Goal: Task Accomplishment & Management: Use online tool/utility

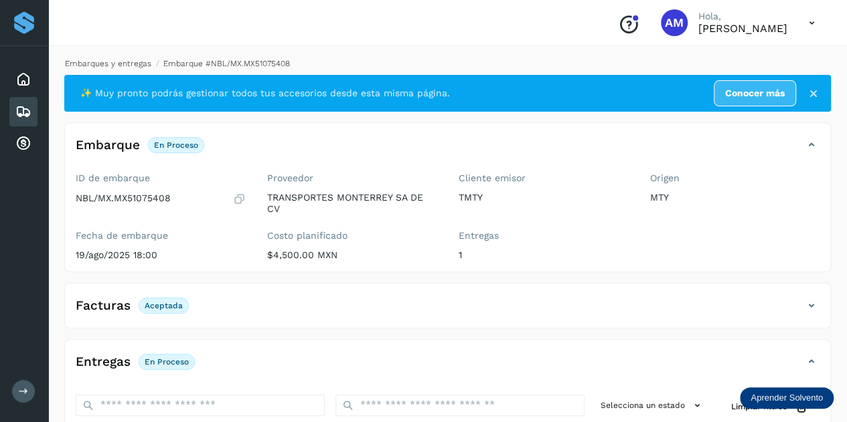
click at [114, 61] on link "Embarques y entregas" at bounding box center [108, 63] width 86 height 9
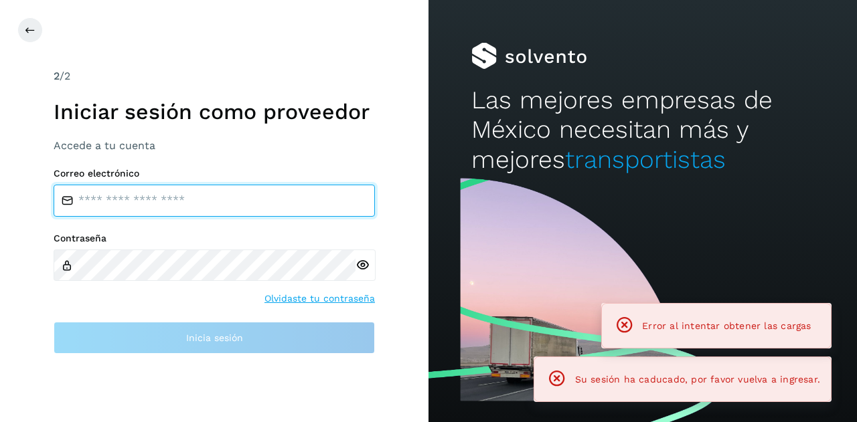
type input "**********"
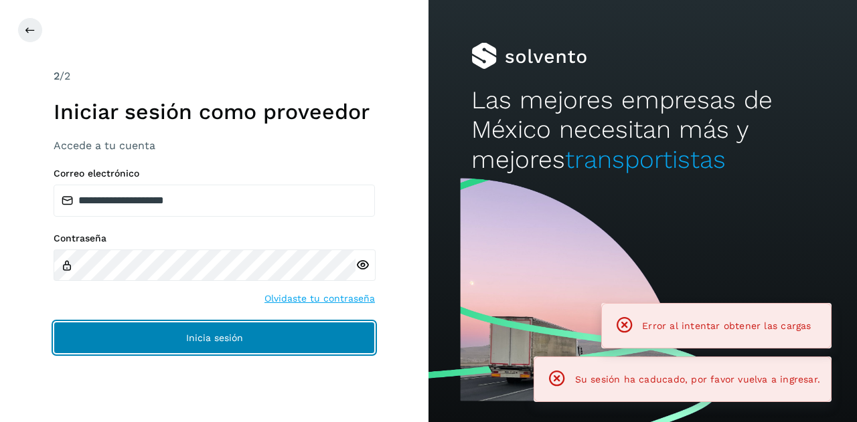
click at [150, 336] on button "Inicia sesión" at bounding box center [214, 338] width 321 height 32
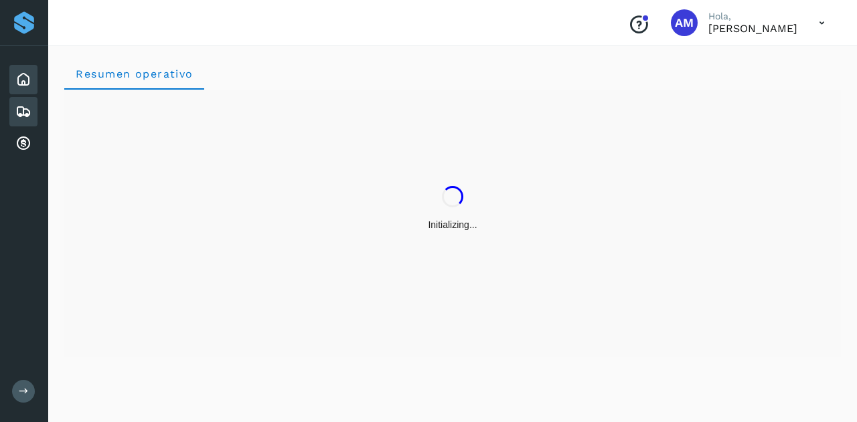
click at [31, 111] on div "Embarques" at bounding box center [23, 111] width 28 height 29
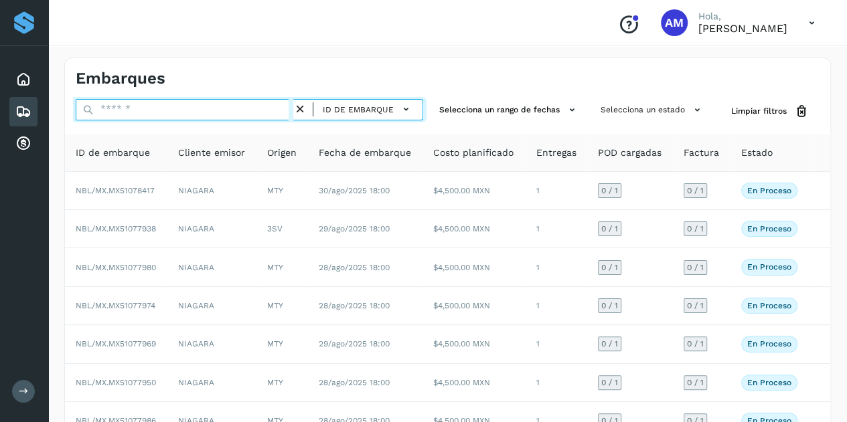
click at [127, 103] on input "text" at bounding box center [185, 109] width 218 height 21
paste input "**********"
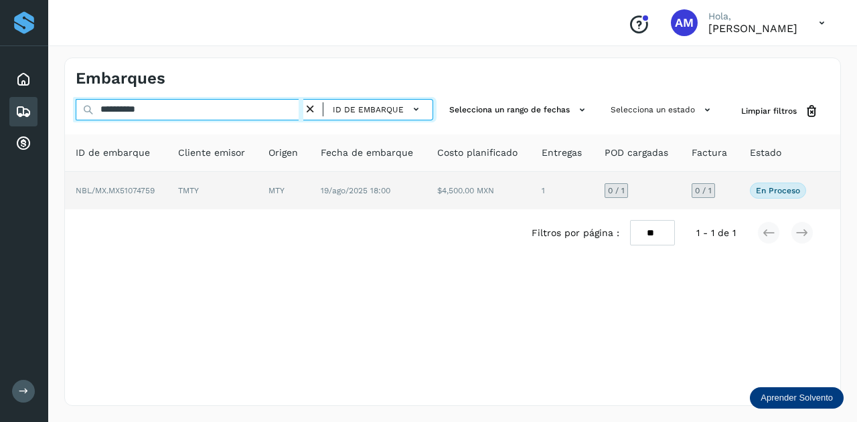
type input "**********"
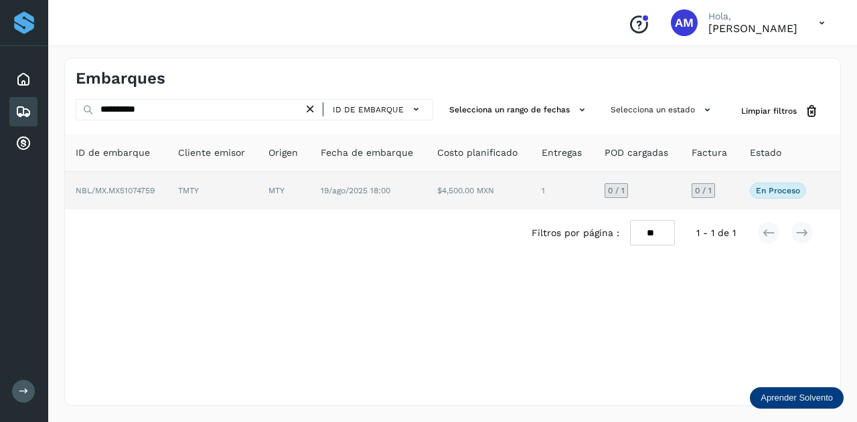
click at [153, 186] on span "NBL/MX.MX51074759" at bounding box center [115, 190] width 79 height 9
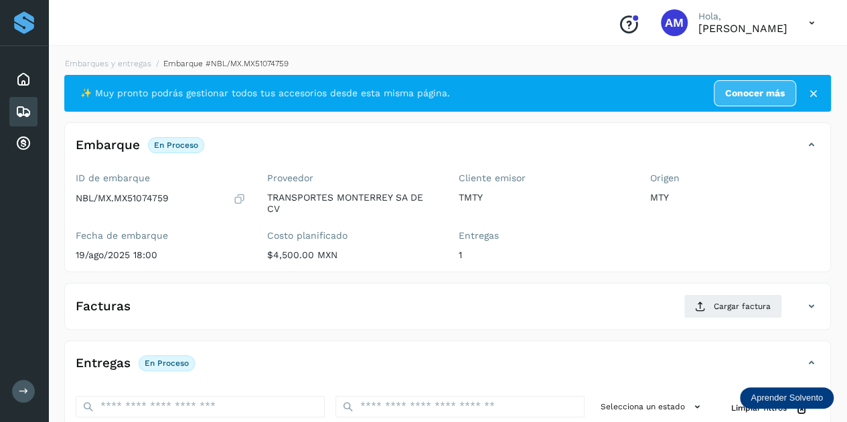
scroll to position [201, 0]
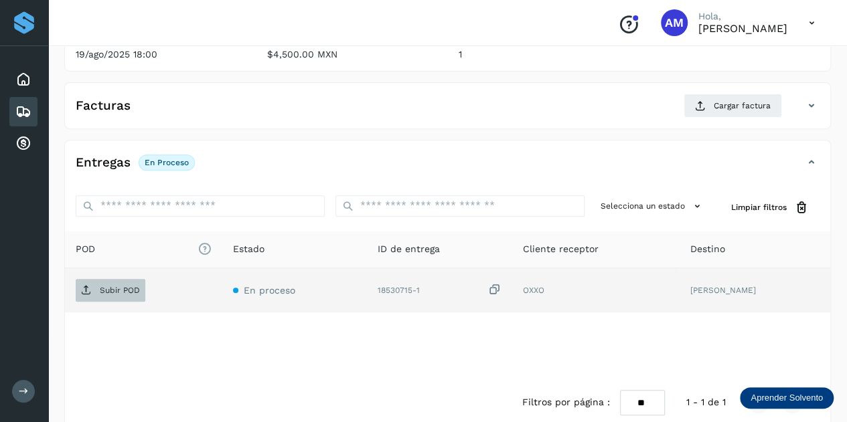
click at [128, 296] on span "Subir POD" at bounding box center [111, 290] width 70 height 21
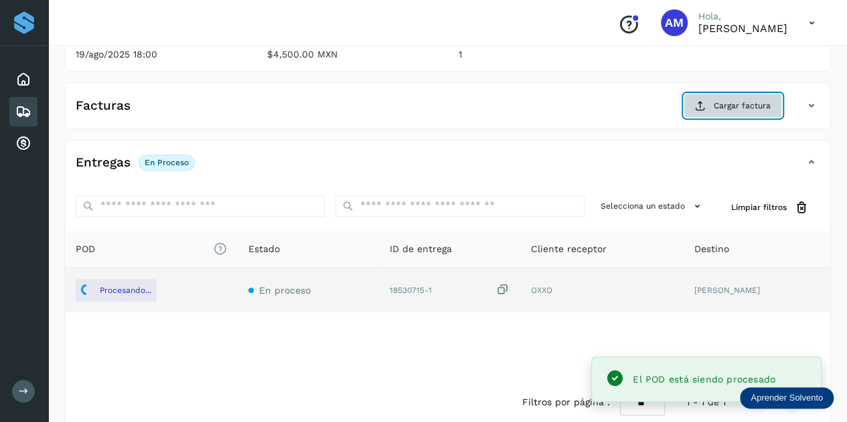
click at [722, 97] on button "Cargar factura" at bounding box center [732, 106] width 98 height 24
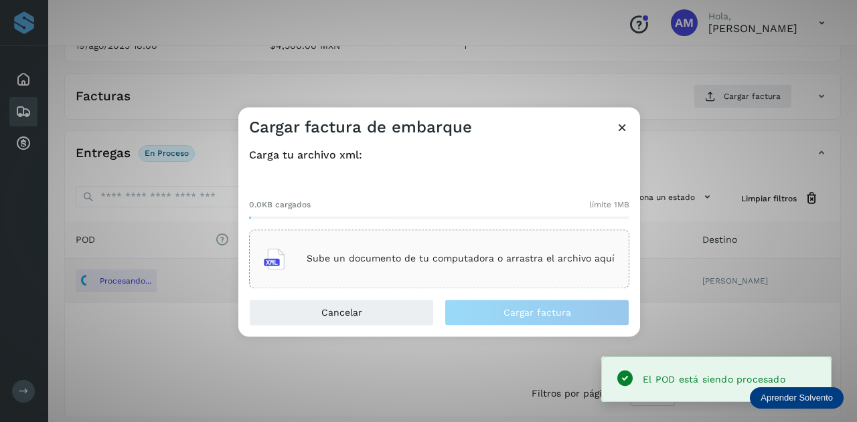
click at [488, 265] on div "Sube un documento de tu computadora o arrastra el archivo aquí" at bounding box center [439, 259] width 351 height 36
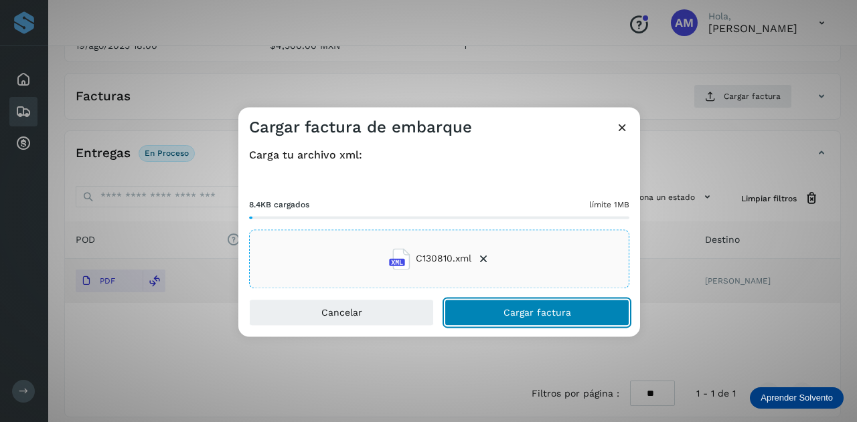
click at [486, 307] on button "Cargar factura" at bounding box center [536, 312] width 185 height 27
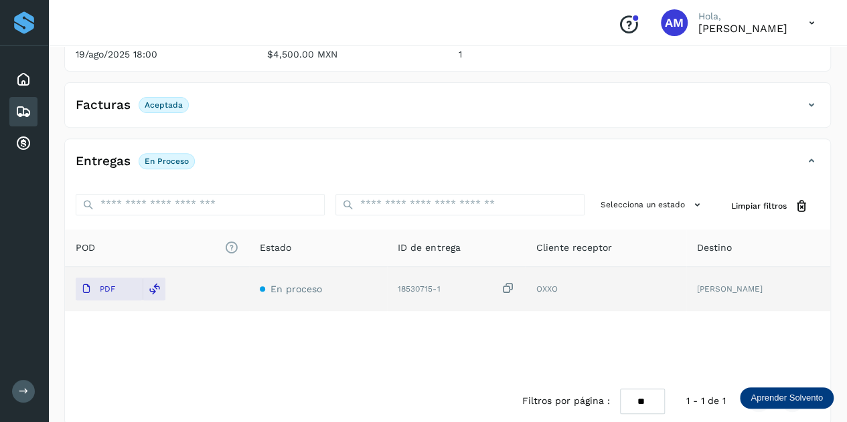
scroll to position [0, 0]
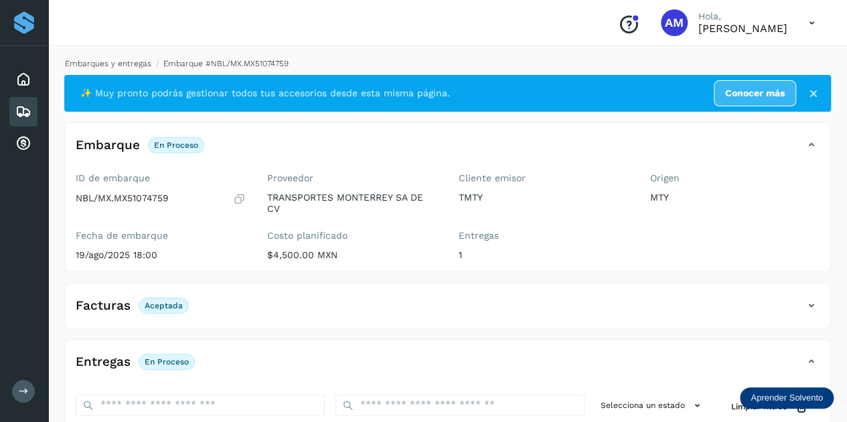
click at [118, 64] on link "Embarques y entregas" at bounding box center [108, 63] width 86 height 9
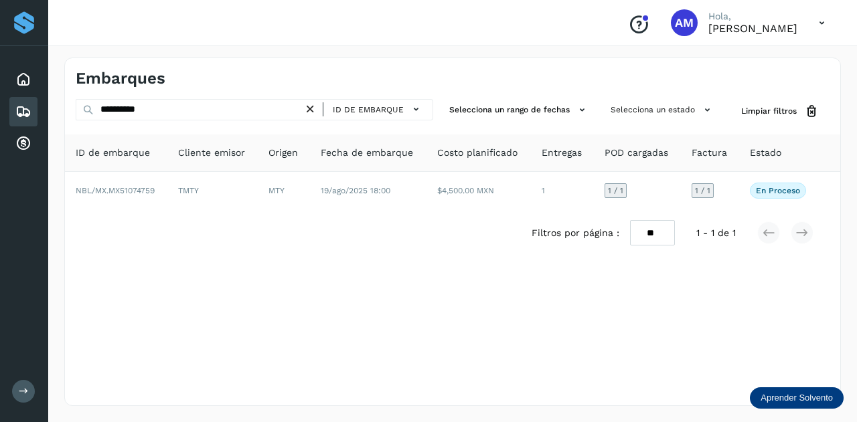
click at [309, 110] on icon at bounding box center [310, 109] width 14 height 14
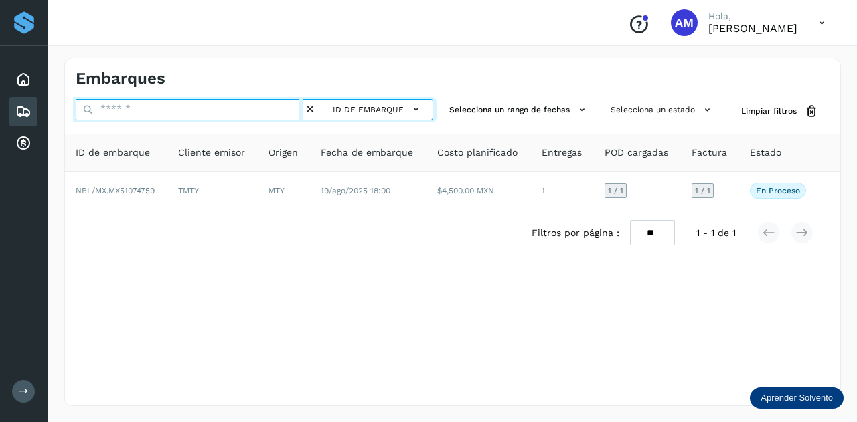
click at [299, 110] on input "text" at bounding box center [190, 109] width 228 height 21
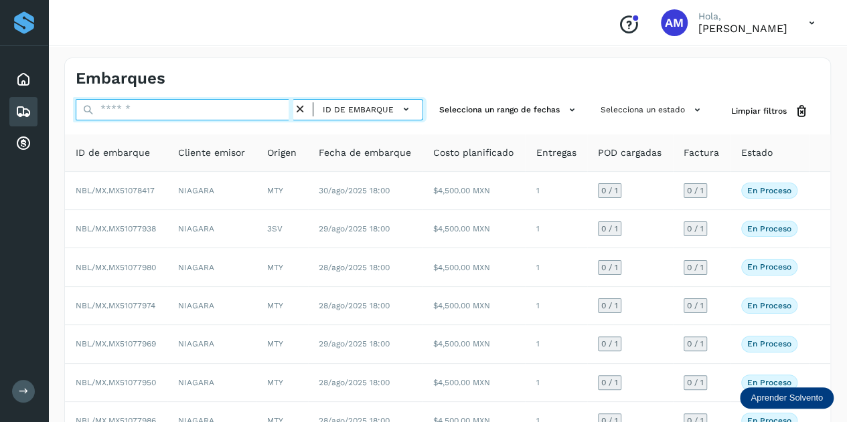
paste input "**********"
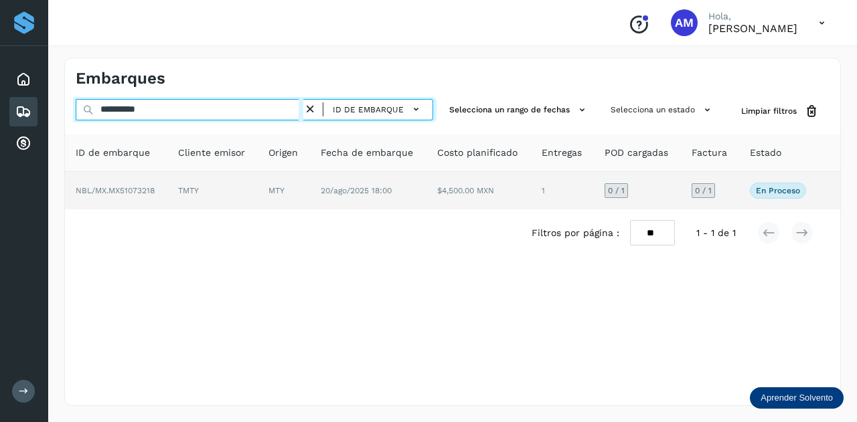
type input "**********"
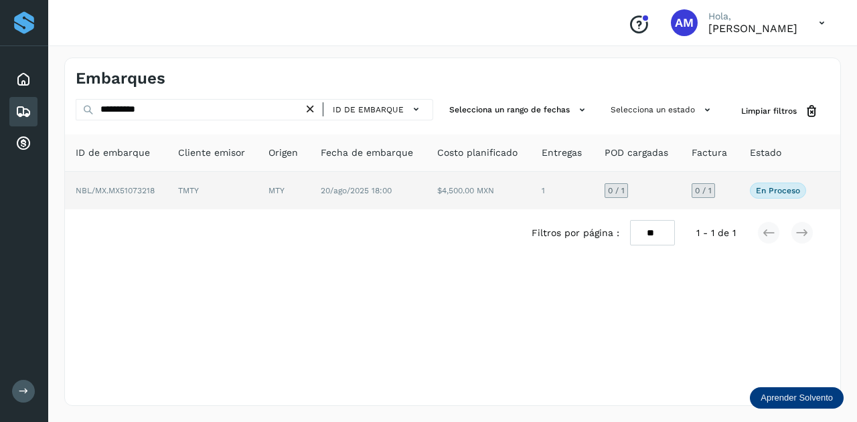
click at [286, 191] on td "MTY" at bounding box center [284, 190] width 52 height 37
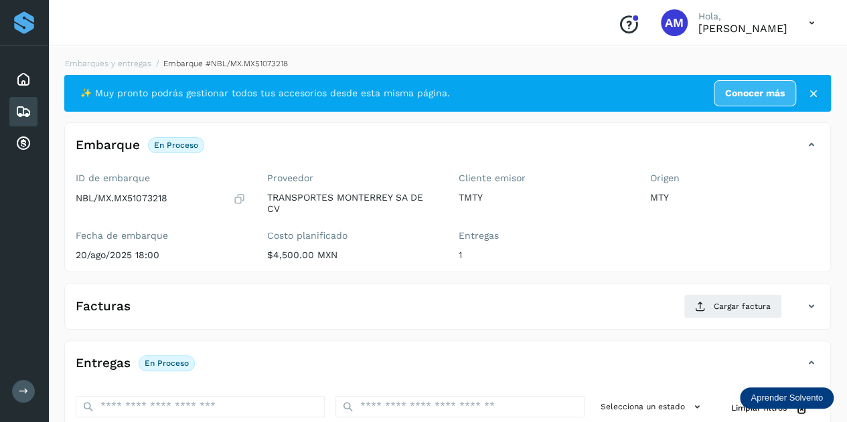
scroll to position [201, 0]
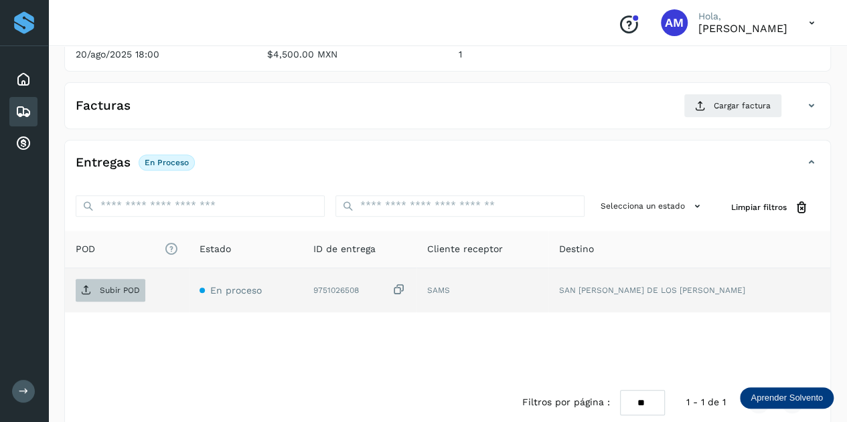
click at [122, 291] on p "Subir POD" at bounding box center [120, 290] width 40 height 9
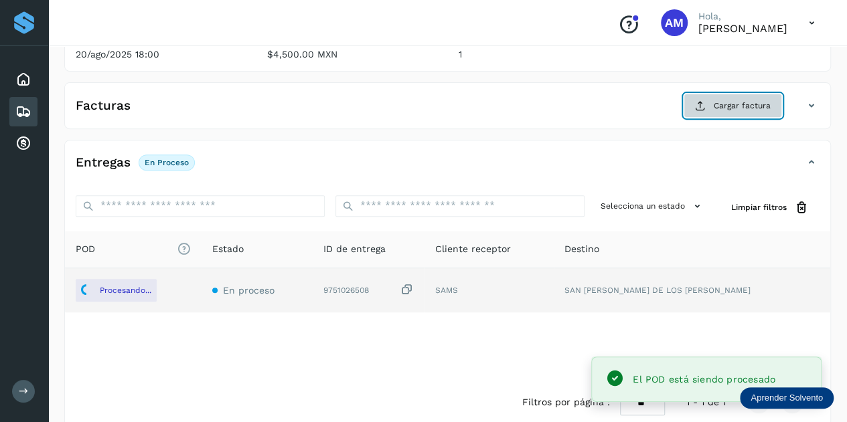
click at [720, 108] on span "Cargar factura" at bounding box center [741, 106] width 57 height 12
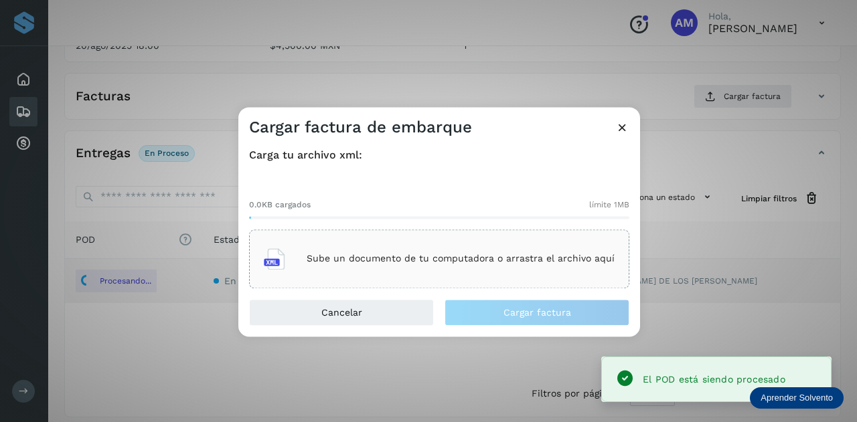
click at [408, 222] on div "0.0KB cargados límite 1MB Sube un documento de tu computadora o arrastra el arc…" at bounding box center [439, 232] width 380 height 111
click at [370, 246] on div "Sube un documento de tu computadora o arrastra el archivo aquí" at bounding box center [439, 259] width 351 height 36
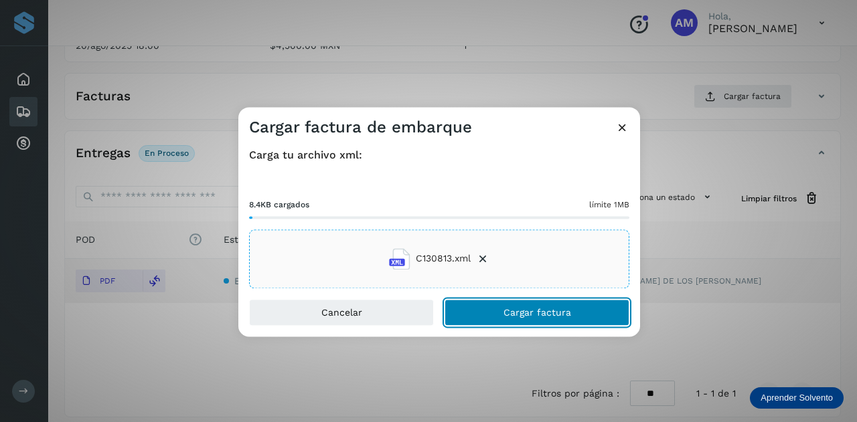
click at [495, 312] on button "Cargar factura" at bounding box center [536, 312] width 185 height 27
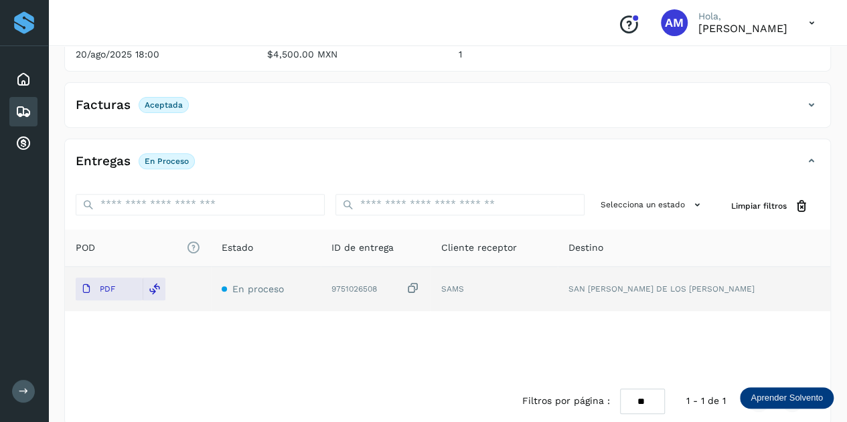
scroll to position [0, 0]
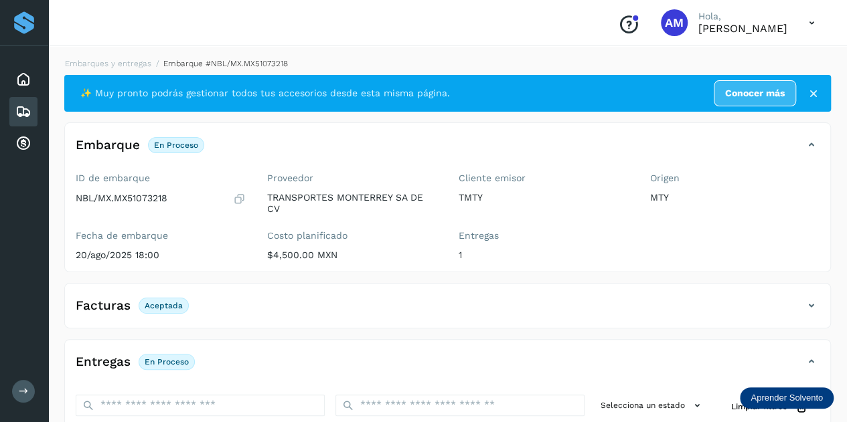
click at [110, 58] on li "Embarques y entregas" at bounding box center [103, 64] width 95 height 12
click at [106, 62] on link "Embarques y entregas" at bounding box center [108, 63] width 86 height 9
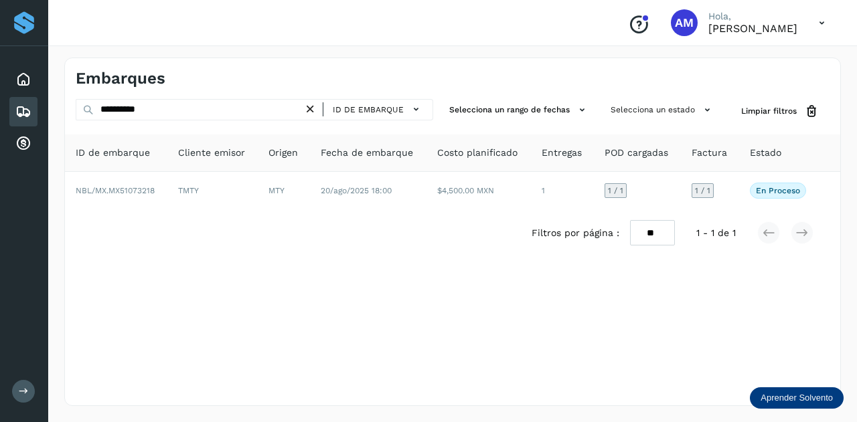
click at [106, 62] on div "Embarques" at bounding box center [452, 73] width 775 height 30
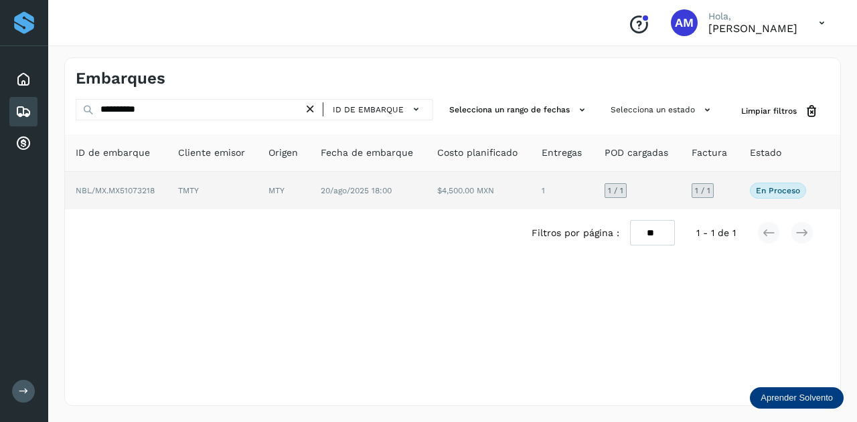
click at [153, 189] on span "NBL/MX.MX51073218" at bounding box center [115, 190] width 79 height 9
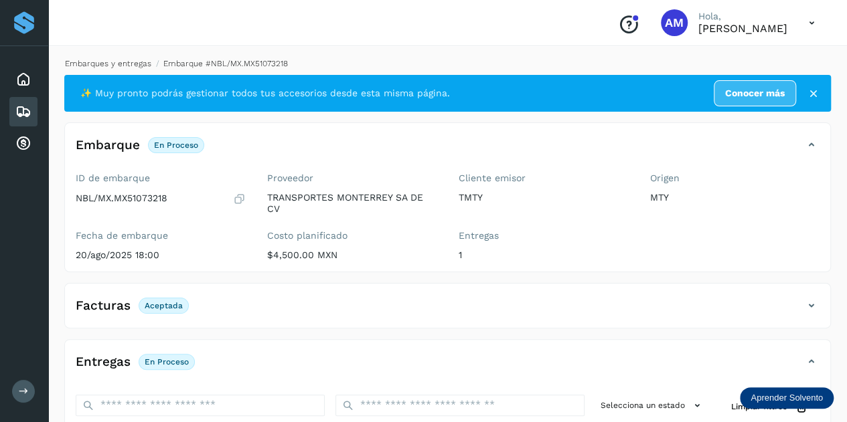
click at [128, 60] on link "Embarques y entregas" at bounding box center [108, 63] width 86 height 9
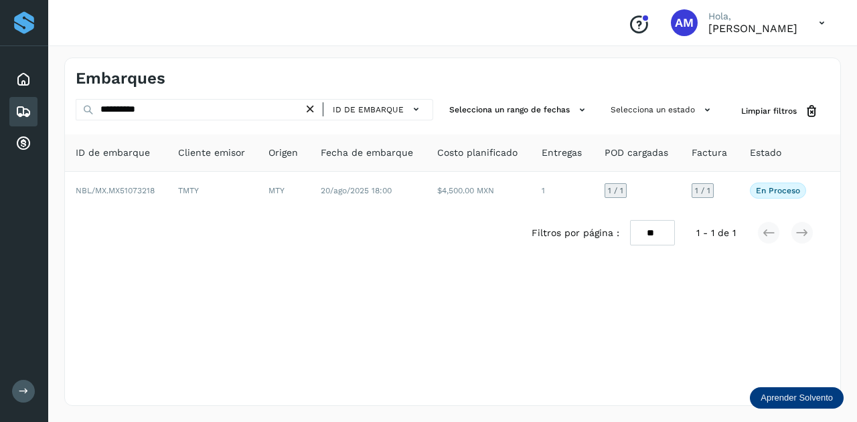
click at [314, 110] on icon at bounding box center [310, 109] width 14 height 14
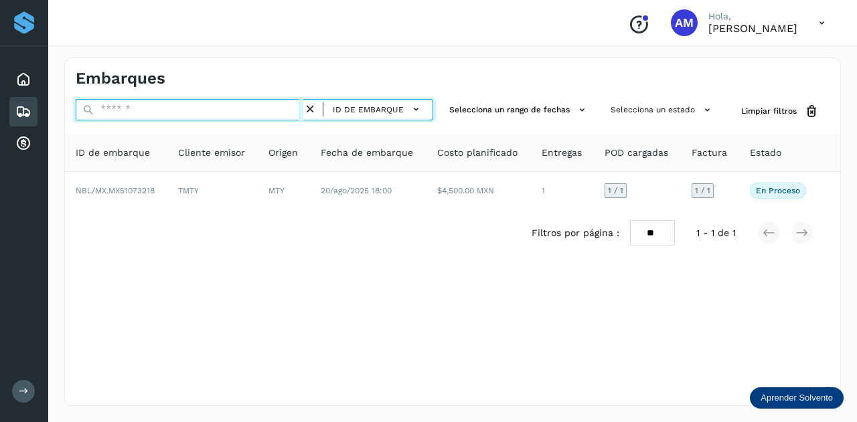
click at [246, 109] on input "text" at bounding box center [190, 109] width 228 height 21
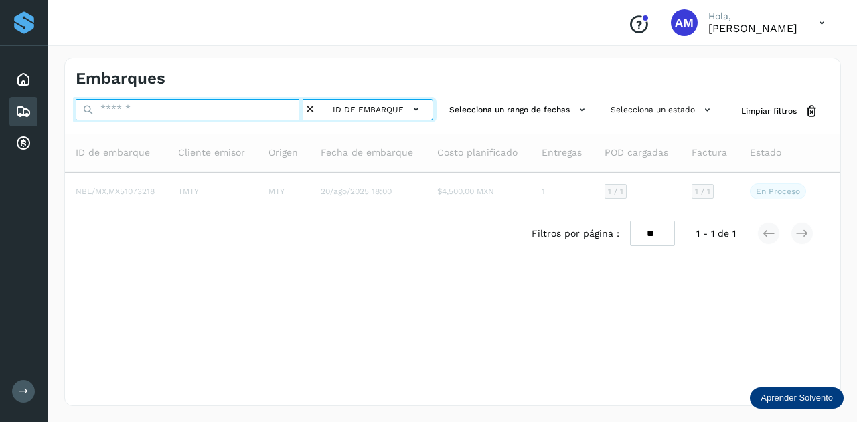
paste input "**********"
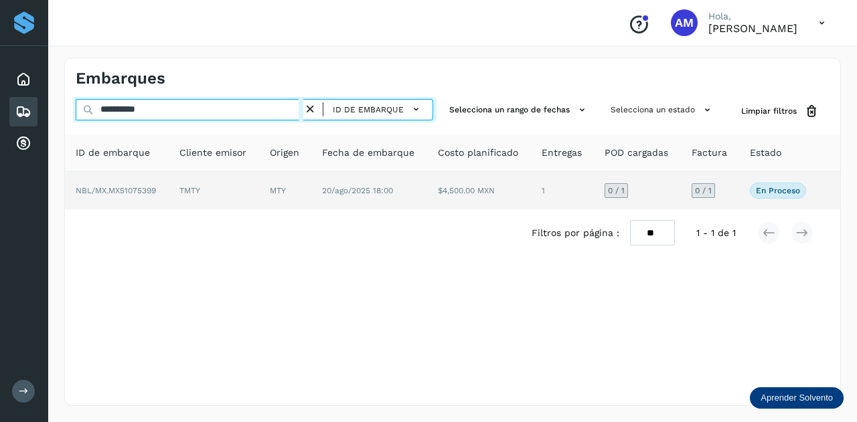
type input "**********"
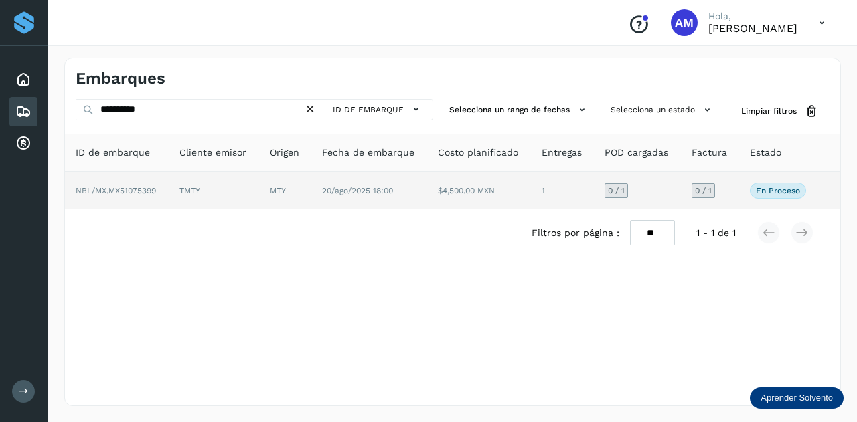
click at [218, 173] on td "TMTY" at bounding box center [214, 190] width 90 height 37
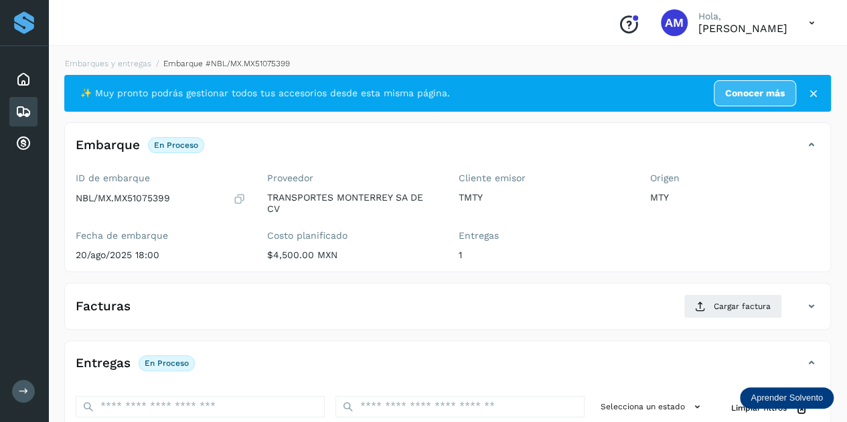
scroll to position [201, 0]
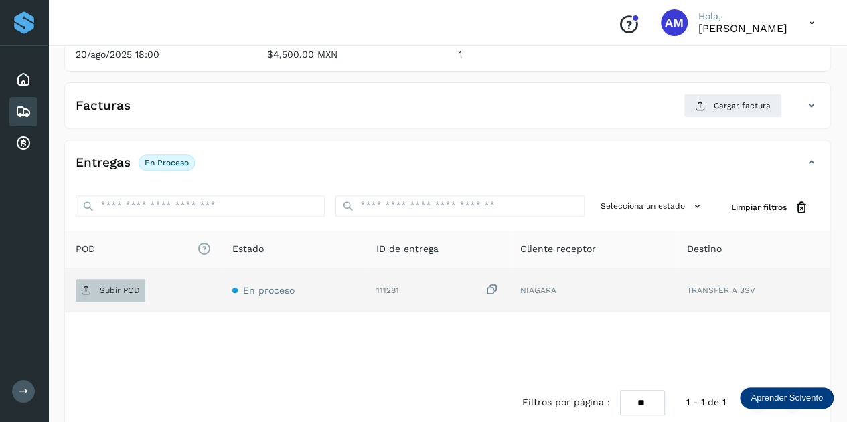
click at [138, 290] on p "Subir POD" at bounding box center [120, 290] width 40 height 9
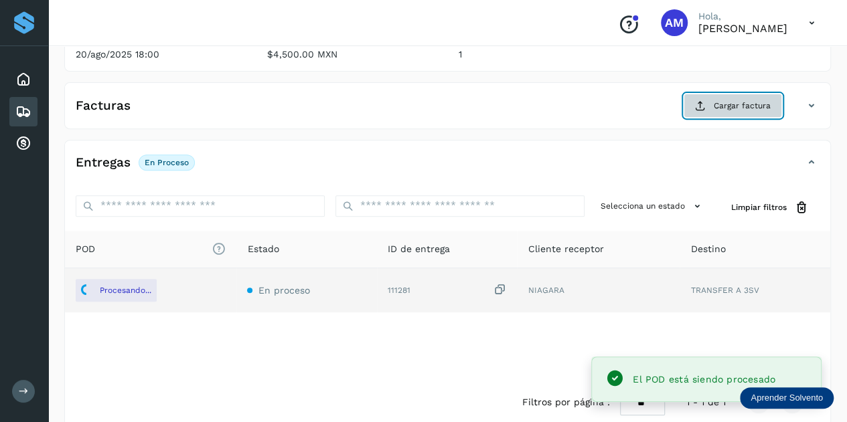
click at [715, 110] on button "Cargar factura" at bounding box center [732, 106] width 98 height 24
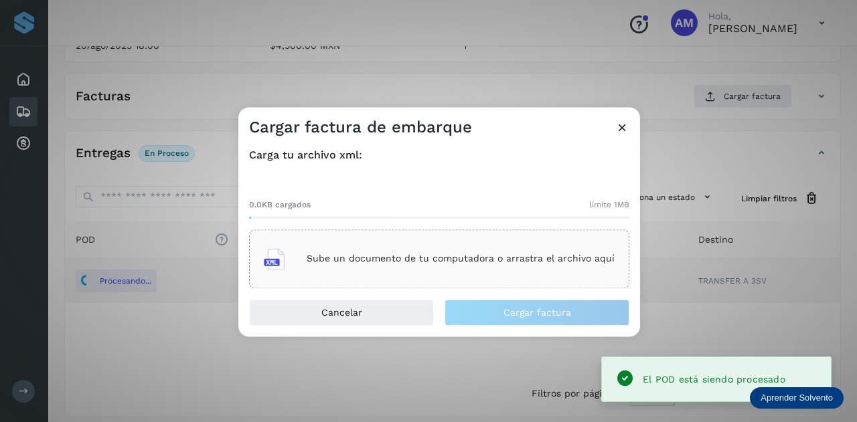
click at [475, 248] on div "Sube un documento de tu computadora o arrastra el archivo aquí" at bounding box center [439, 259] width 351 height 36
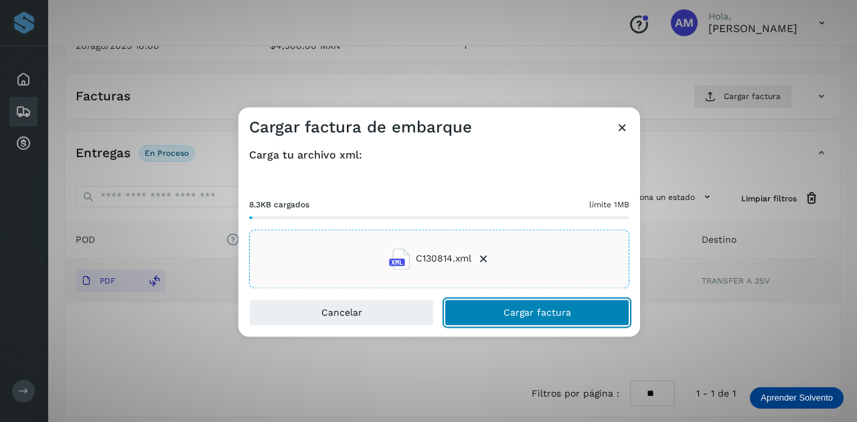
click at [489, 316] on button "Cargar factura" at bounding box center [536, 312] width 185 height 27
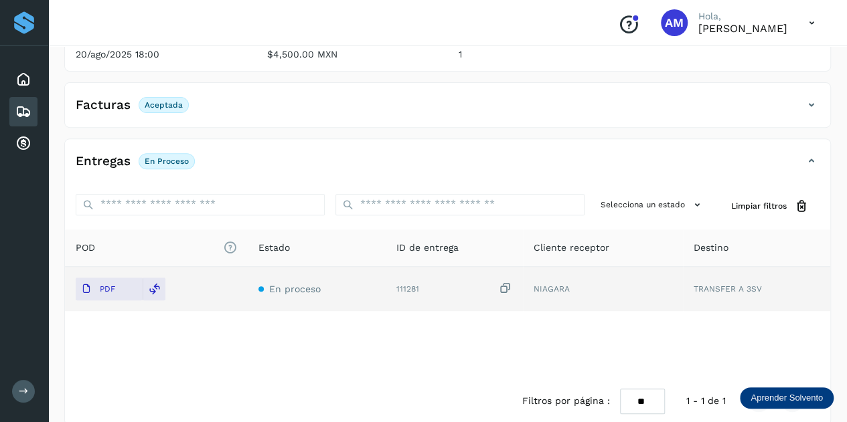
scroll to position [0, 0]
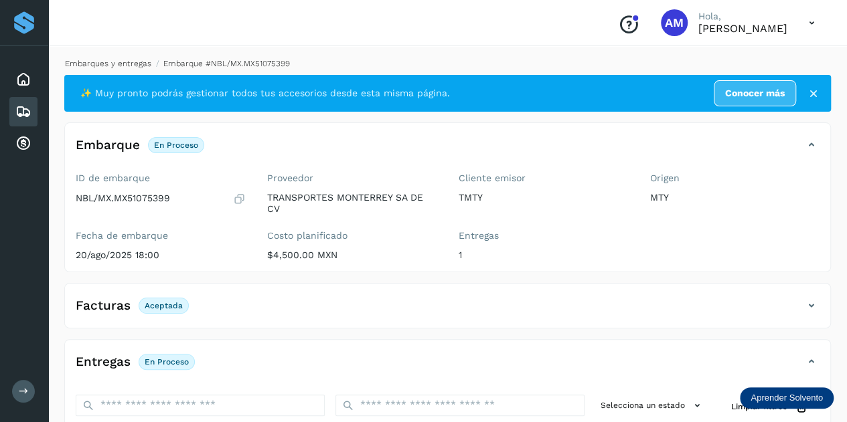
click at [131, 69] on li "Embarques y entregas" at bounding box center [103, 64] width 95 height 12
click at [131, 62] on link "Embarques y entregas" at bounding box center [108, 63] width 86 height 9
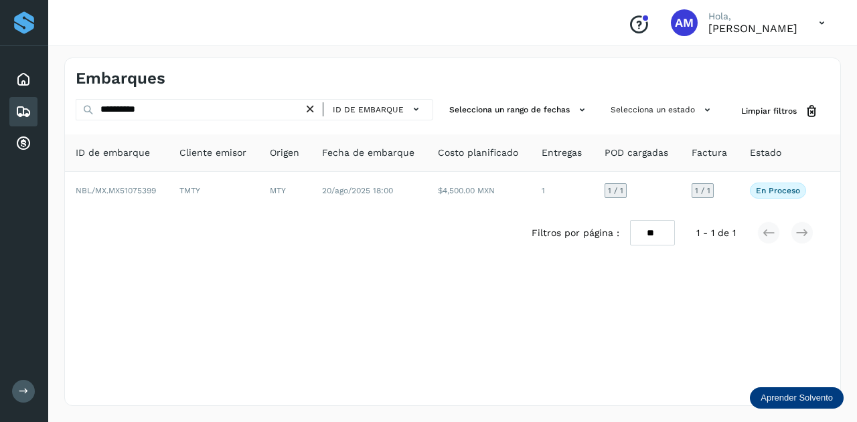
click at [315, 106] on icon at bounding box center [310, 109] width 14 height 14
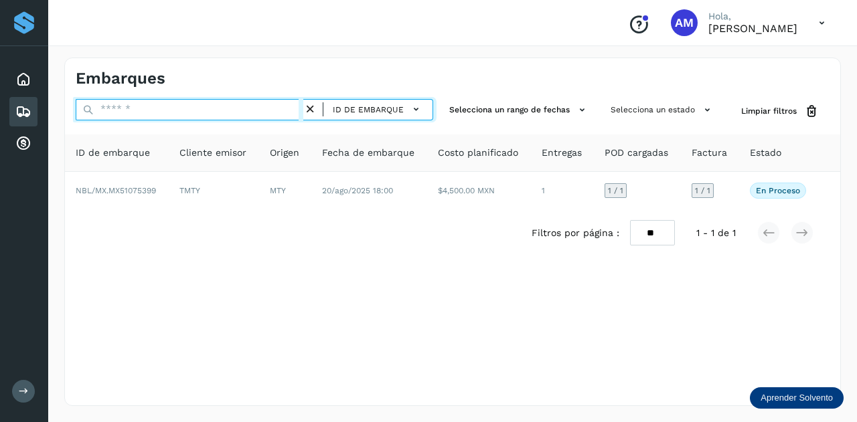
click at [294, 106] on input "text" at bounding box center [190, 109] width 228 height 21
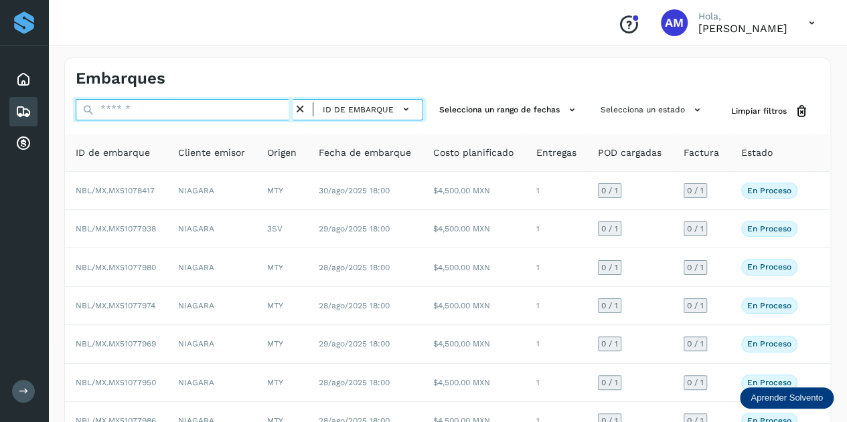
paste input "**********"
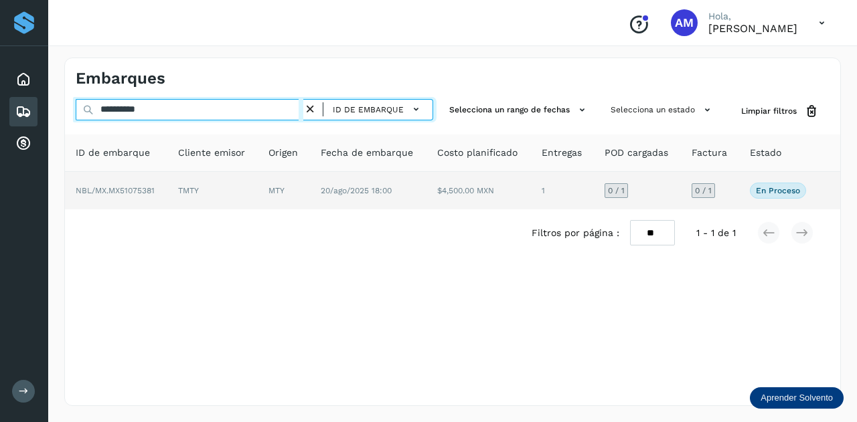
type input "**********"
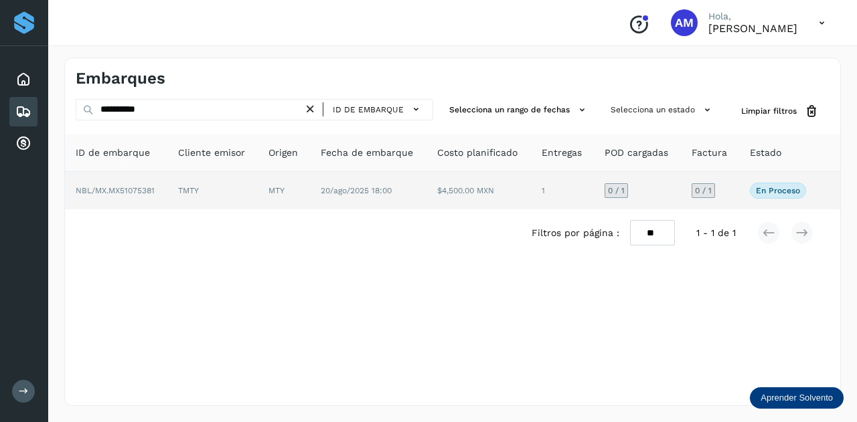
click at [229, 192] on td "TMTY" at bounding box center [212, 190] width 90 height 37
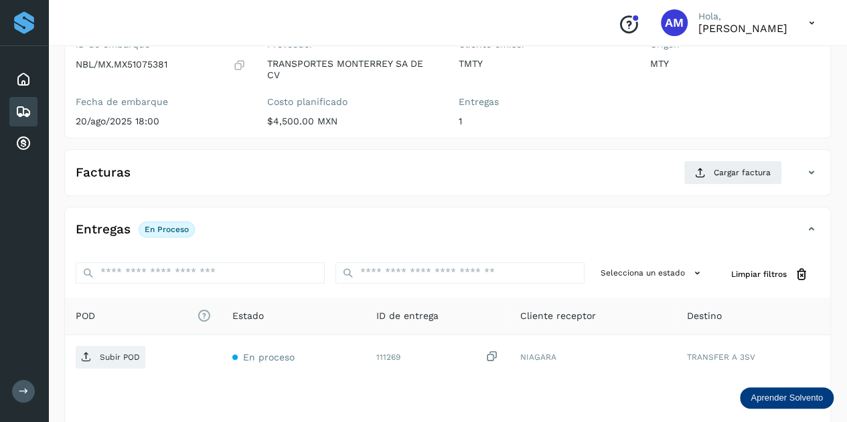
scroll to position [201, 0]
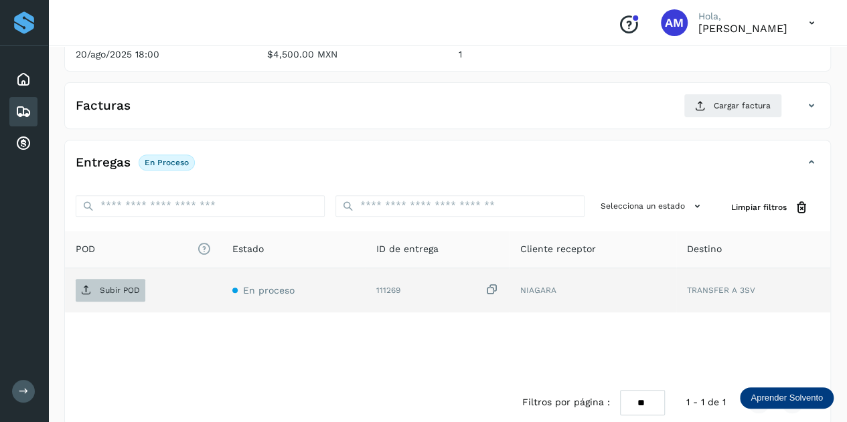
click at [135, 295] on span "Subir POD" at bounding box center [111, 290] width 70 height 21
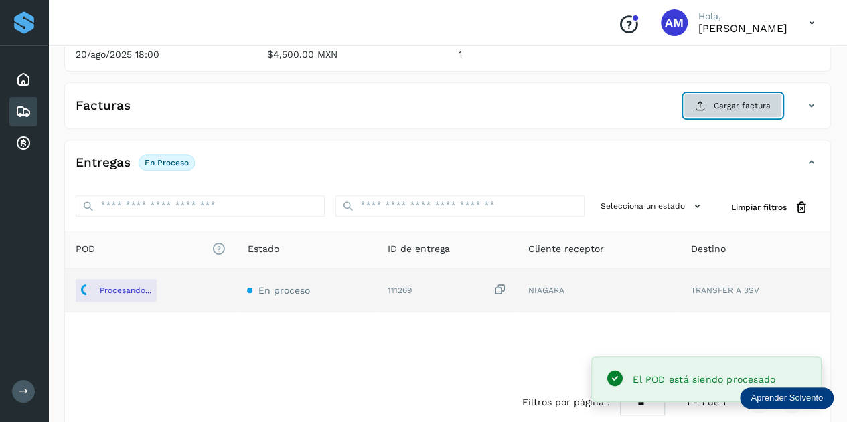
click at [717, 105] on span "Cargar factura" at bounding box center [741, 106] width 57 height 12
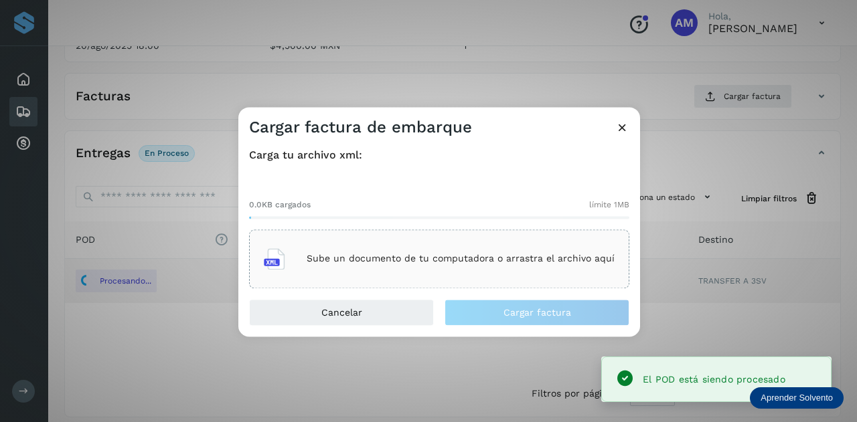
click at [389, 252] on div "Sube un documento de tu computadora o arrastra el archivo aquí" at bounding box center [439, 259] width 351 height 36
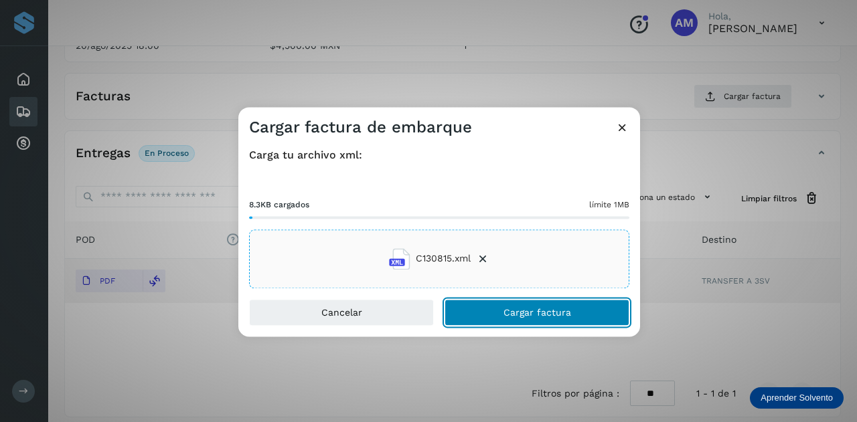
click at [478, 313] on button "Cargar factura" at bounding box center [536, 312] width 185 height 27
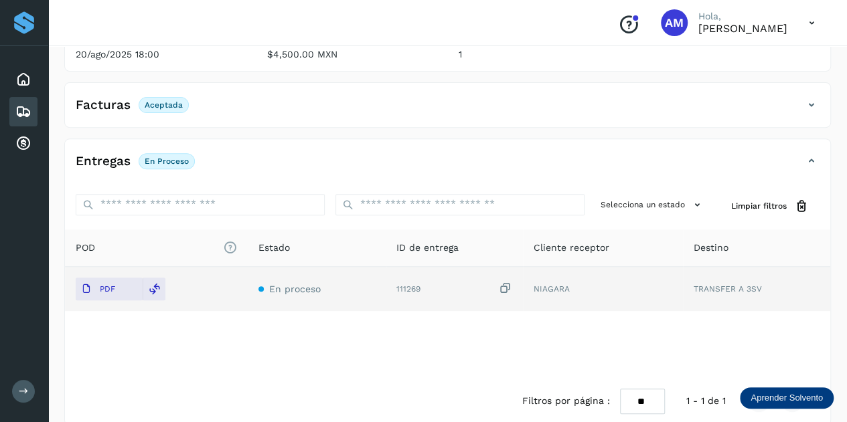
scroll to position [0, 0]
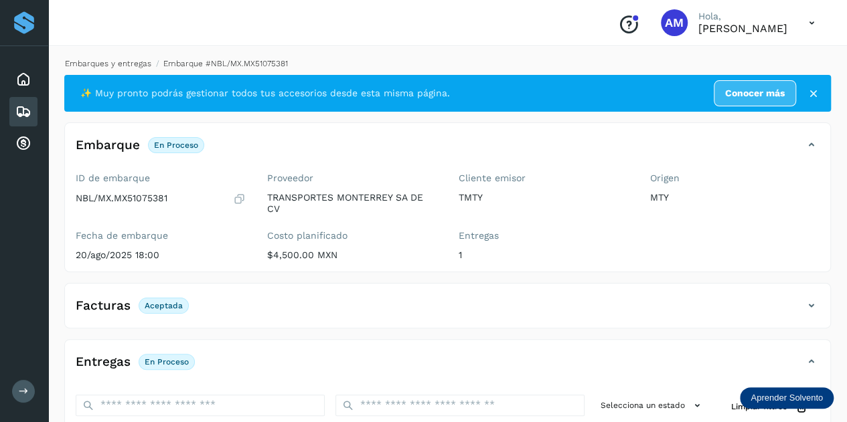
click at [118, 64] on link "Embarques y entregas" at bounding box center [108, 63] width 86 height 9
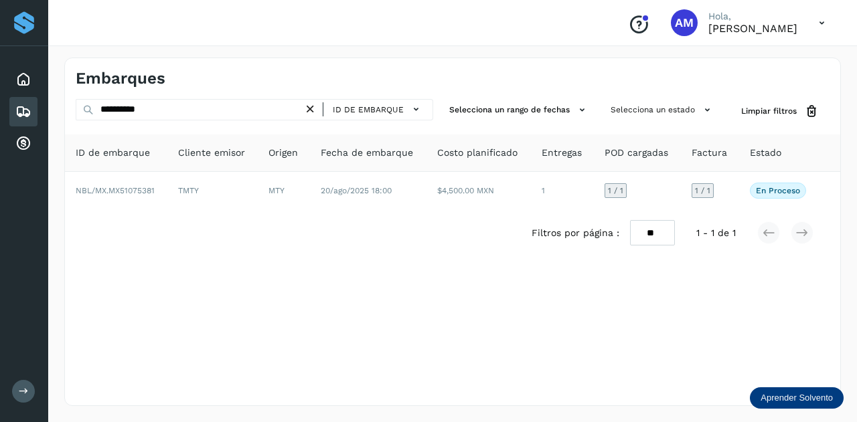
click at [317, 108] on icon at bounding box center [310, 109] width 14 height 14
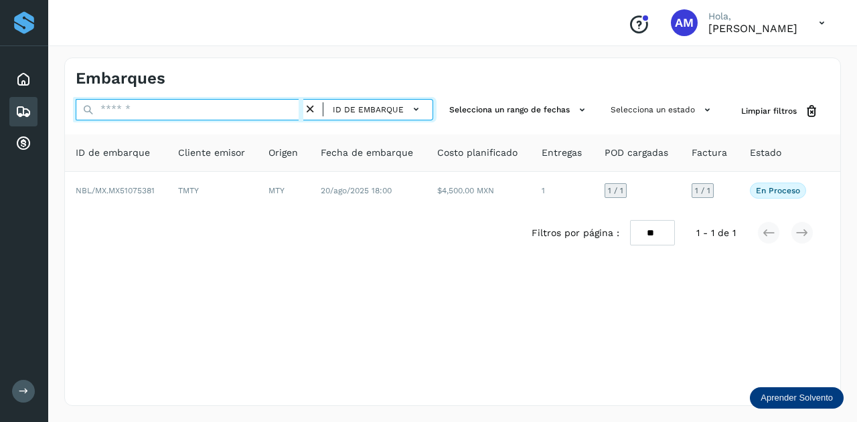
click at [260, 110] on input "text" at bounding box center [190, 109] width 228 height 21
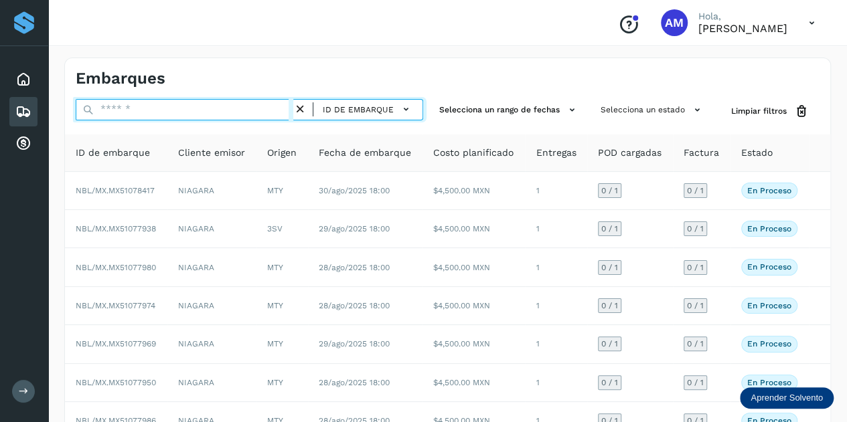
paste input "**********"
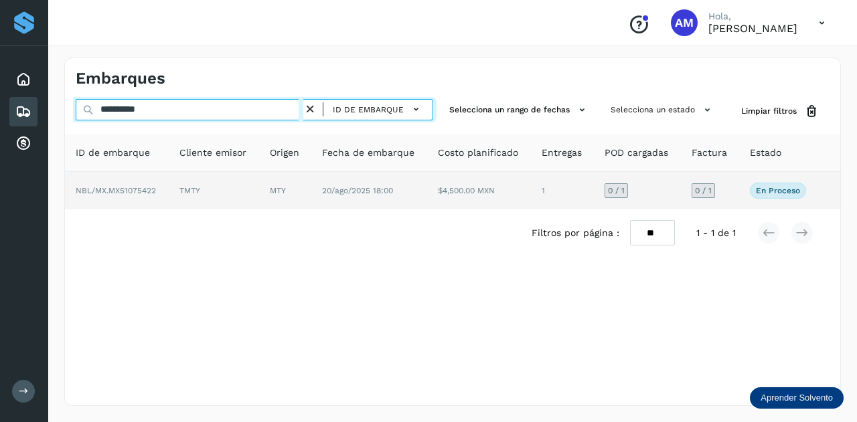
type input "**********"
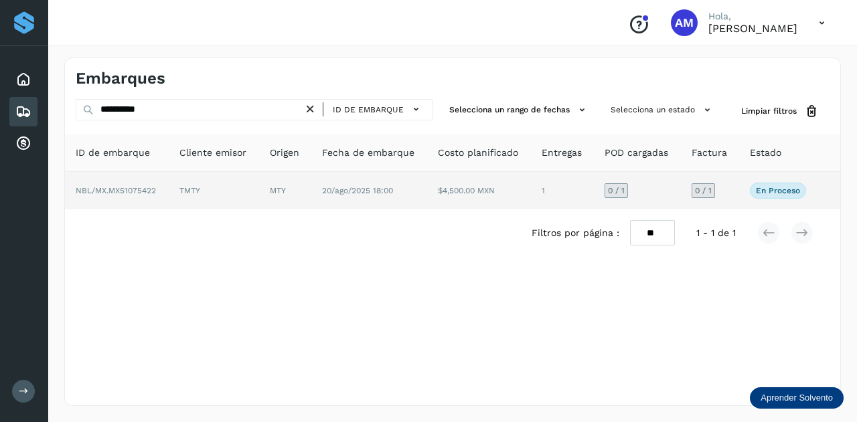
click at [256, 193] on td "TMTY" at bounding box center [214, 190] width 90 height 37
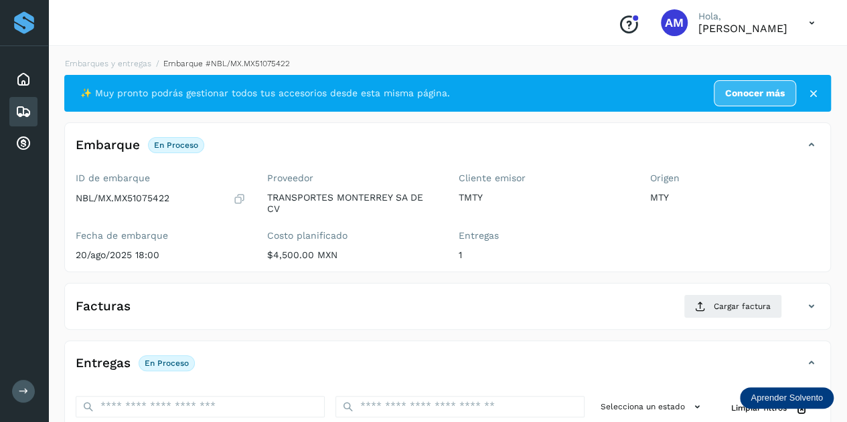
scroll to position [201, 0]
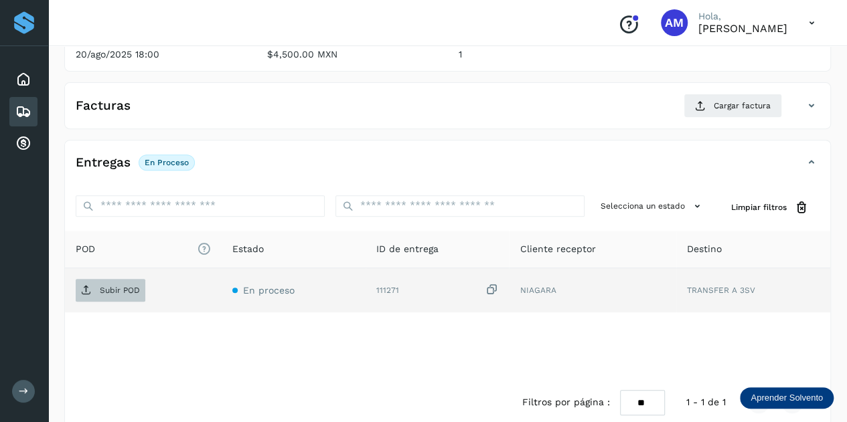
click at [123, 280] on span "Subir POD" at bounding box center [111, 290] width 70 height 21
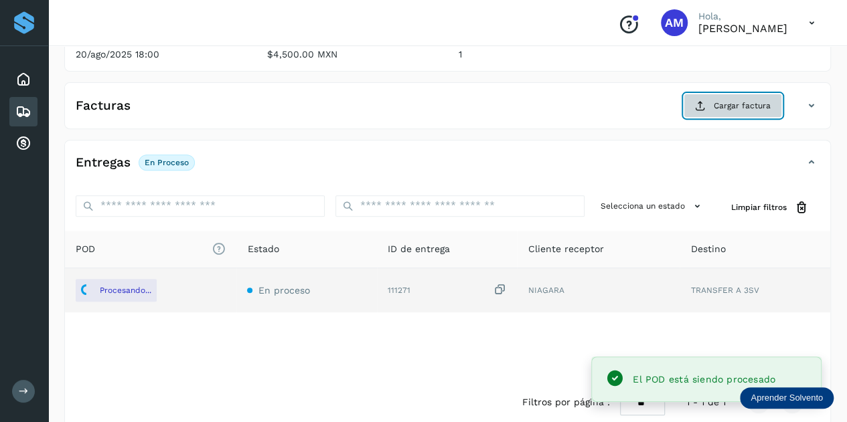
click at [736, 108] on span "Cargar factura" at bounding box center [741, 106] width 57 height 12
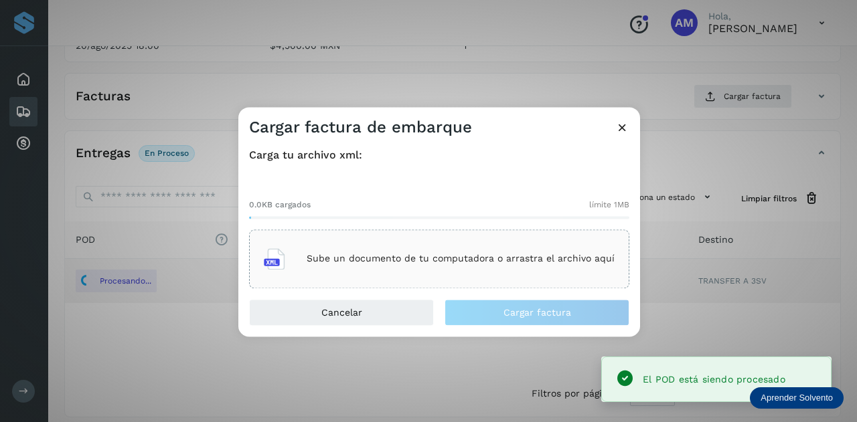
click at [473, 246] on div "Sube un documento de tu computadora o arrastra el archivo aquí" at bounding box center [439, 259] width 351 height 36
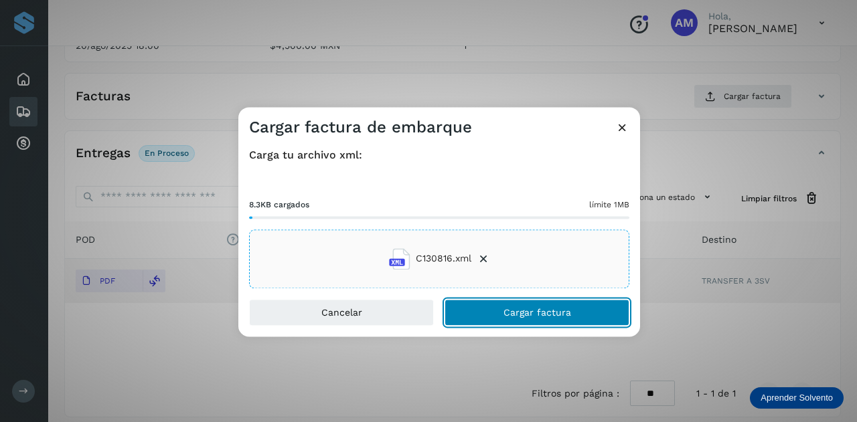
click at [471, 315] on button "Cargar factura" at bounding box center [536, 312] width 185 height 27
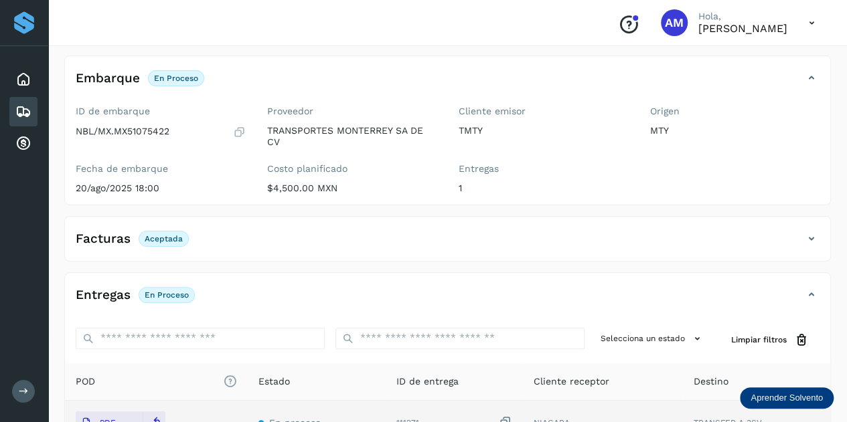
scroll to position [0, 0]
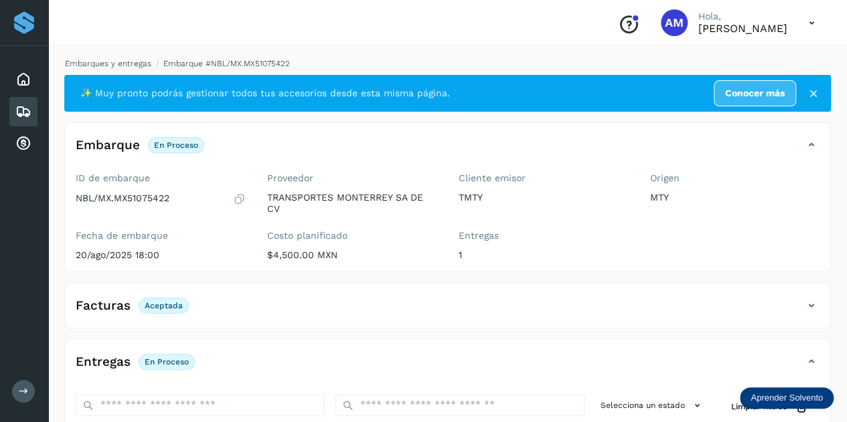
click at [138, 64] on link "Embarques y entregas" at bounding box center [108, 63] width 86 height 9
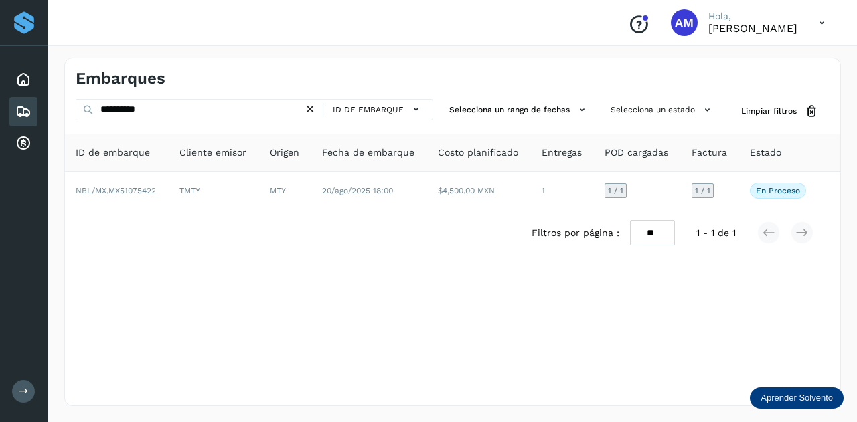
click at [315, 110] on icon at bounding box center [310, 109] width 14 height 14
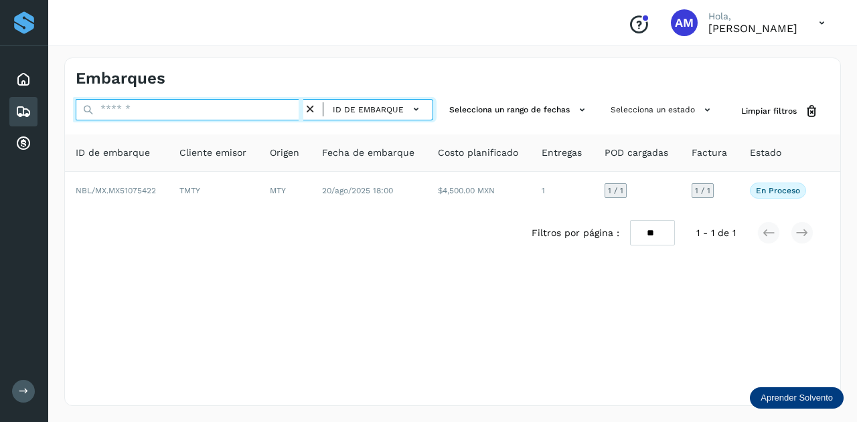
click at [197, 114] on input "text" at bounding box center [190, 109] width 228 height 21
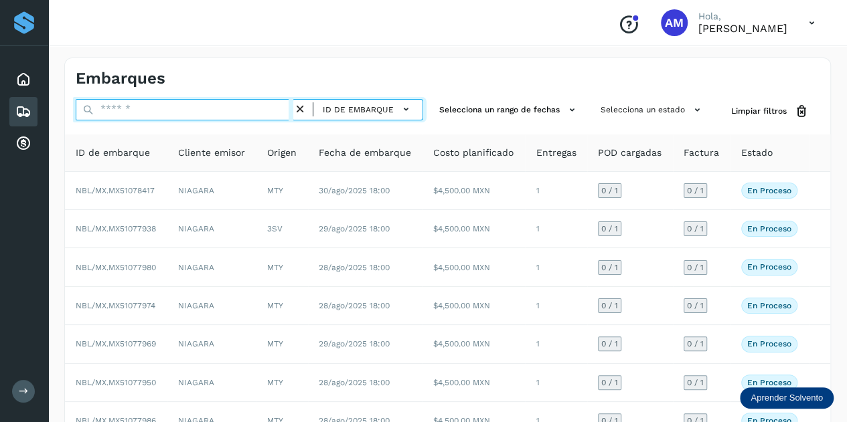
paste input "**********"
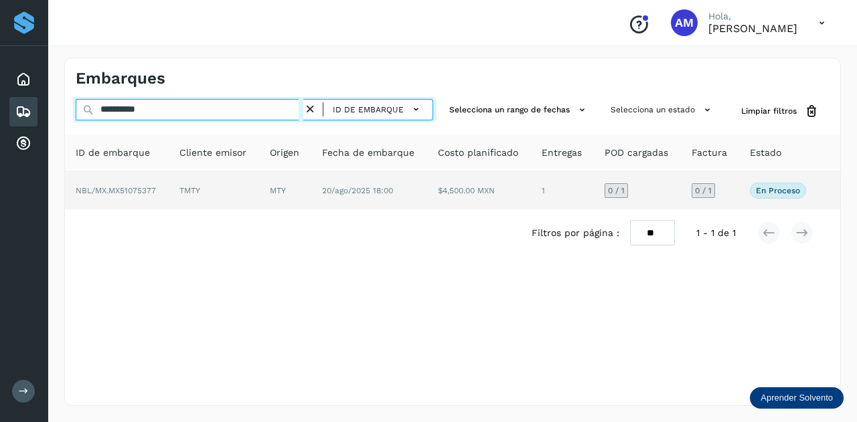
type input "**********"
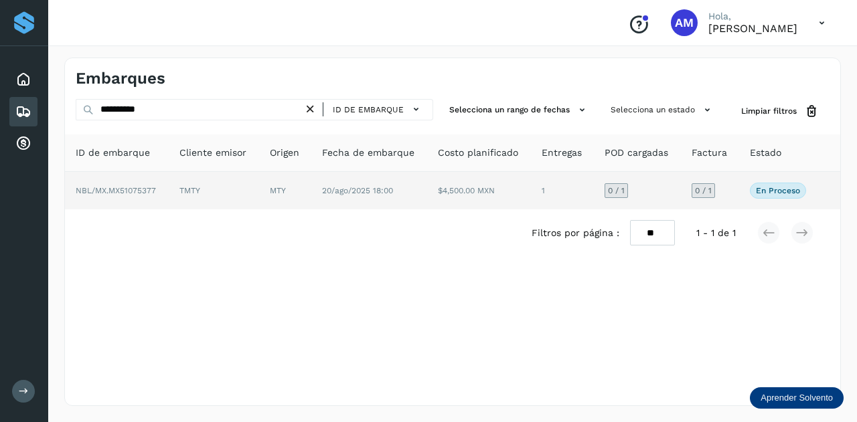
click at [203, 181] on td "TMTY" at bounding box center [214, 190] width 90 height 37
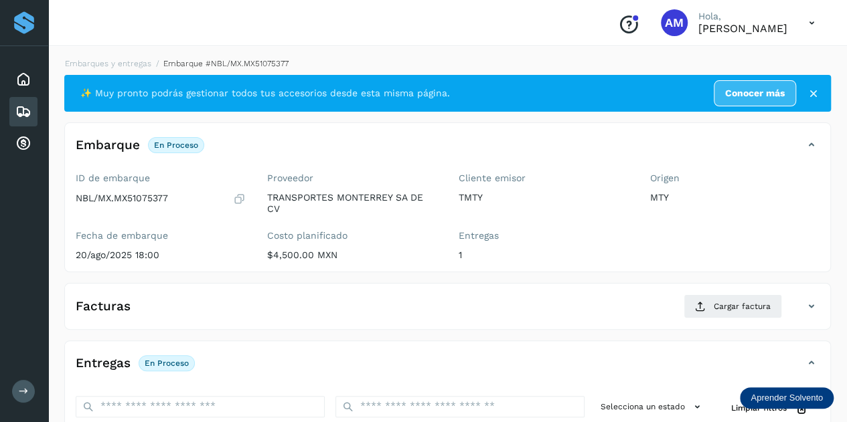
scroll to position [134, 0]
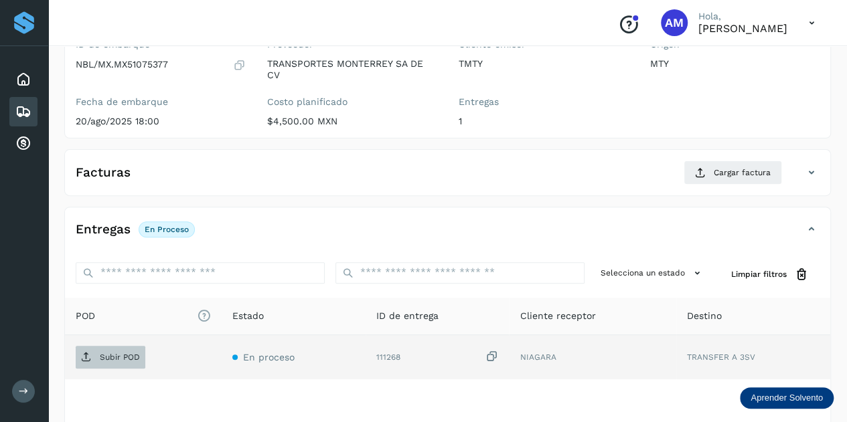
click at [100, 359] on p "Subir POD" at bounding box center [120, 357] width 40 height 9
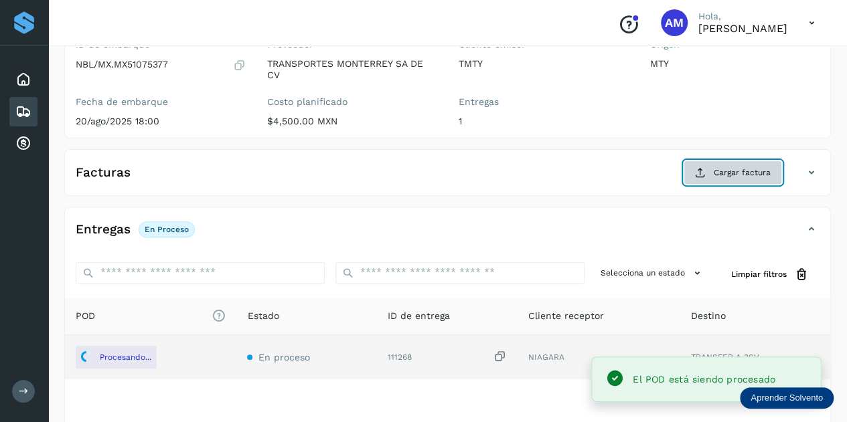
click at [719, 173] on span "Cargar factura" at bounding box center [741, 173] width 57 height 12
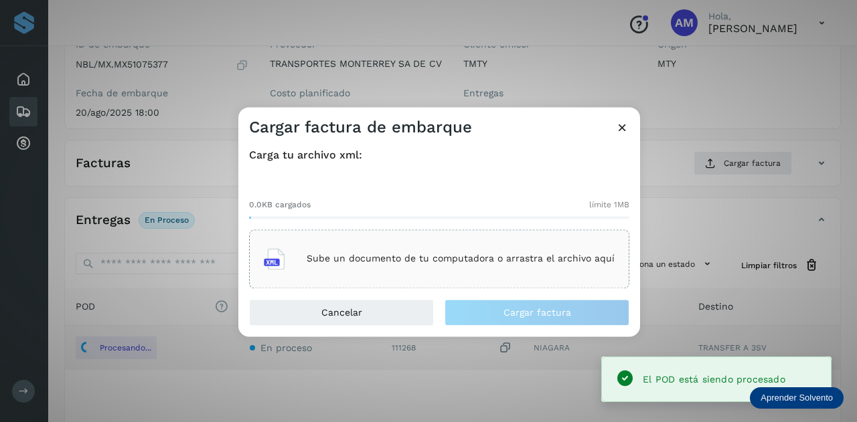
click at [473, 264] on p "Sube un documento de tu computadora o arrastra el archivo aquí" at bounding box center [461, 259] width 308 height 11
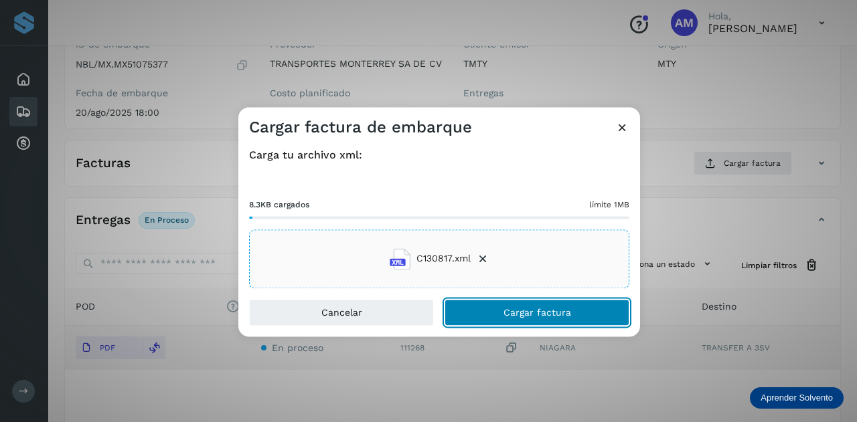
click at [499, 319] on button "Cargar factura" at bounding box center [536, 312] width 185 height 27
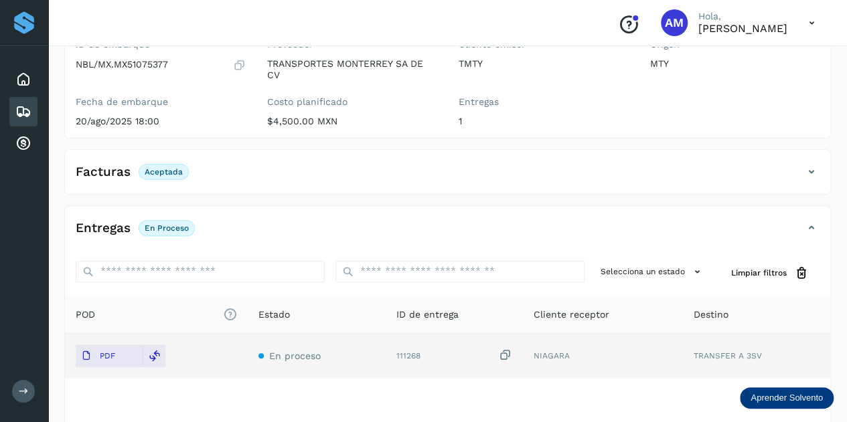
click at [135, 302] on th "POD El tamaño máximo de archivo es de 20 Mb." at bounding box center [156, 314] width 183 height 37
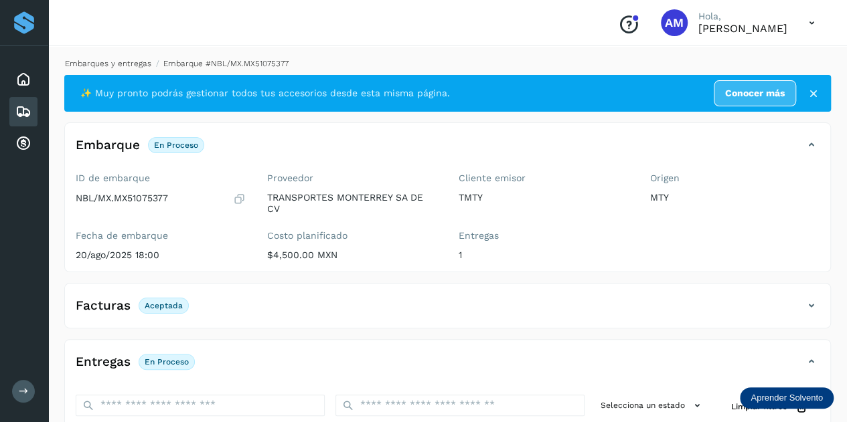
click at [131, 64] on link "Embarques y entregas" at bounding box center [108, 63] width 86 height 9
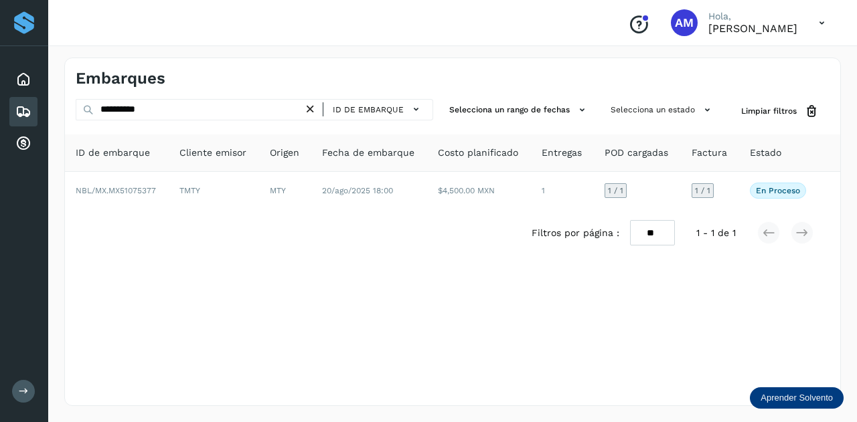
drag, startPoint x: 313, startPoint y: 108, endPoint x: 186, endPoint y: 114, distance: 127.3
click at [313, 108] on icon at bounding box center [310, 109] width 14 height 14
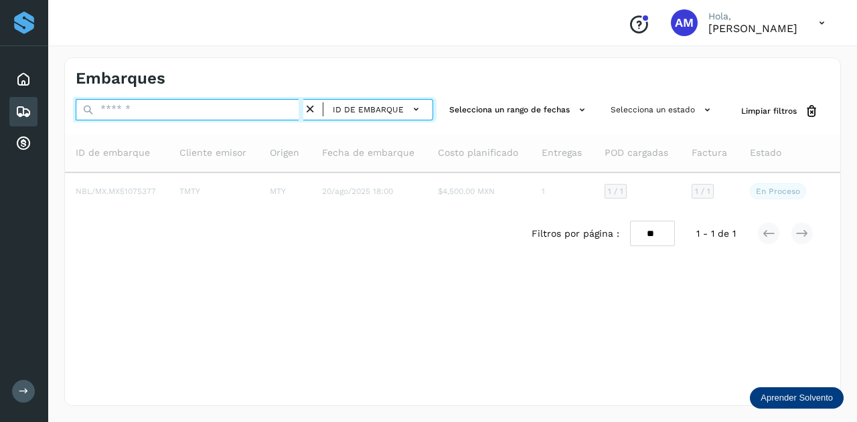
click at [218, 102] on input "text" at bounding box center [190, 109] width 228 height 21
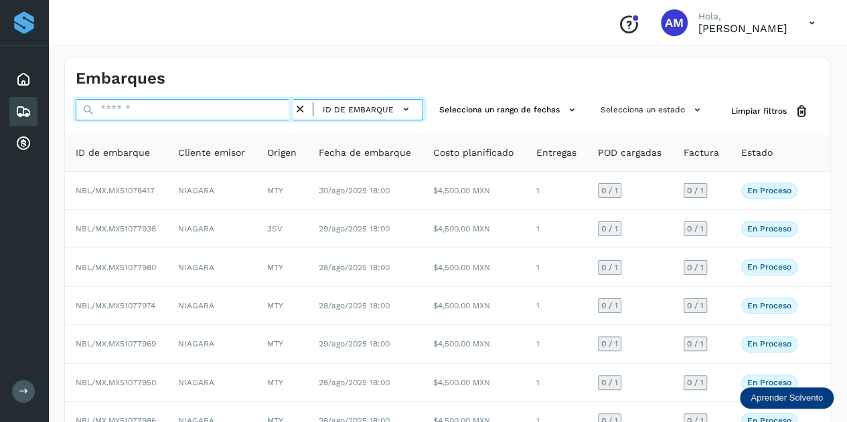
paste input "**********"
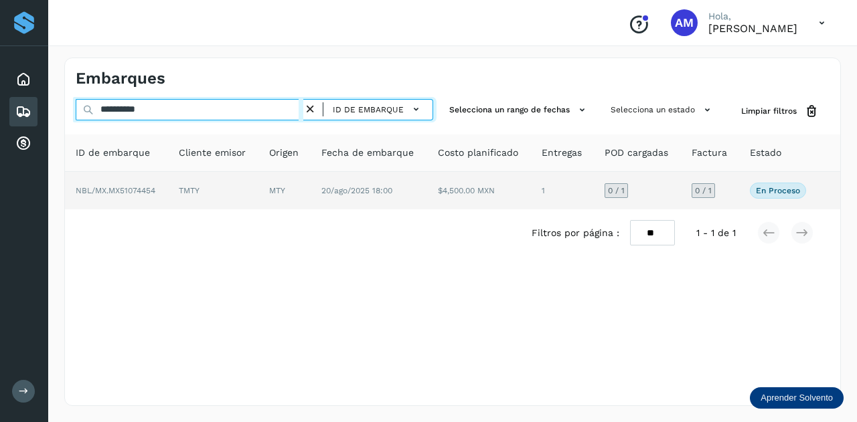
type input "**********"
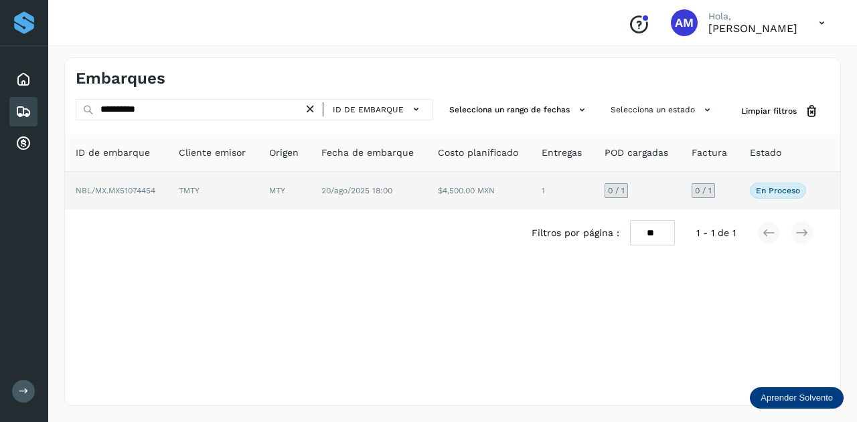
click at [199, 184] on td "TMTY" at bounding box center [213, 190] width 90 height 37
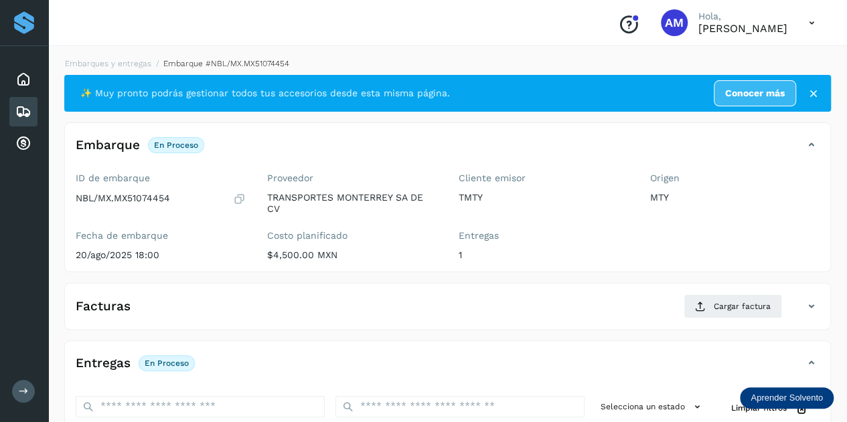
scroll to position [201, 0]
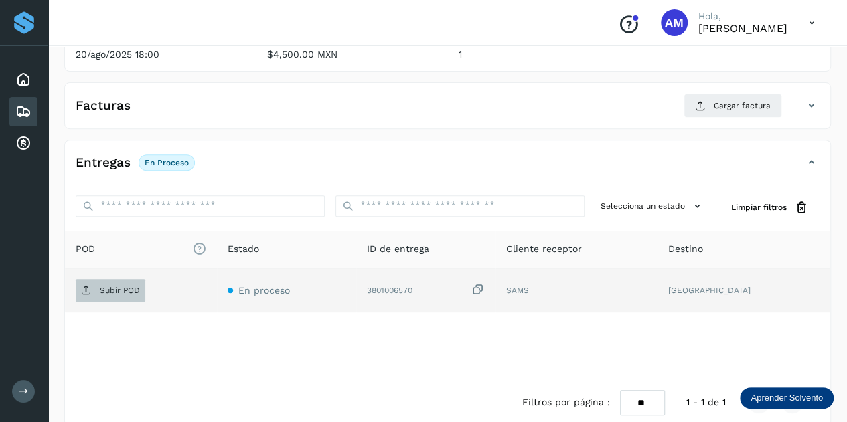
click at [106, 296] on span "Subir POD" at bounding box center [111, 290] width 70 height 21
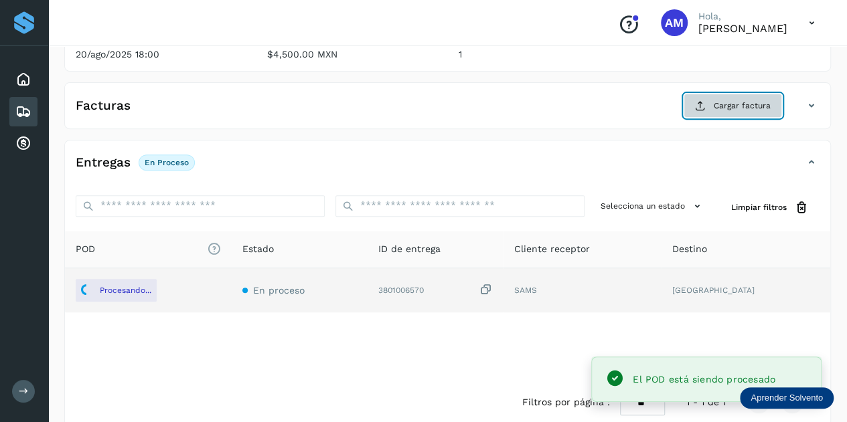
click at [701, 104] on icon at bounding box center [700, 105] width 11 height 11
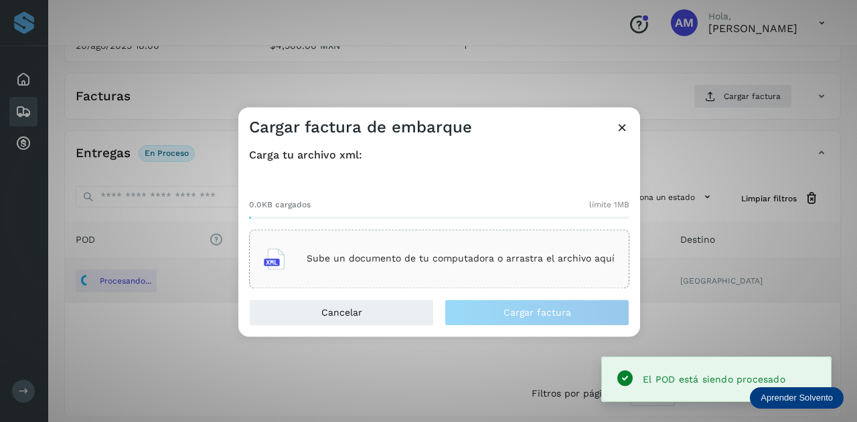
click at [443, 266] on div "Sube un documento de tu computadora o arrastra el archivo aquí" at bounding box center [439, 259] width 351 height 36
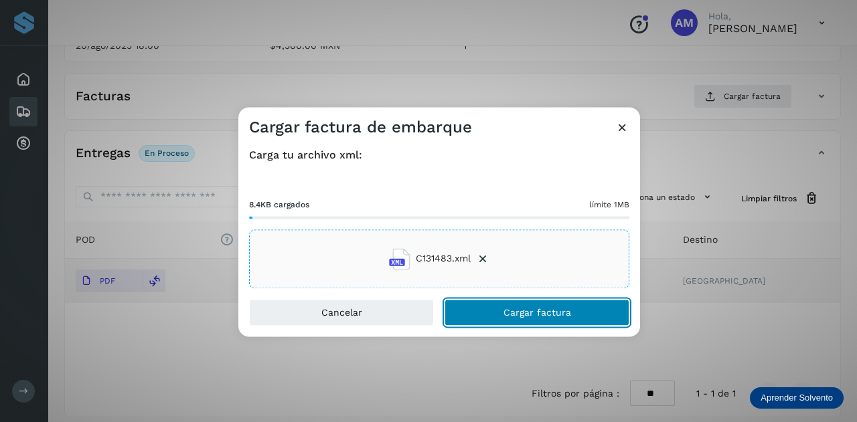
click at [501, 318] on button "Cargar factura" at bounding box center [536, 312] width 185 height 27
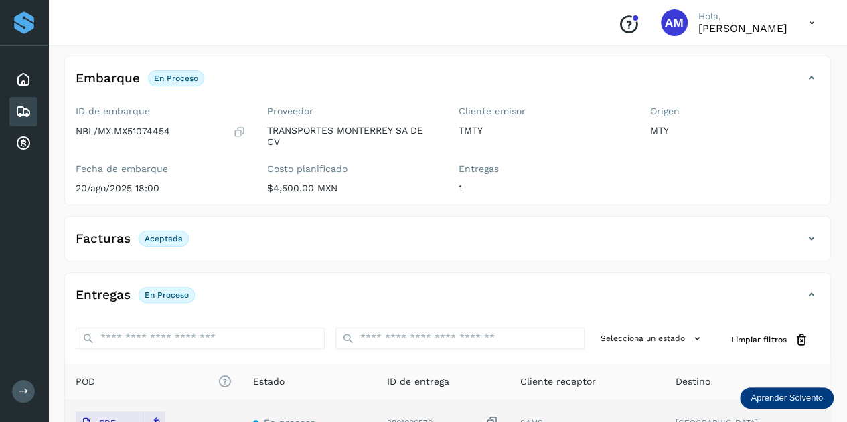
scroll to position [0, 0]
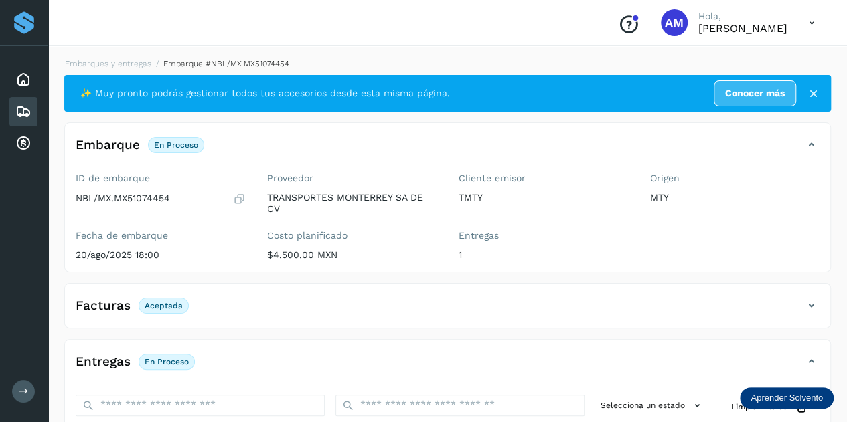
click at [109, 54] on div "Embarques y entregas Embarque #NBL/MX.MX51074454 ✨ Muy pronto podrás gestionar …" at bounding box center [447, 341] width 798 height 601
click at [113, 64] on link "Embarques y entregas" at bounding box center [108, 63] width 86 height 9
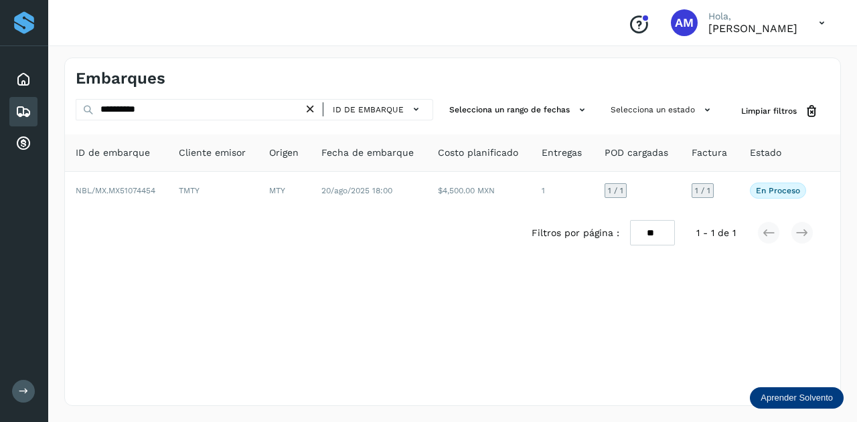
click at [315, 111] on icon at bounding box center [310, 109] width 14 height 14
click at [309, 110] on icon at bounding box center [310, 109] width 14 height 14
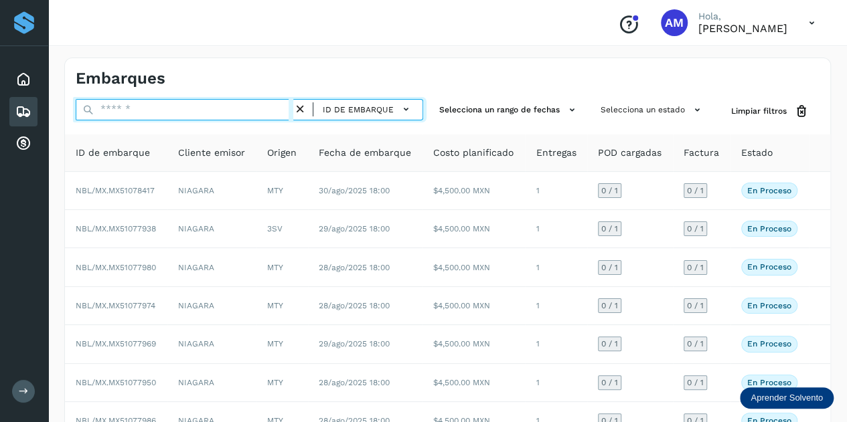
click at [264, 109] on input "text" at bounding box center [185, 109] width 218 height 21
paste input "**********"
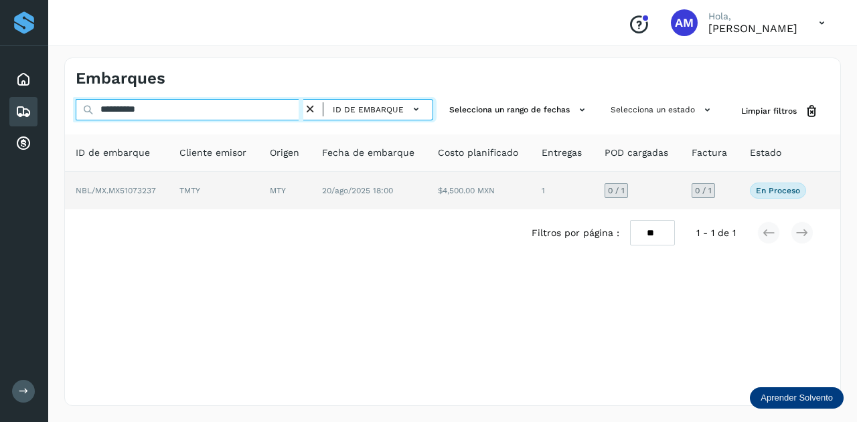
type input "**********"
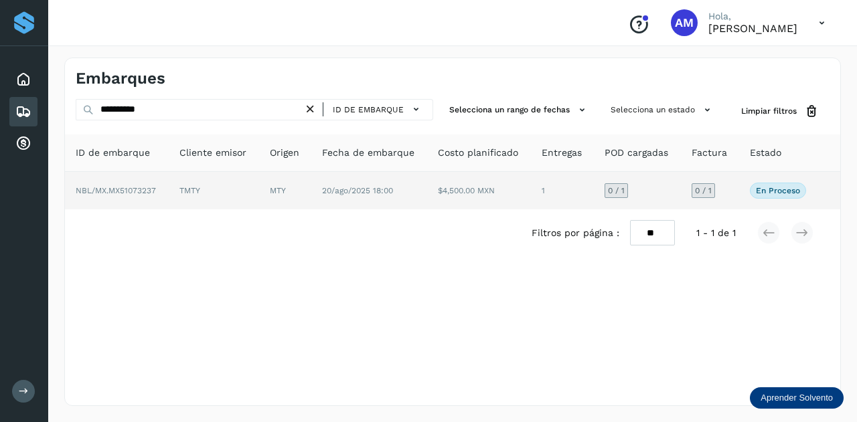
click at [304, 195] on td "MTY" at bounding box center [285, 190] width 52 height 37
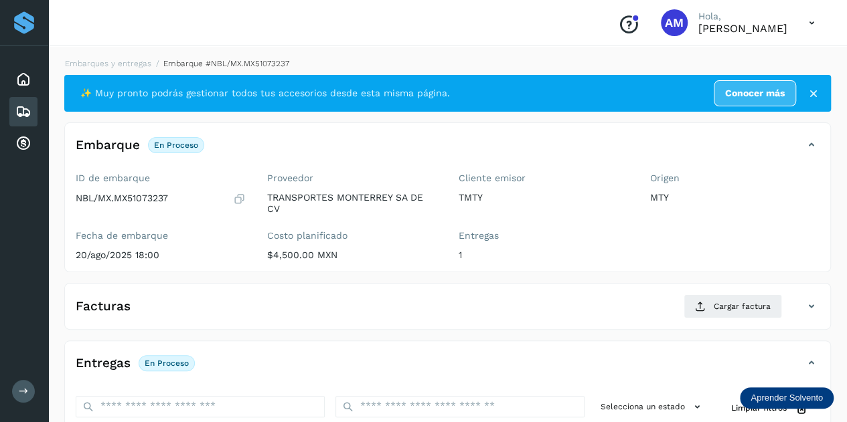
scroll to position [201, 0]
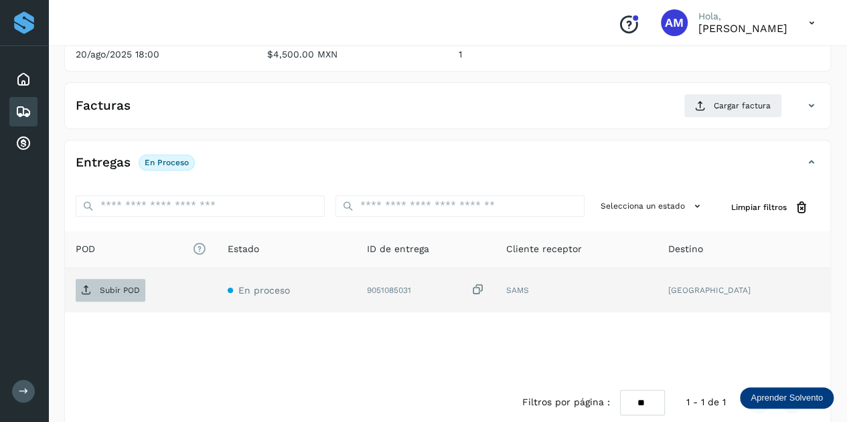
click at [137, 286] on p "Subir POD" at bounding box center [120, 290] width 40 height 9
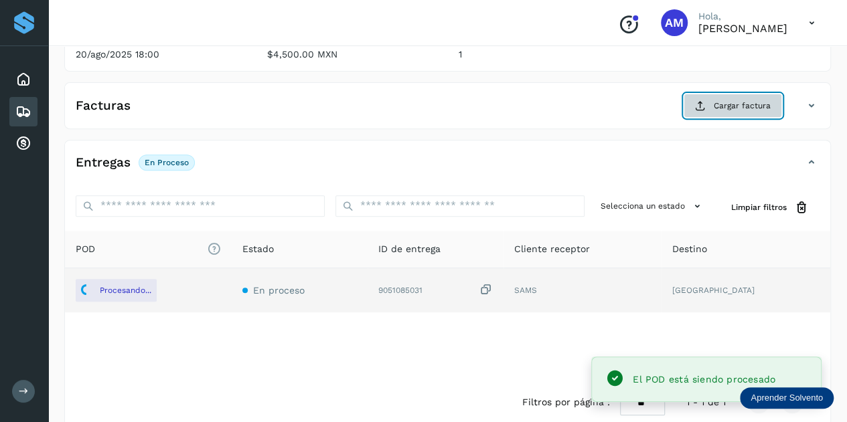
click at [691, 106] on button "Cargar factura" at bounding box center [732, 106] width 98 height 24
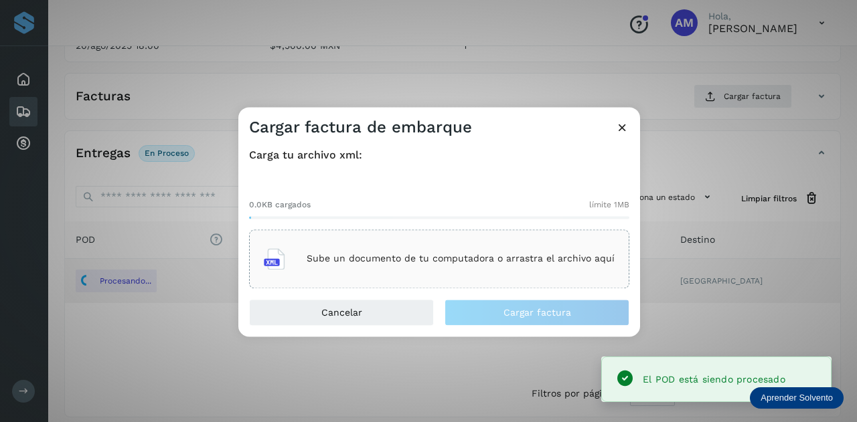
click at [480, 258] on p "Sube un documento de tu computadora o arrastra el archivo aquí" at bounding box center [461, 259] width 308 height 11
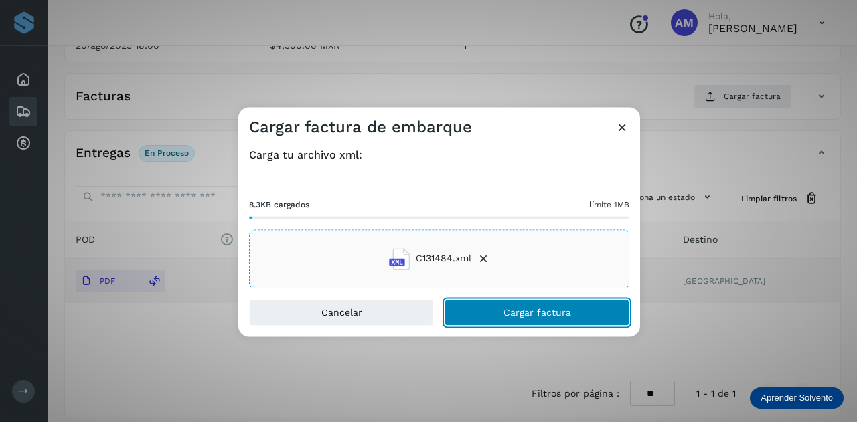
click at [493, 311] on button "Cargar factura" at bounding box center [536, 312] width 185 height 27
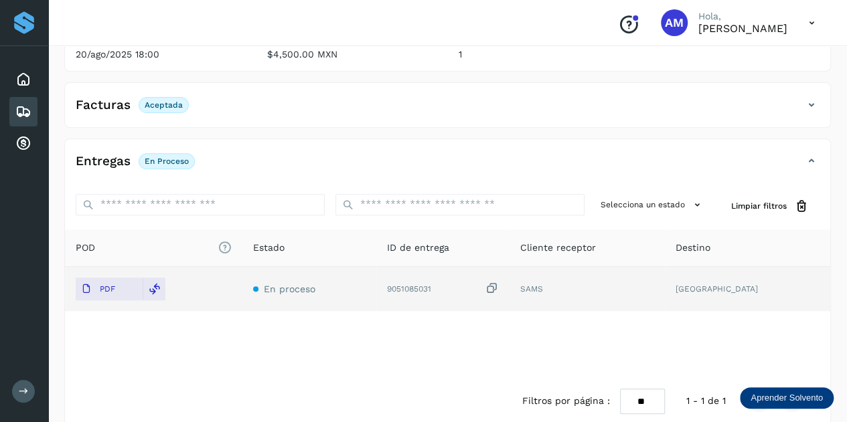
scroll to position [0, 0]
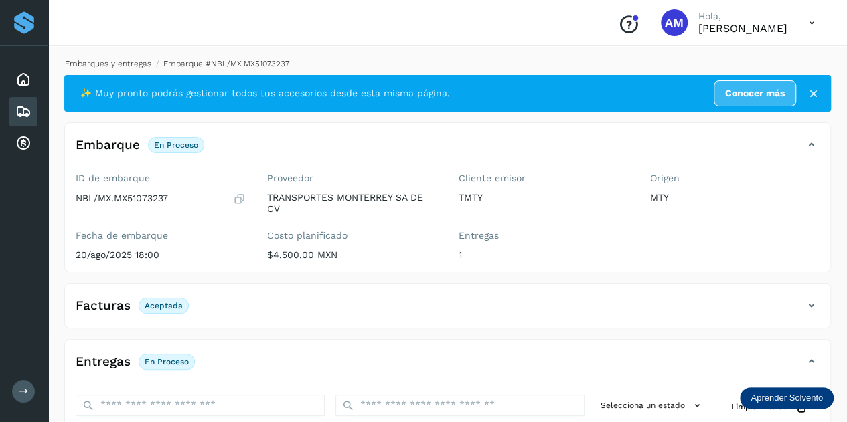
click at [129, 61] on link "Embarques y entregas" at bounding box center [108, 63] width 86 height 9
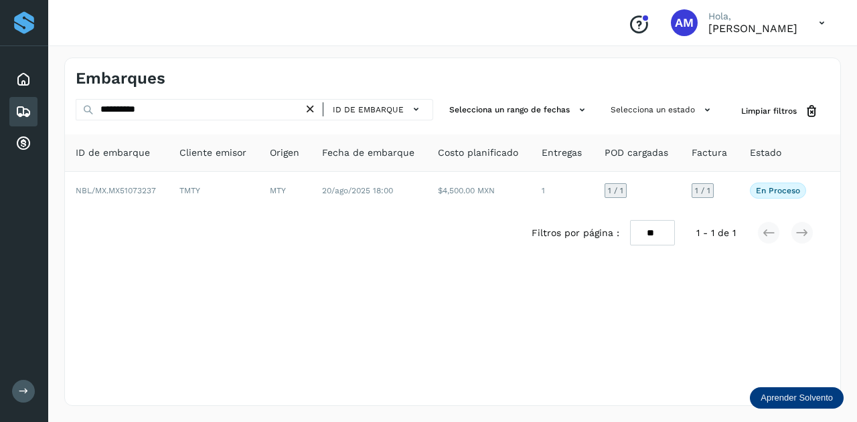
click at [313, 109] on icon at bounding box center [310, 109] width 14 height 14
click at [307, 109] on icon at bounding box center [310, 109] width 14 height 14
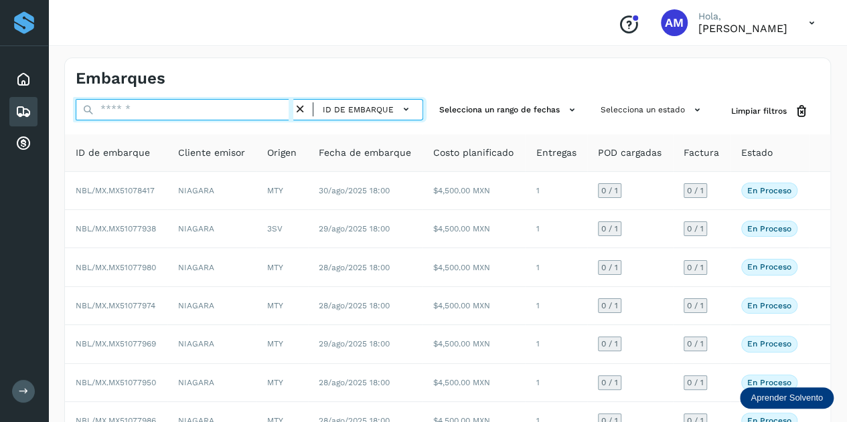
click at [249, 104] on input "text" at bounding box center [185, 109] width 218 height 21
paste input "**********"
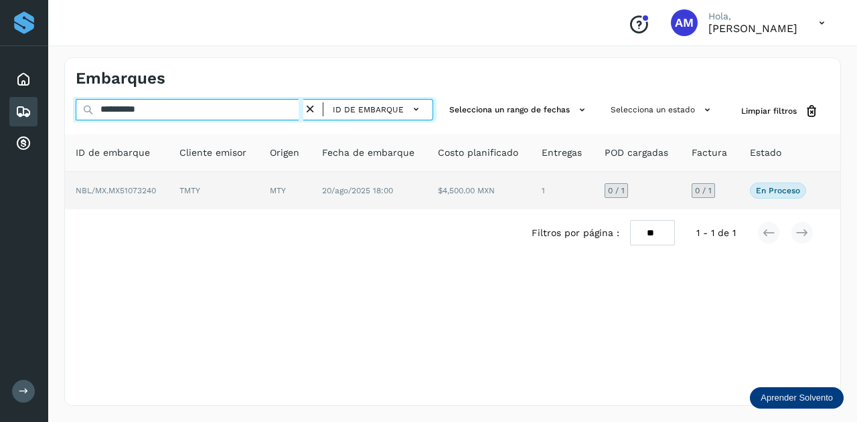
type input "**********"
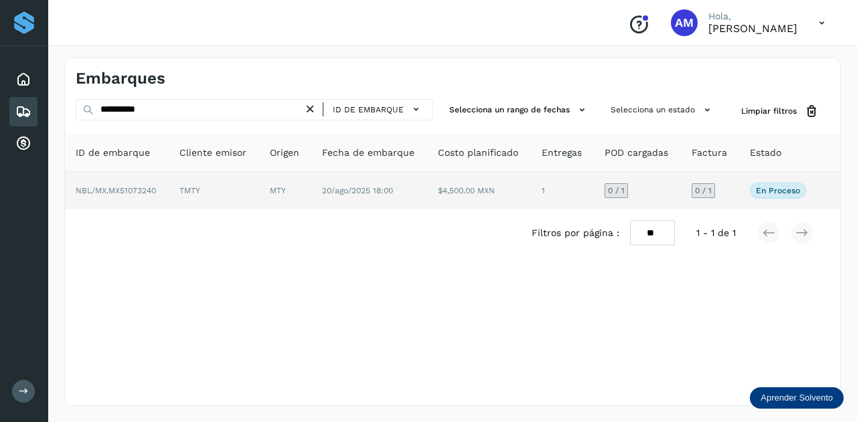
click at [244, 181] on td "TMTY" at bounding box center [214, 190] width 90 height 37
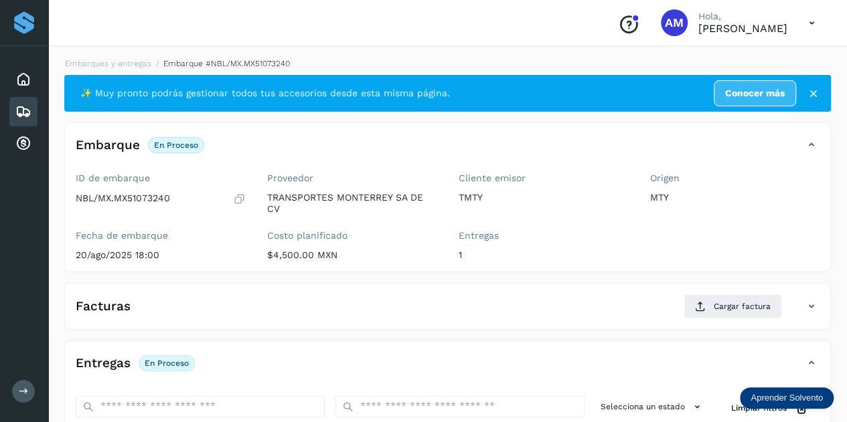
scroll to position [201, 0]
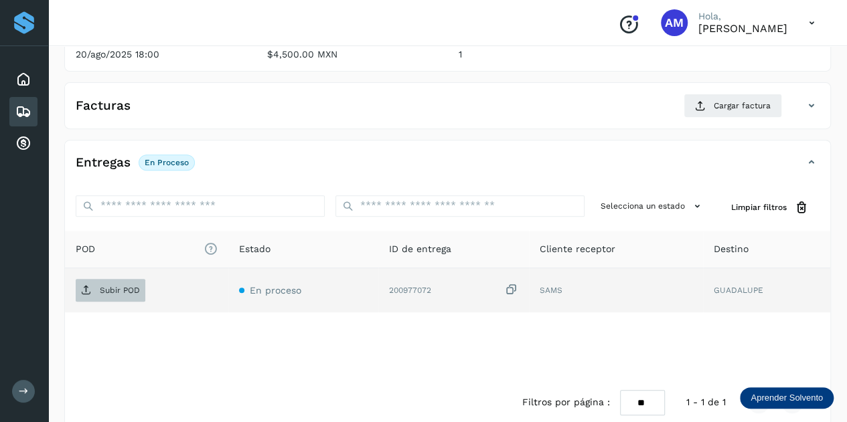
click at [107, 291] on p "Subir POD" at bounding box center [120, 290] width 40 height 9
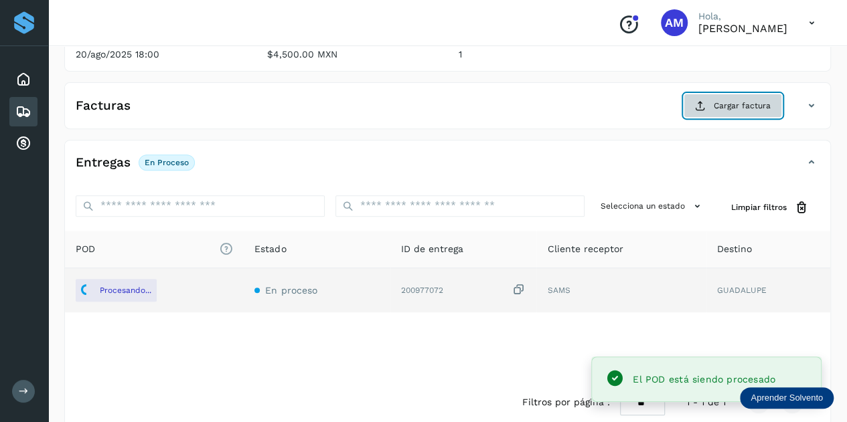
click at [718, 102] on span "Cargar factura" at bounding box center [741, 106] width 57 height 12
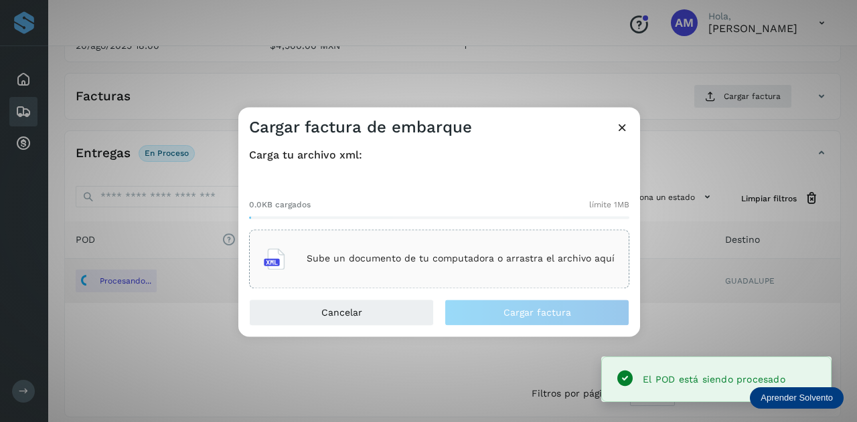
click at [408, 270] on div "Sube un documento de tu computadora o arrastra el archivo aquí" at bounding box center [439, 259] width 351 height 36
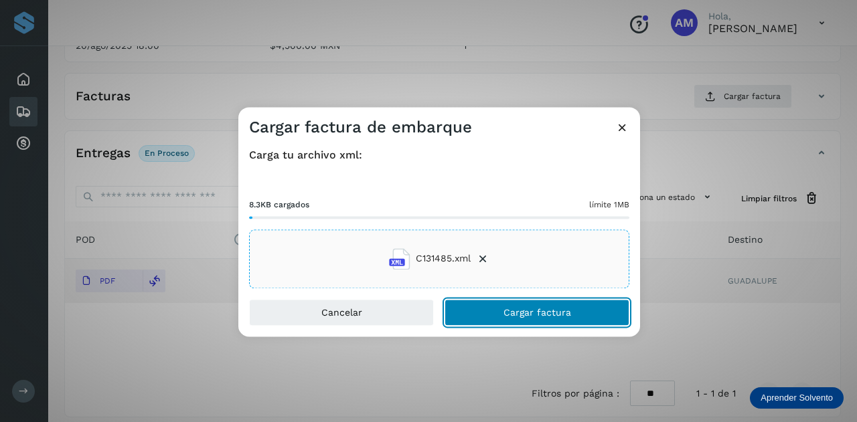
click at [467, 313] on button "Cargar factura" at bounding box center [536, 312] width 185 height 27
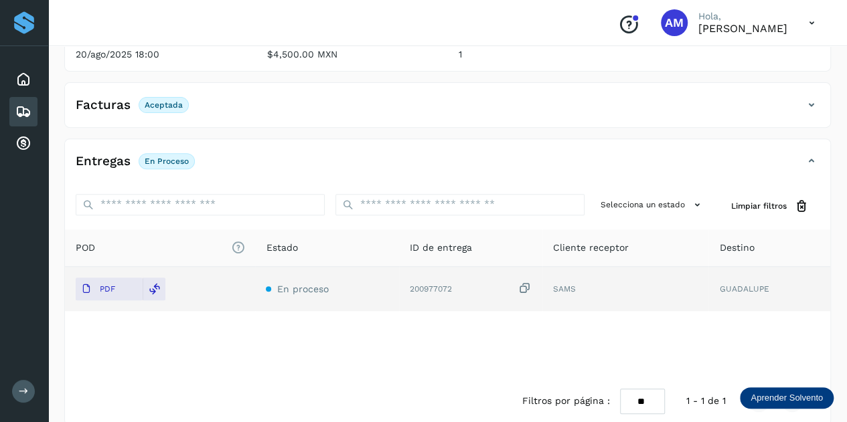
scroll to position [0, 0]
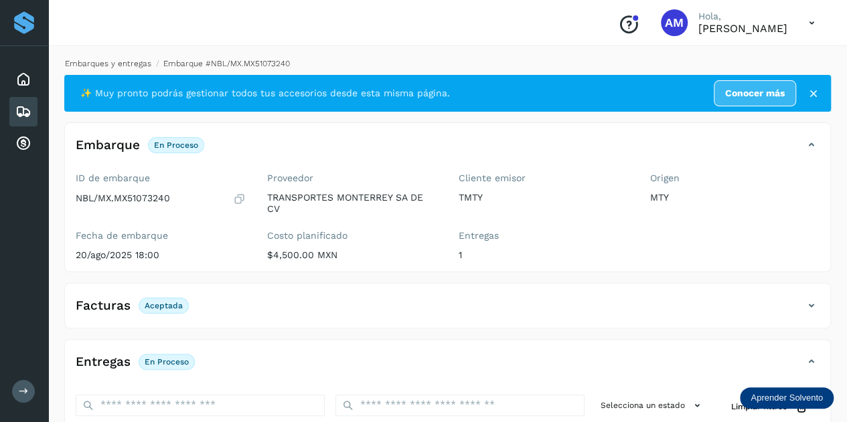
click at [129, 61] on link "Embarques y entregas" at bounding box center [108, 63] width 86 height 9
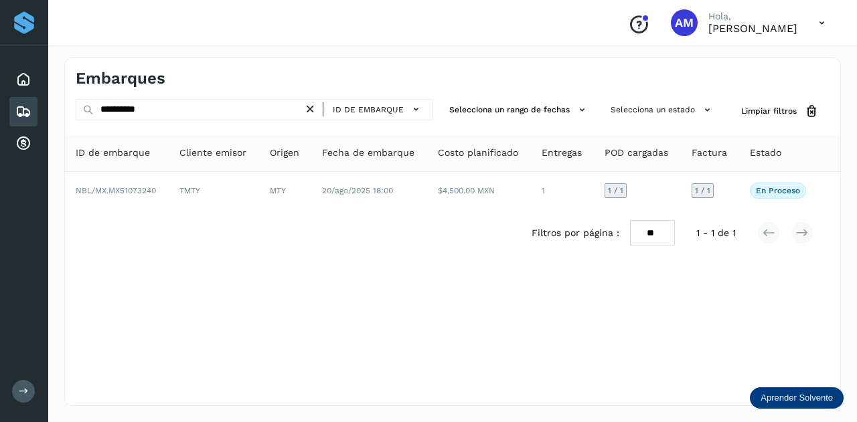
click at [311, 110] on icon at bounding box center [310, 109] width 14 height 14
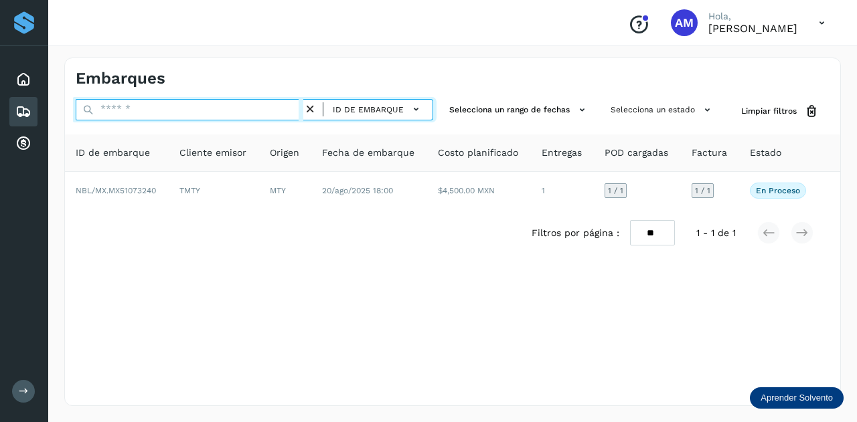
click at [302, 110] on input "text" at bounding box center [190, 109] width 228 height 21
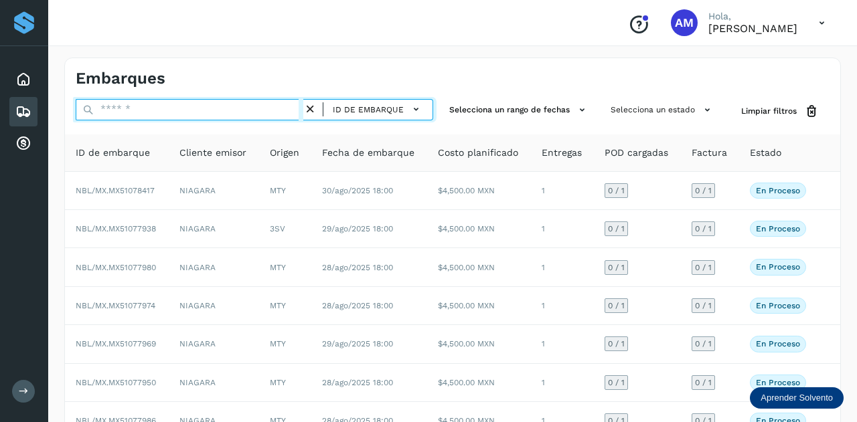
paste input "**********"
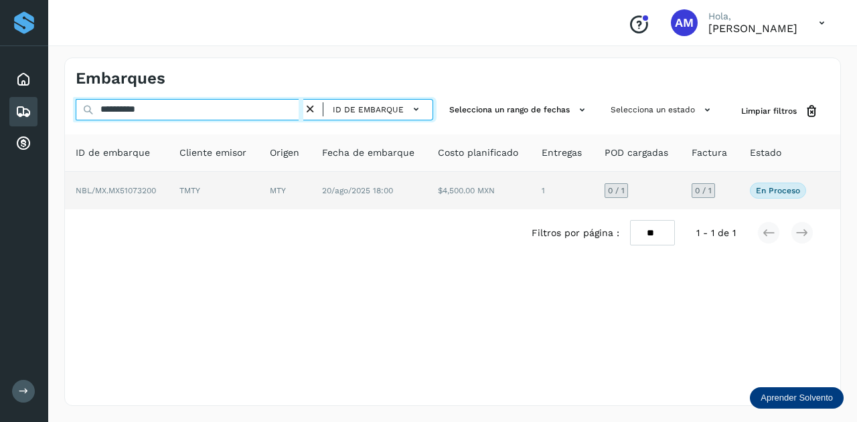
type input "**********"
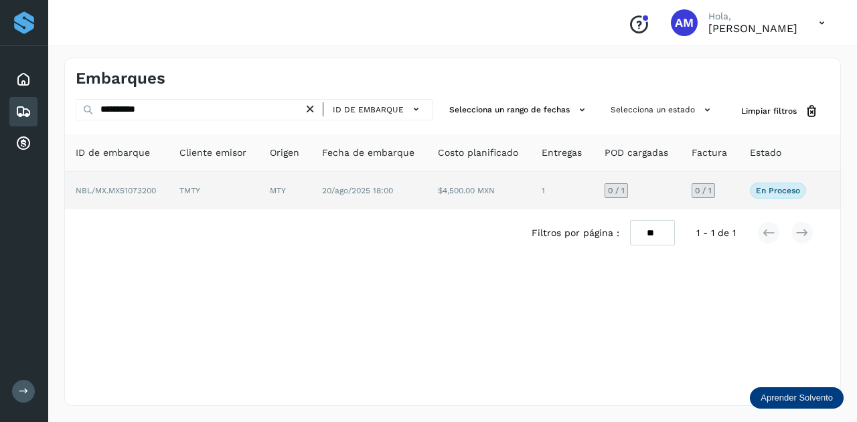
click at [264, 188] on td "MTY" at bounding box center [285, 190] width 52 height 37
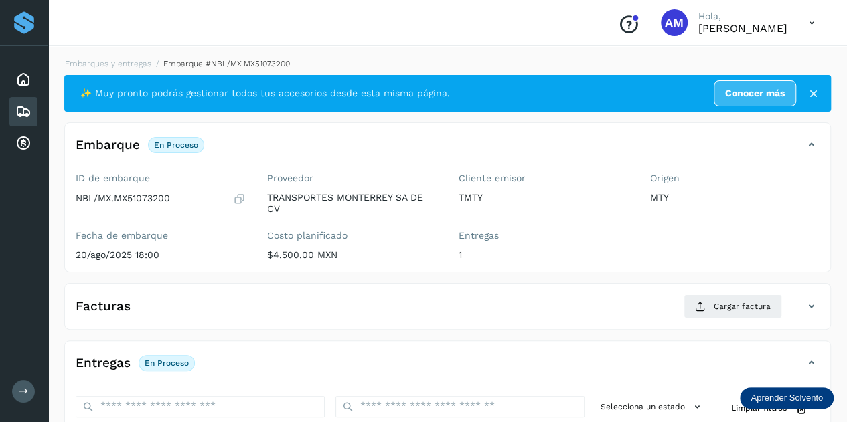
scroll to position [201, 0]
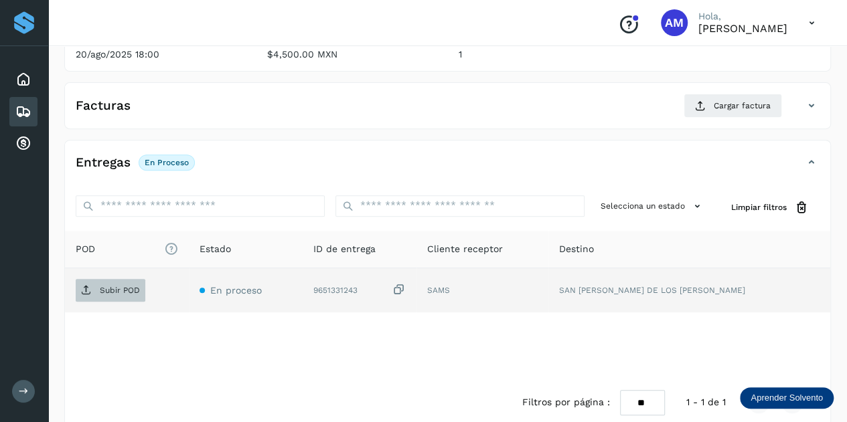
click at [124, 286] on p "Subir POD" at bounding box center [120, 290] width 40 height 9
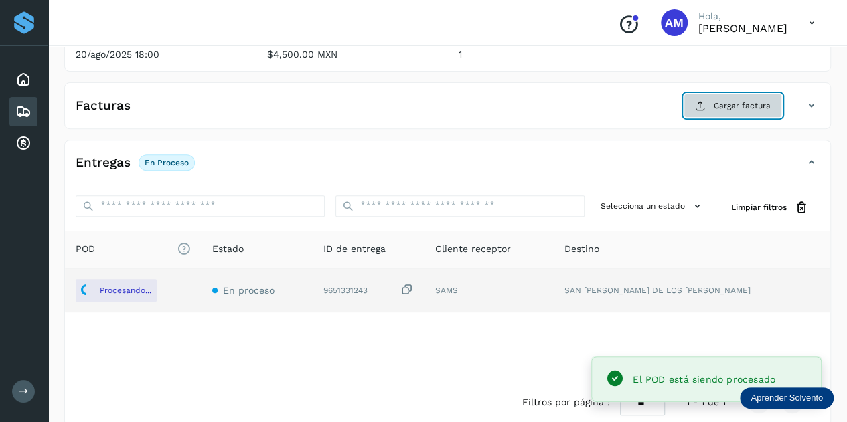
click at [721, 102] on span "Cargar factura" at bounding box center [741, 106] width 57 height 12
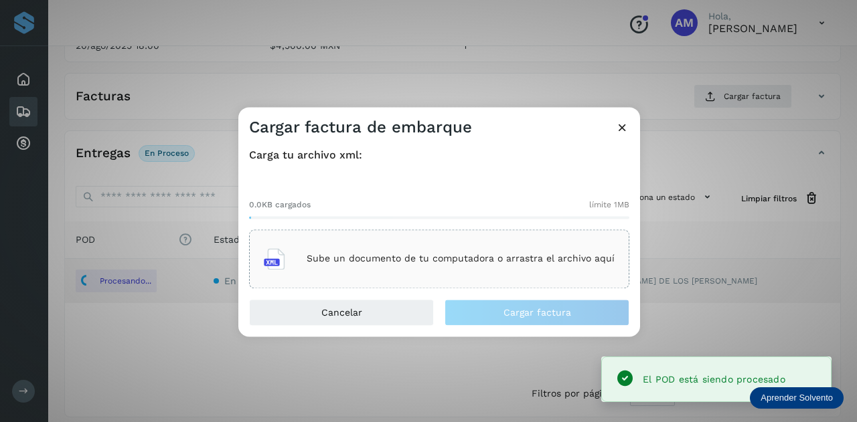
click at [474, 263] on p "Sube un documento de tu computadora o arrastra el archivo aquí" at bounding box center [461, 259] width 308 height 11
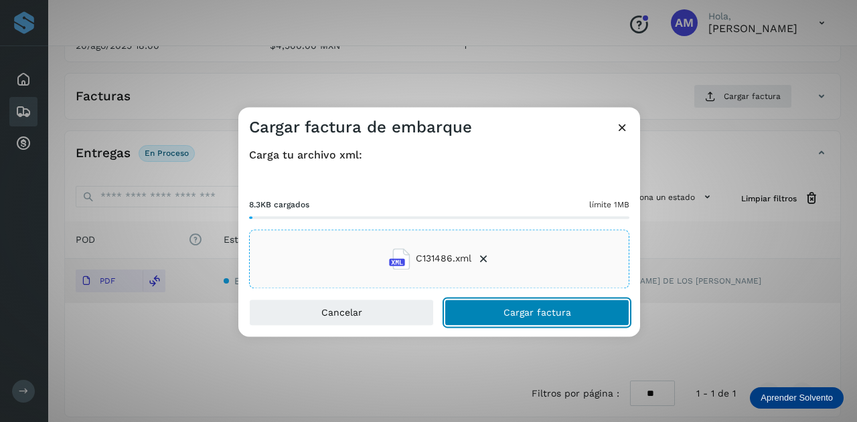
click at [507, 319] on button "Cargar factura" at bounding box center [536, 312] width 185 height 27
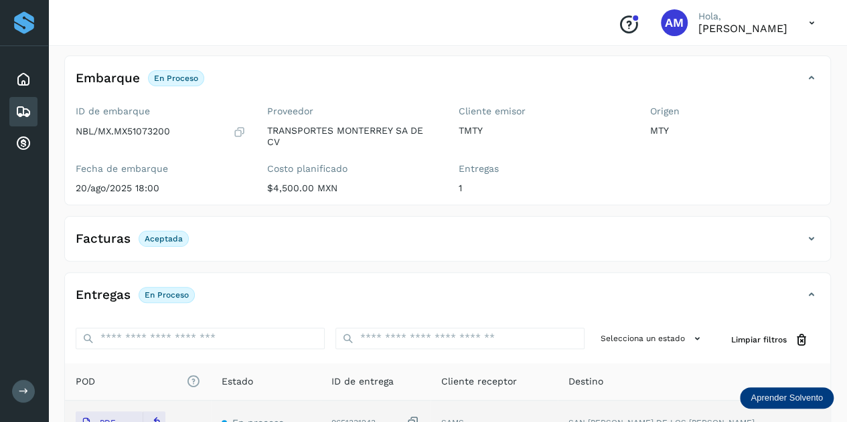
scroll to position [0, 0]
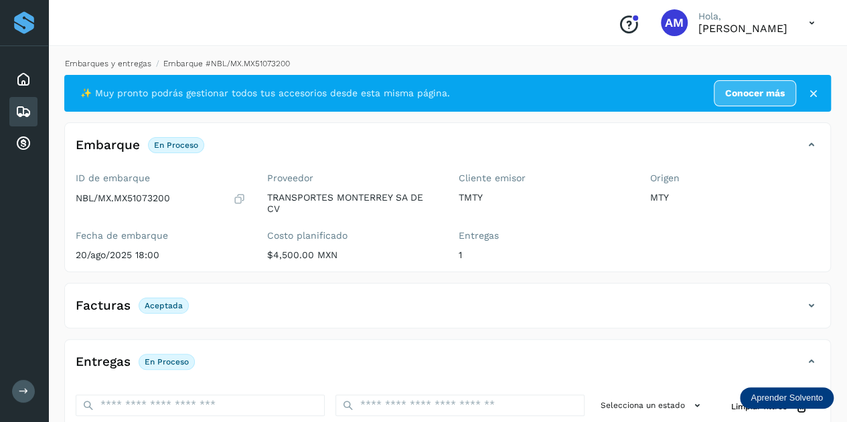
click at [140, 65] on link "Embarques y entregas" at bounding box center [108, 63] width 86 height 9
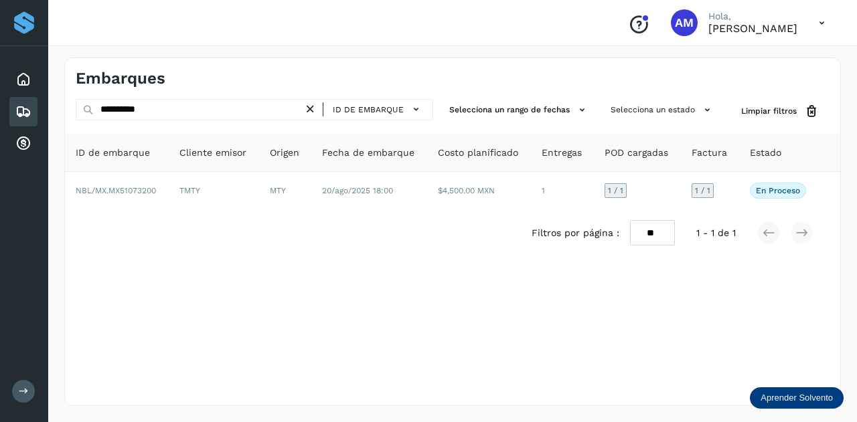
click at [312, 108] on icon at bounding box center [310, 109] width 14 height 14
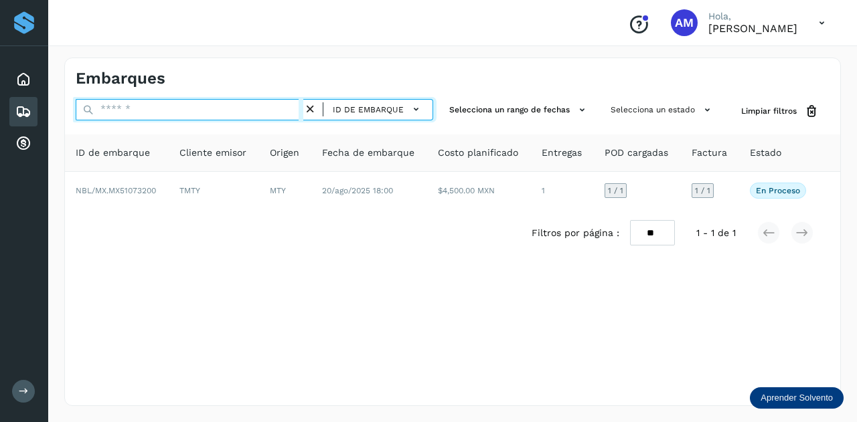
click at [263, 108] on input "text" at bounding box center [190, 109] width 228 height 21
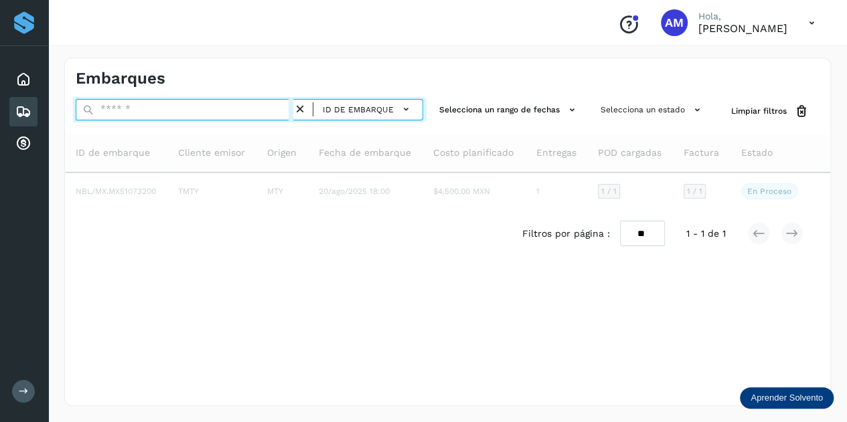
paste input "**********"
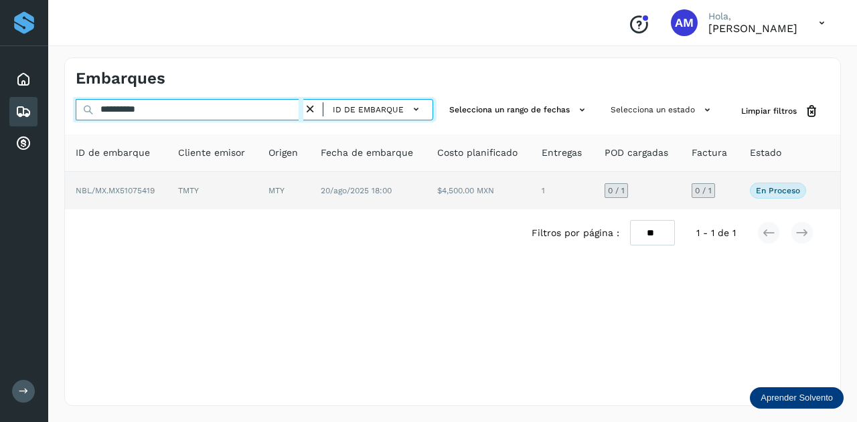
type input "**********"
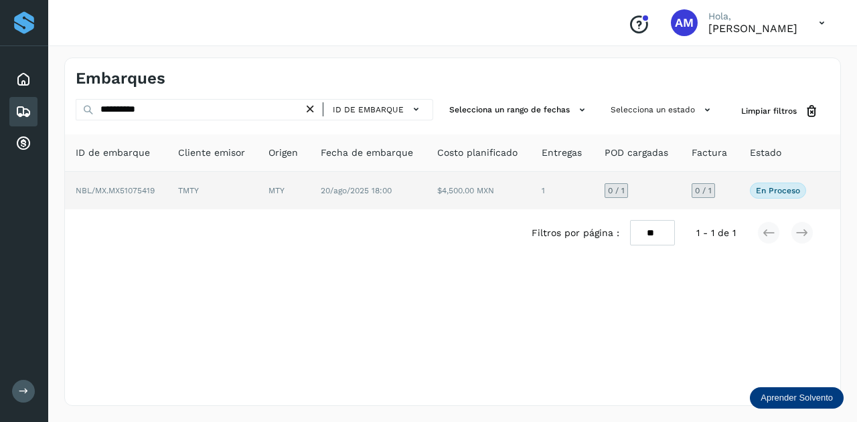
click at [284, 187] on td "MTY" at bounding box center [284, 190] width 52 height 37
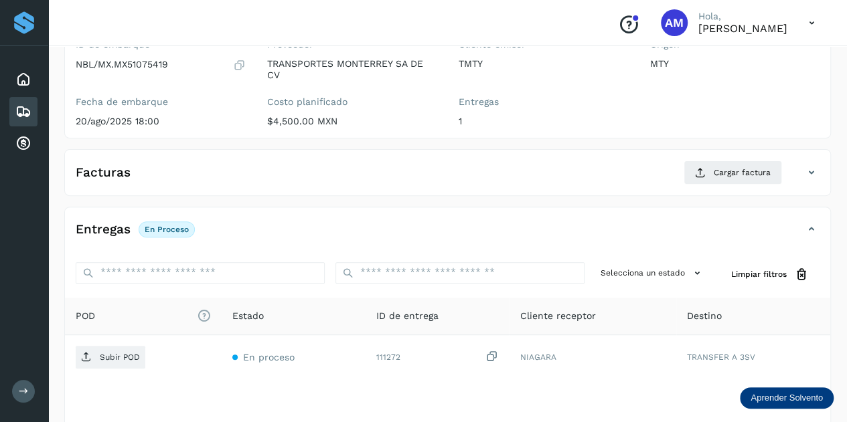
scroll to position [201, 0]
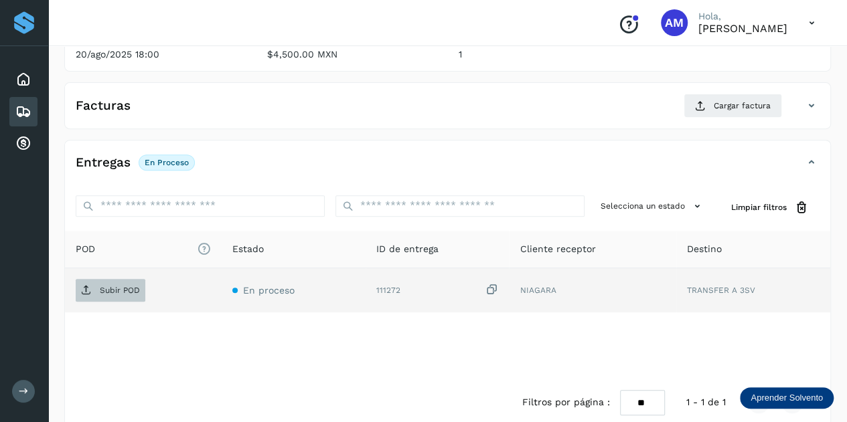
click at [114, 299] on button "Subir POD" at bounding box center [111, 290] width 70 height 23
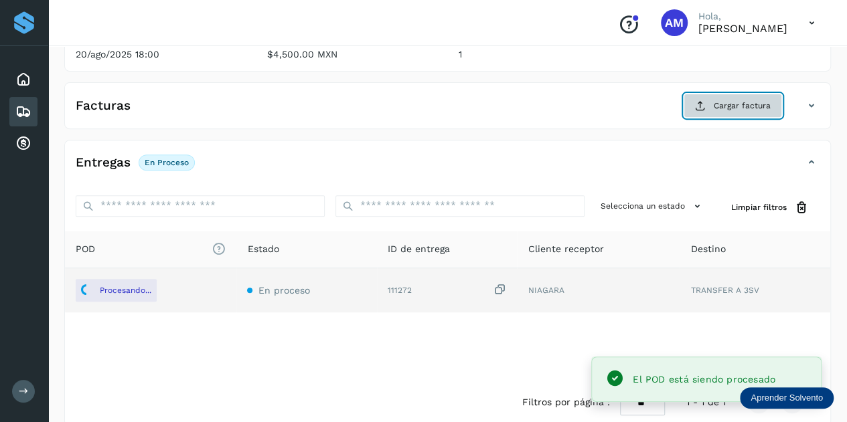
click at [713, 104] on button "Cargar factura" at bounding box center [732, 106] width 98 height 24
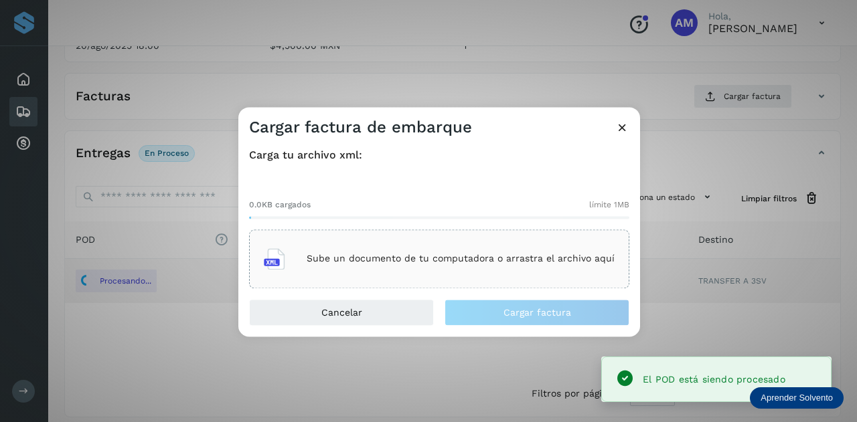
click at [398, 272] on div "Sube un documento de tu computadora o arrastra el archivo aquí" at bounding box center [439, 259] width 351 height 36
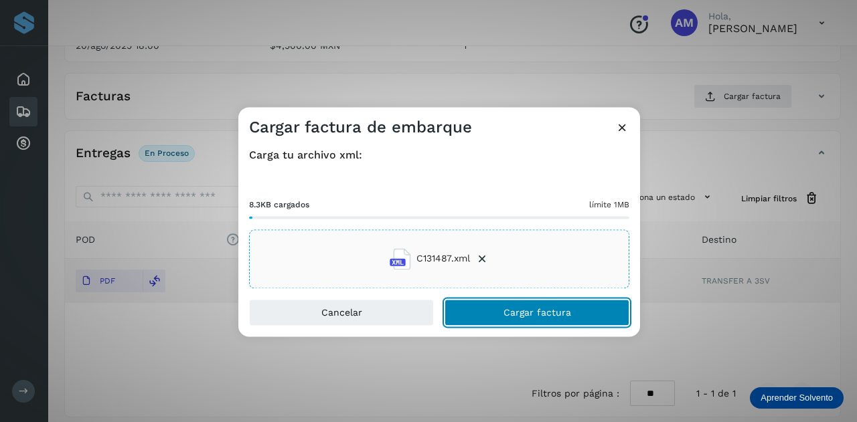
click at [523, 313] on span "Cargar factura" at bounding box center [537, 312] width 68 height 9
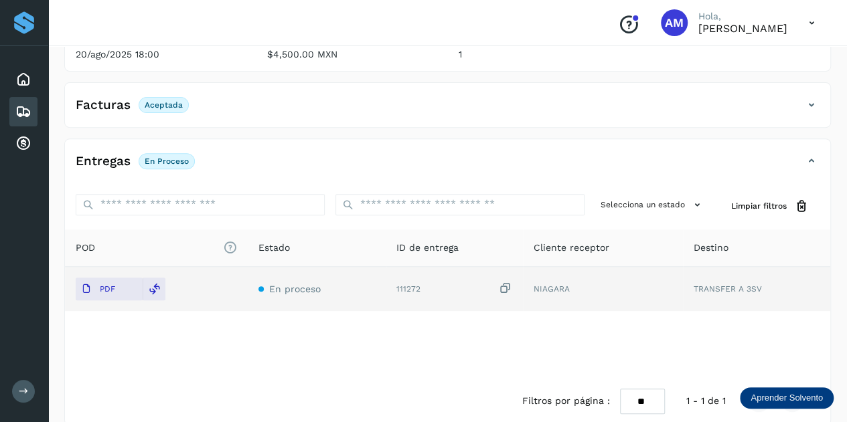
scroll to position [0, 0]
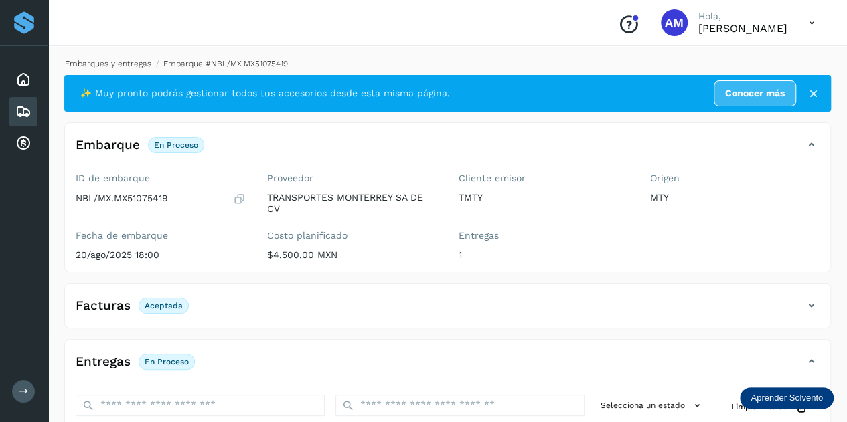
click at [102, 64] on link "Embarques y entregas" at bounding box center [108, 63] width 86 height 9
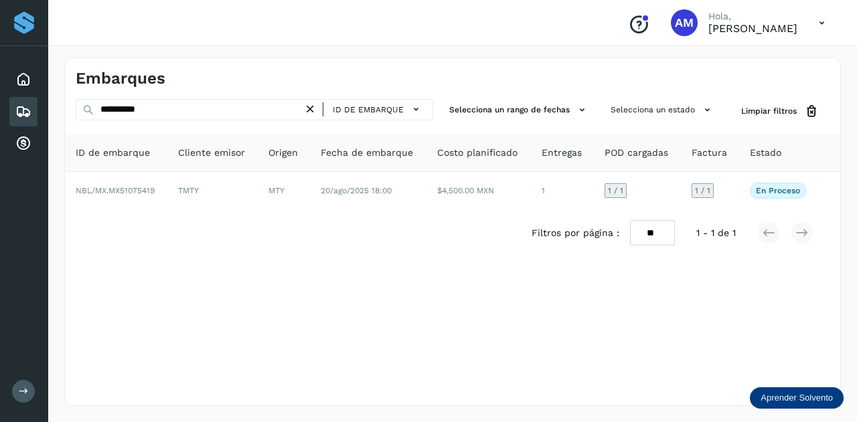
click at [311, 110] on icon at bounding box center [310, 109] width 14 height 14
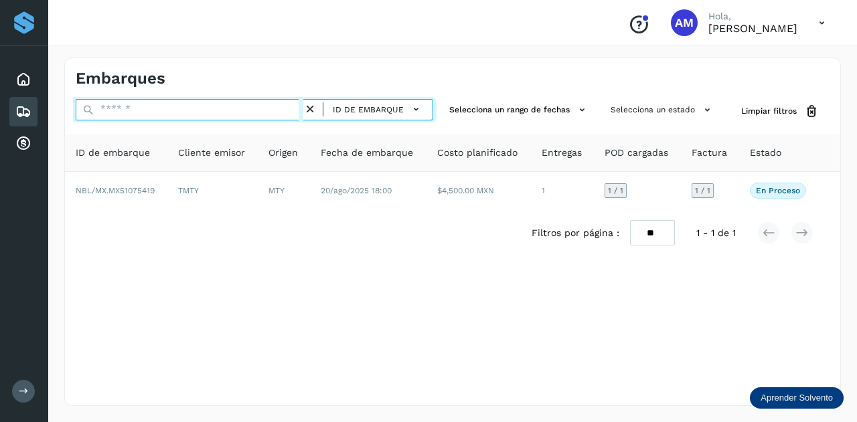
click at [296, 110] on input "text" at bounding box center [190, 109] width 228 height 21
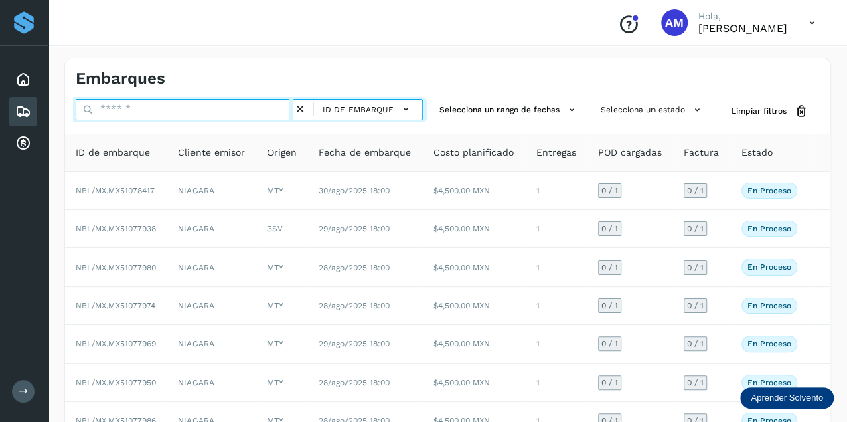
paste input "**********"
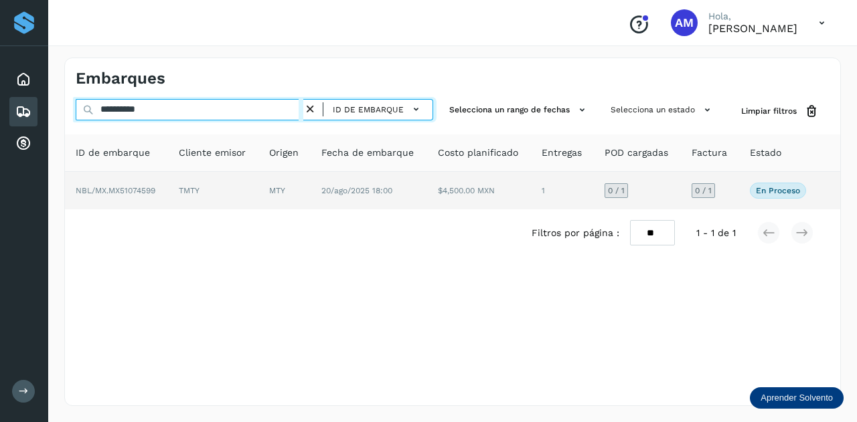
type input "**********"
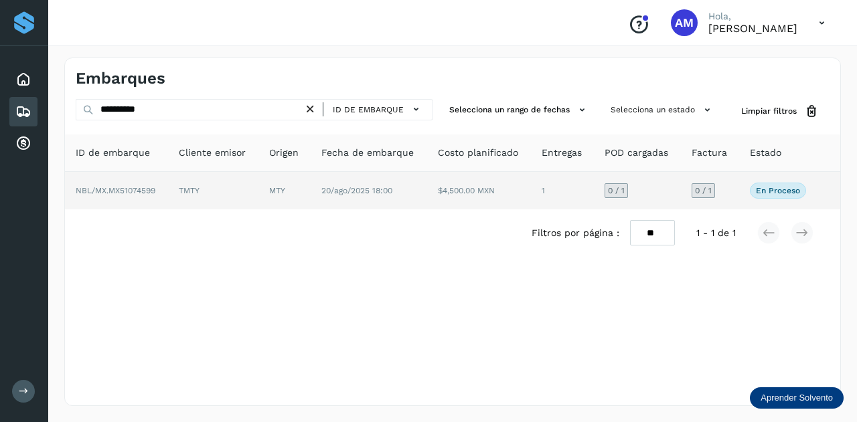
click at [211, 187] on td "TMTY" at bounding box center [213, 190] width 90 height 37
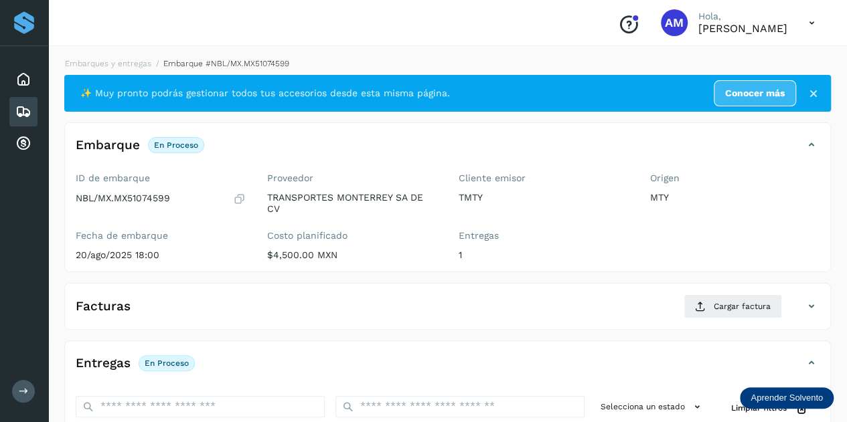
scroll to position [134, 0]
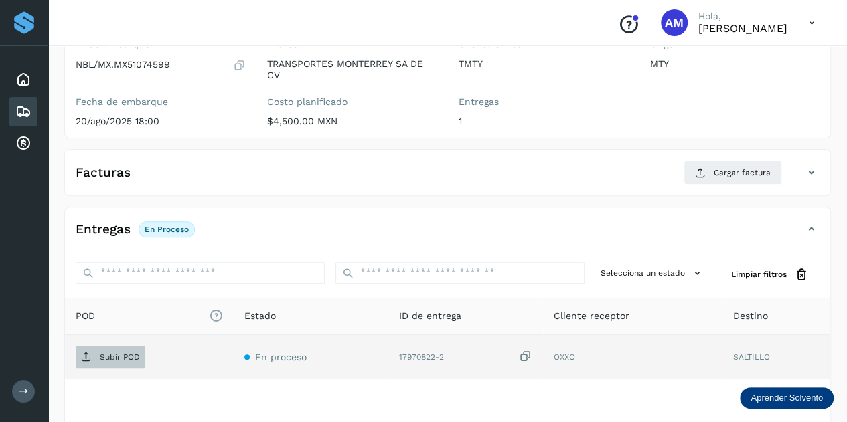
click at [130, 355] on p "Subir POD" at bounding box center [120, 357] width 40 height 9
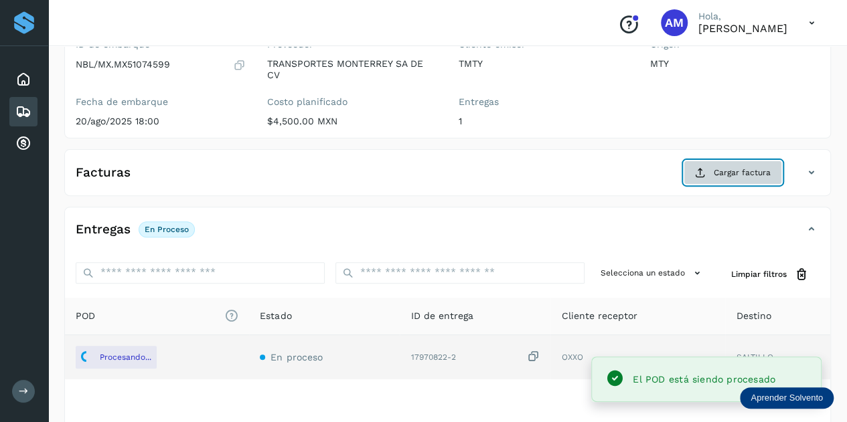
click at [734, 168] on span "Cargar factura" at bounding box center [741, 173] width 57 height 12
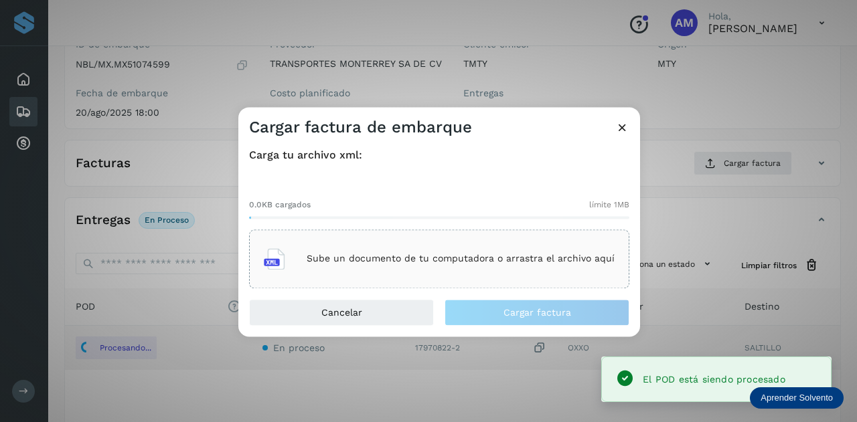
click at [412, 266] on div "Sube un documento de tu computadora o arrastra el archivo aquí" at bounding box center [439, 259] width 351 height 36
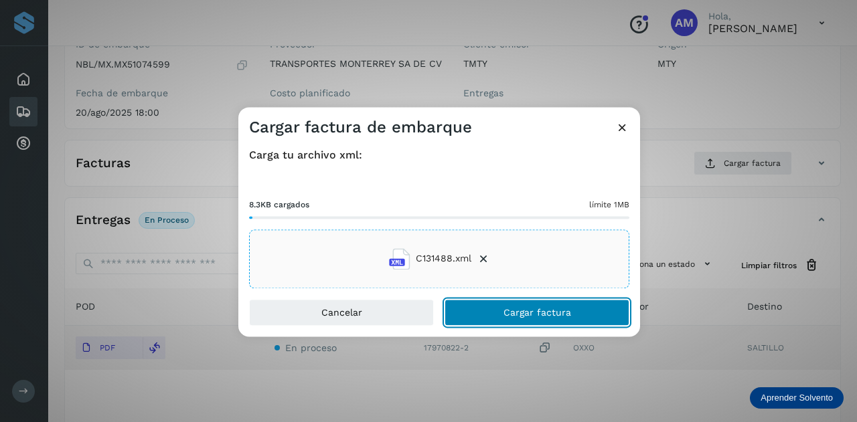
click at [484, 306] on button "Cargar factura" at bounding box center [536, 312] width 185 height 27
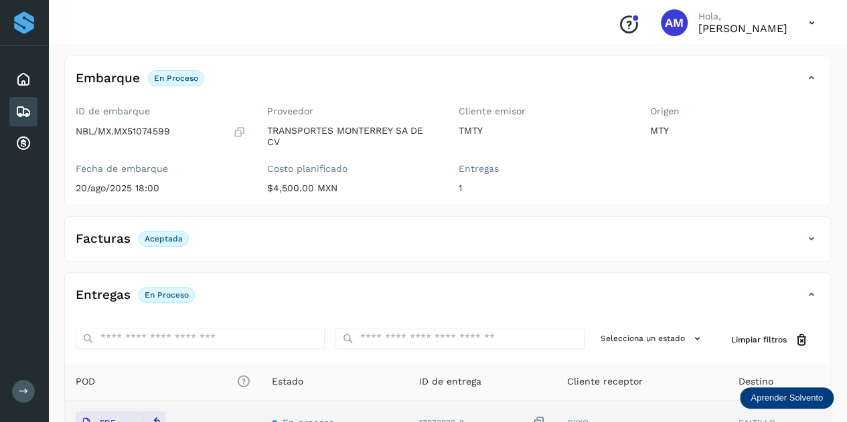
scroll to position [0, 0]
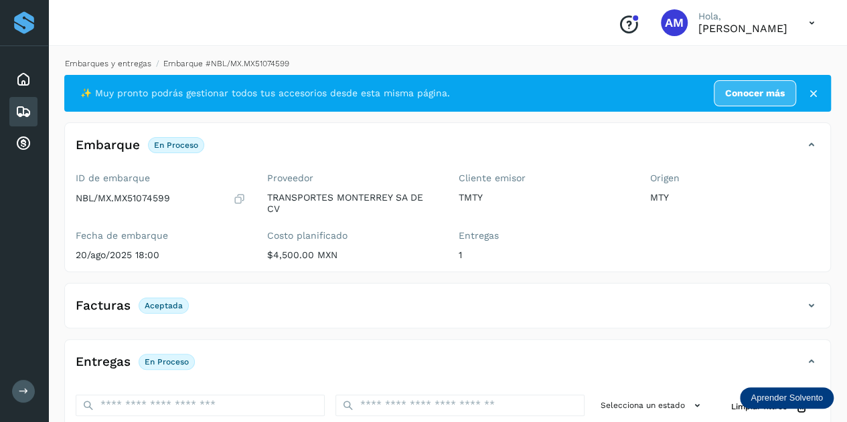
click at [105, 63] on link "Embarques y entregas" at bounding box center [108, 63] width 86 height 9
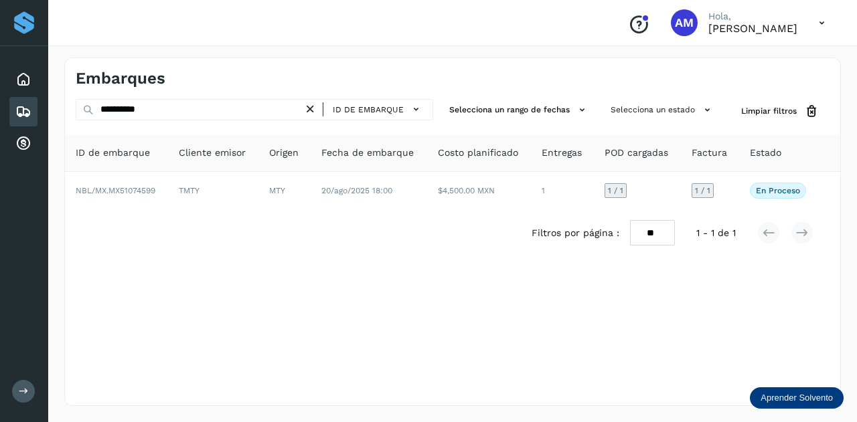
click at [311, 108] on icon at bounding box center [310, 109] width 14 height 14
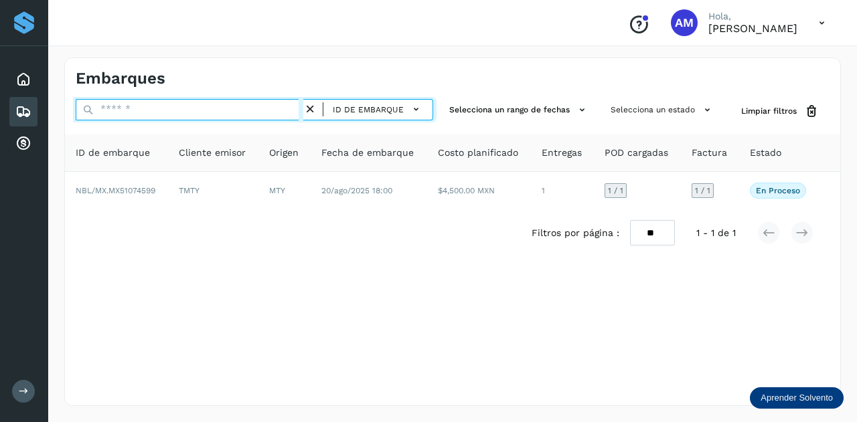
click at [278, 112] on input "text" at bounding box center [190, 109] width 228 height 21
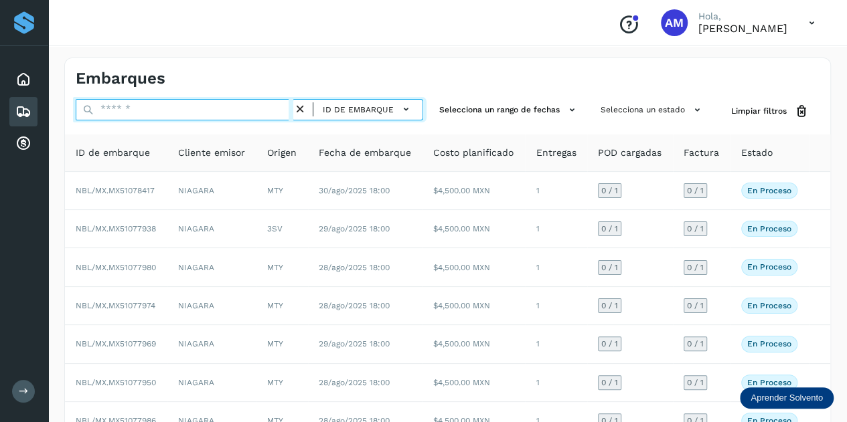
paste input "**********"
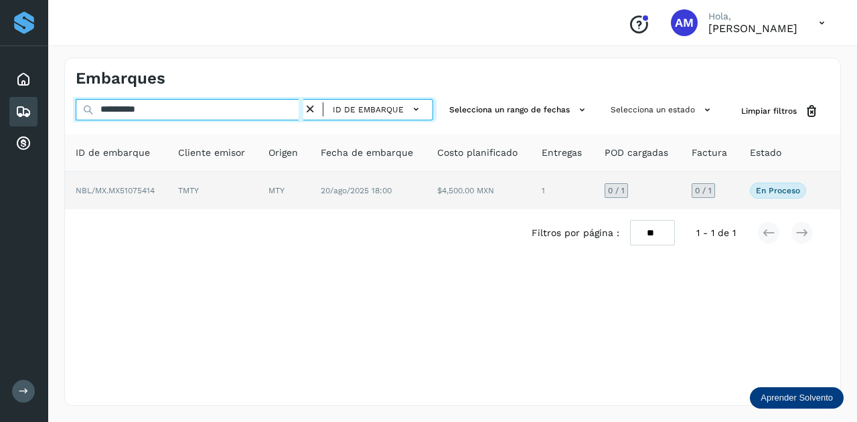
type input "**********"
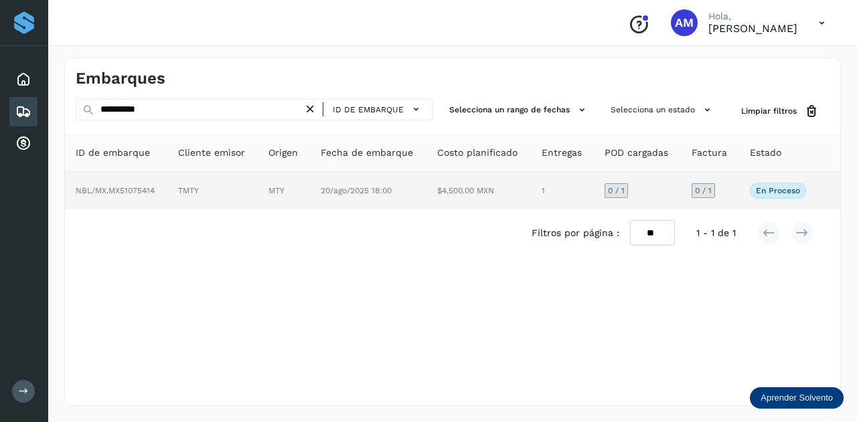
click at [213, 199] on td "TMTY" at bounding box center [212, 190] width 90 height 37
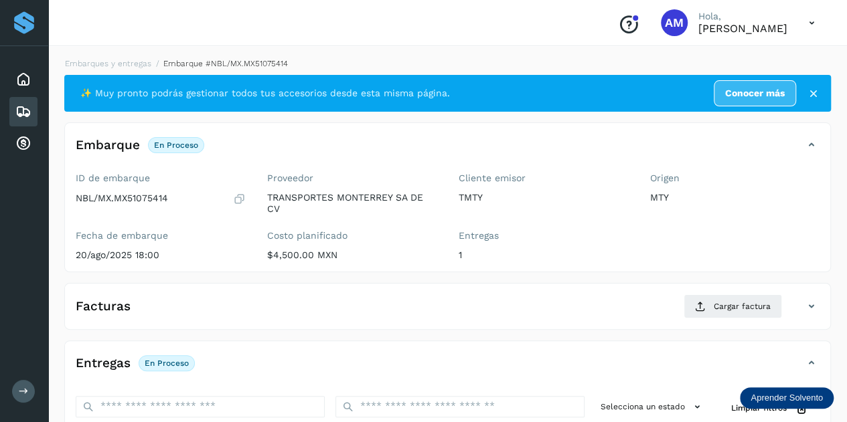
scroll to position [134, 0]
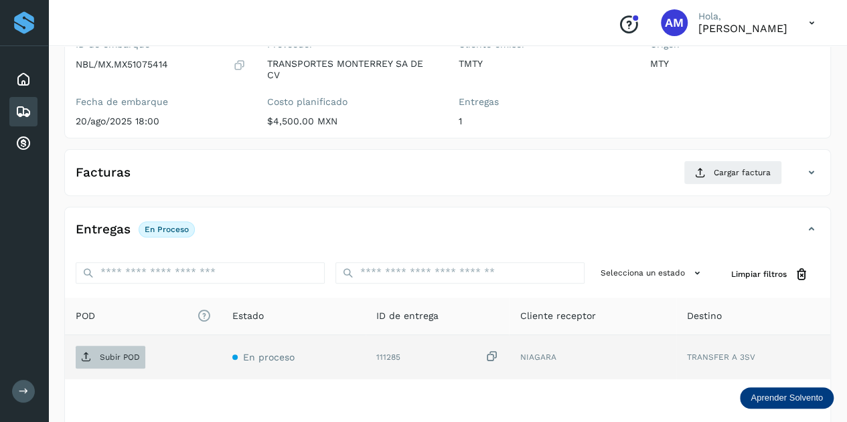
click at [131, 354] on p "Subir POD" at bounding box center [120, 357] width 40 height 9
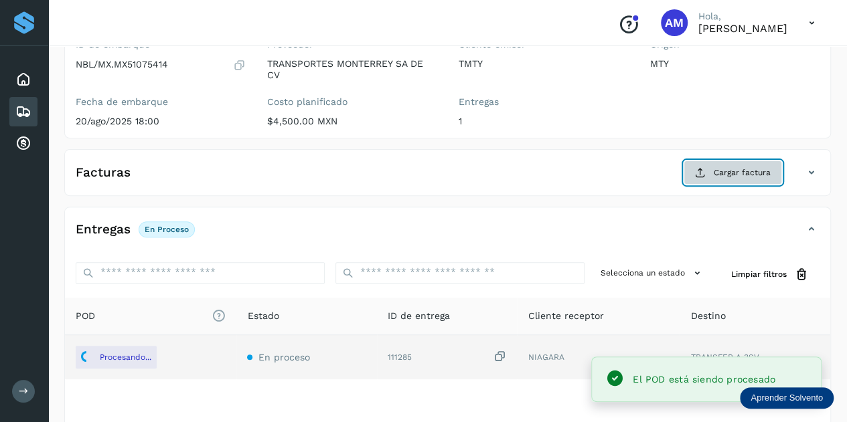
click at [723, 174] on span "Cargar factura" at bounding box center [741, 173] width 57 height 12
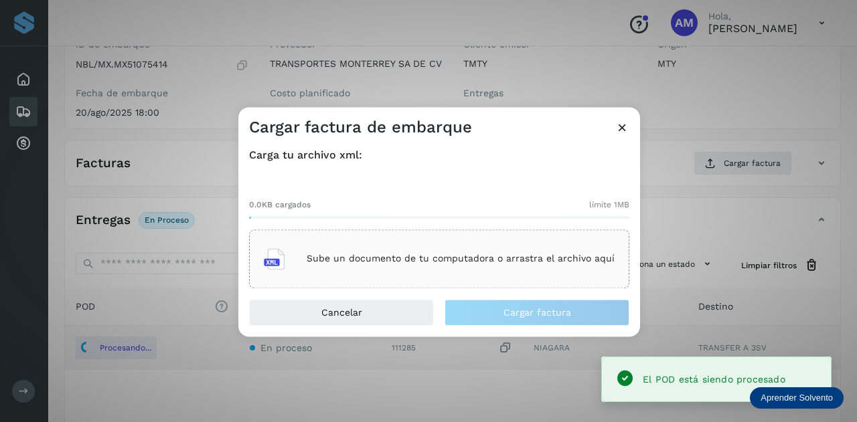
click at [506, 258] on p "Sube un documento de tu computadora o arrastra el archivo aquí" at bounding box center [461, 259] width 308 height 11
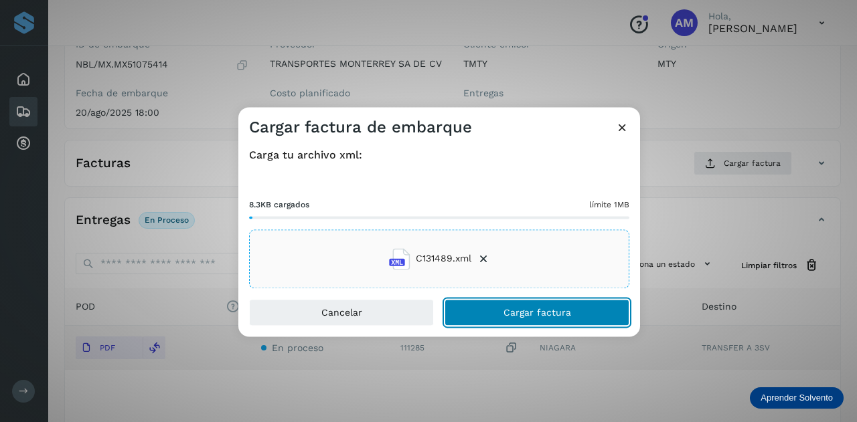
click at [475, 317] on button "Cargar factura" at bounding box center [536, 312] width 185 height 27
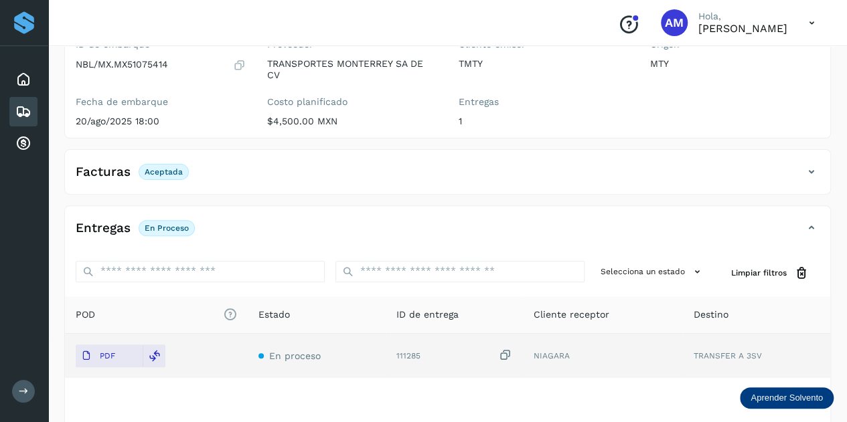
scroll to position [0, 0]
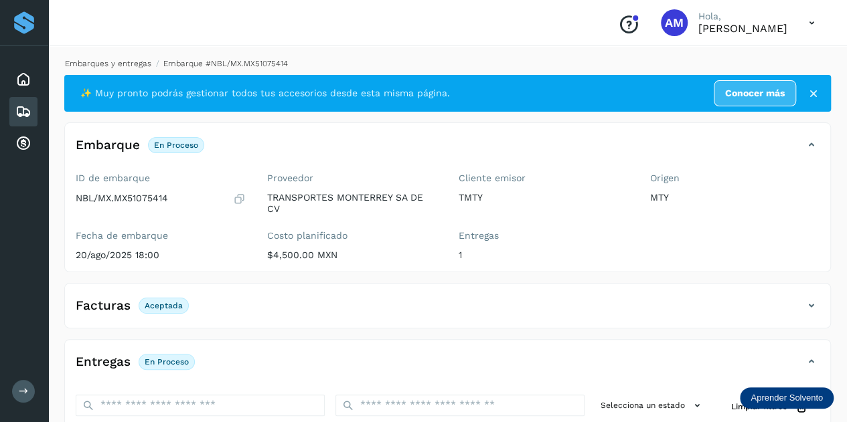
click at [118, 62] on link "Embarques y entregas" at bounding box center [108, 63] width 86 height 9
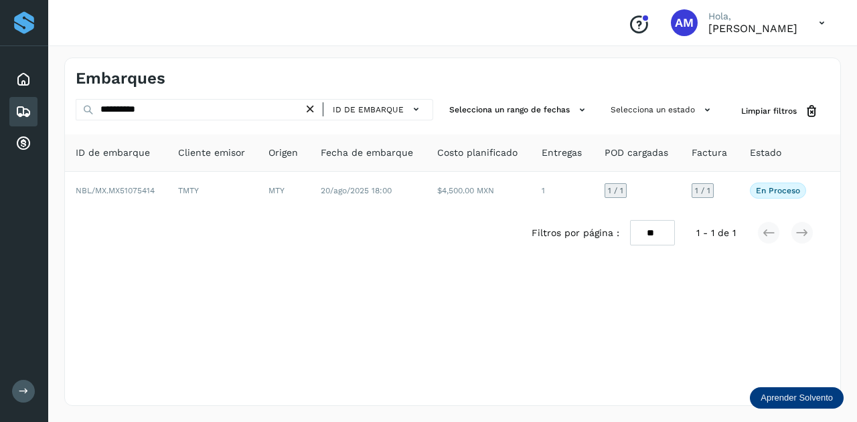
click at [311, 108] on icon at bounding box center [310, 109] width 14 height 14
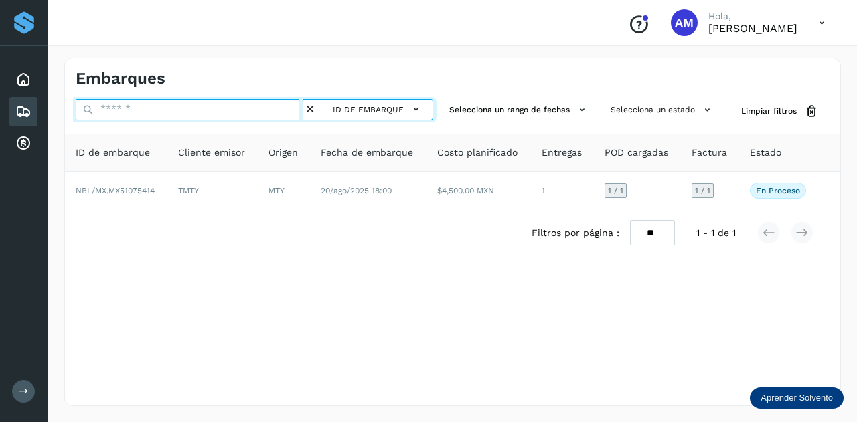
click at [256, 114] on input "text" at bounding box center [190, 109] width 228 height 21
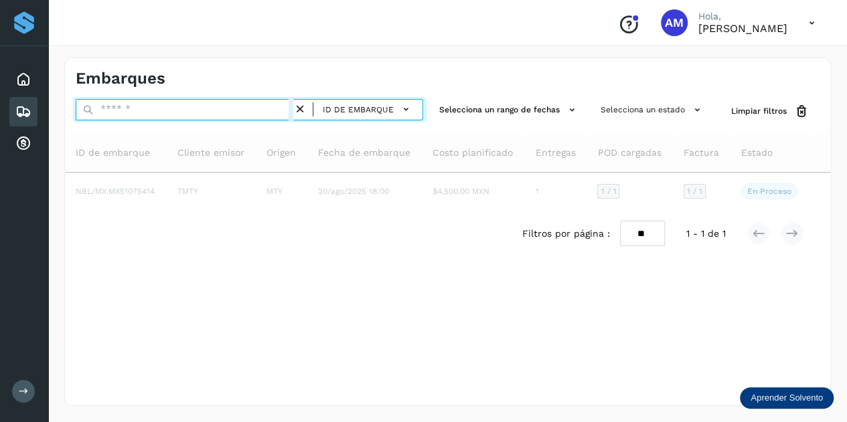
paste input "**********"
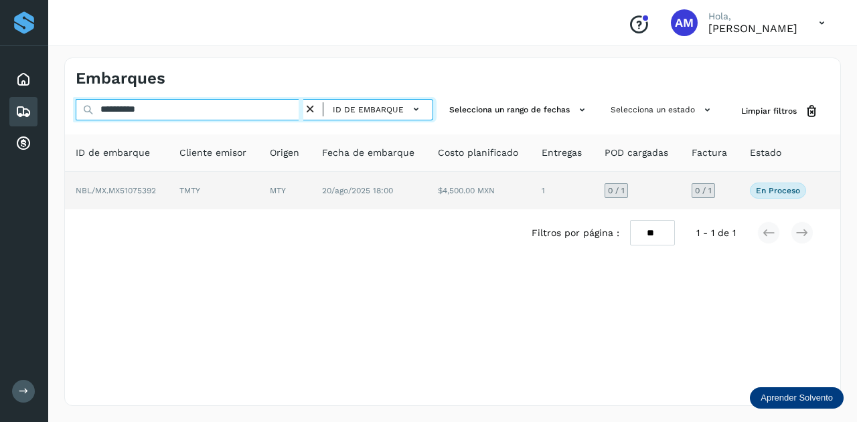
type input "**********"
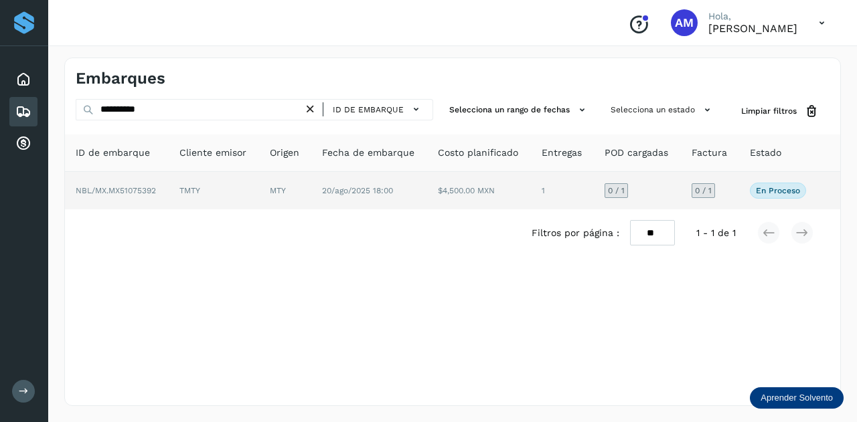
click at [262, 195] on td "MTY" at bounding box center [285, 190] width 52 height 37
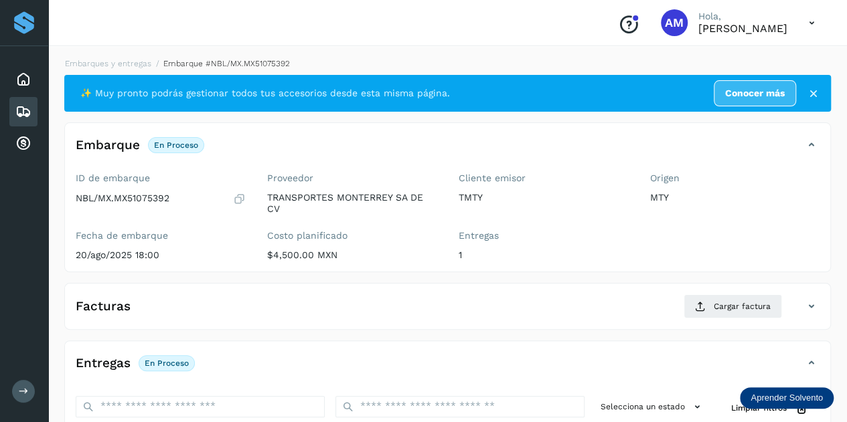
scroll to position [134, 0]
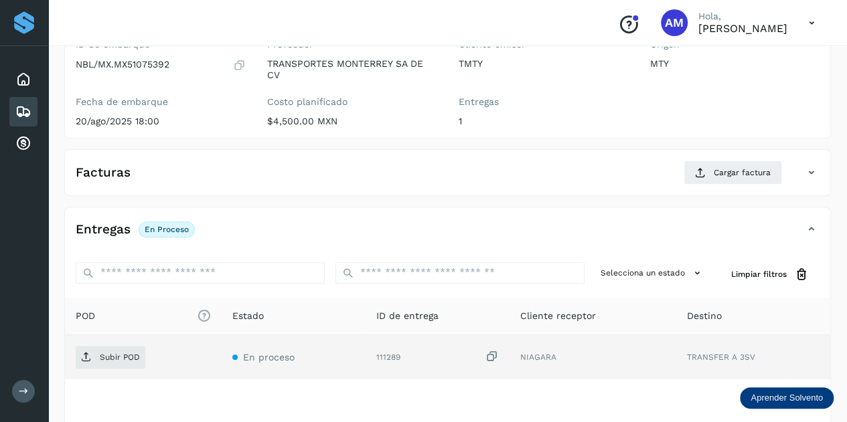
click at [145, 357] on div "Subir POD" at bounding box center [143, 357] width 135 height 23
click at [131, 359] on p "Subir POD" at bounding box center [120, 357] width 40 height 9
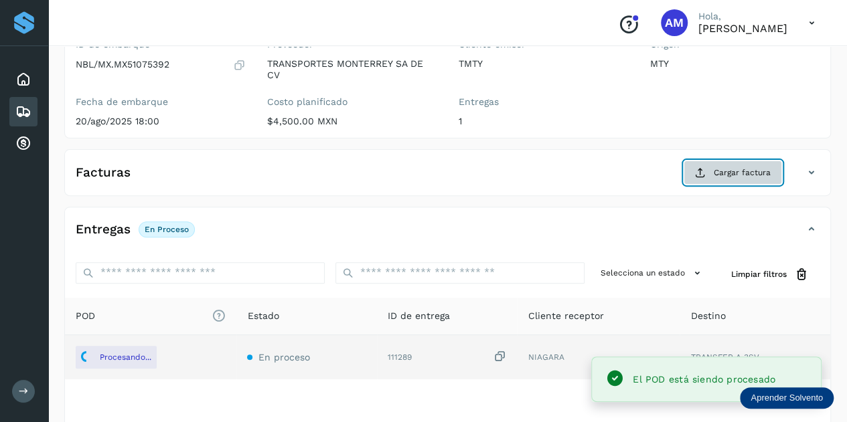
click at [724, 183] on button "Cargar factura" at bounding box center [732, 173] width 98 height 24
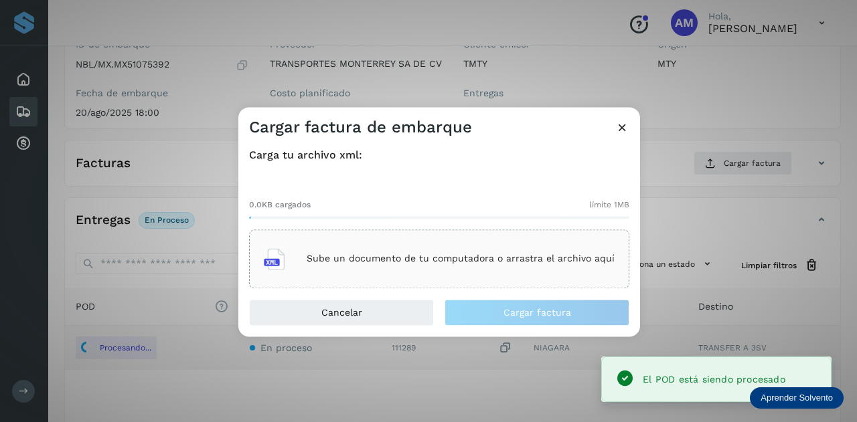
click at [469, 243] on div "Sube un documento de tu computadora o arrastra el archivo aquí" at bounding box center [439, 259] width 351 height 36
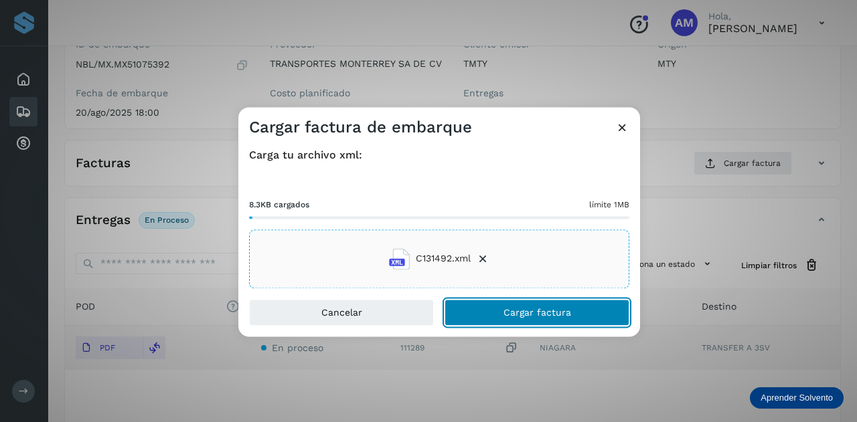
click at [501, 313] on button "Cargar factura" at bounding box center [536, 312] width 185 height 27
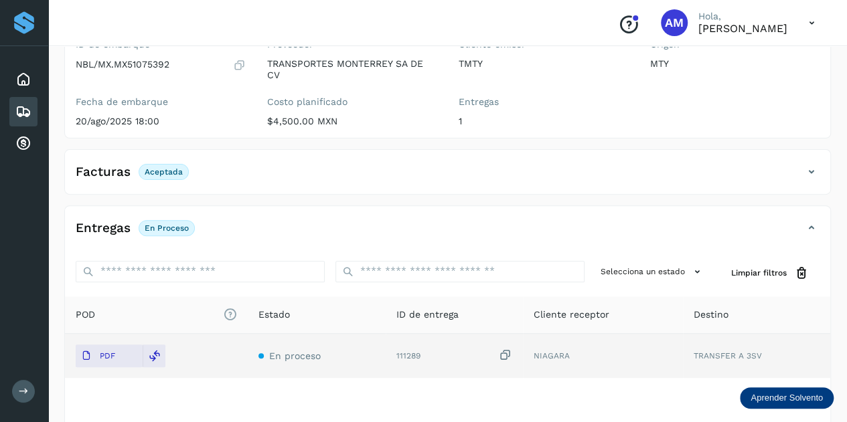
scroll to position [0, 0]
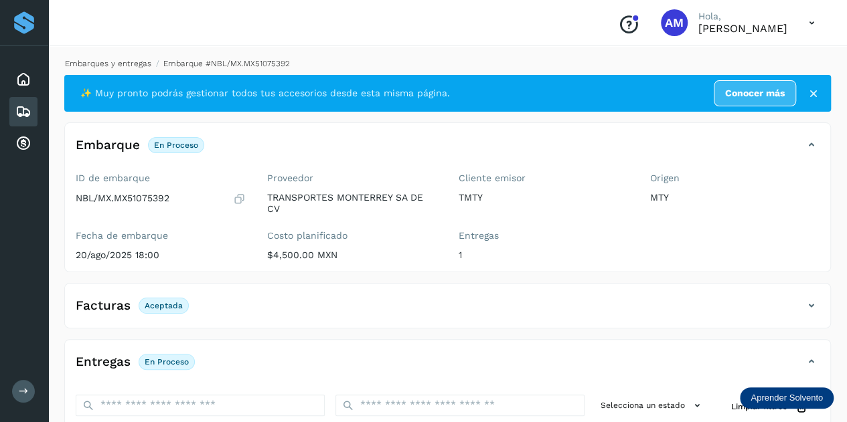
click at [115, 66] on link "Embarques y entregas" at bounding box center [108, 63] width 86 height 9
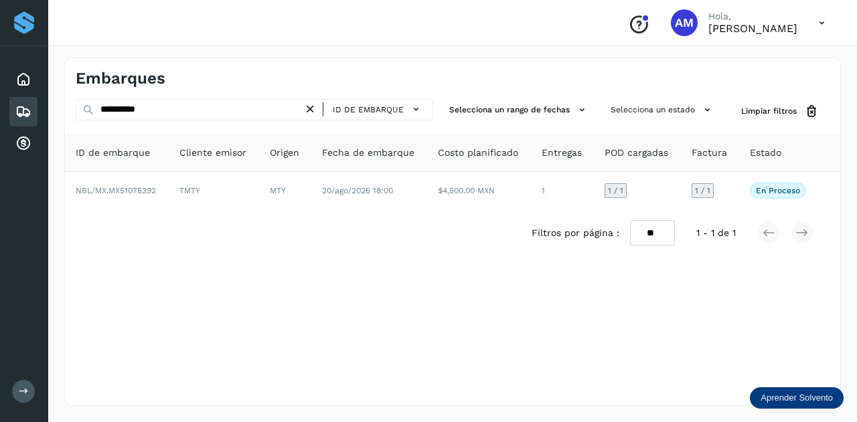
click at [312, 106] on icon at bounding box center [310, 109] width 14 height 14
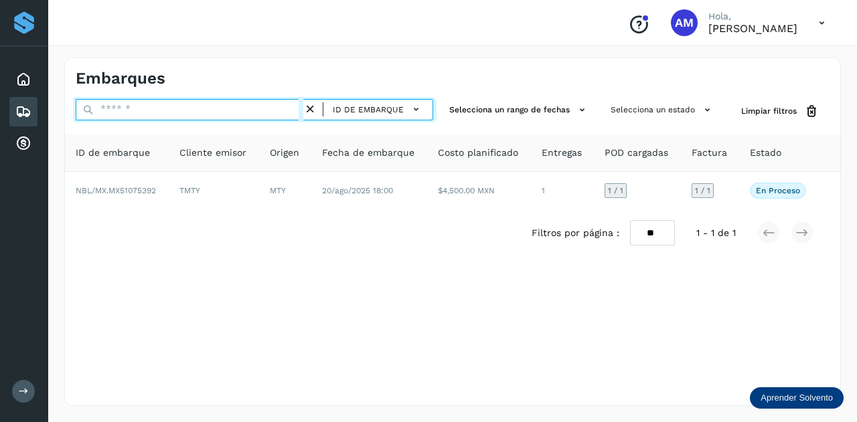
click at [242, 111] on input "text" at bounding box center [190, 109] width 228 height 21
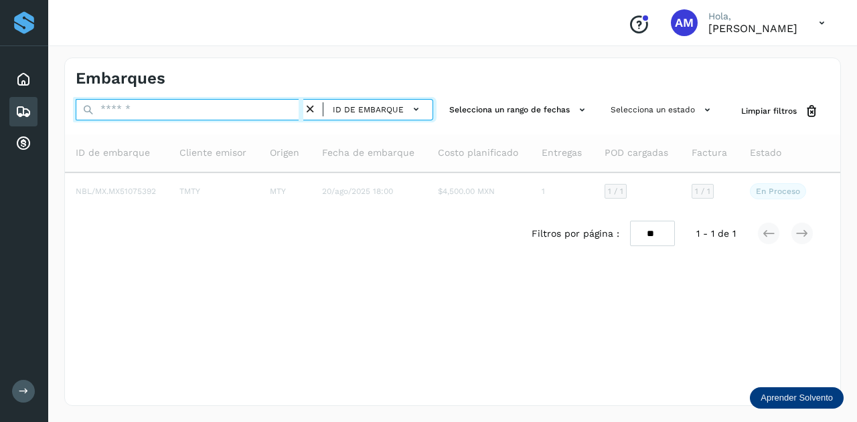
paste input "**********"
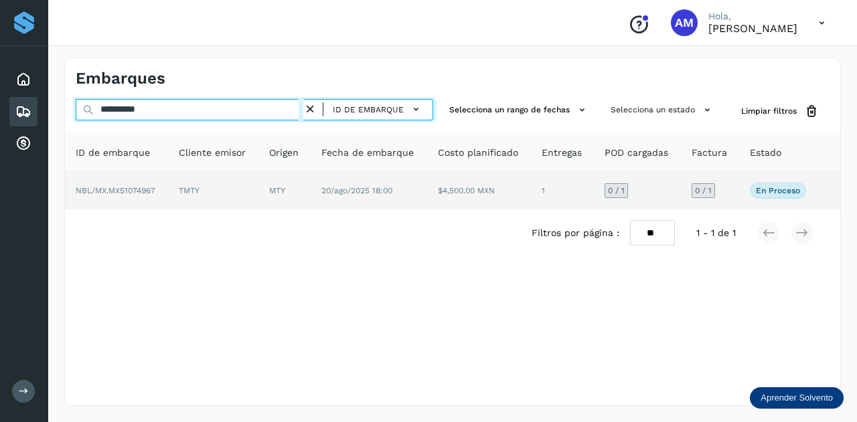
type input "**********"
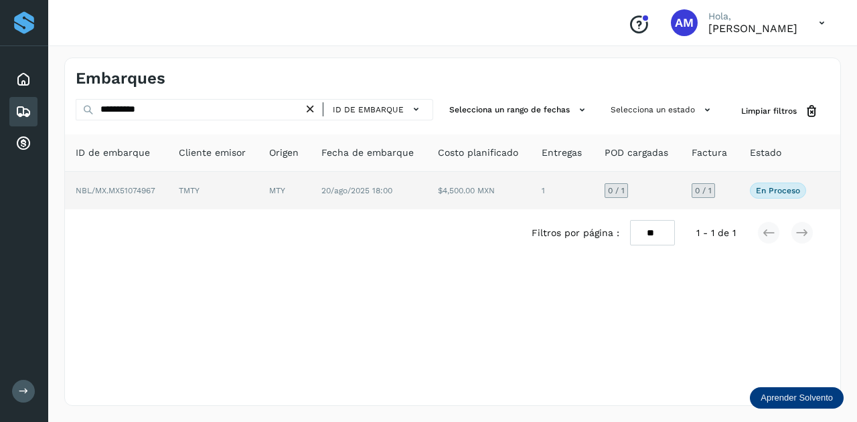
click at [168, 187] on td "NBL/MX.MX51074967" at bounding box center [116, 190] width 103 height 37
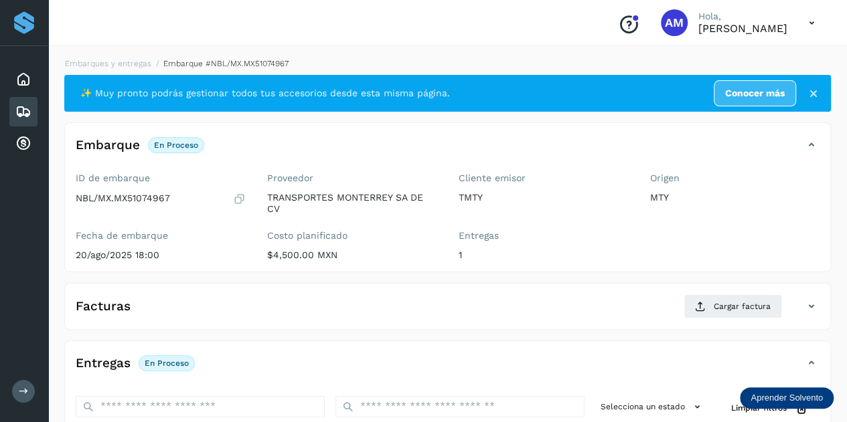
scroll to position [134, 0]
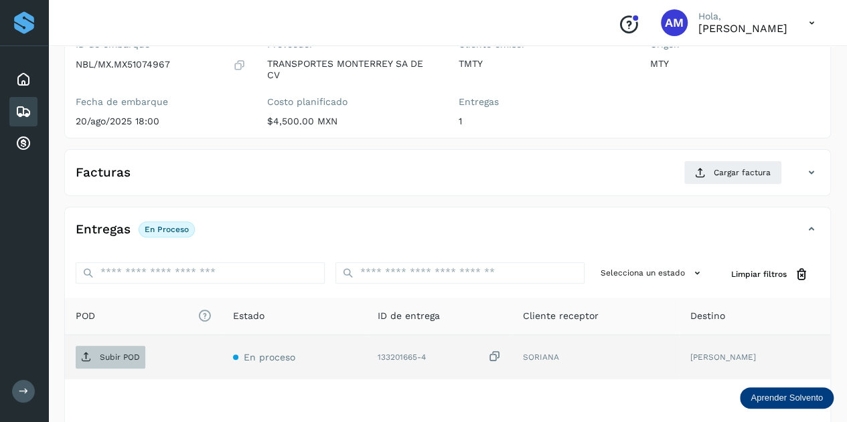
click at [115, 362] on span "Subir POD" at bounding box center [111, 357] width 70 height 21
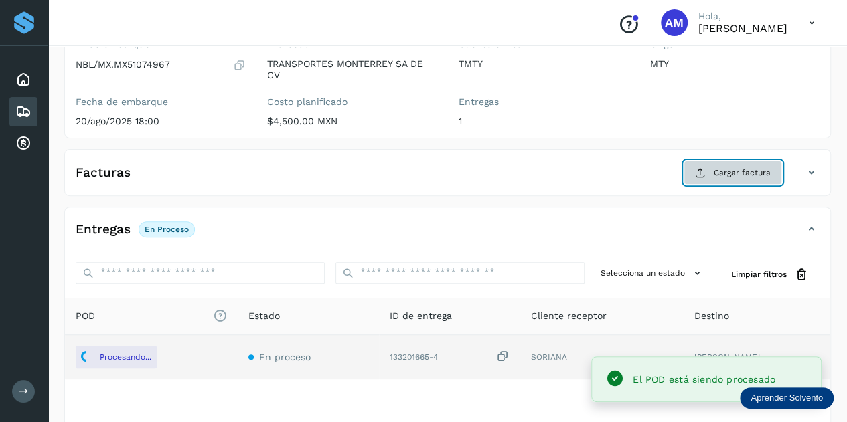
click at [723, 169] on span "Cargar factura" at bounding box center [741, 173] width 57 height 12
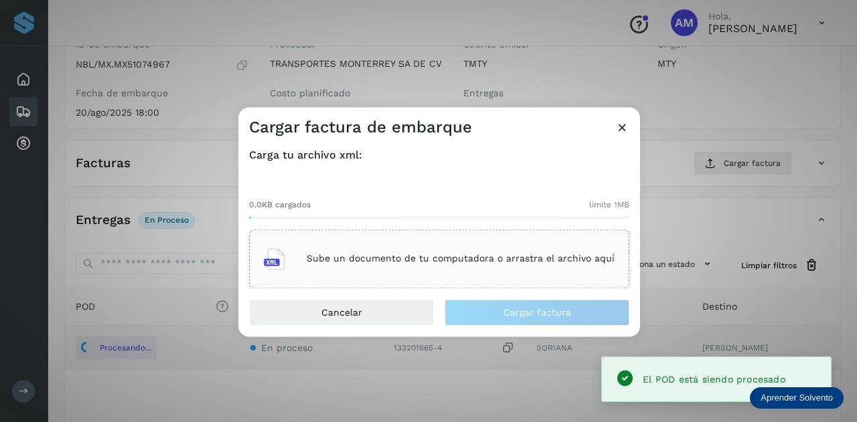
click at [485, 258] on p "Sube un documento de tu computadora o arrastra el archivo aquí" at bounding box center [461, 259] width 308 height 11
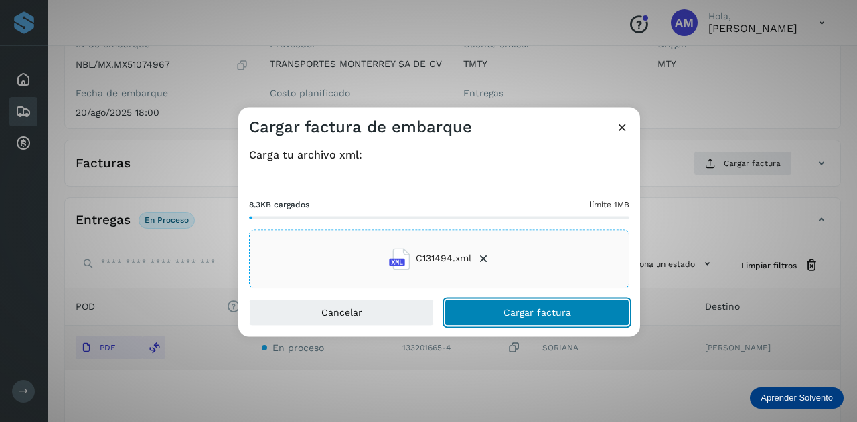
click at [538, 313] on span "Cargar factura" at bounding box center [537, 312] width 68 height 9
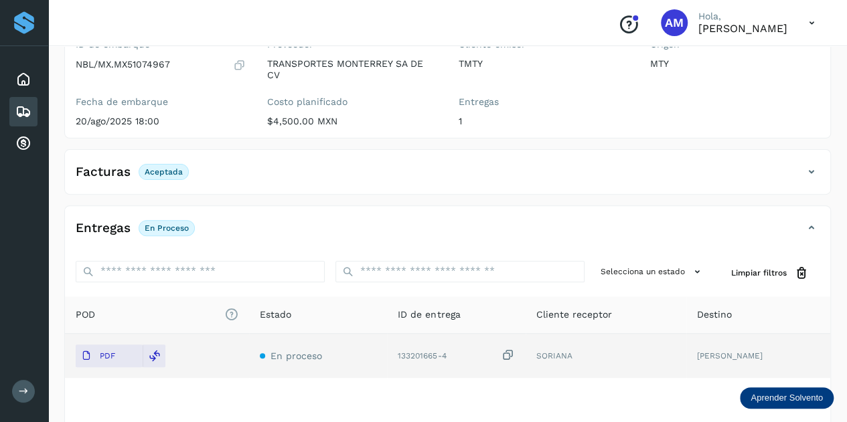
scroll to position [0, 0]
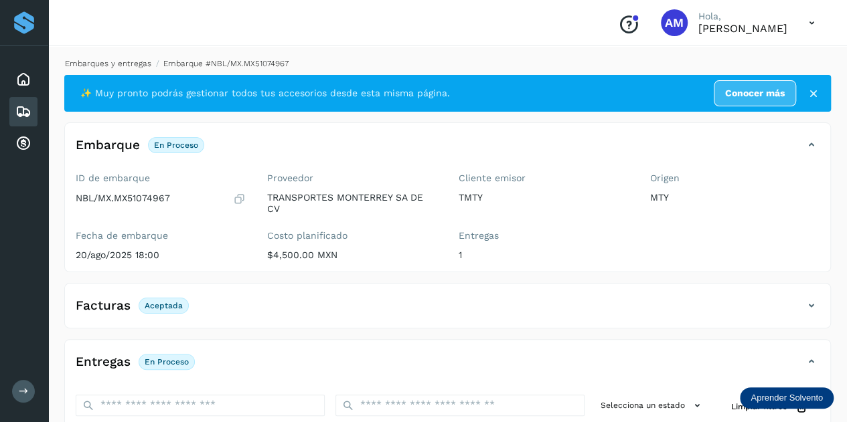
click at [117, 61] on link "Embarques y entregas" at bounding box center [108, 63] width 86 height 9
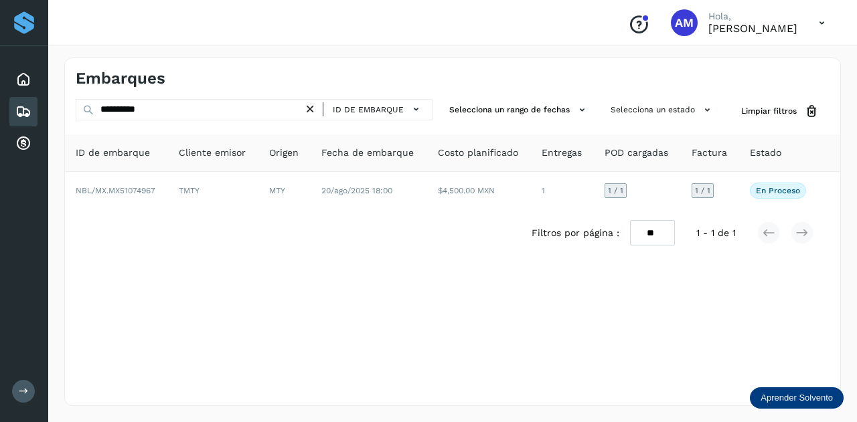
click at [311, 110] on icon at bounding box center [310, 109] width 14 height 14
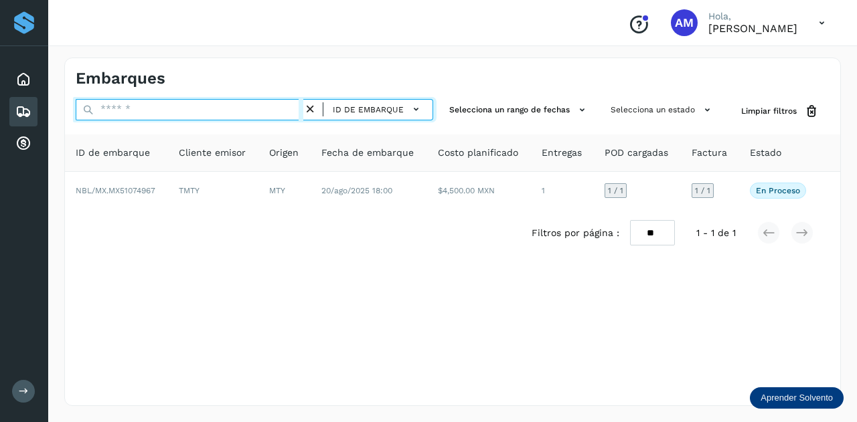
click at [266, 112] on input "text" at bounding box center [190, 109] width 228 height 21
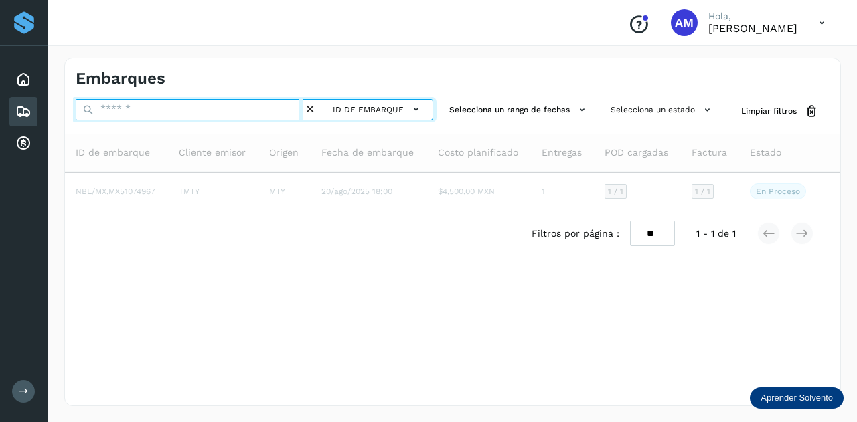
paste input "**********"
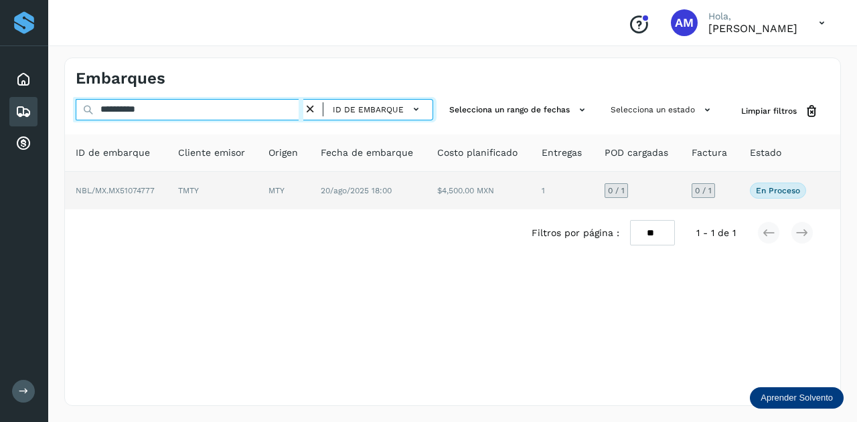
type input "**********"
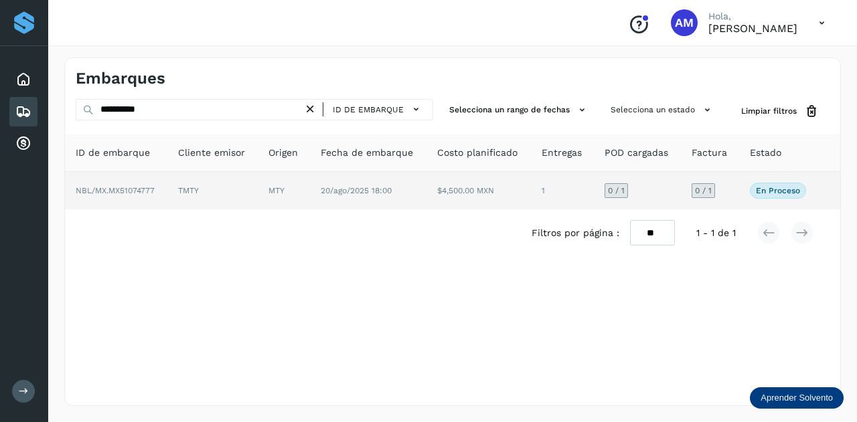
click at [266, 193] on td "MTY" at bounding box center [284, 190] width 52 height 37
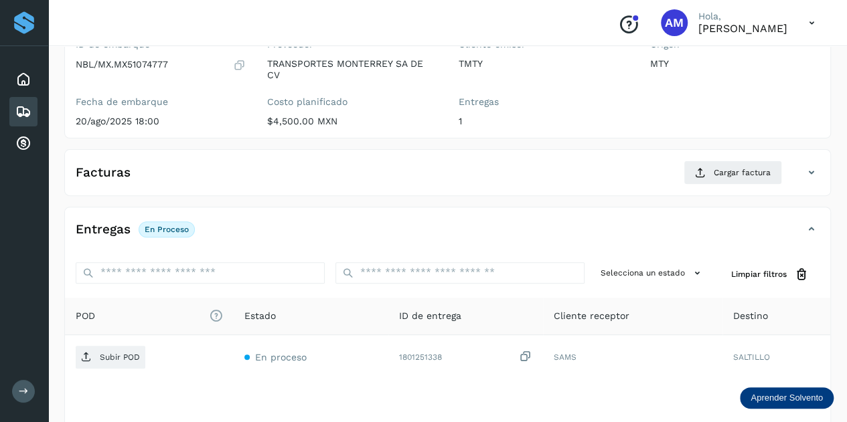
scroll to position [201, 0]
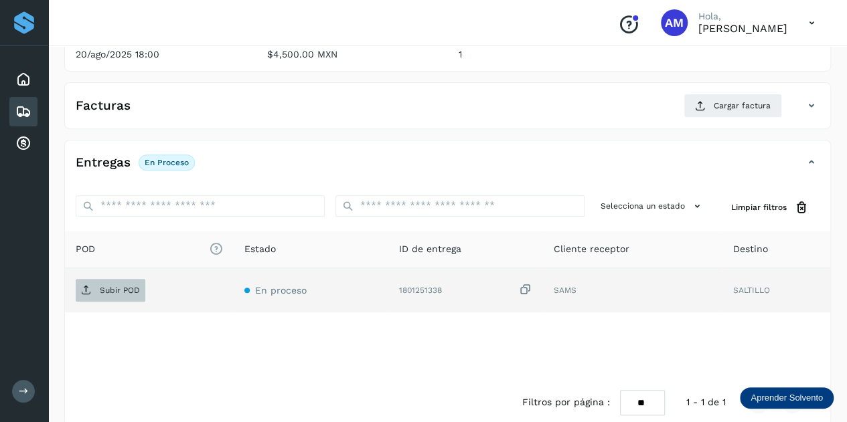
click at [118, 286] on p "Subir POD" at bounding box center [120, 290] width 40 height 9
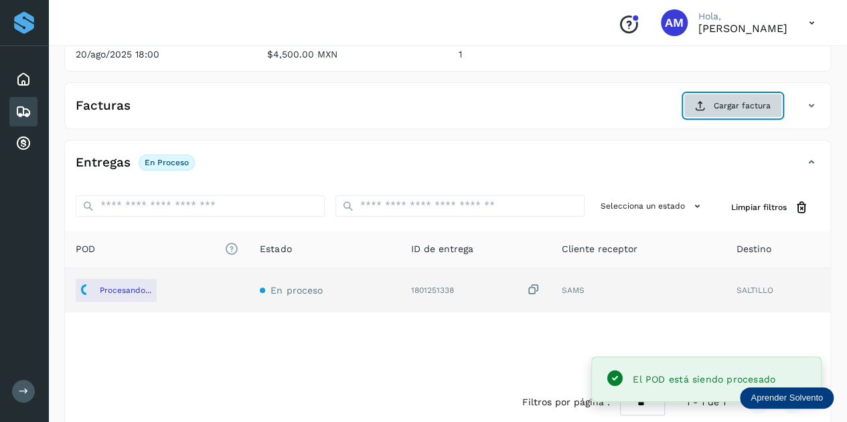
click at [717, 104] on span "Cargar factura" at bounding box center [741, 106] width 57 height 12
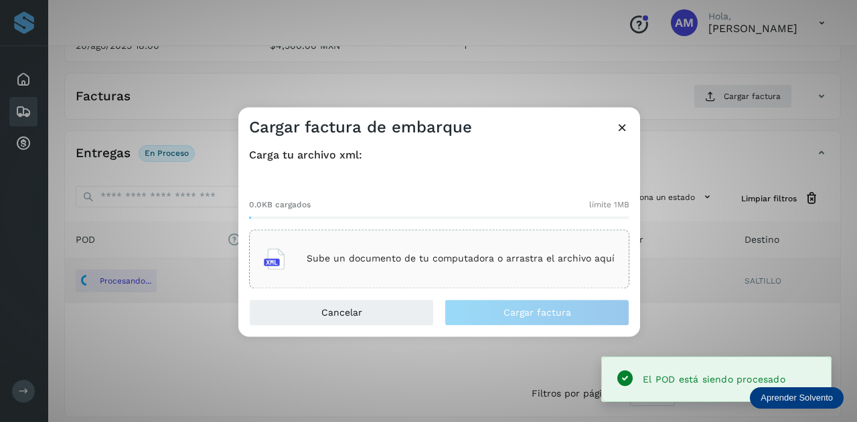
click at [478, 246] on div "Sube un documento de tu computadora o arrastra el archivo aquí" at bounding box center [439, 259] width 351 height 36
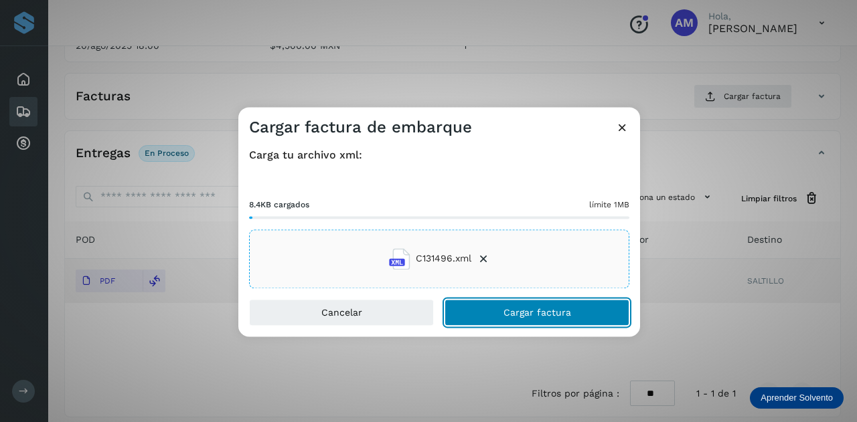
click at [469, 312] on button "Cargar factura" at bounding box center [536, 312] width 185 height 27
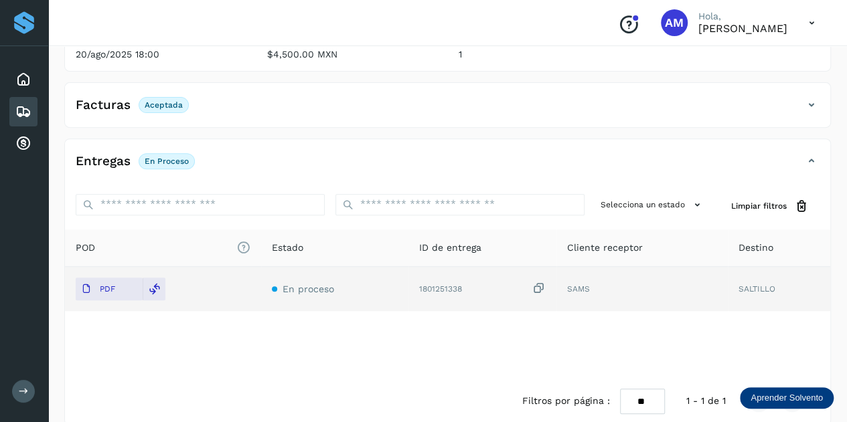
scroll to position [0, 0]
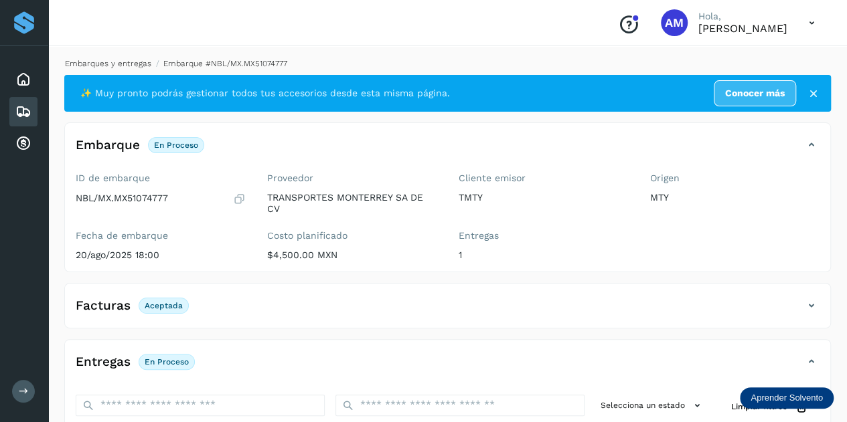
click at [98, 63] on link "Embarques y entregas" at bounding box center [108, 63] width 86 height 9
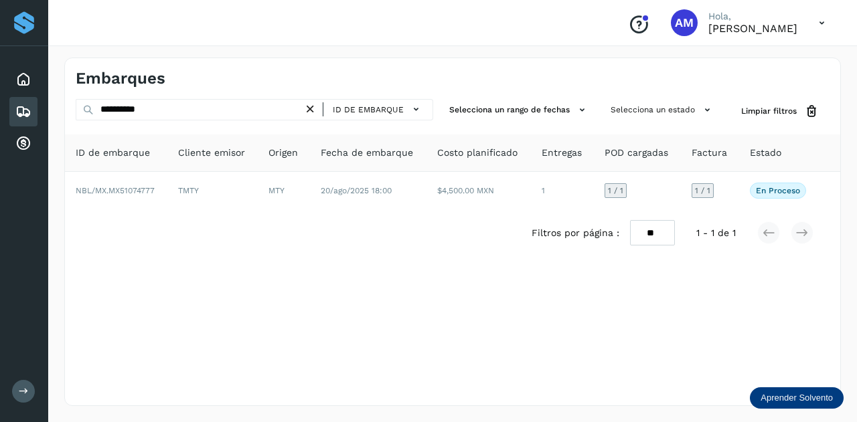
click at [309, 110] on icon at bounding box center [310, 109] width 14 height 14
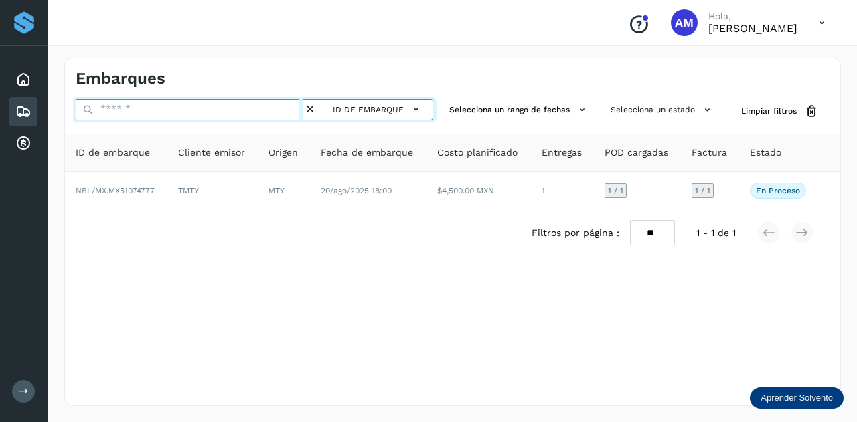
click at [272, 110] on input "text" at bounding box center [190, 109] width 228 height 21
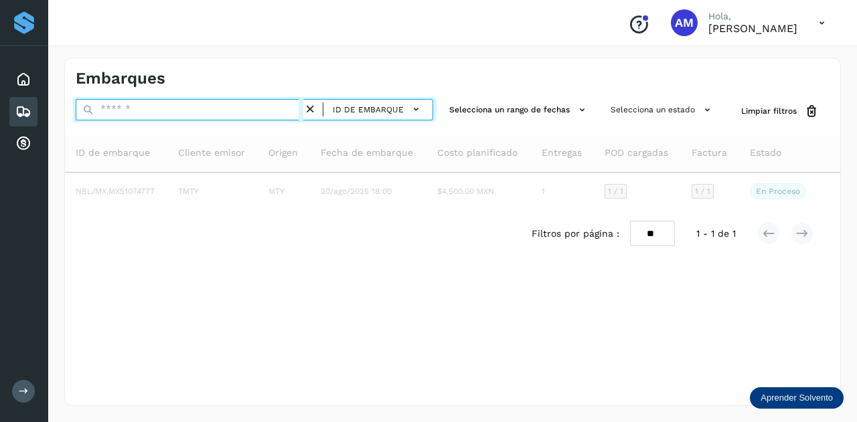
paste input "**********"
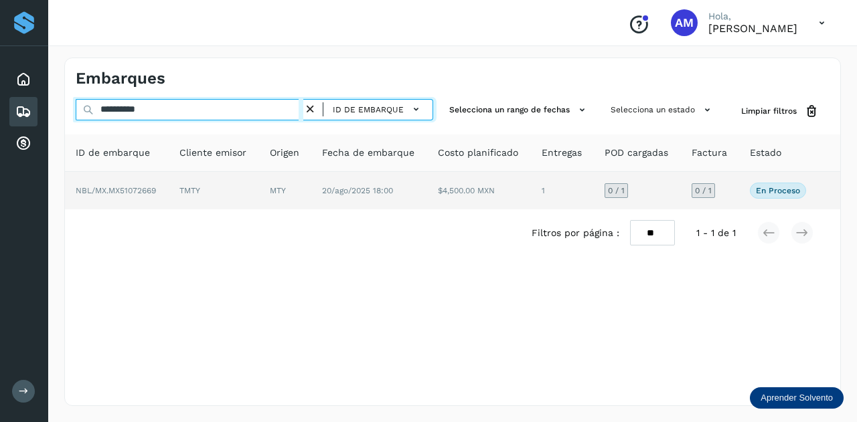
type input "**********"
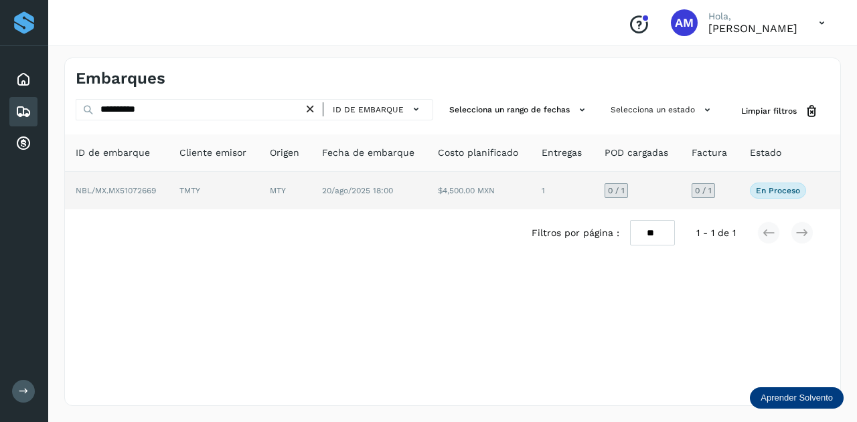
click at [221, 191] on td "TMTY" at bounding box center [214, 190] width 90 height 37
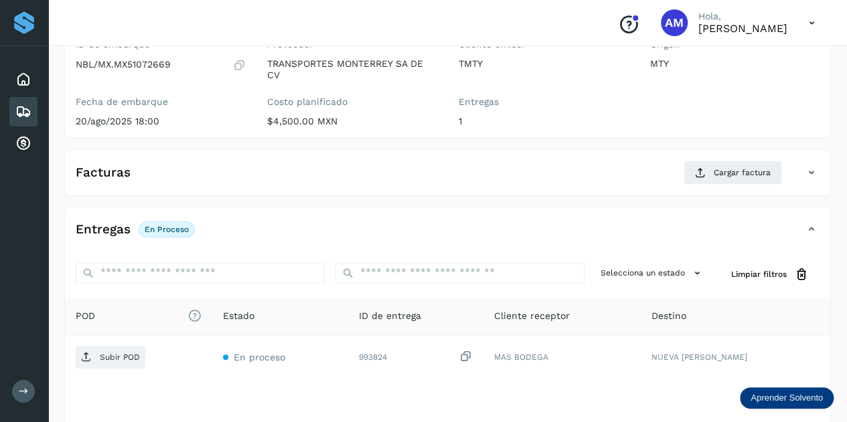
scroll to position [201, 0]
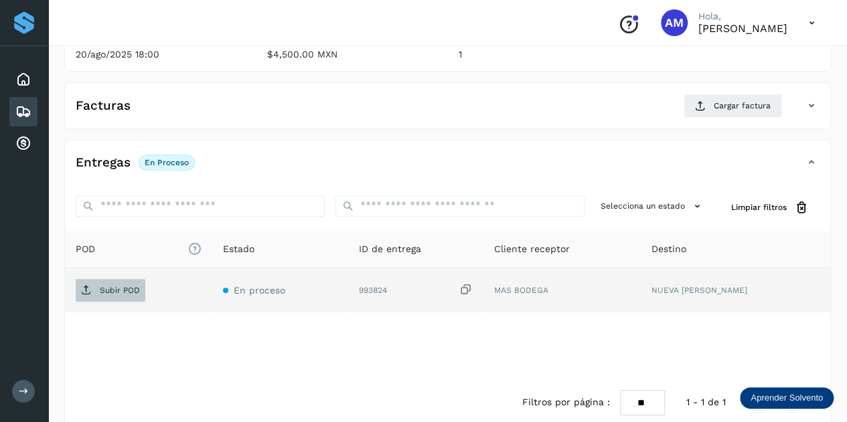
click at [117, 286] on p "Subir POD" at bounding box center [120, 290] width 40 height 9
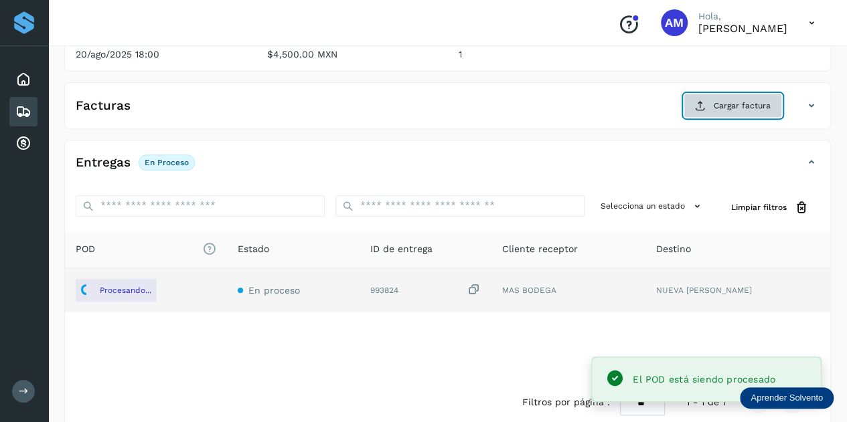
click at [744, 100] on span "Cargar factura" at bounding box center [741, 106] width 57 height 12
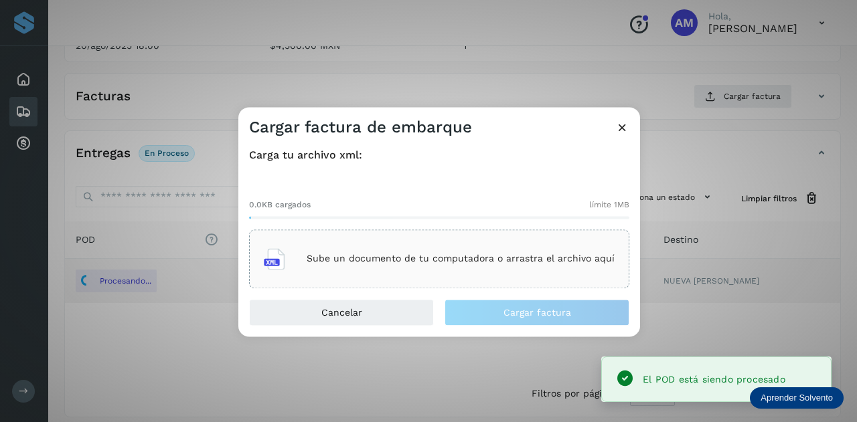
click at [467, 262] on p "Sube un documento de tu computadora o arrastra el archivo aquí" at bounding box center [461, 259] width 308 height 11
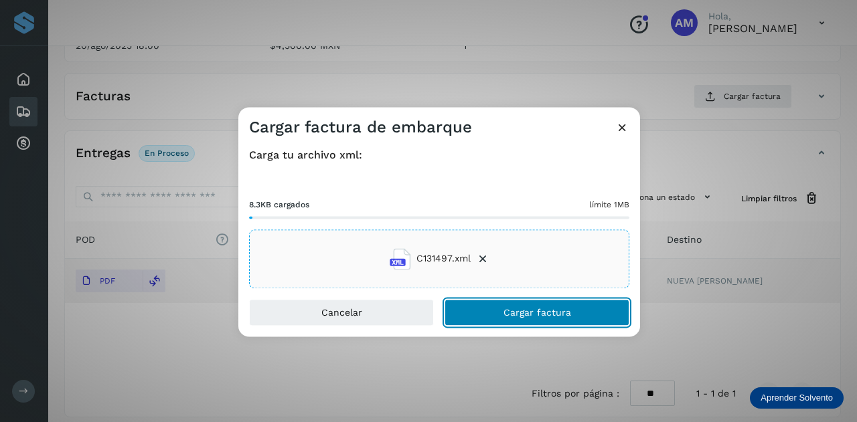
click at [493, 316] on button "Cargar factura" at bounding box center [536, 312] width 185 height 27
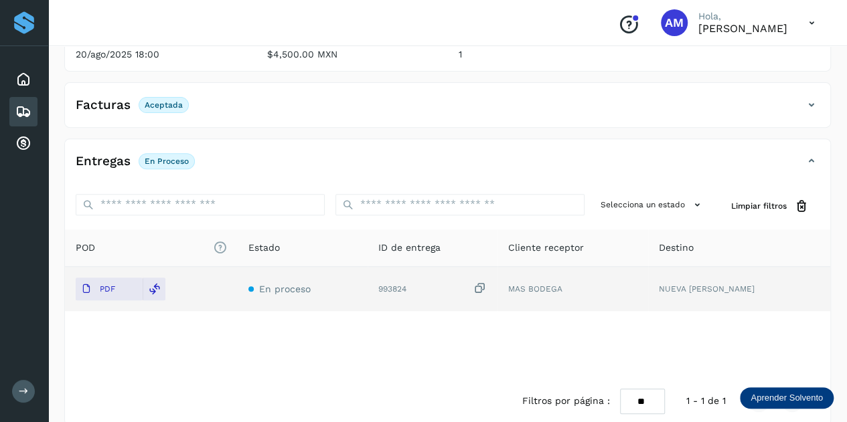
scroll to position [0, 0]
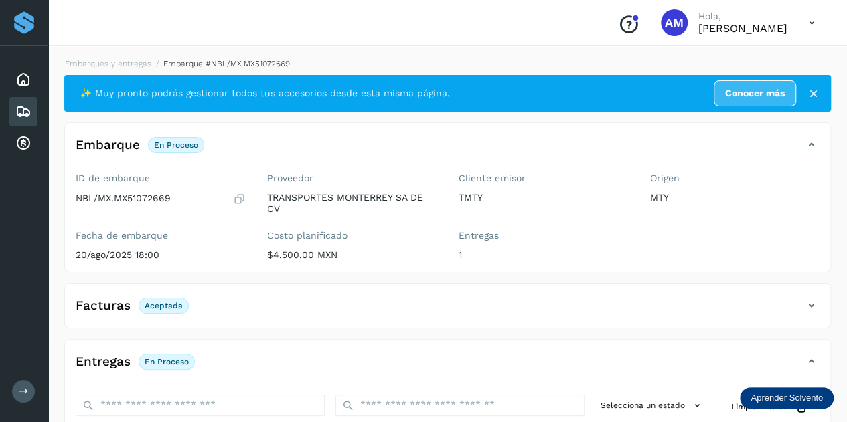
click at [135, 58] on li "Embarques y entregas" at bounding box center [103, 64] width 95 height 12
click at [127, 64] on link "Embarques y entregas" at bounding box center [108, 63] width 86 height 9
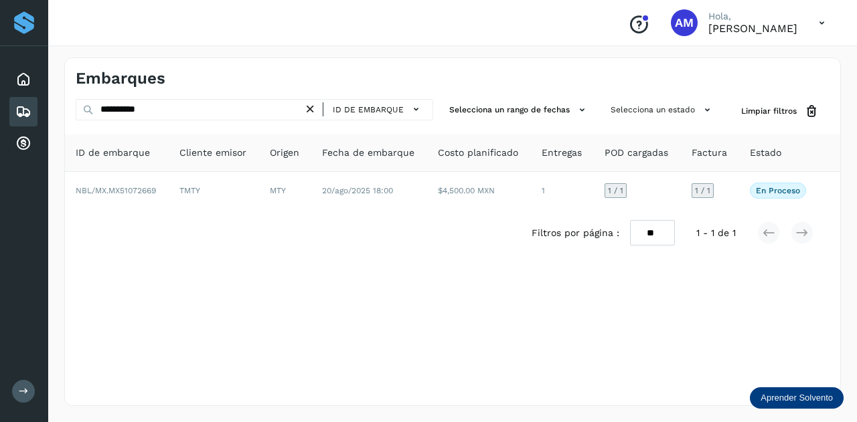
click at [307, 112] on icon at bounding box center [310, 109] width 14 height 14
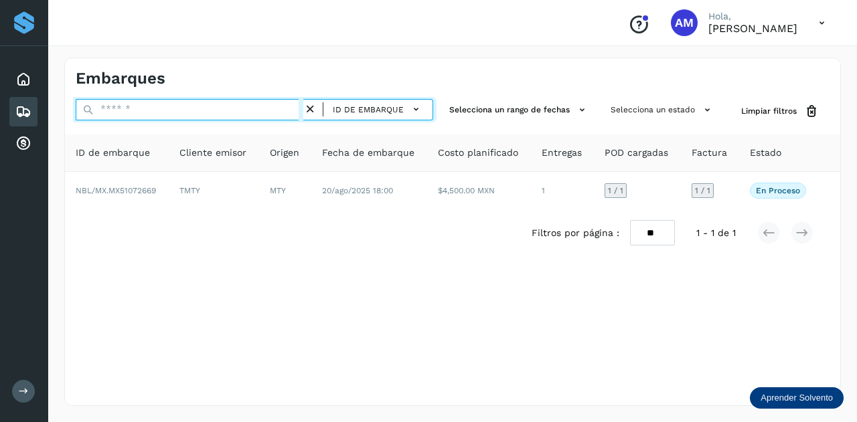
click at [284, 113] on input "text" at bounding box center [190, 109] width 228 height 21
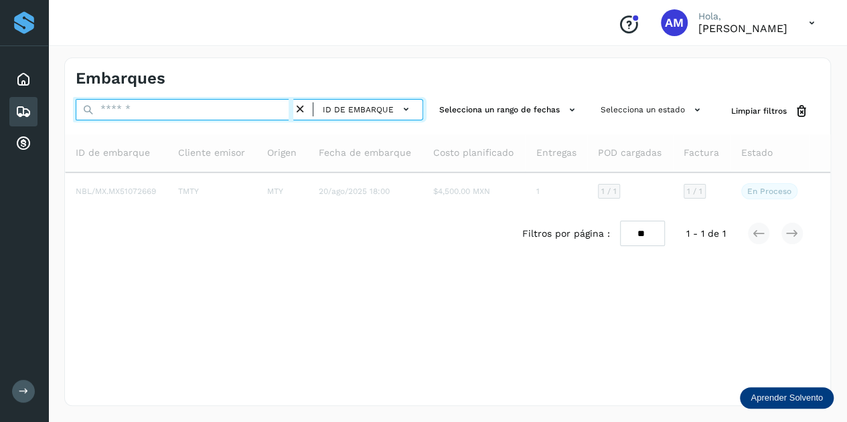
paste input "**********"
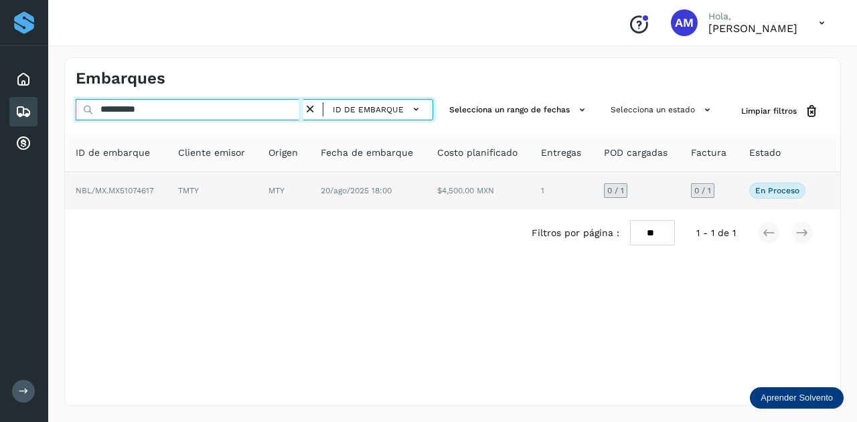
type input "**********"
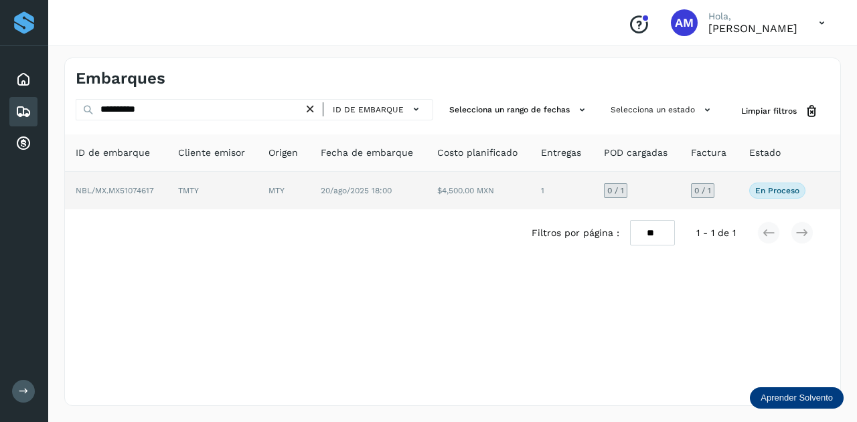
click at [305, 191] on td "MTY" at bounding box center [284, 190] width 52 height 37
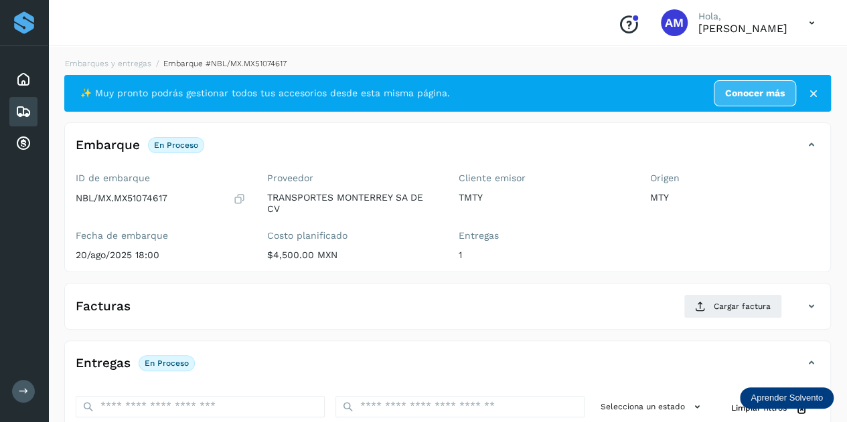
scroll to position [134, 0]
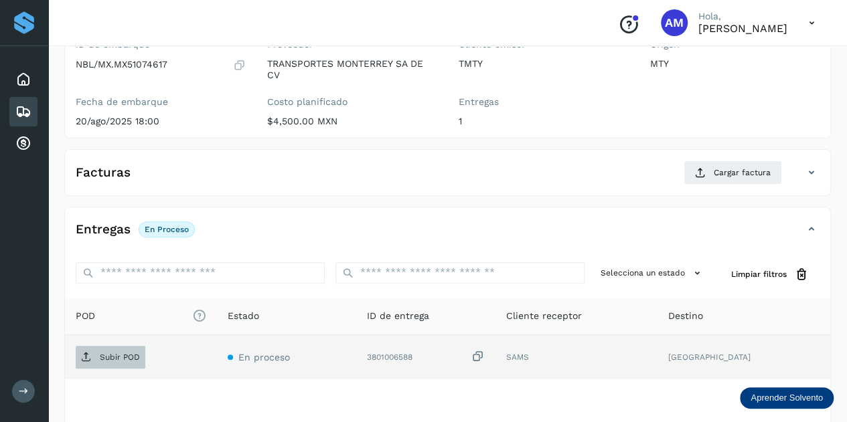
click at [143, 353] on span "Subir POD" at bounding box center [111, 357] width 70 height 21
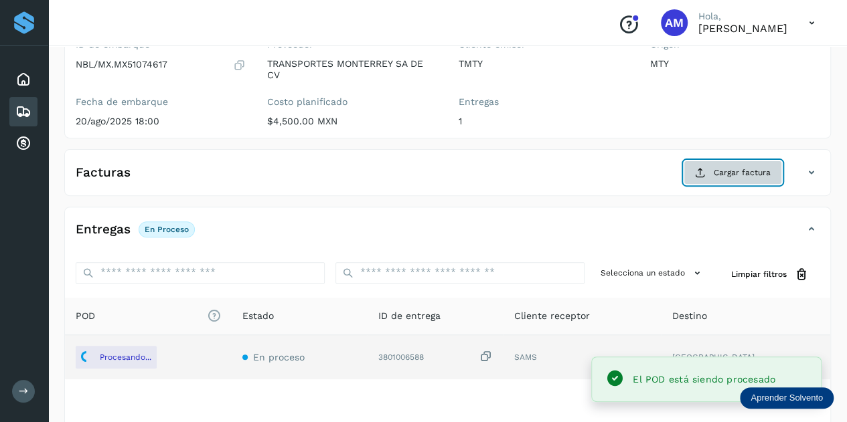
click at [705, 163] on button "Cargar factura" at bounding box center [732, 173] width 98 height 24
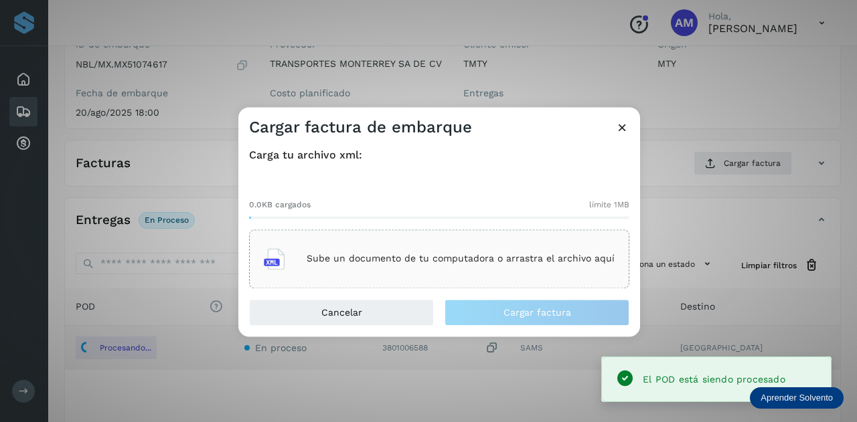
click at [493, 244] on div "Sube un documento de tu computadora o arrastra el archivo aquí" at bounding box center [439, 259] width 351 height 36
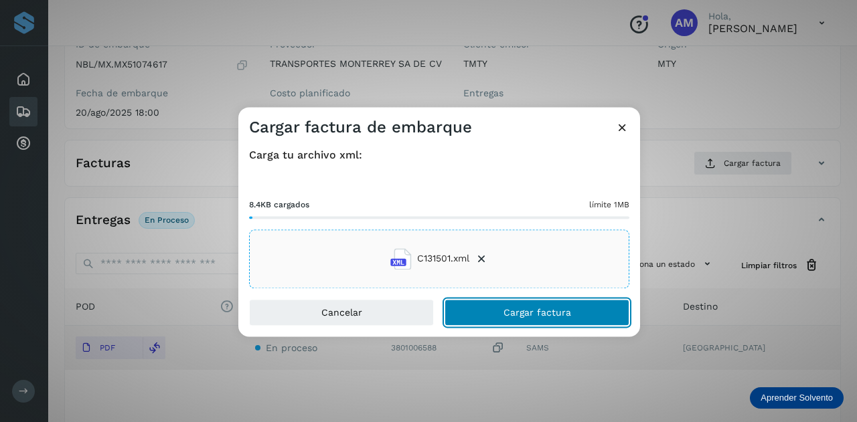
click at [504, 311] on span "Cargar factura" at bounding box center [537, 312] width 68 height 9
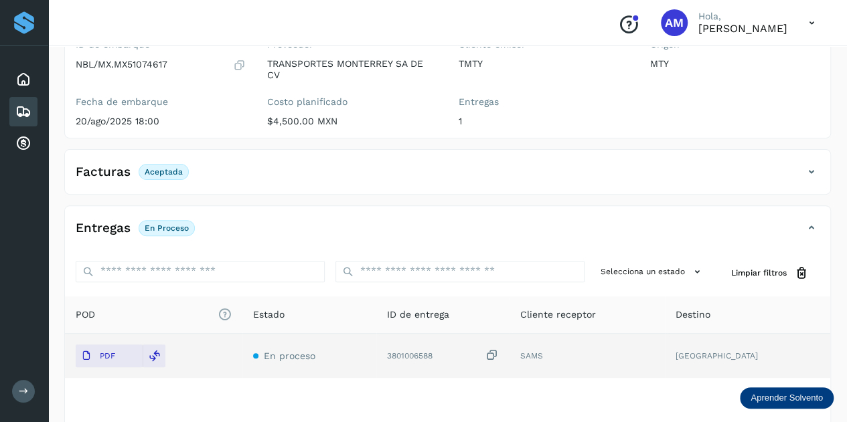
scroll to position [0, 0]
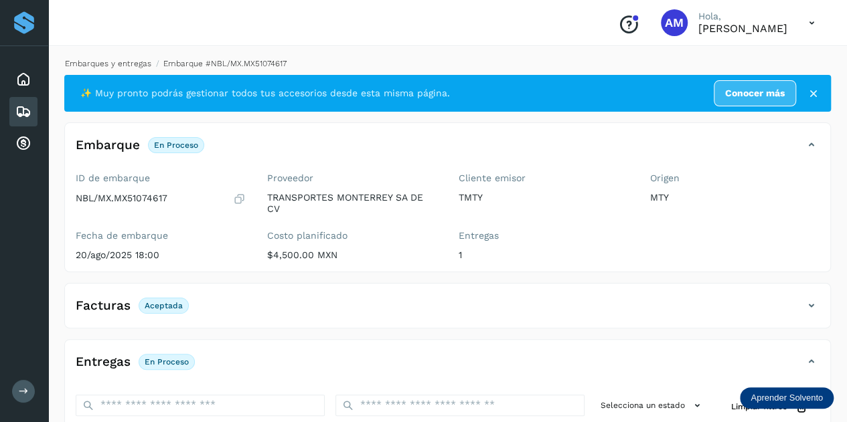
click at [98, 64] on link "Embarques y entregas" at bounding box center [108, 63] width 86 height 9
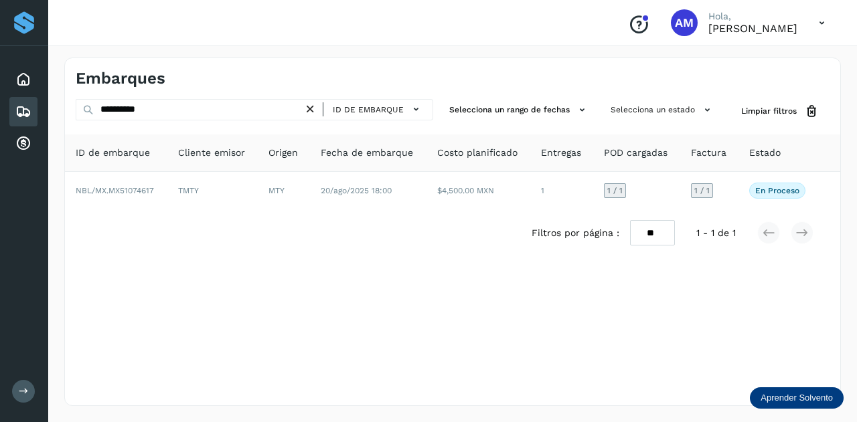
click at [314, 110] on icon at bounding box center [310, 109] width 14 height 14
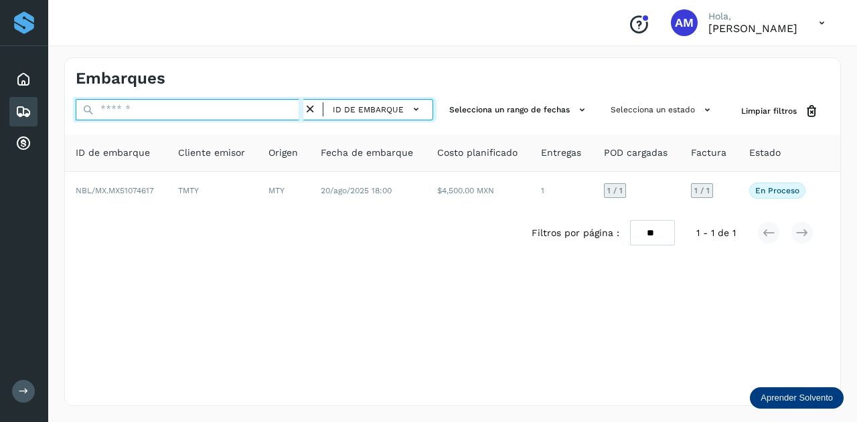
click at [268, 111] on input "text" at bounding box center [190, 109] width 228 height 21
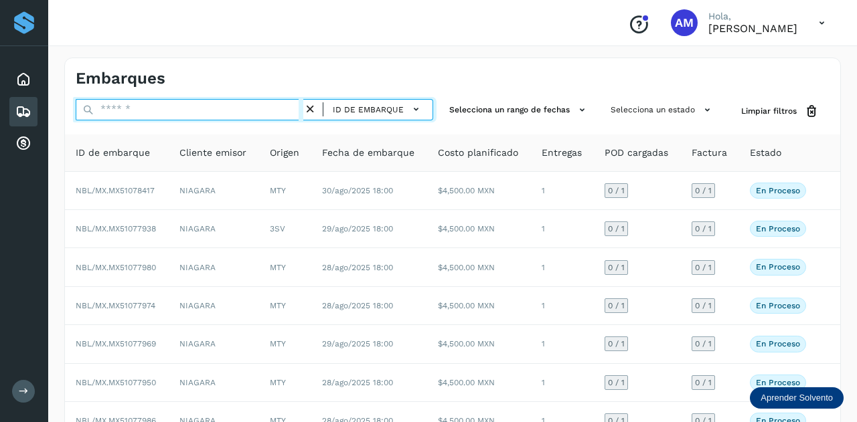
paste input "**********"
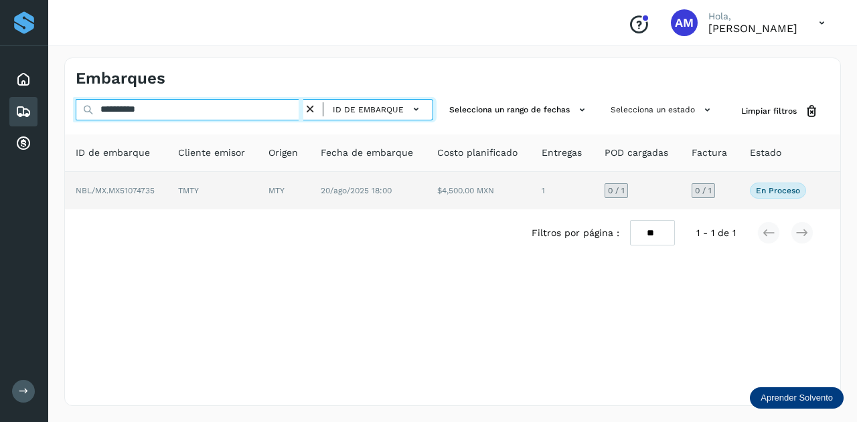
type input "**********"
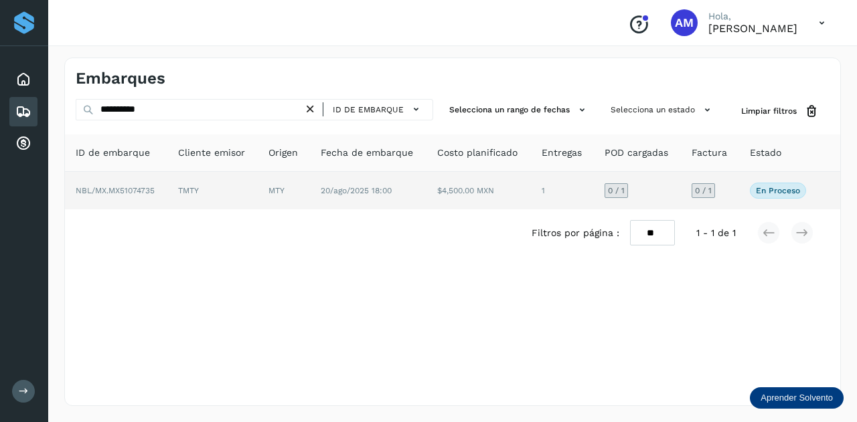
click at [258, 190] on td "TMTY" at bounding box center [212, 190] width 90 height 37
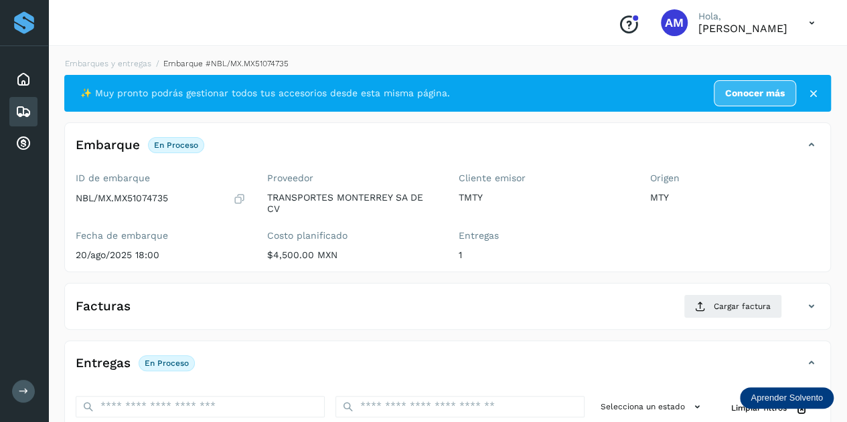
scroll to position [134, 0]
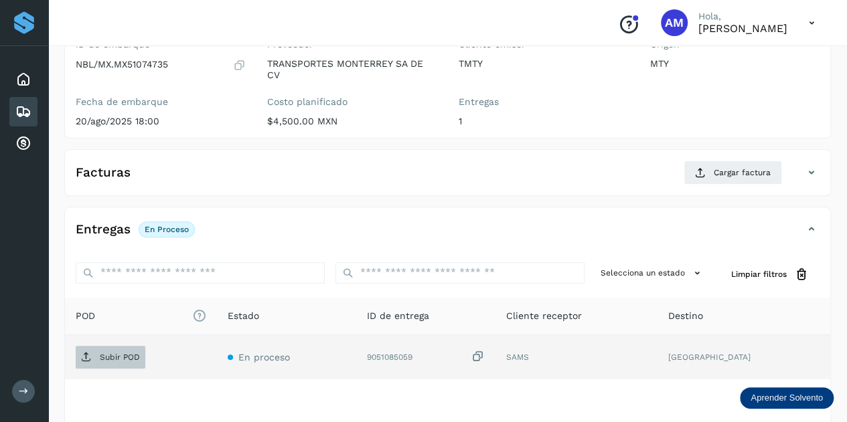
click at [105, 353] on p "Subir POD" at bounding box center [120, 357] width 40 height 9
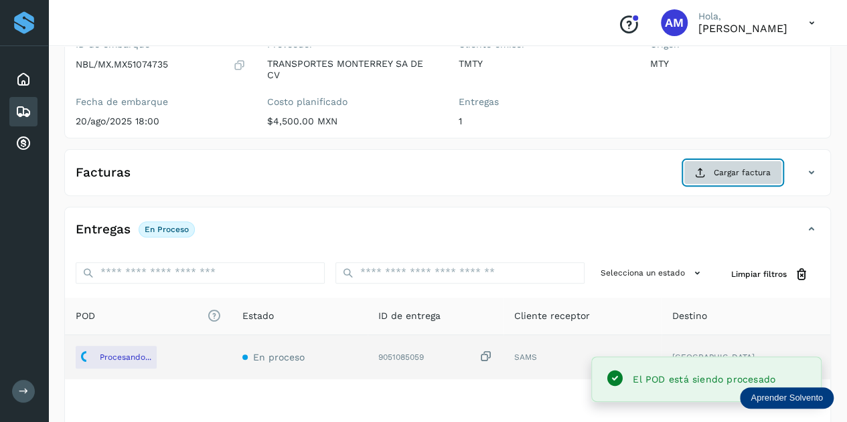
click at [746, 167] on span "Cargar factura" at bounding box center [741, 173] width 57 height 12
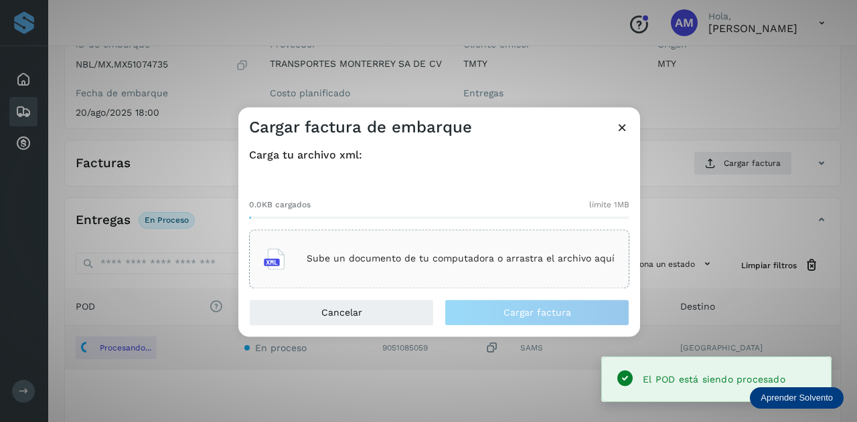
click at [377, 260] on p "Sube un documento de tu computadora o arrastra el archivo aquí" at bounding box center [461, 259] width 308 height 11
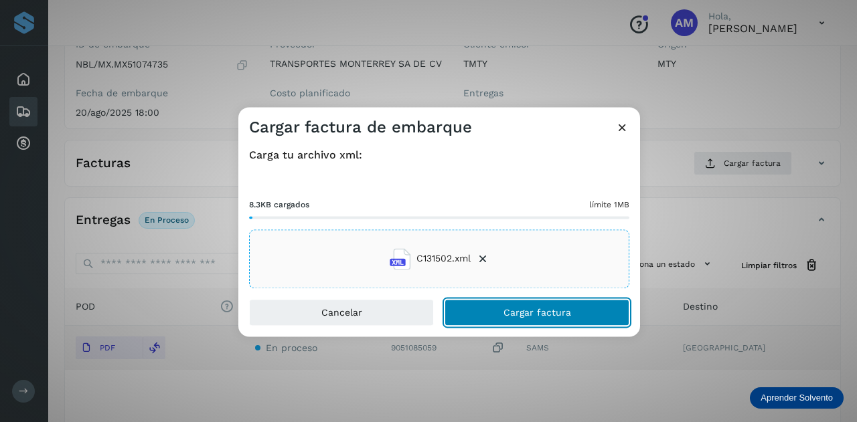
click at [480, 317] on button "Cargar factura" at bounding box center [536, 312] width 185 height 27
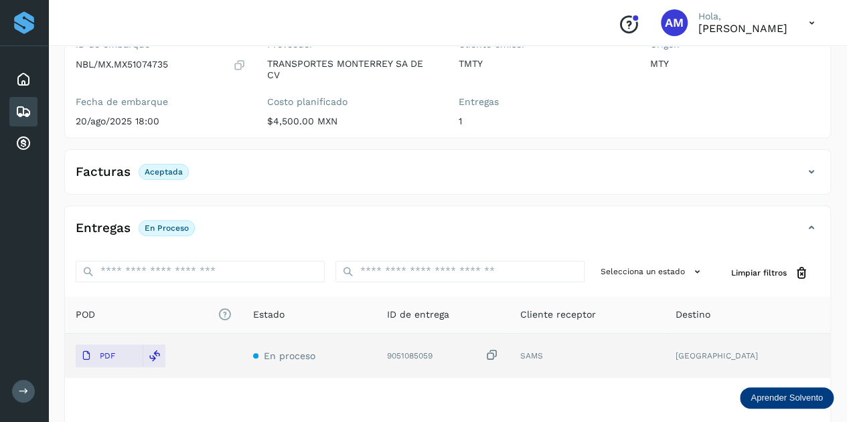
scroll to position [0, 0]
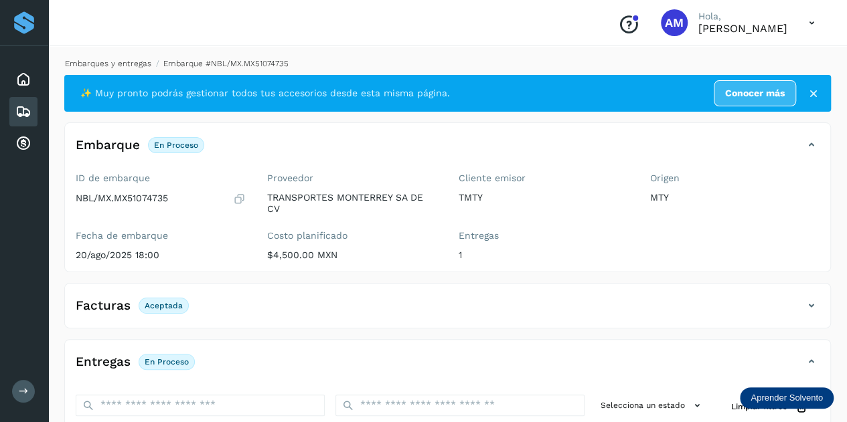
click at [133, 62] on link "Embarques y entregas" at bounding box center [108, 63] width 86 height 9
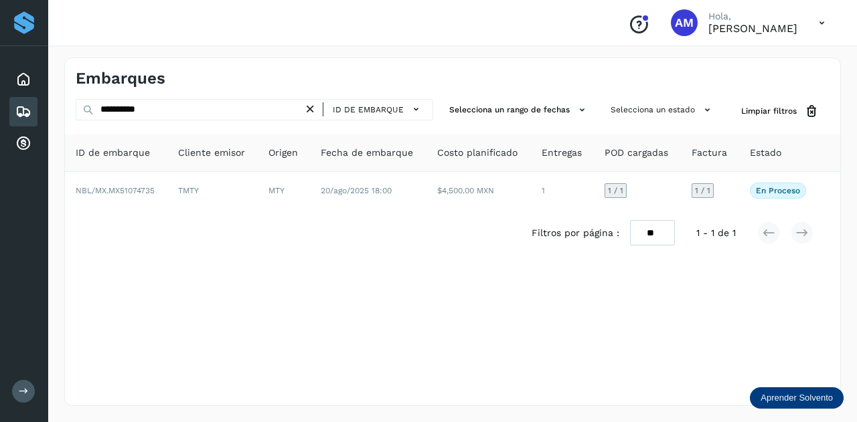
click at [315, 109] on icon at bounding box center [310, 109] width 14 height 14
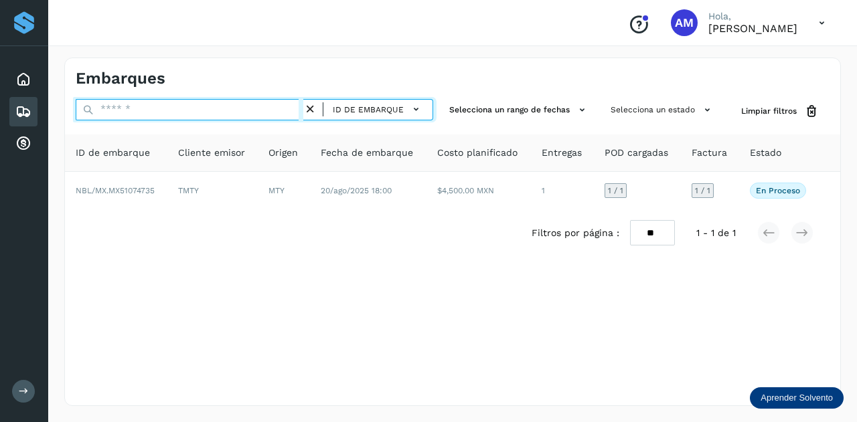
click at [259, 113] on input "text" at bounding box center [190, 109] width 228 height 21
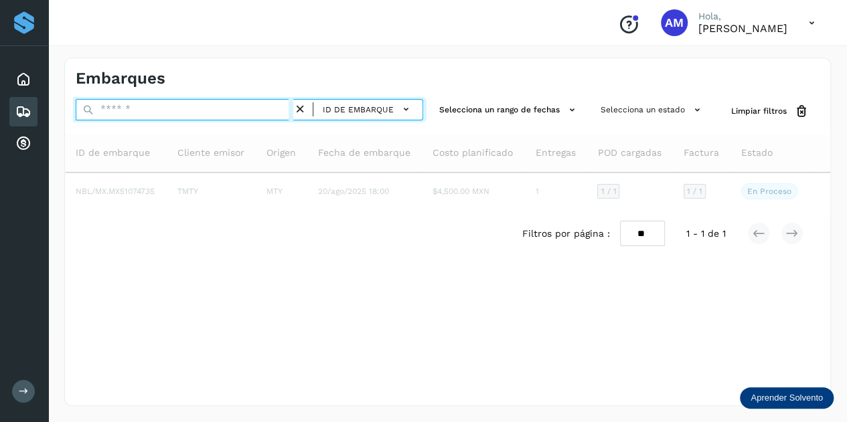
paste input "**********"
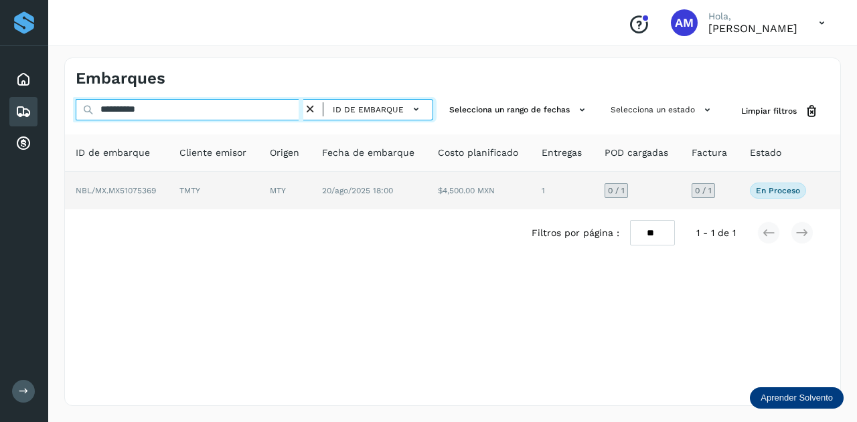
type input "**********"
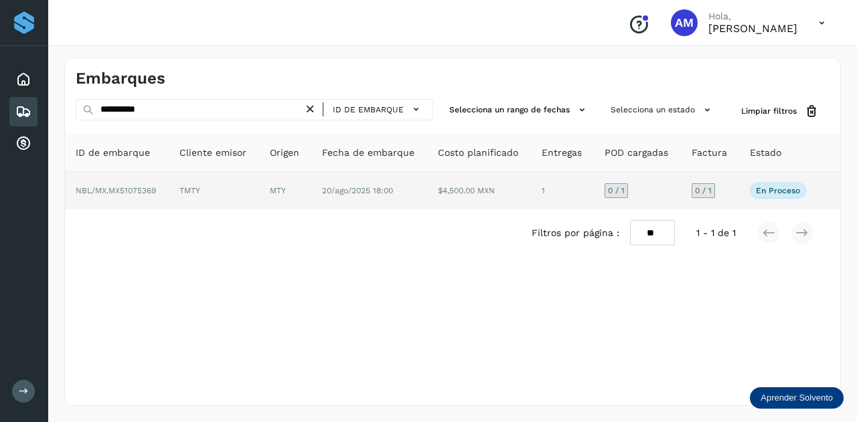
click at [247, 199] on td "TMTY" at bounding box center [214, 190] width 90 height 37
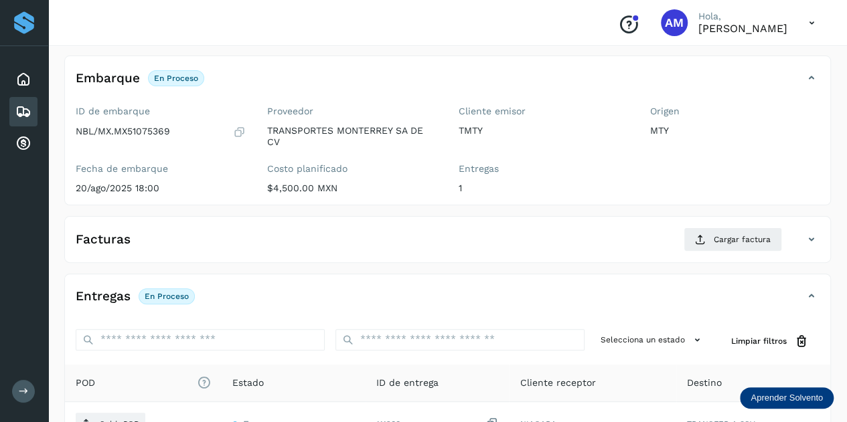
scroll to position [134, 0]
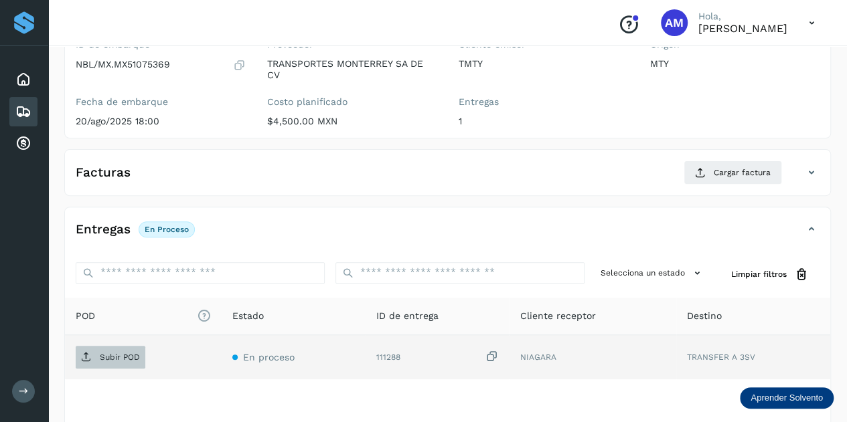
click at [116, 362] on span "Subir POD" at bounding box center [111, 357] width 70 height 21
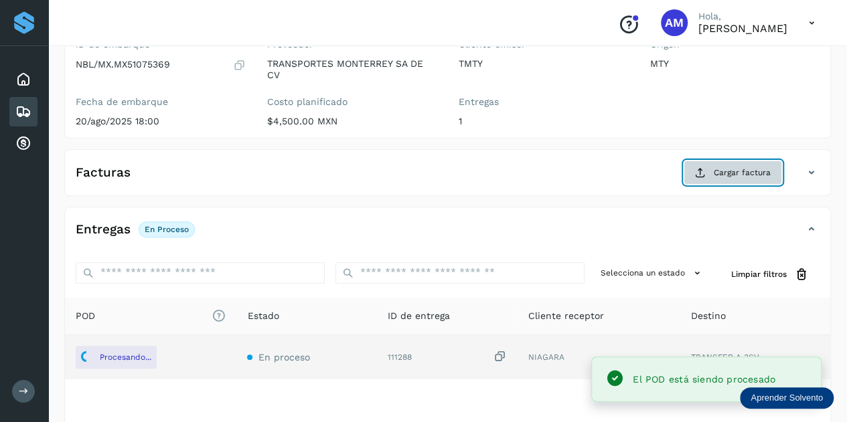
click at [732, 173] on span "Cargar factura" at bounding box center [741, 173] width 57 height 12
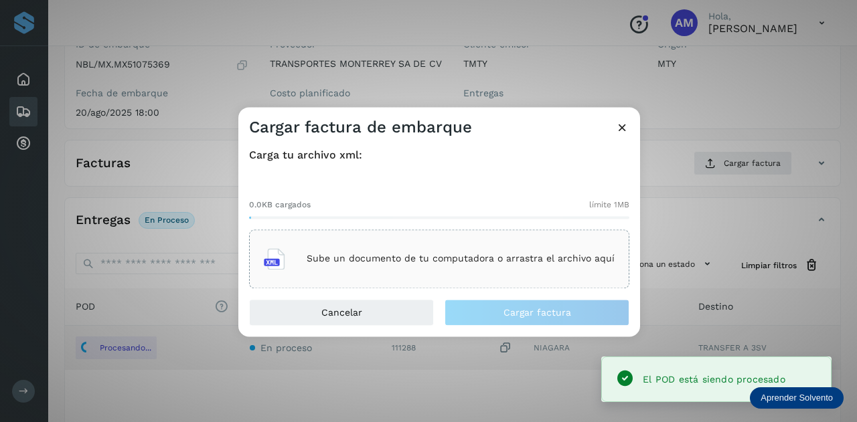
click at [529, 270] on div "Sube un documento de tu computadora o arrastra el archivo aquí" at bounding box center [439, 259] width 351 height 36
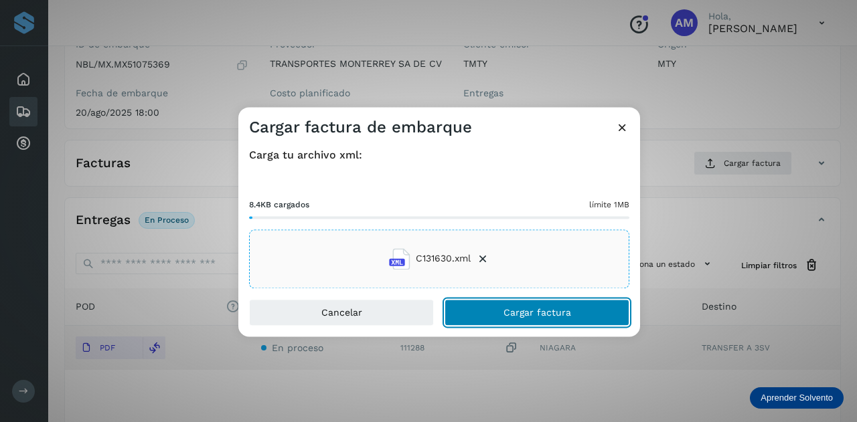
click at [493, 306] on button "Cargar factura" at bounding box center [536, 312] width 185 height 27
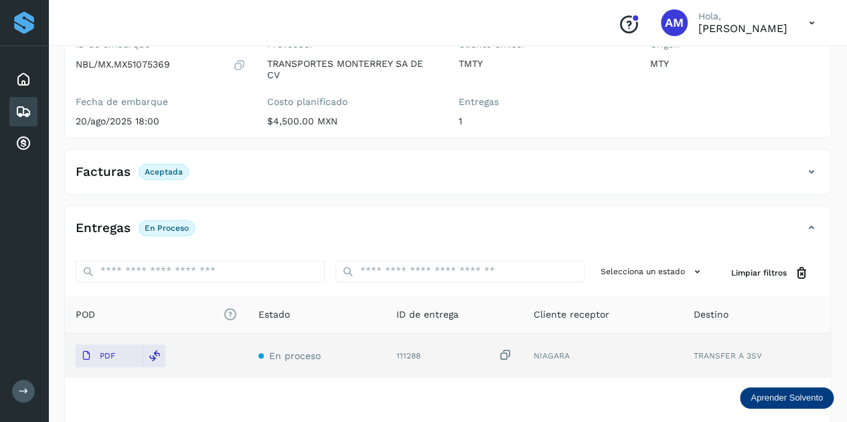
scroll to position [0, 0]
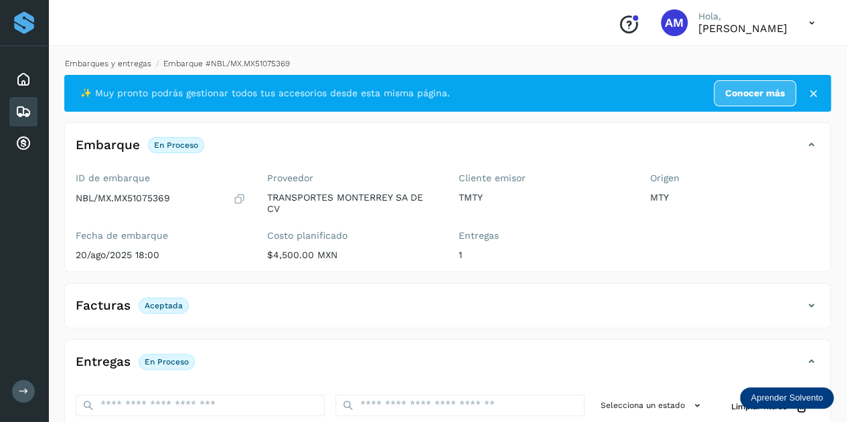
click at [98, 64] on link "Embarques y entregas" at bounding box center [108, 63] width 86 height 9
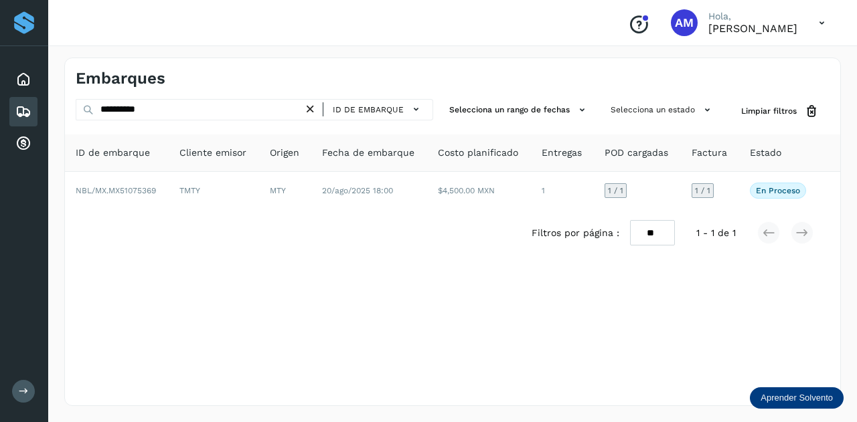
click at [312, 110] on icon at bounding box center [310, 109] width 14 height 14
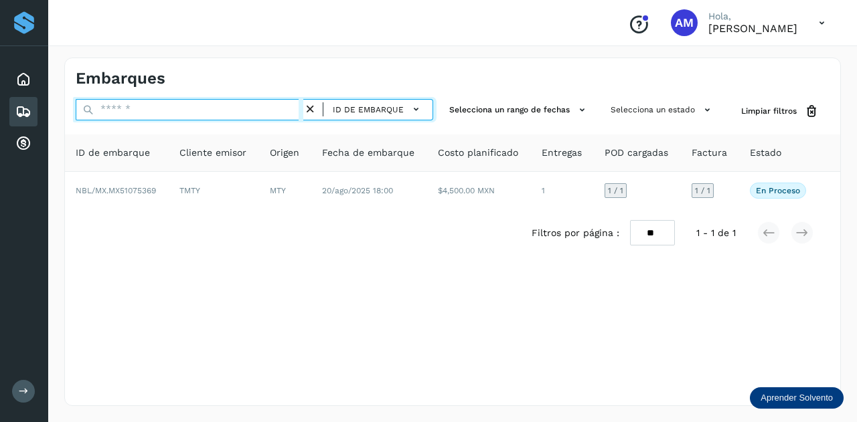
click at [249, 111] on input "text" at bounding box center [190, 109] width 228 height 21
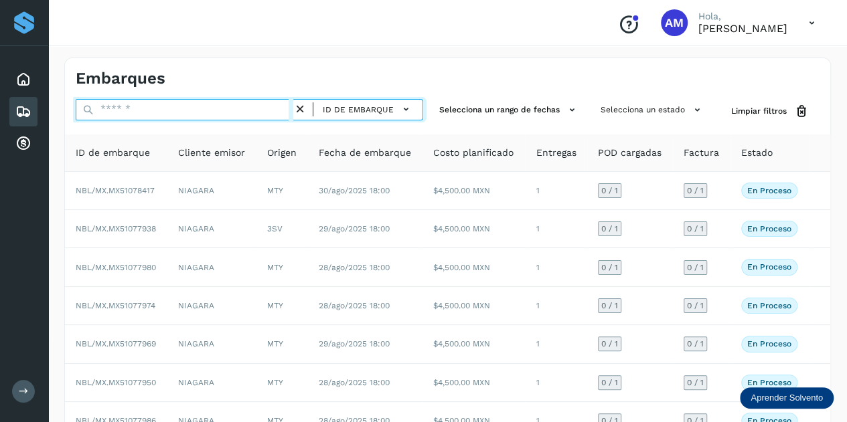
paste input "**********"
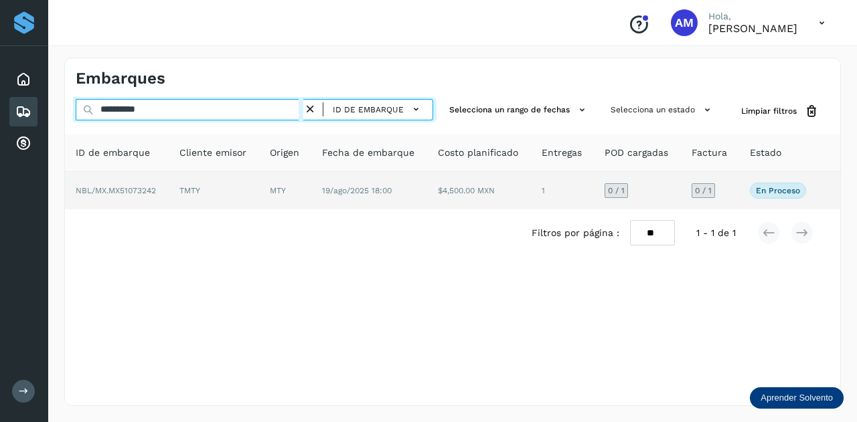
type input "**********"
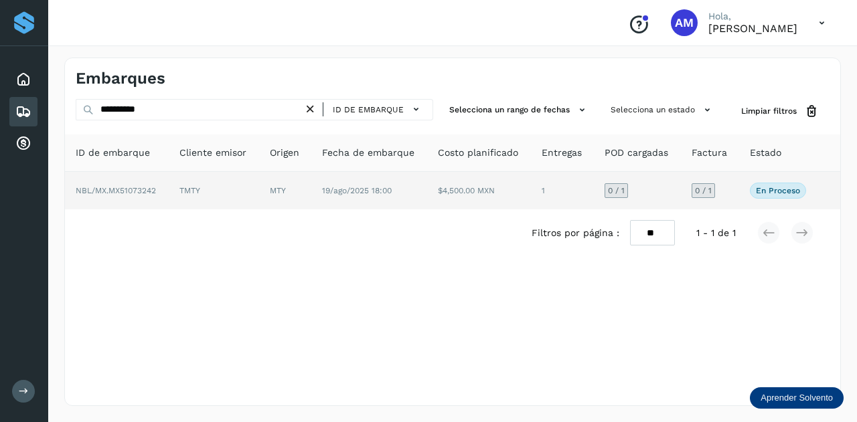
click at [238, 183] on td "TMTY" at bounding box center [214, 190] width 90 height 37
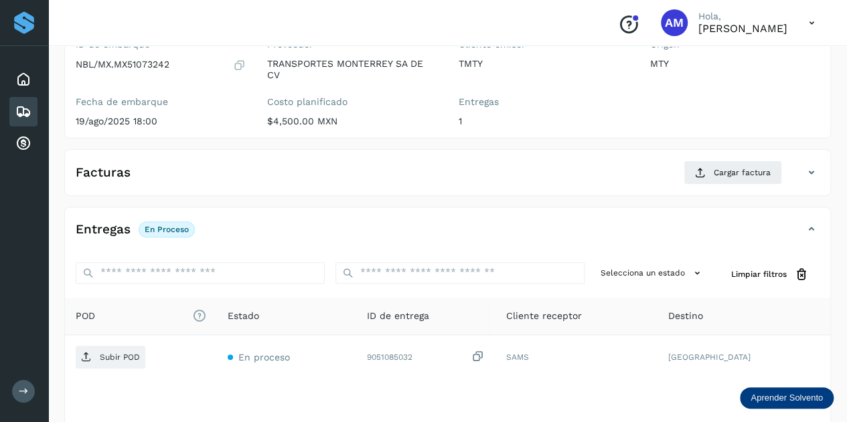
scroll to position [201, 0]
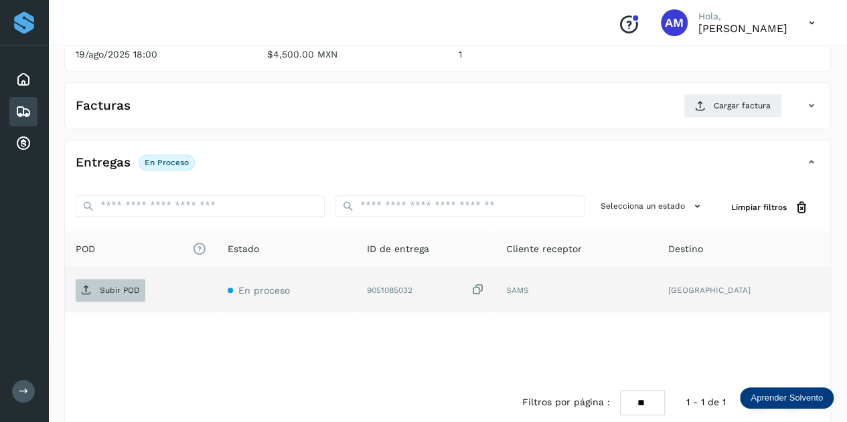
click at [104, 292] on p "Subir POD" at bounding box center [120, 290] width 40 height 9
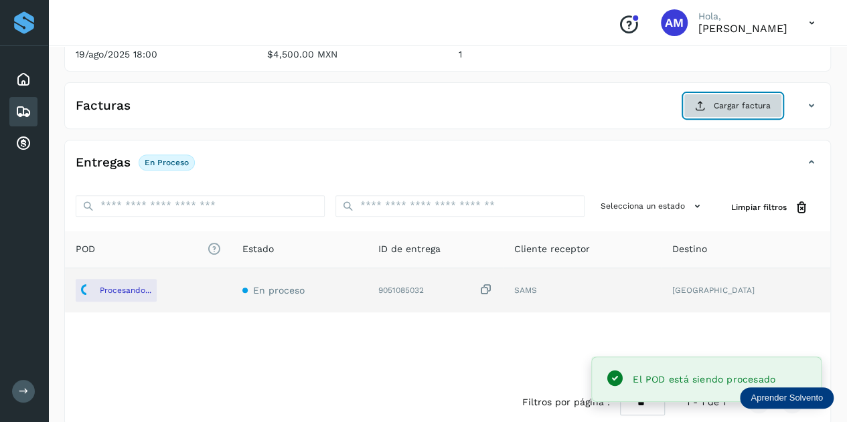
click at [715, 104] on span "Cargar factura" at bounding box center [741, 106] width 57 height 12
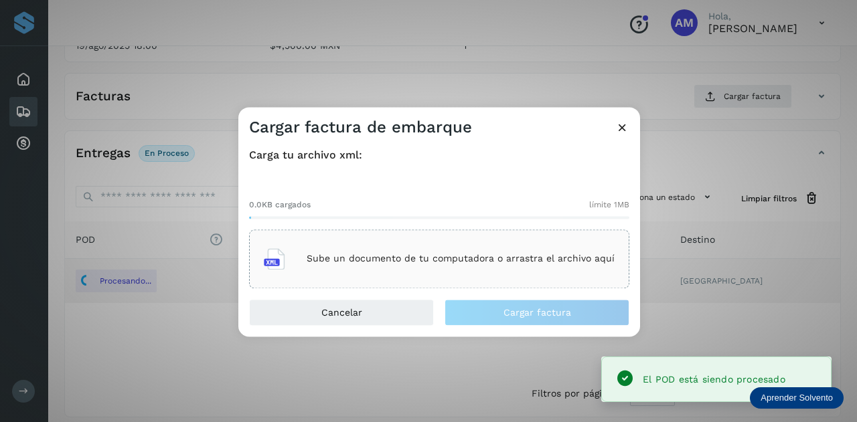
click at [483, 244] on div "Sube un documento de tu computadora o arrastra el archivo aquí" at bounding box center [439, 259] width 351 height 36
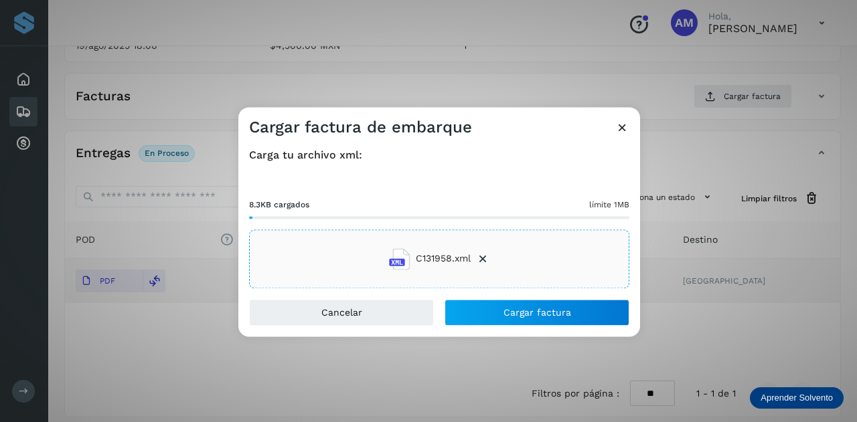
click at [530, 328] on div "Cancelar Cargar factura" at bounding box center [439, 317] width 402 height 37
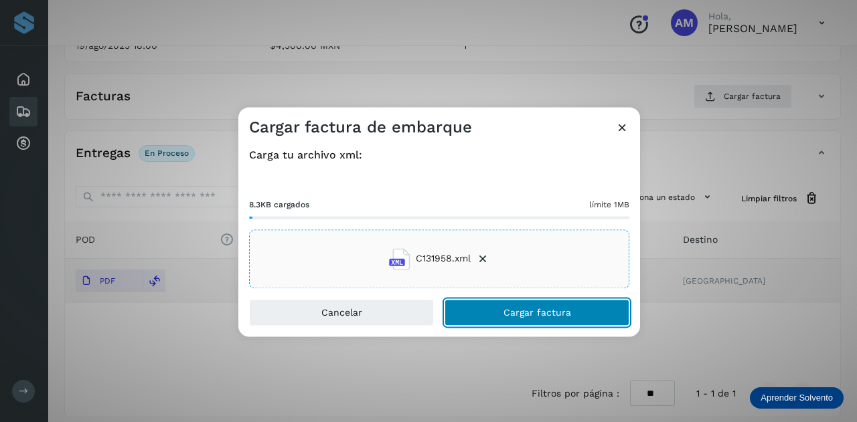
click at [524, 317] on span "Cargar factura" at bounding box center [537, 312] width 68 height 9
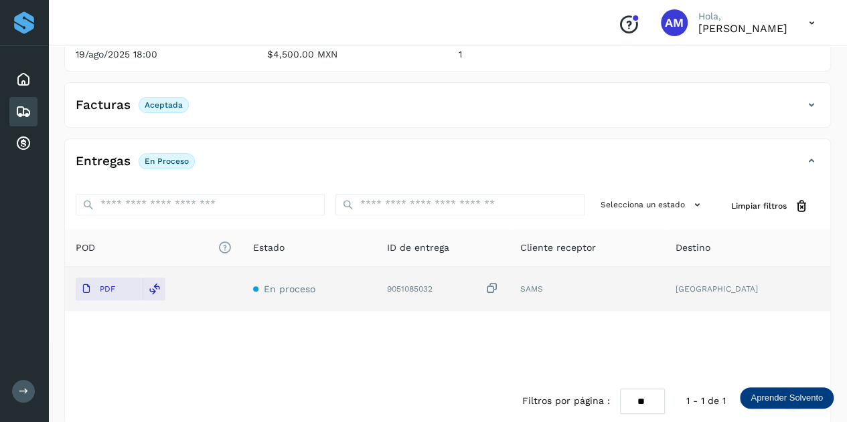
scroll to position [0, 0]
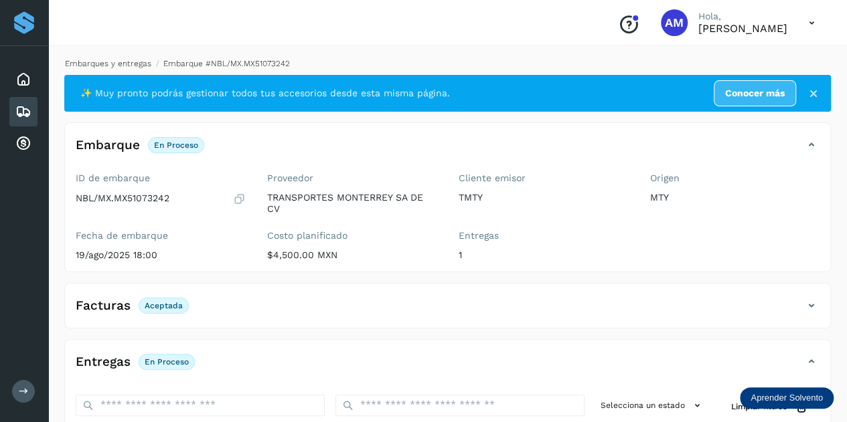
click at [122, 61] on link "Embarques y entregas" at bounding box center [108, 63] width 86 height 9
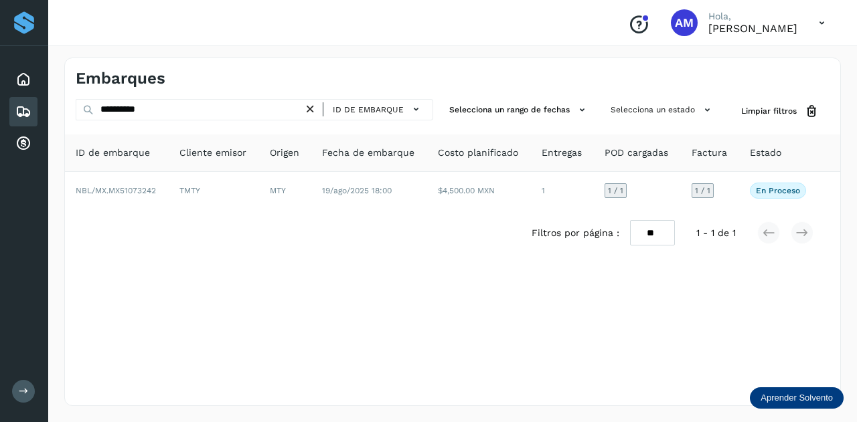
click at [312, 107] on icon at bounding box center [310, 109] width 14 height 14
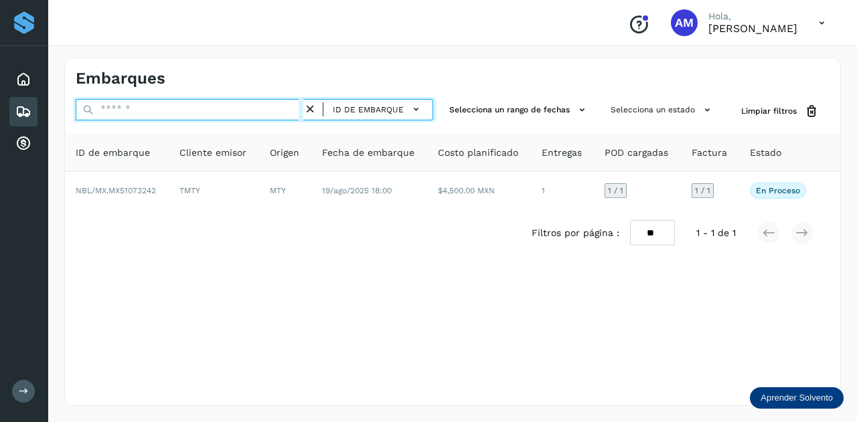
click at [293, 108] on input "text" at bounding box center [190, 109] width 228 height 21
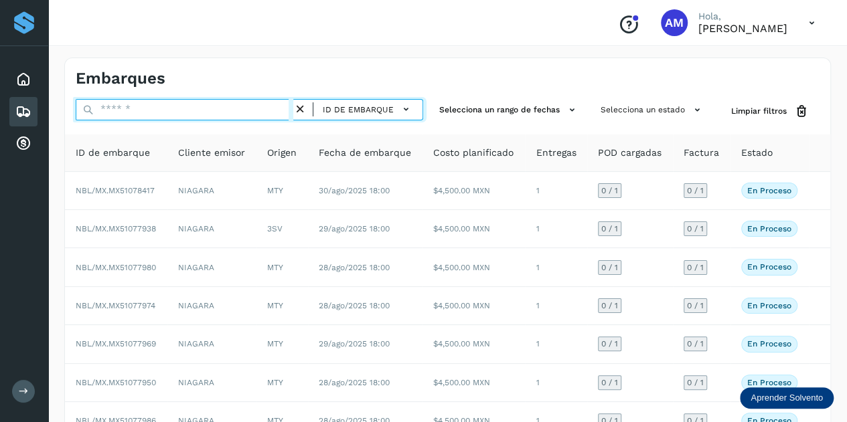
paste input "**********"
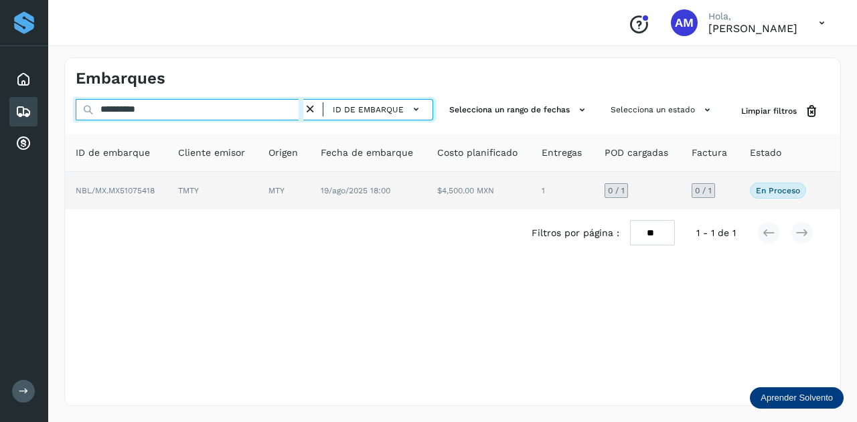
type input "**********"
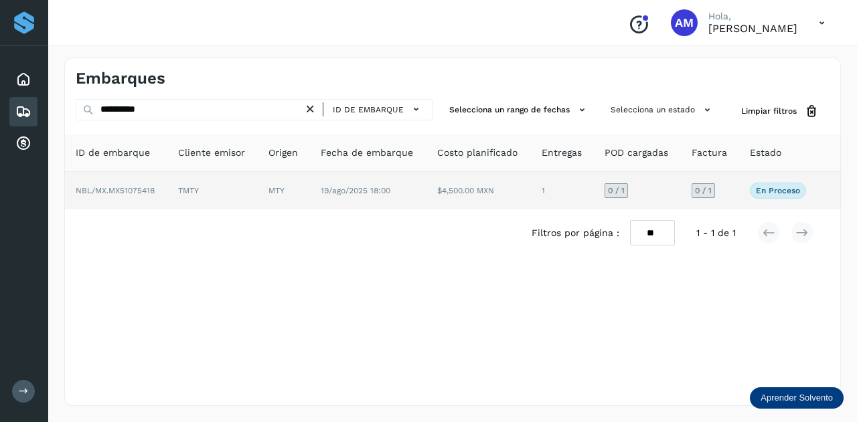
click at [253, 184] on td "TMTY" at bounding box center [212, 190] width 90 height 37
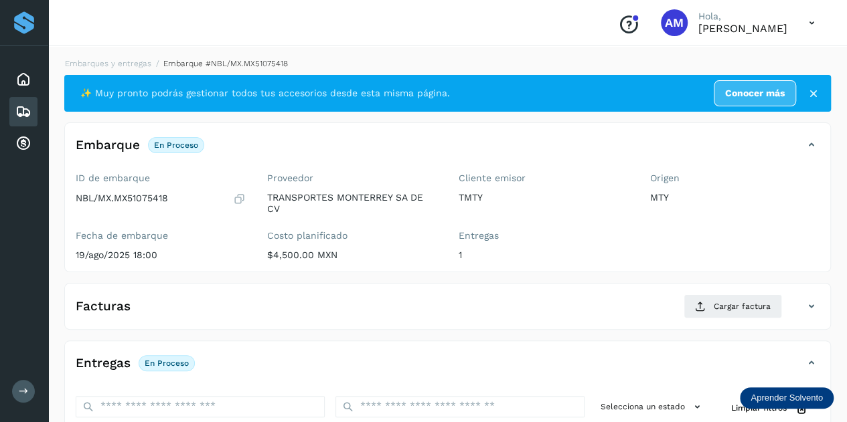
scroll to position [201, 0]
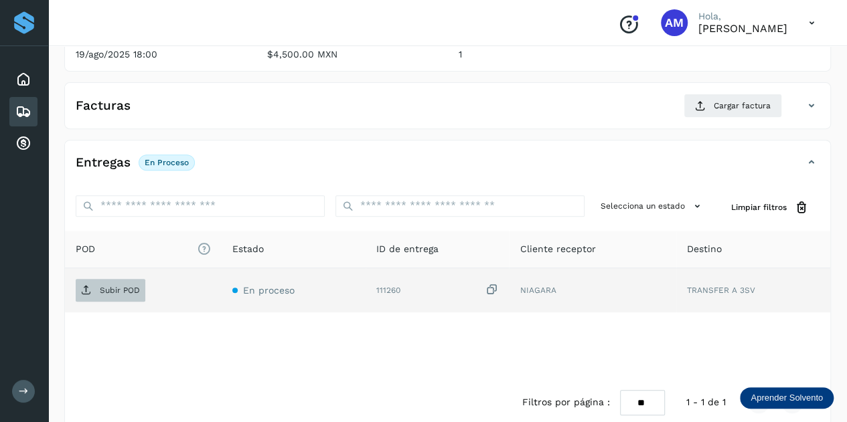
click at [106, 288] on p "Subir POD" at bounding box center [120, 290] width 40 height 9
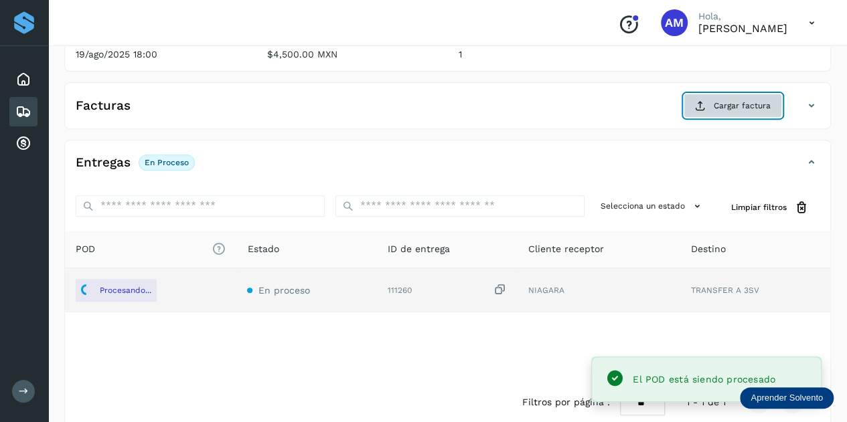
click at [716, 112] on button "Cargar factura" at bounding box center [732, 106] width 98 height 24
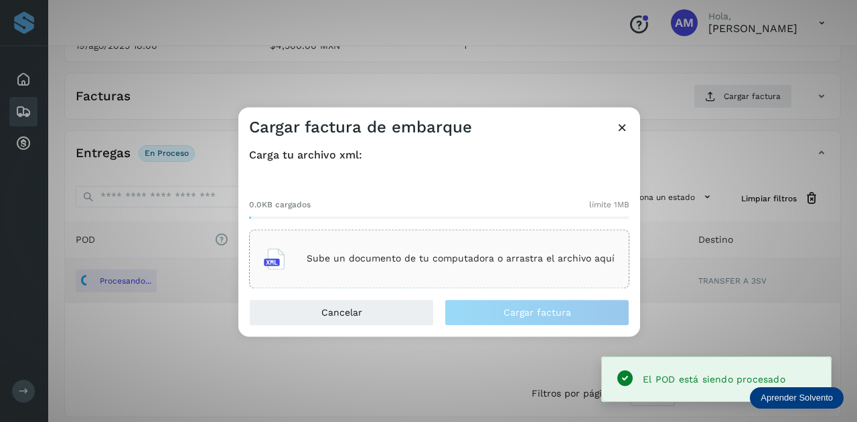
click at [495, 259] on p "Sube un documento de tu computadora o arrastra el archivo aquí" at bounding box center [461, 259] width 308 height 11
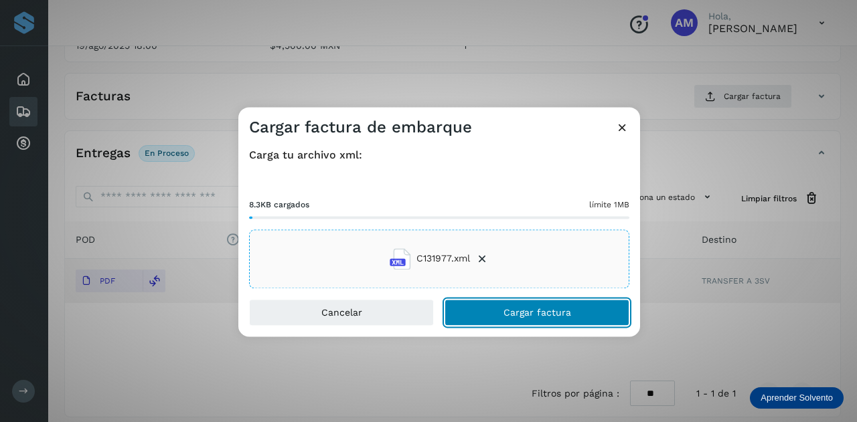
click at [490, 307] on button "Cargar factura" at bounding box center [536, 312] width 185 height 27
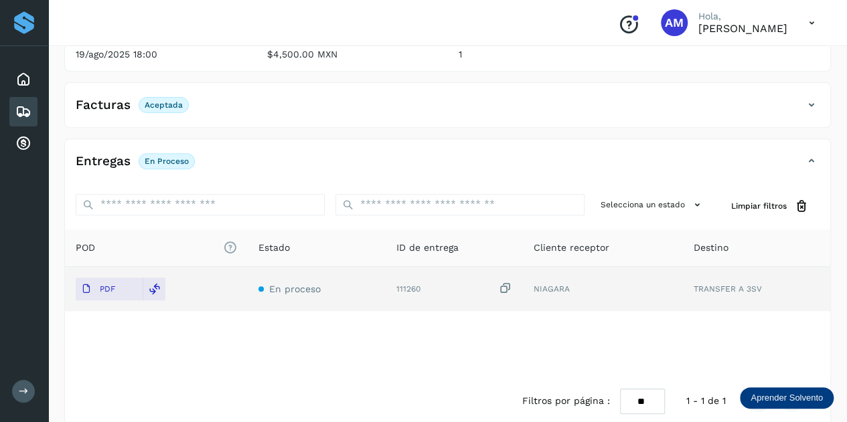
scroll to position [0, 0]
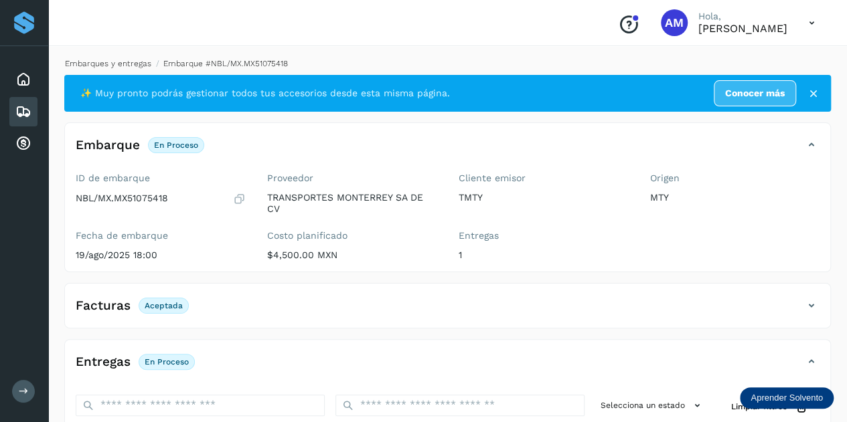
click at [137, 65] on link "Embarques y entregas" at bounding box center [108, 63] width 86 height 9
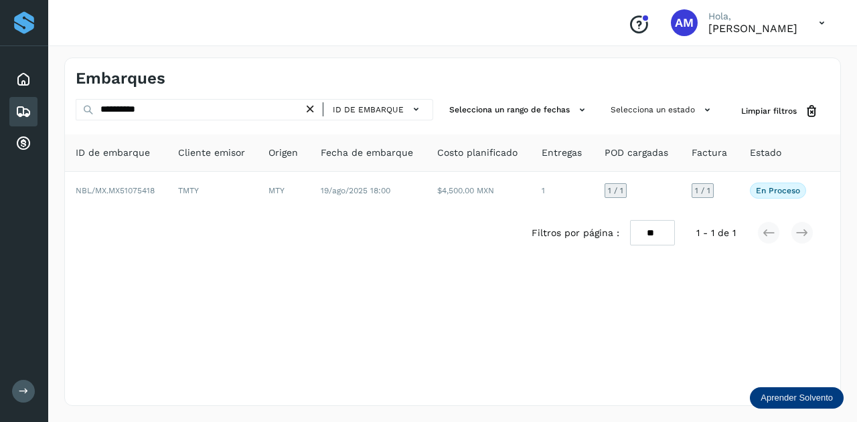
click at [313, 109] on icon at bounding box center [310, 109] width 14 height 14
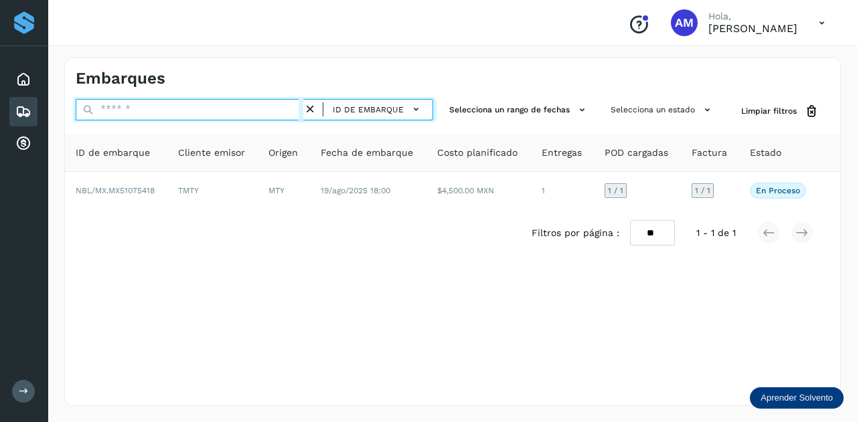
click at [299, 110] on input "text" at bounding box center [190, 109] width 228 height 21
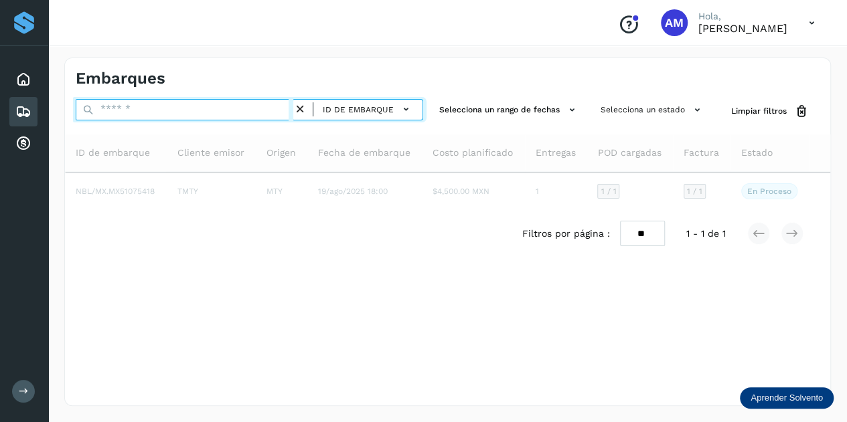
paste input "**********"
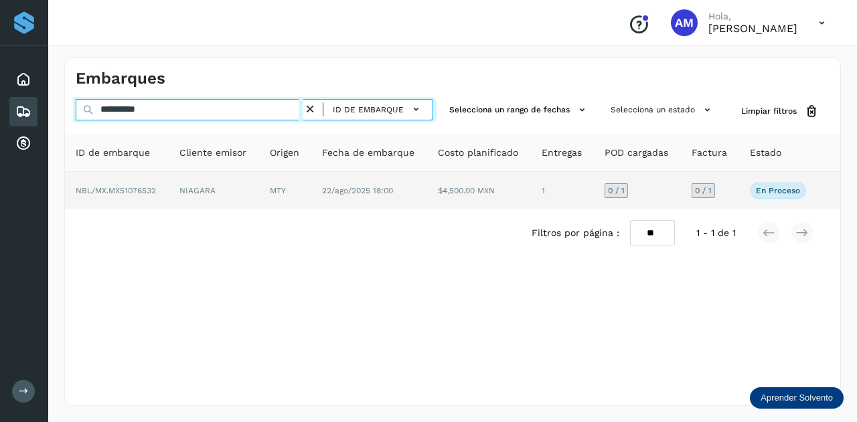
type input "**********"
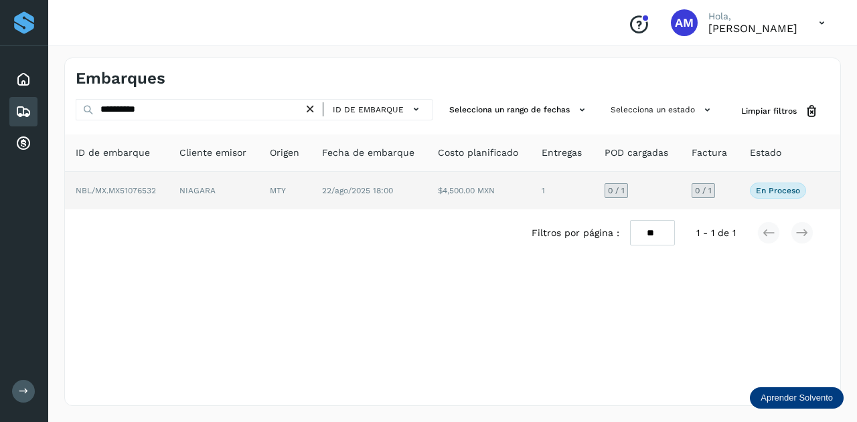
click at [244, 196] on td "NIAGARA" at bounding box center [214, 190] width 90 height 37
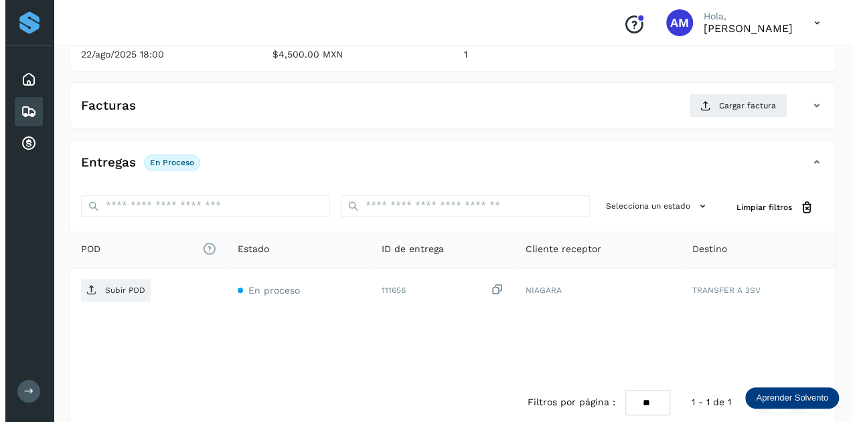
scroll to position [219, 0]
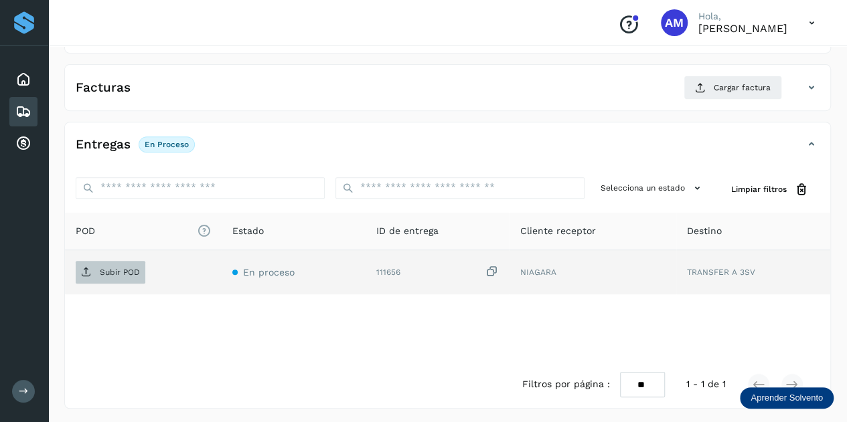
click at [111, 278] on span "Subir POD" at bounding box center [111, 272] width 70 height 21
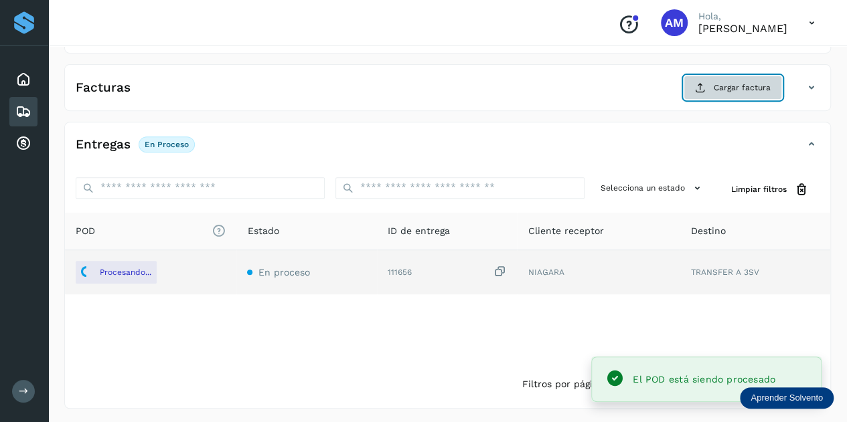
click at [727, 92] on span "Cargar factura" at bounding box center [741, 88] width 57 height 12
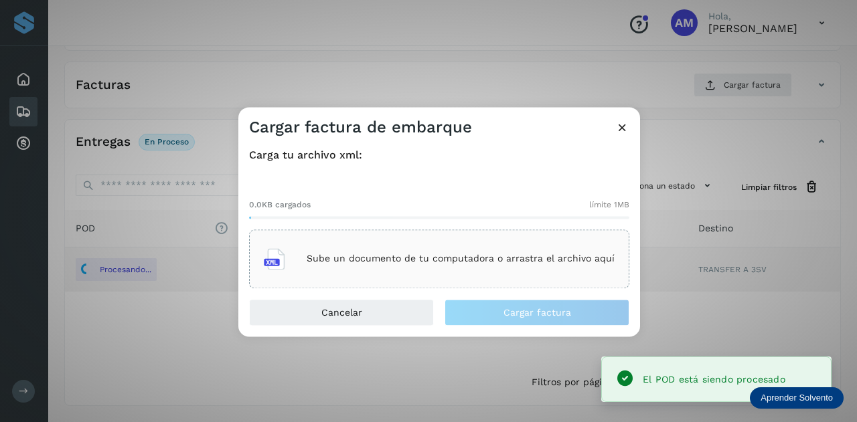
click at [438, 259] on p "Sube un documento de tu computadora o arrastra el archivo aquí" at bounding box center [461, 259] width 308 height 11
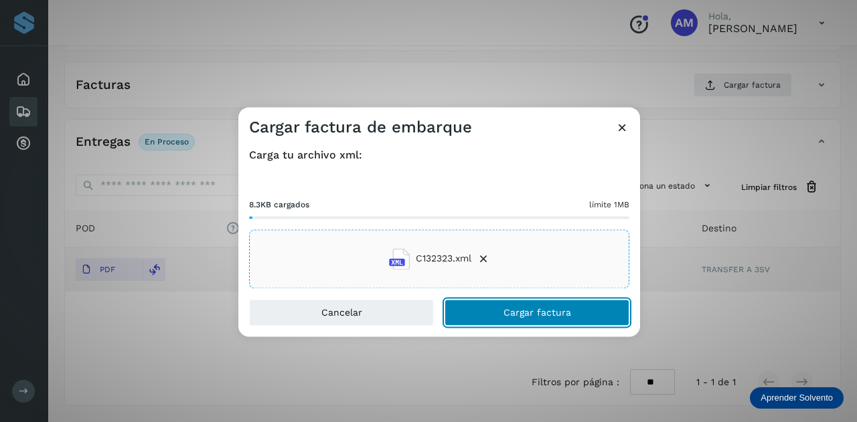
click at [518, 308] on span "Cargar factura" at bounding box center [537, 312] width 68 height 9
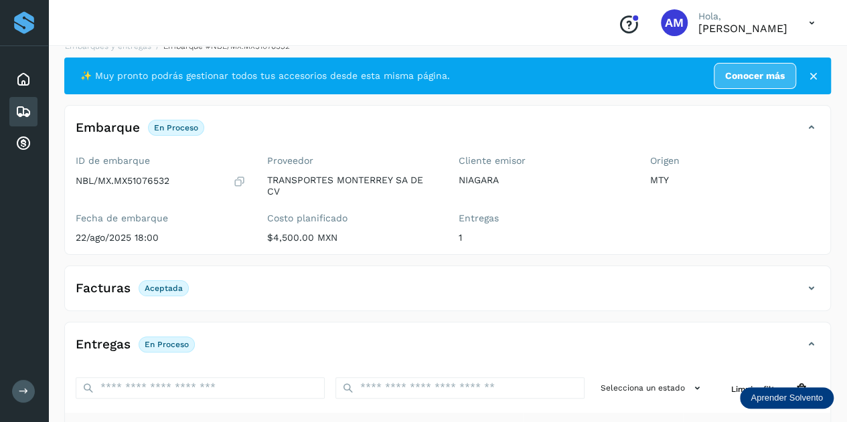
scroll to position [0, 0]
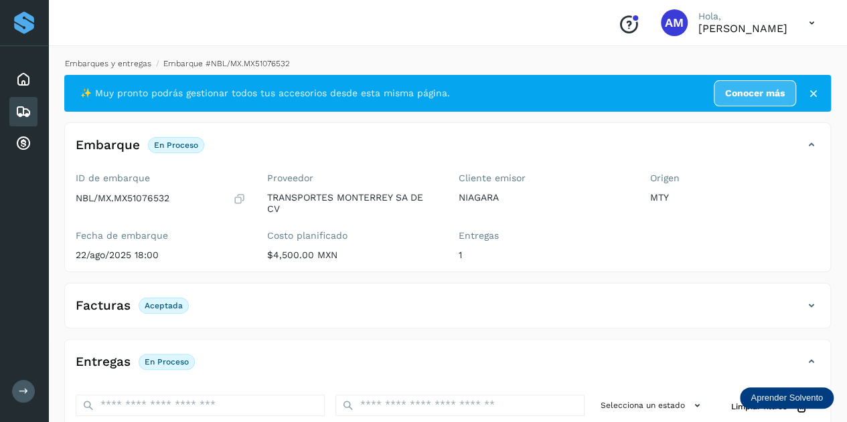
click at [126, 62] on link "Embarques y entregas" at bounding box center [108, 63] width 86 height 9
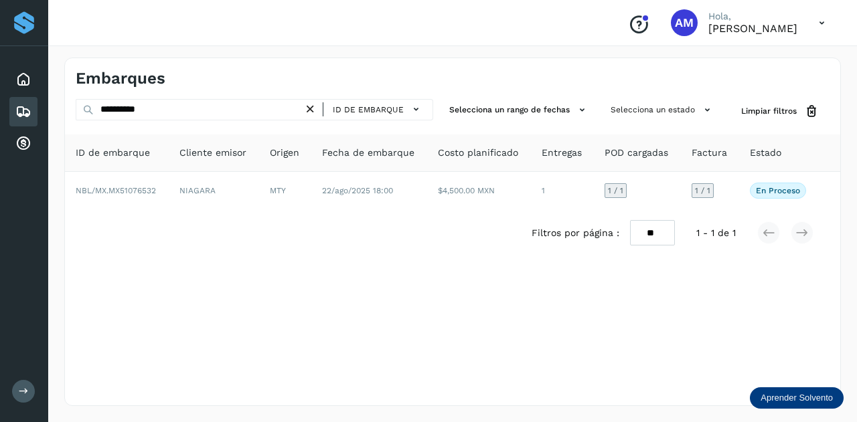
click at [310, 106] on icon at bounding box center [310, 109] width 14 height 14
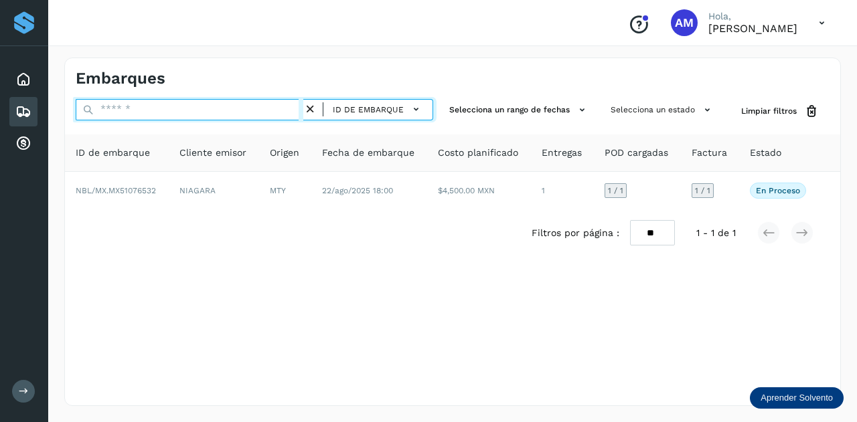
click at [286, 108] on input "text" at bounding box center [190, 109] width 228 height 21
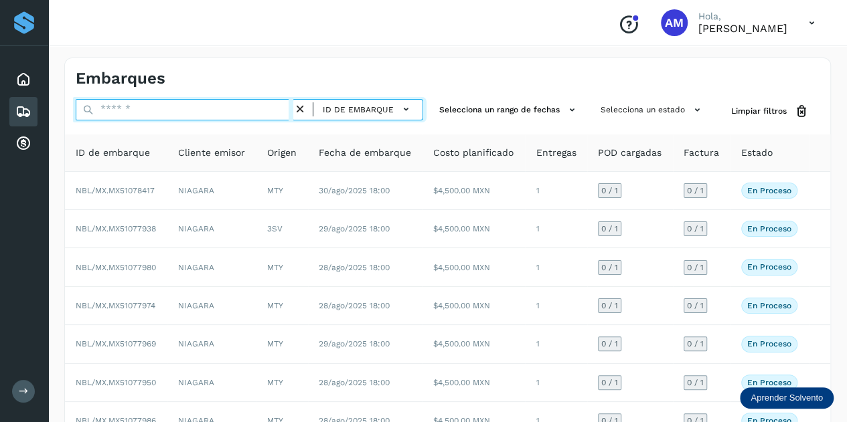
paste input "**********"
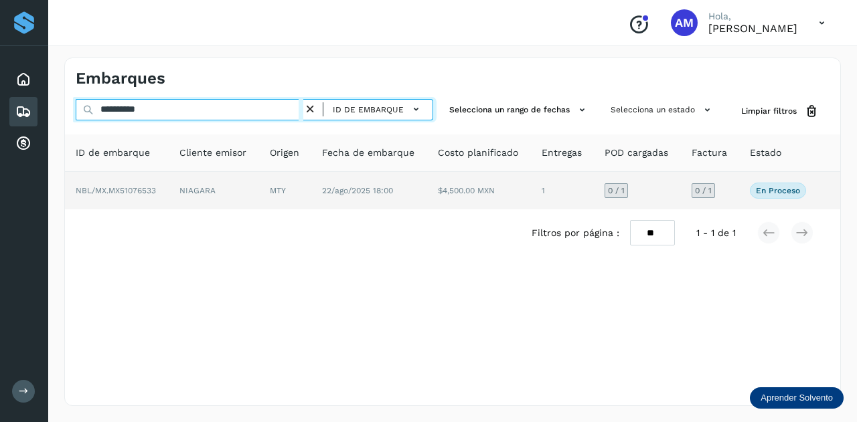
type input "**********"
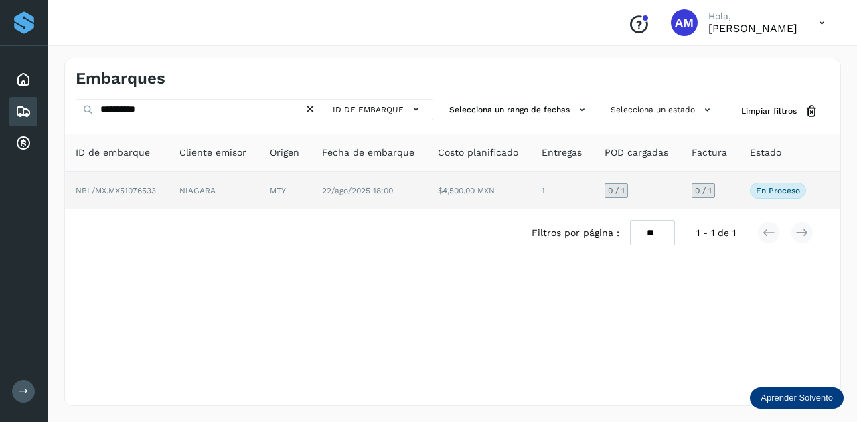
click at [199, 192] on td "NIAGARA" at bounding box center [214, 190] width 90 height 37
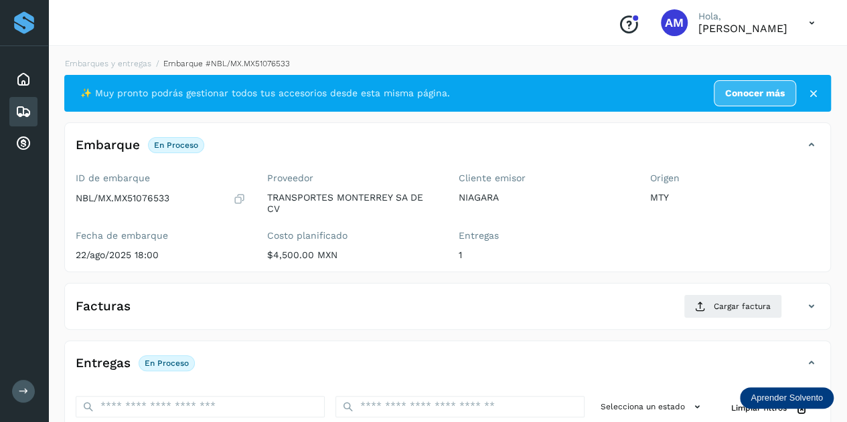
scroll to position [201, 0]
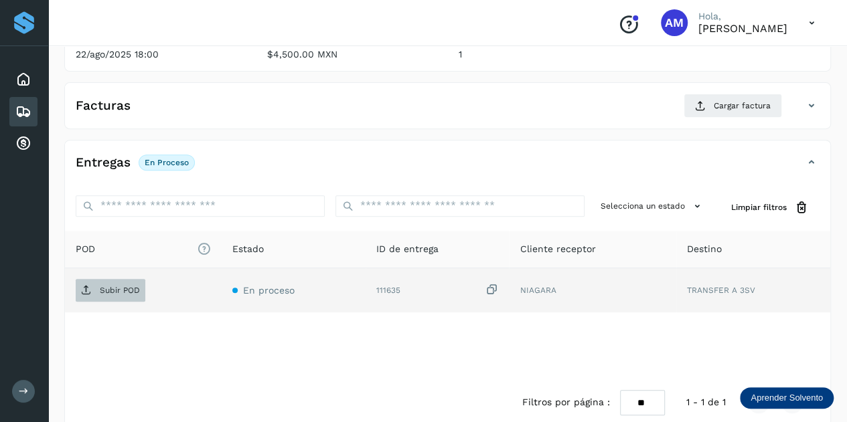
click at [118, 294] on span "Subir POD" at bounding box center [111, 290] width 70 height 21
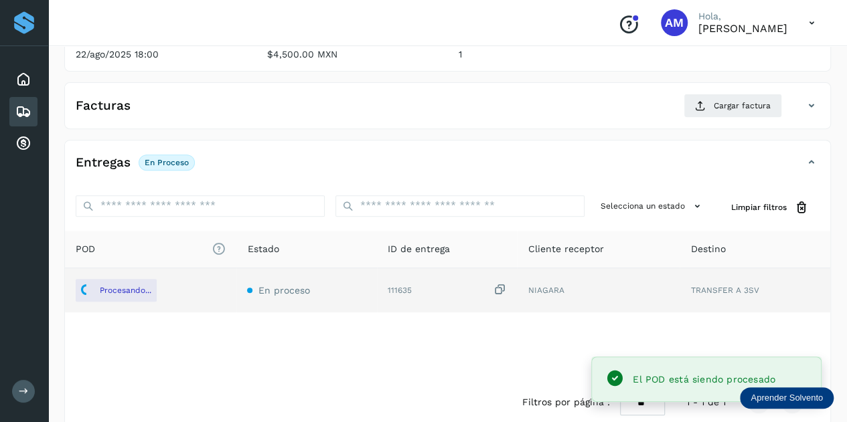
click at [734, 92] on div "Facturas Cargar factura Aún no has subido ninguna factura" at bounding box center [447, 105] width 766 height 47
click at [726, 121] on div "Facturas Cargar factura" at bounding box center [447, 111] width 765 height 35
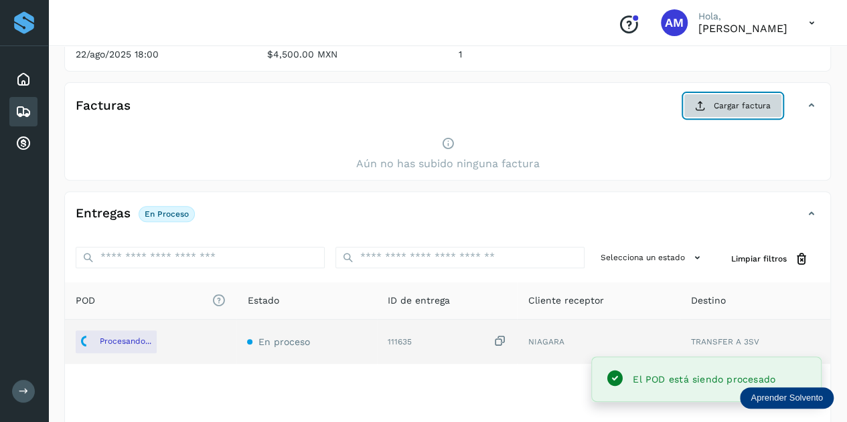
click at [730, 110] on span "Cargar factura" at bounding box center [741, 106] width 57 height 12
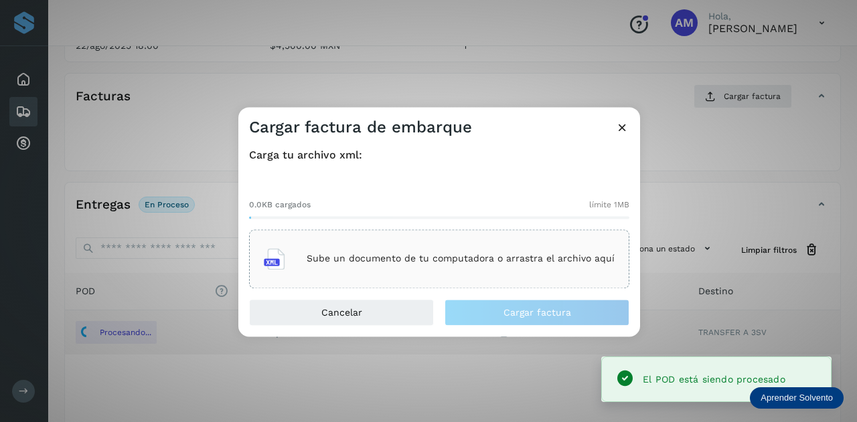
click at [360, 252] on div "Sube un documento de tu computadora o arrastra el archivo aquí" at bounding box center [439, 259] width 351 height 36
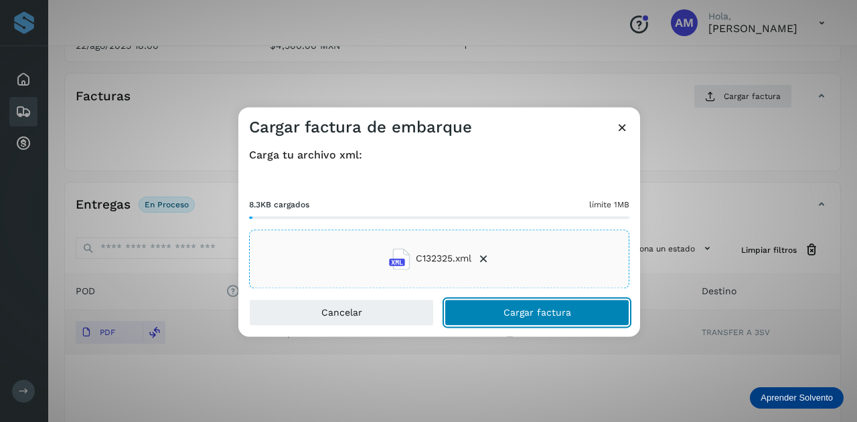
click at [501, 311] on button "Cargar factura" at bounding box center [536, 312] width 185 height 27
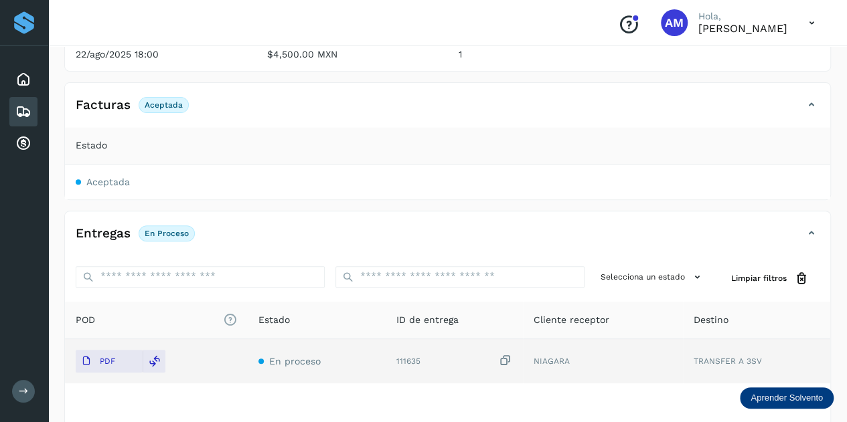
scroll to position [0, 0]
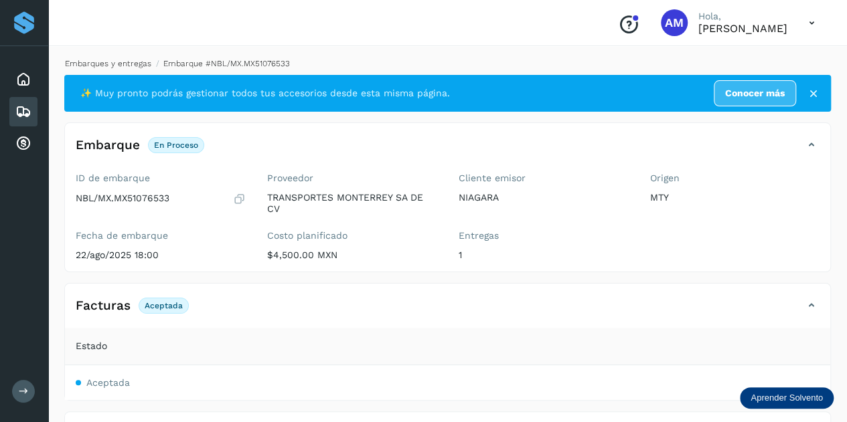
click at [129, 60] on link "Embarques y entregas" at bounding box center [108, 63] width 86 height 9
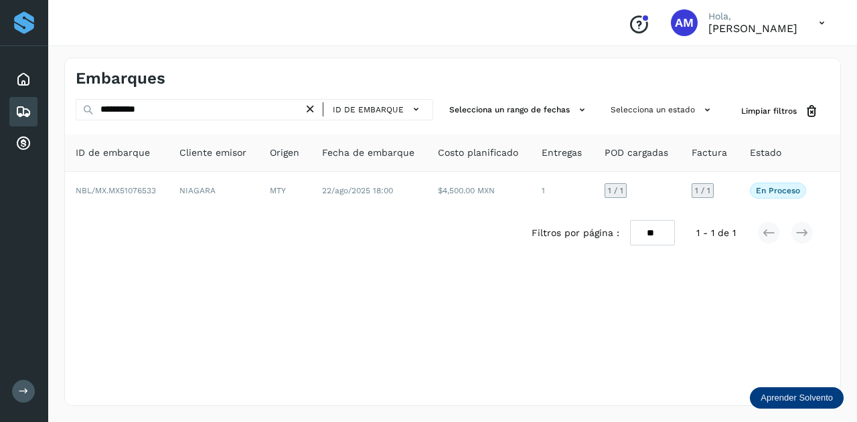
click at [315, 107] on icon at bounding box center [310, 109] width 14 height 14
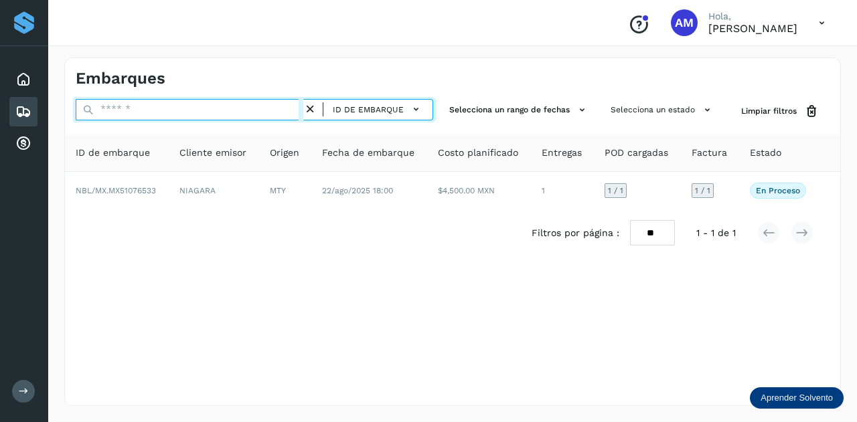
click at [278, 107] on input "text" at bounding box center [190, 109] width 228 height 21
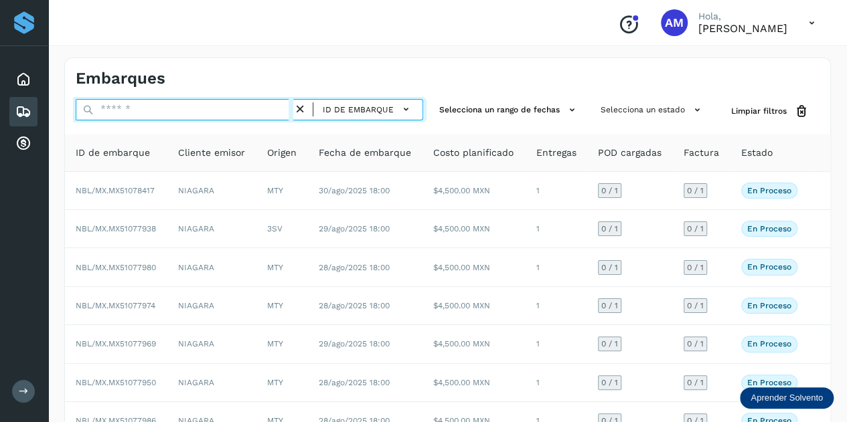
paste input "**********"
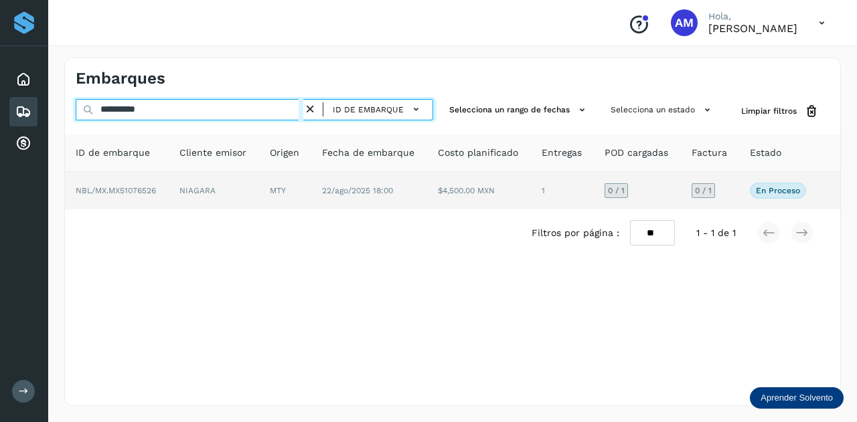
type input "**********"
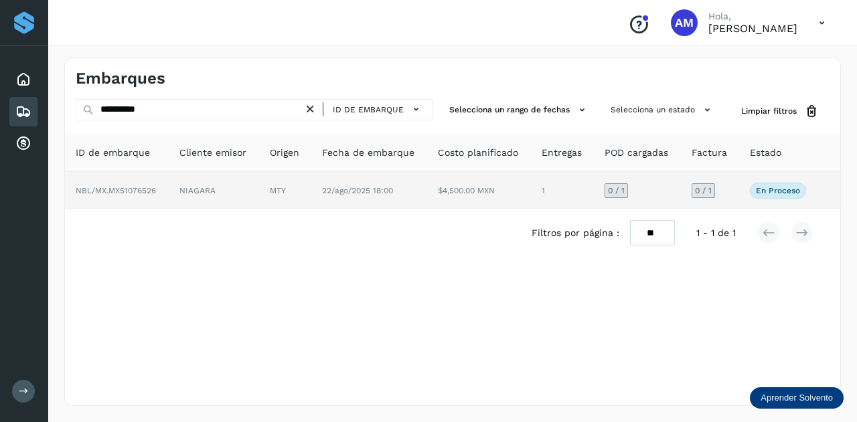
click at [248, 185] on td "NIAGARA" at bounding box center [214, 190] width 90 height 37
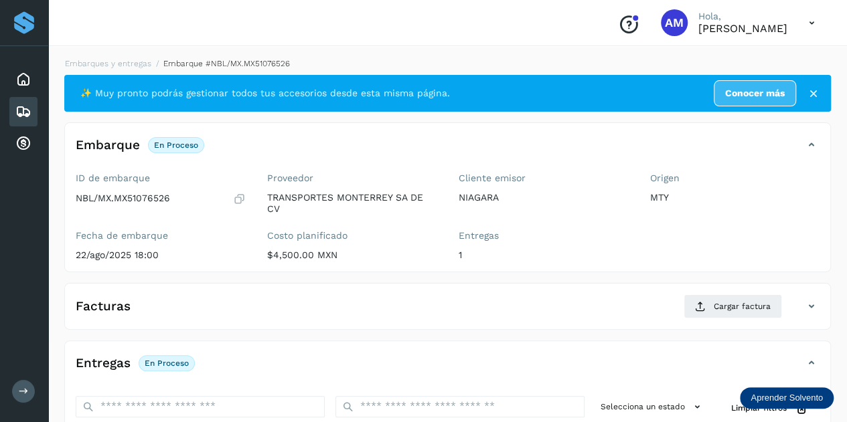
scroll to position [134, 0]
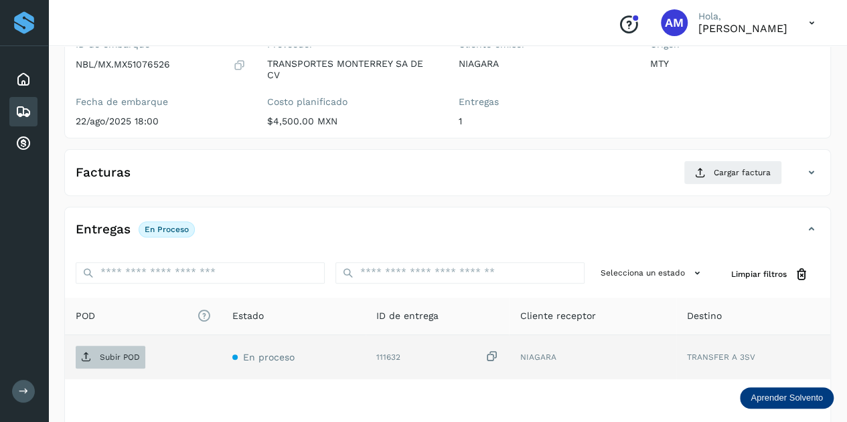
click at [135, 357] on p "Subir POD" at bounding box center [120, 357] width 40 height 9
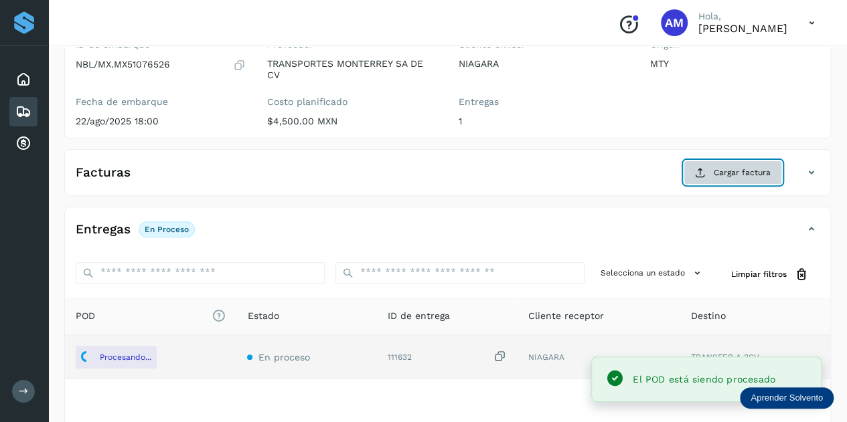
click at [703, 161] on button "Cargar factura" at bounding box center [732, 173] width 98 height 24
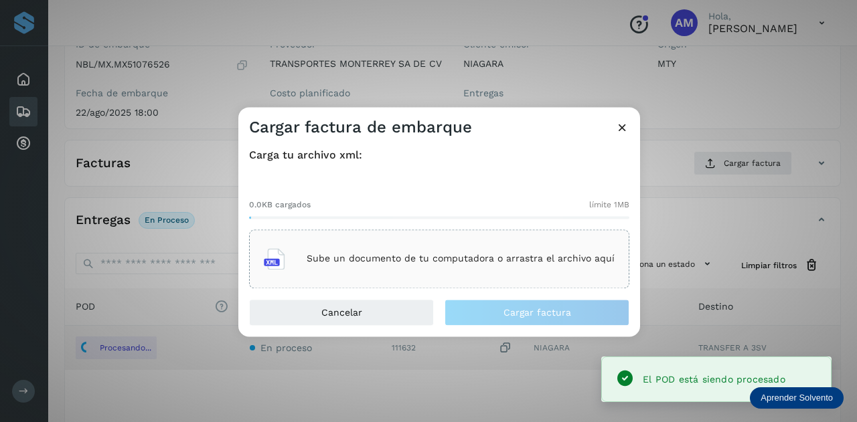
click at [494, 244] on div "Sube un documento de tu computadora o arrastra el archivo aquí" at bounding box center [439, 259] width 351 height 36
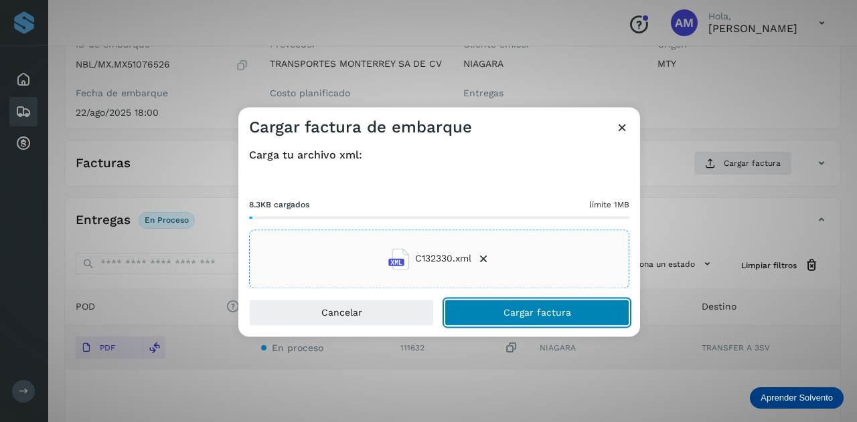
click at [495, 323] on button "Cargar factura" at bounding box center [536, 312] width 185 height 27
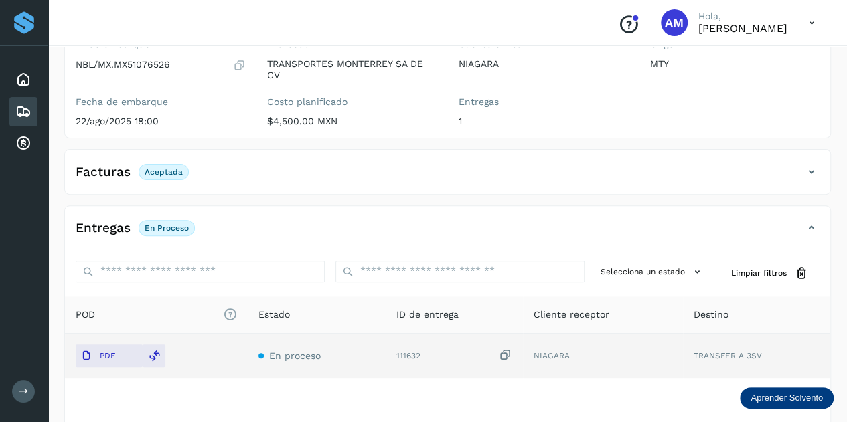
scroll to position [0, 0]
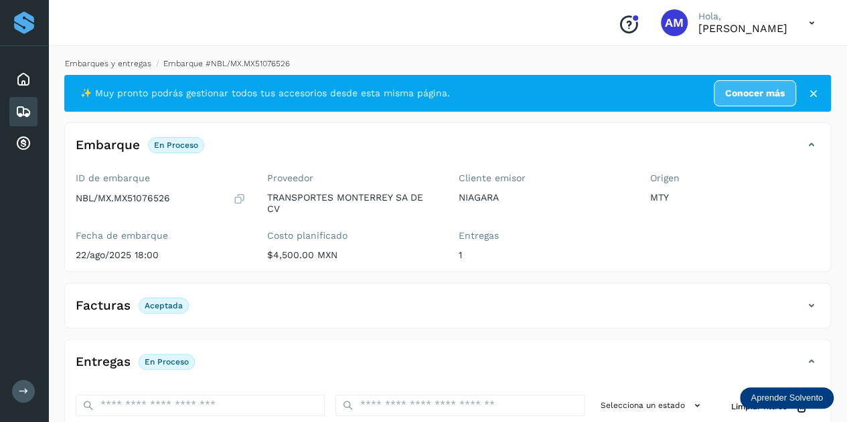
click at [127, 66] on link "Embarques y entregas" at bounding box center [108, 63] width 86 height 9
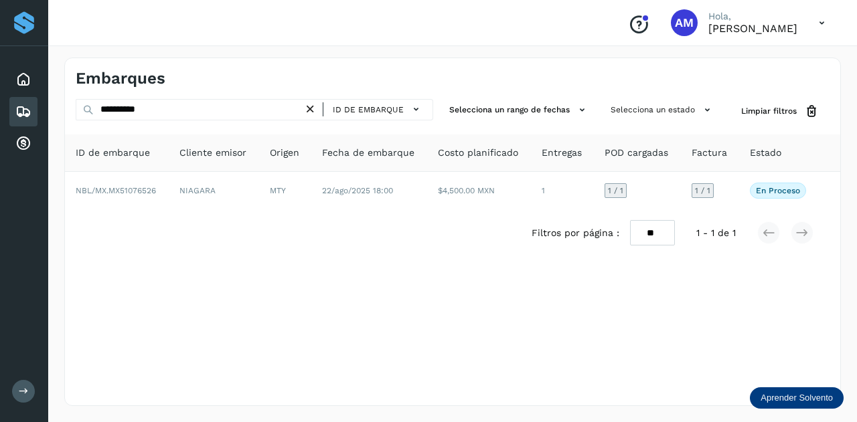
click at [314, 110] on icon at bounding box center [310, 109] width 14 height 14
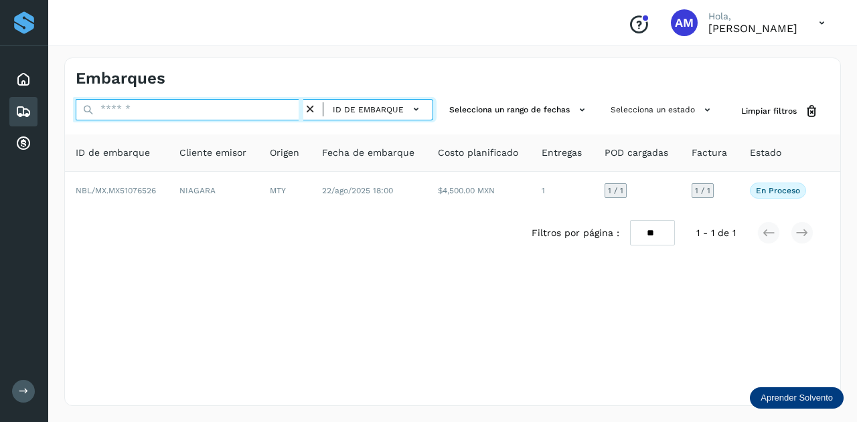
click at [263, 107] on input "text" at bounding box center [190, 109] width 228 height 21
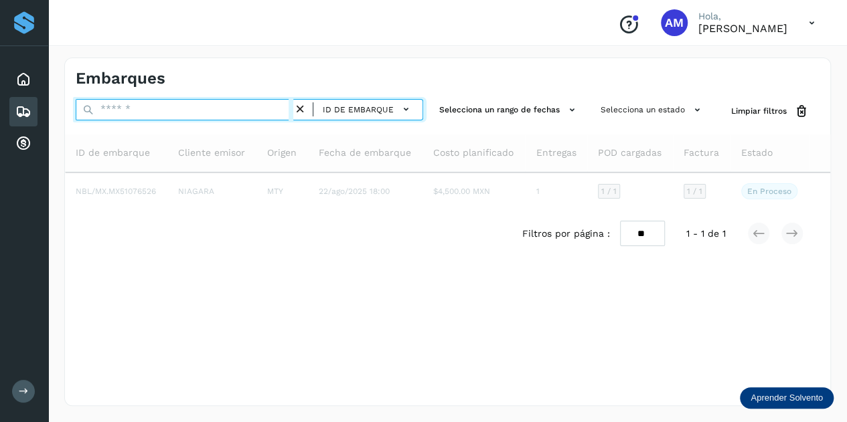
paste input "**********"
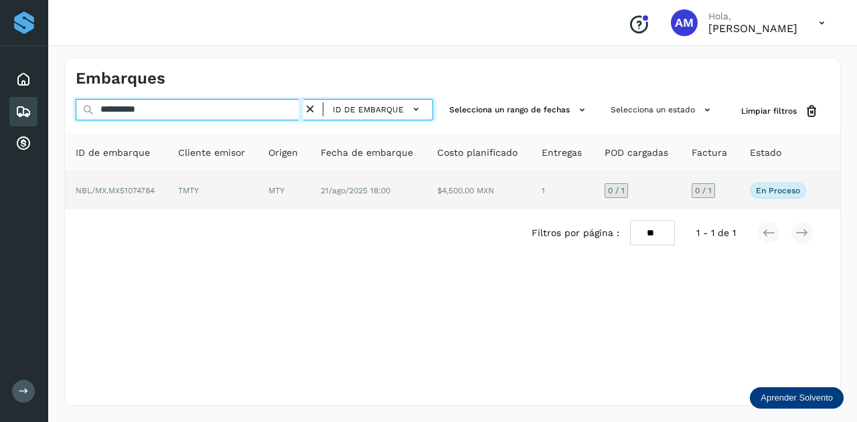
type input "**********"
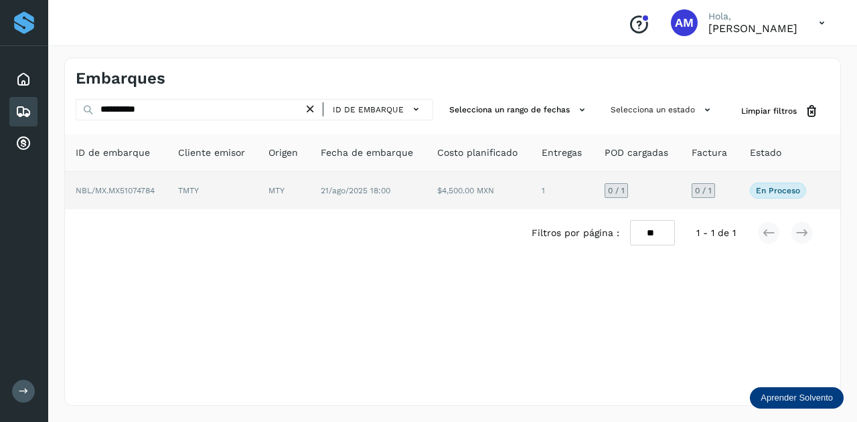
click at [279, 181] on td "MTY" at bounding box center [284, 190] width 52 height 37
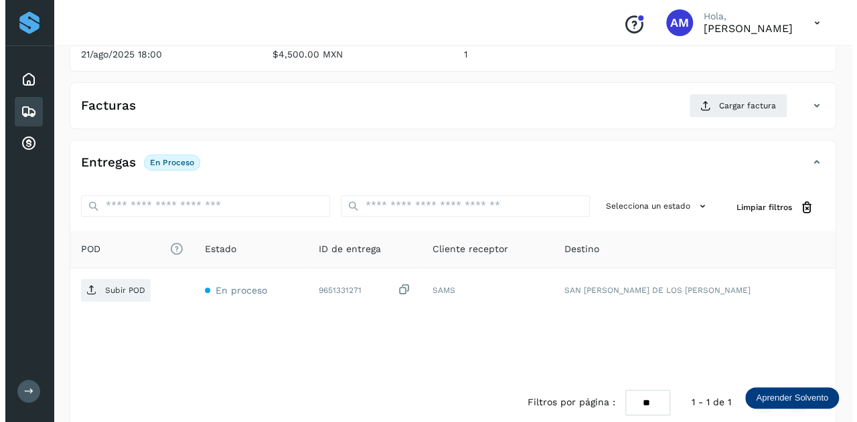
scroll to position [219, 0]
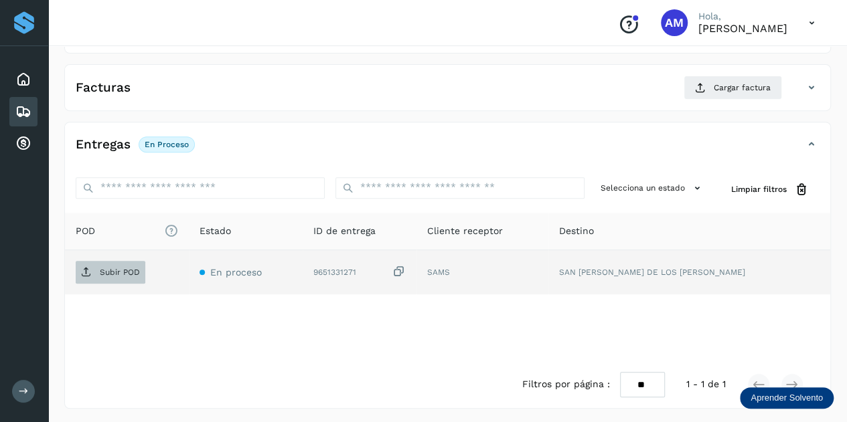
click at [94, 273] on span "Subir POD" at bounding box center [111, 272] width 70 height 21
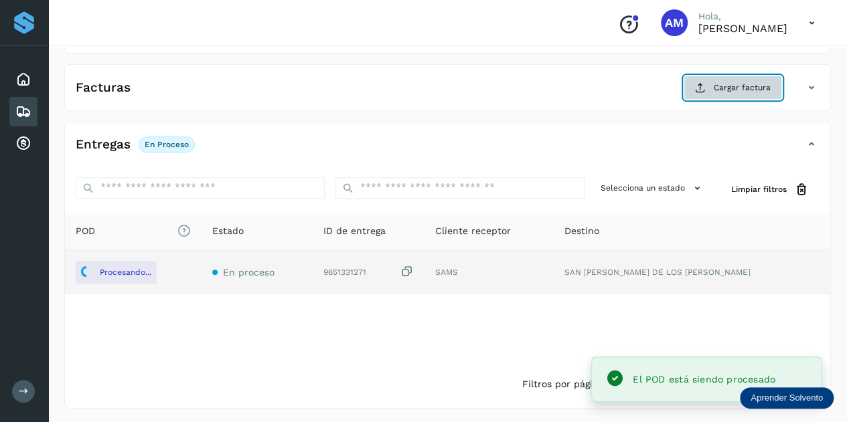
click at [725, 84] on span "Cargar factura" at bounding box center [741, 88] width 57 height 12
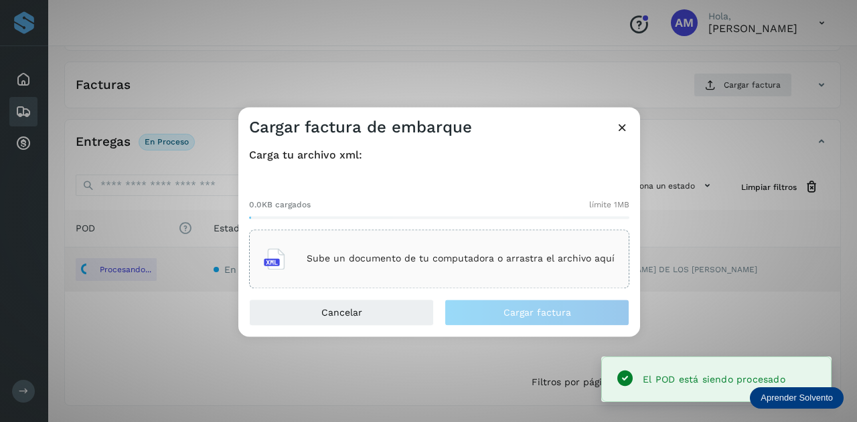
click at [459, 250] on div "Sube un documento de tu computadora o arrastra el archivo aquí" at bounding box center [439, 259] width 351 height 36
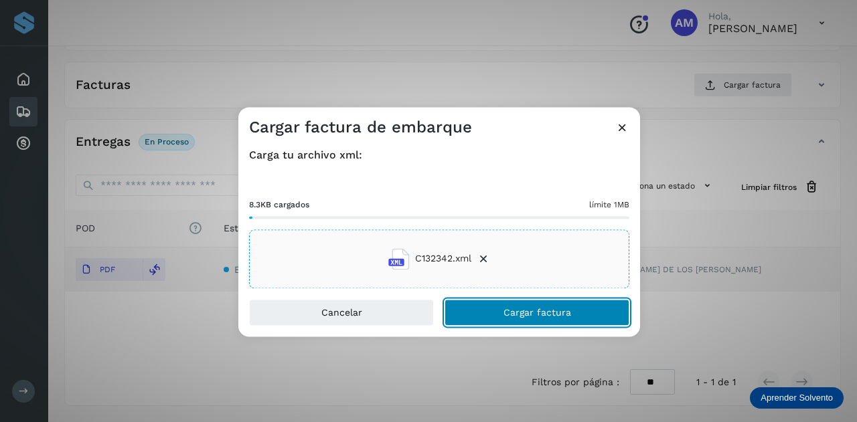
click at [510, 311] on span "Cargar factura" at bounding box center [537, 312] width 68 height 9
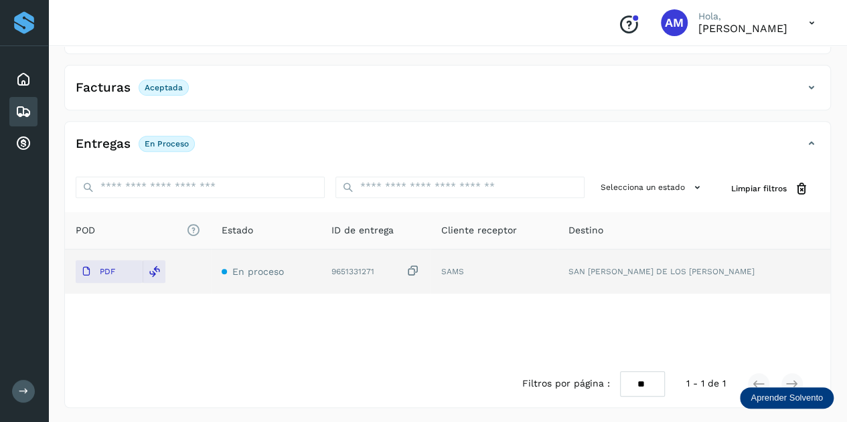
scroll to position [0, 0]
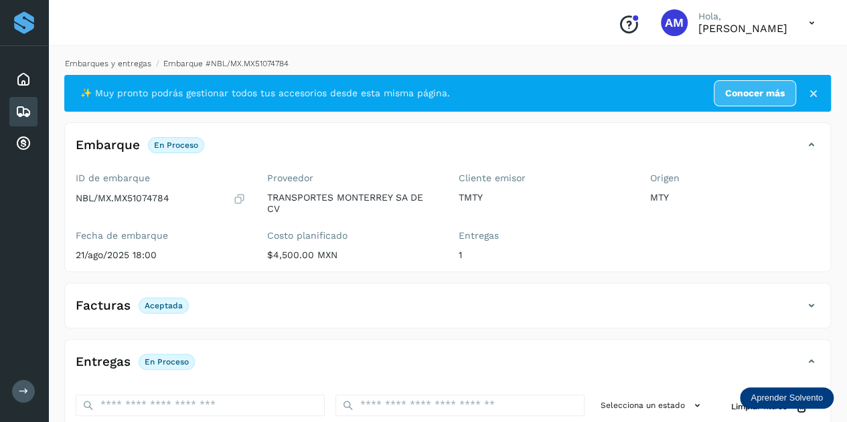
click at [126, 65] on link "Embarques y entregas" at bounding box center [108, 63] width 86 height 9
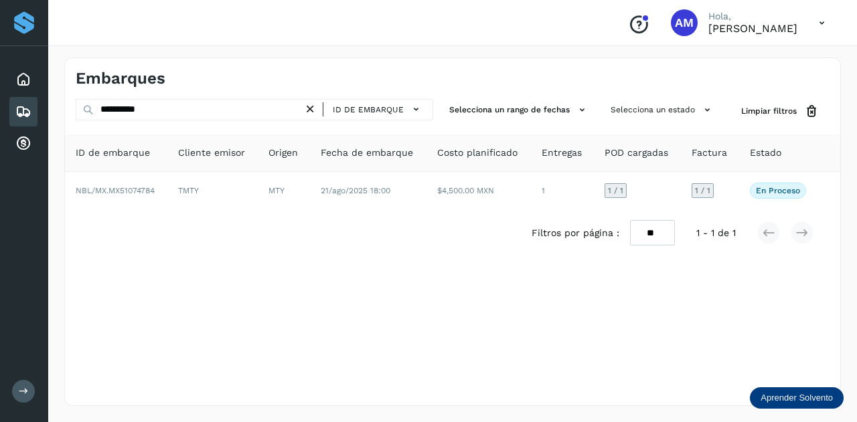
click at [313, 105] on icon at bounding box center [310, 109] width 14 height 14
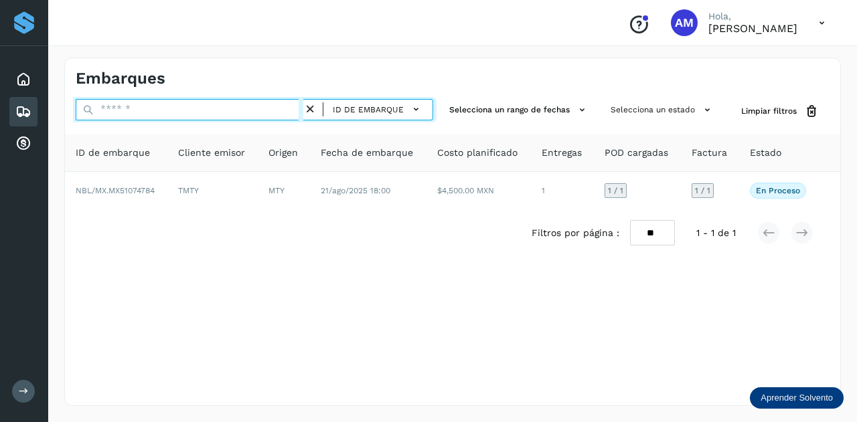
click at [272, 110] on input "text" at bounding box center [190, 109] width 228 height 21
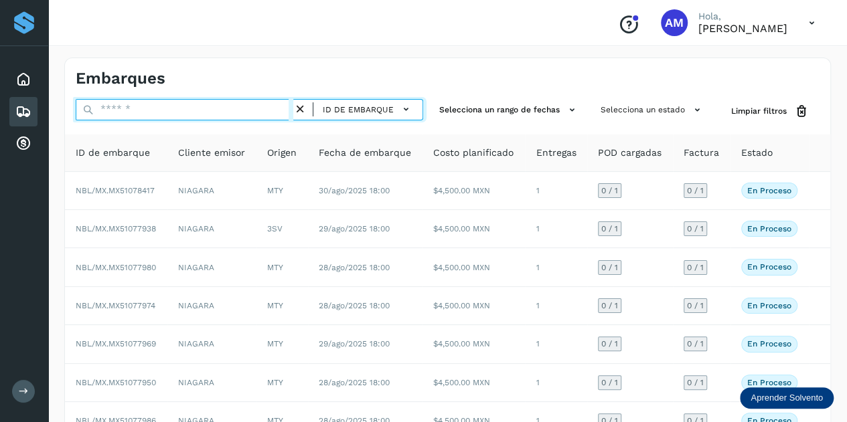
paste input "**********"
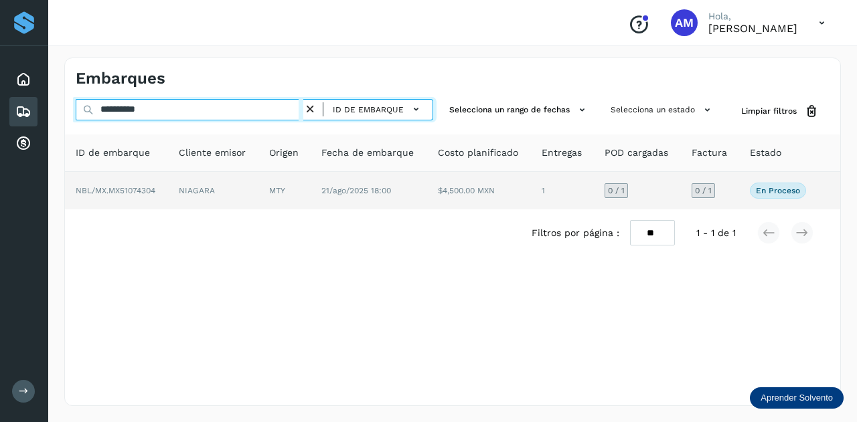
type input "**********"
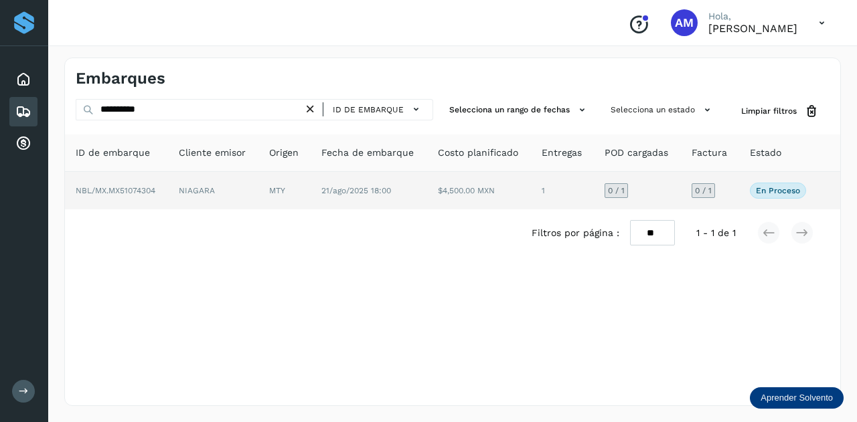
click at [195, 187] on td "NIAGARA" at bounding box center [213, 190] width 90 height 37
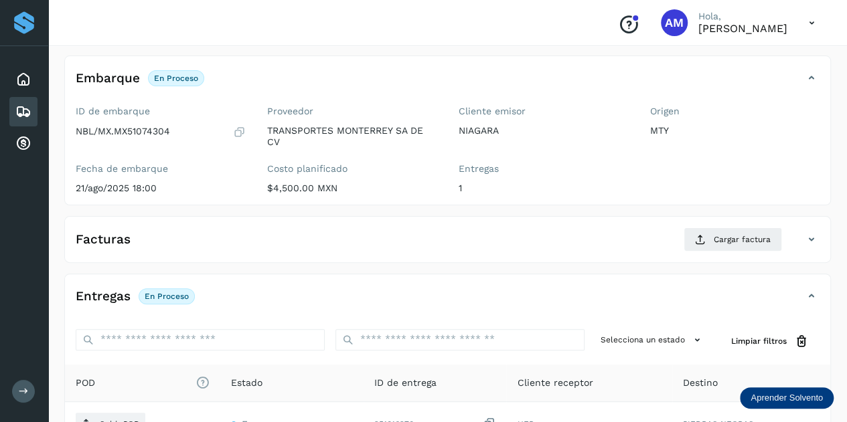
scroll to position [134, 0]
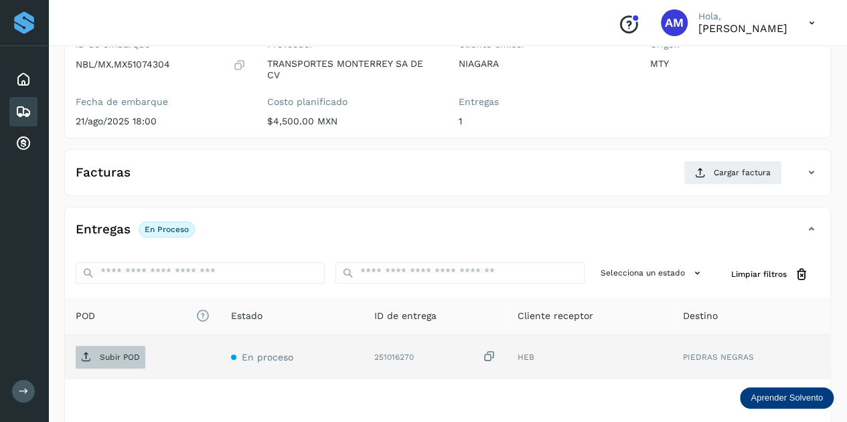
click at [109, 356] on p "Subir POD" at bounding box center [120, 357] width 40 height 9
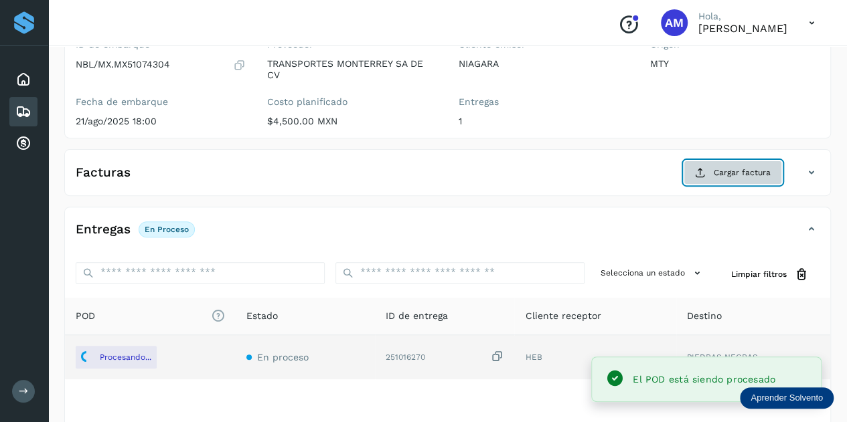
click at [688, 174] on button "Cargar factura" at bounding box center [732, 173] width 98 height 24
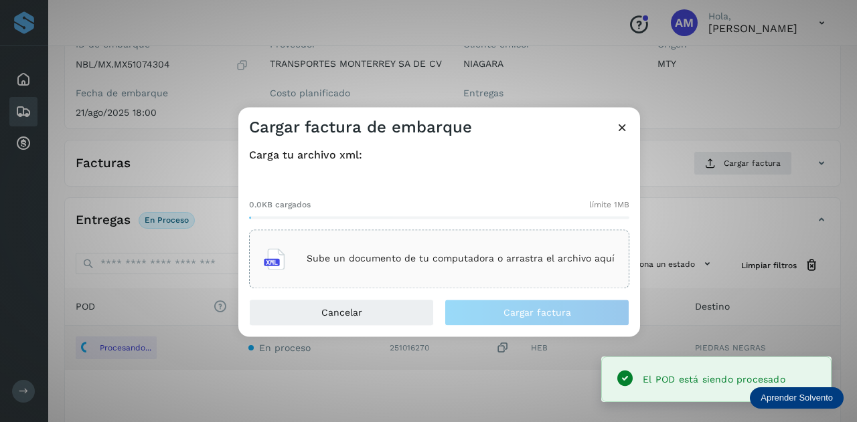
click at [537, 256] on p "Sube un documento de tu computadora o arrastra el archivo aquí" at bounding box center [461, 259] width 308 height 11
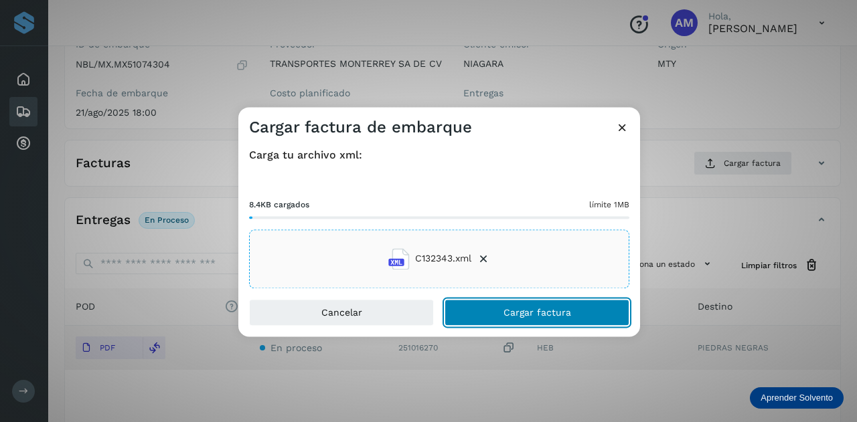
click at [503, 313] on button "Cargar factura" at bounding box center [536, 312] width 185 height 27
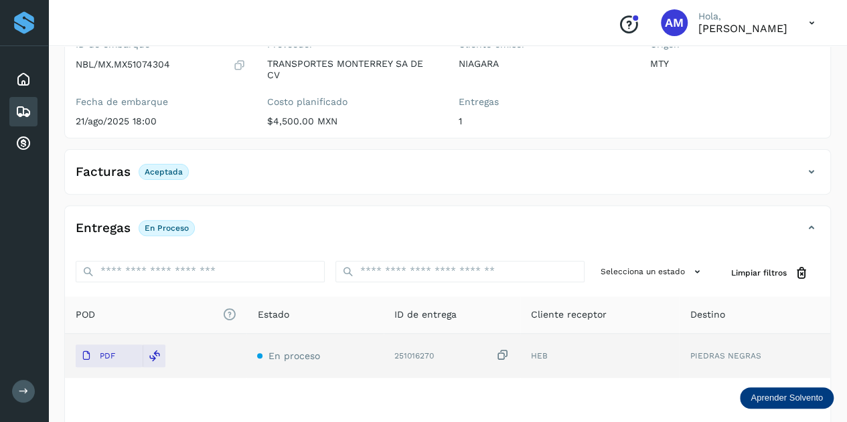
scroll to position [0, 0]
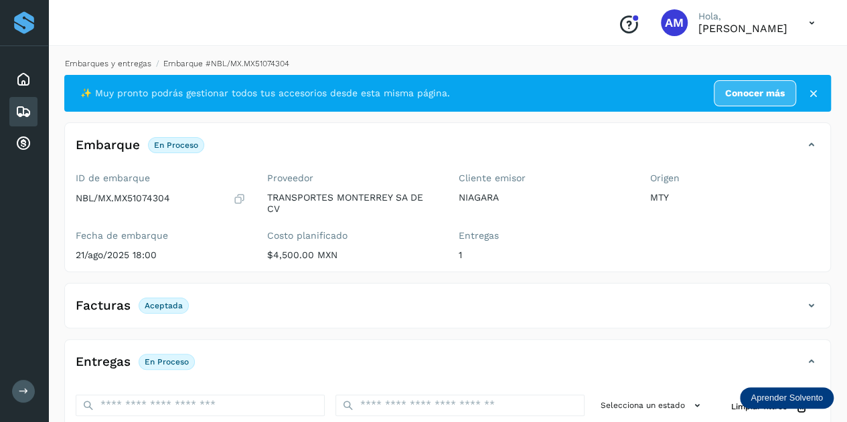
click at [135, 63] on link "Embarques y entregas" at bounding box center [108, 63] width 86 height 9
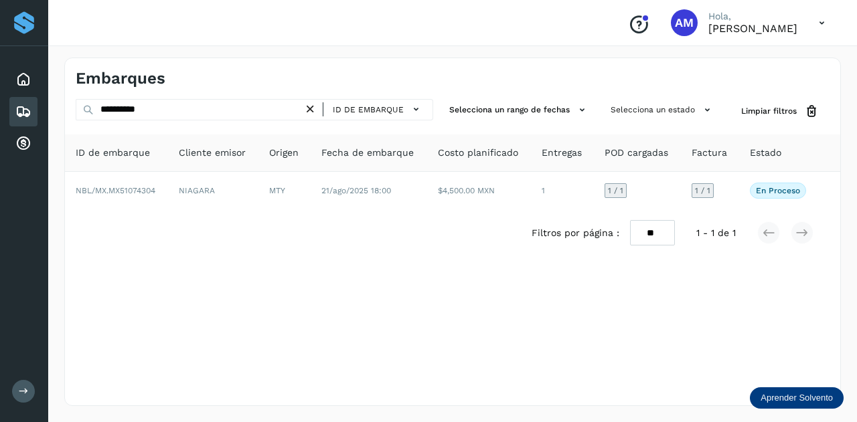
click at [311, 109] on icon at bounding box center [310, 109] width 14 height 14
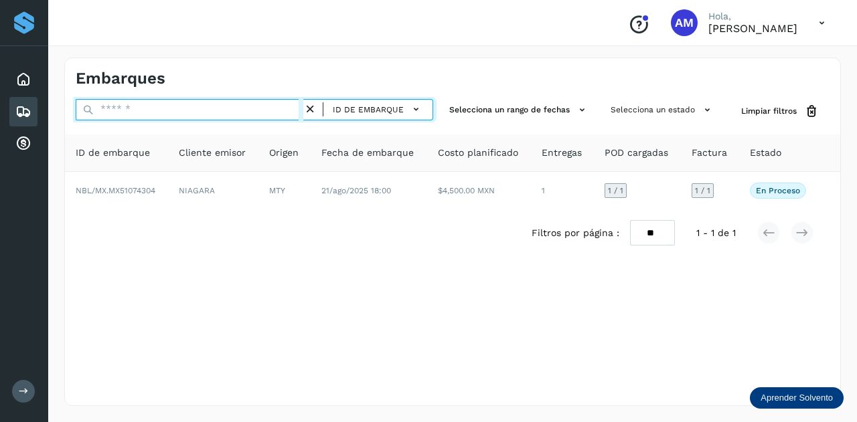
click at [296, 110] on input "text" at bounding box center [190, 109] width 228 height 21
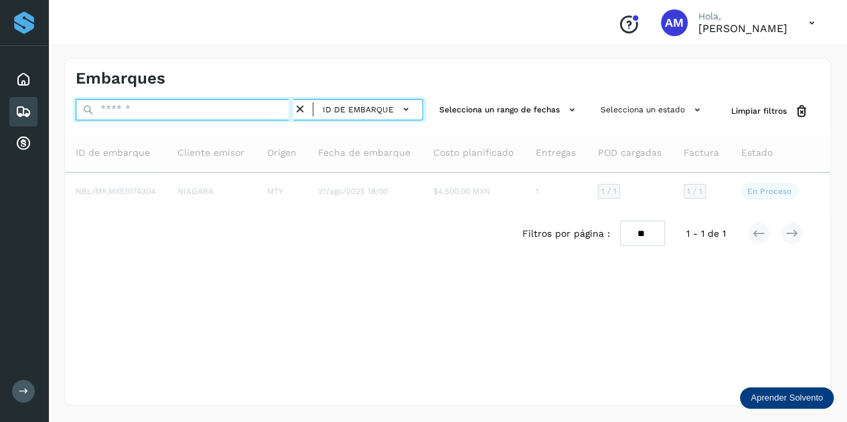
paste input "**********"
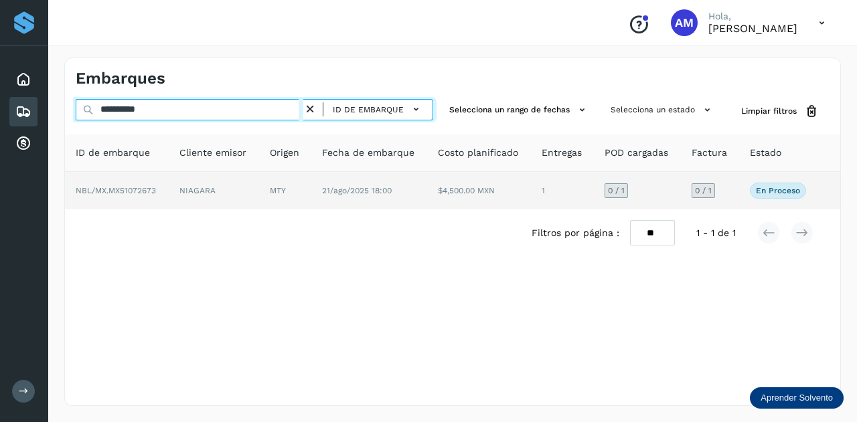
type input "**********"
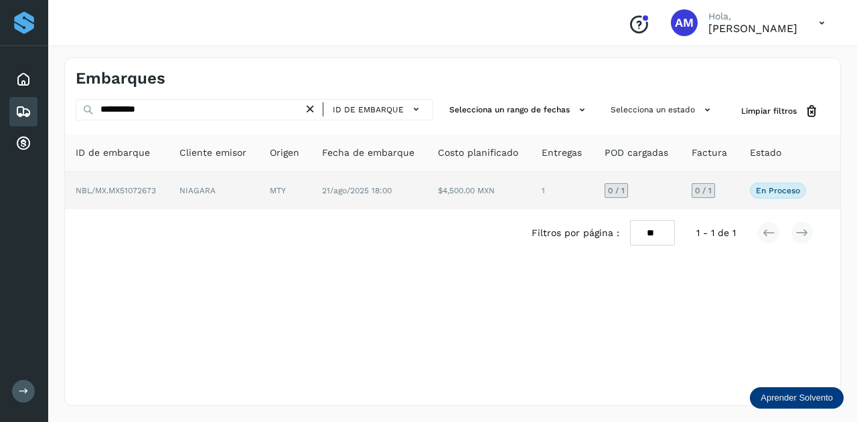
click at [300, 189] on td "MTY" at bounding box center [285, 190] width 52 height 37
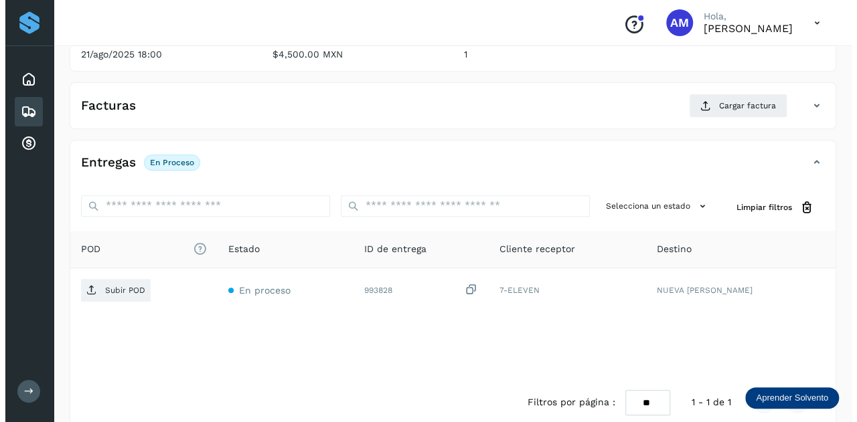
scroll to position [219, 0]
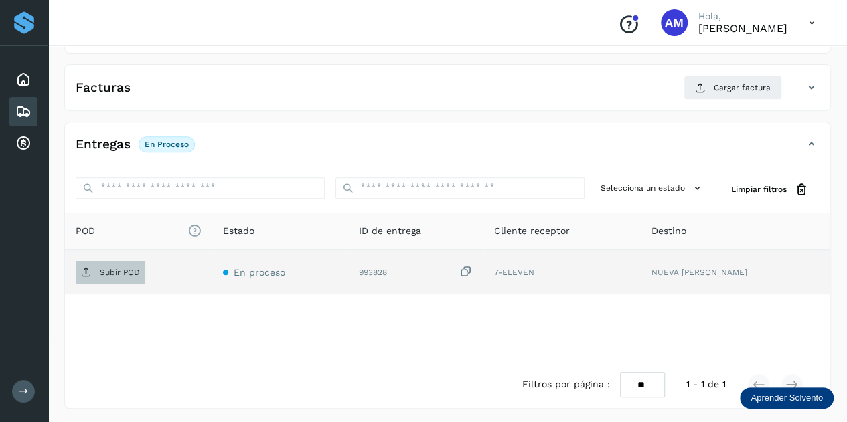
click at [109, 272] on p "Subir POD" at bounding box center [120, 272] width 40 height 9
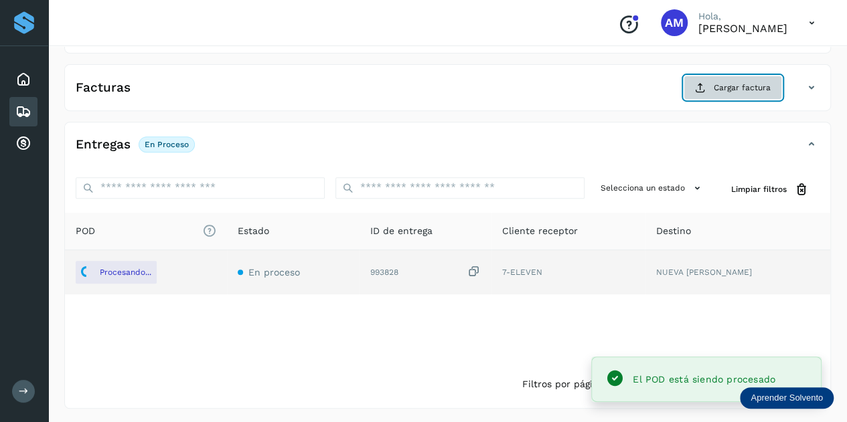
click at [735, 84] on span "Cargar factura" at bounding box center [741, 88] width 57 height 12
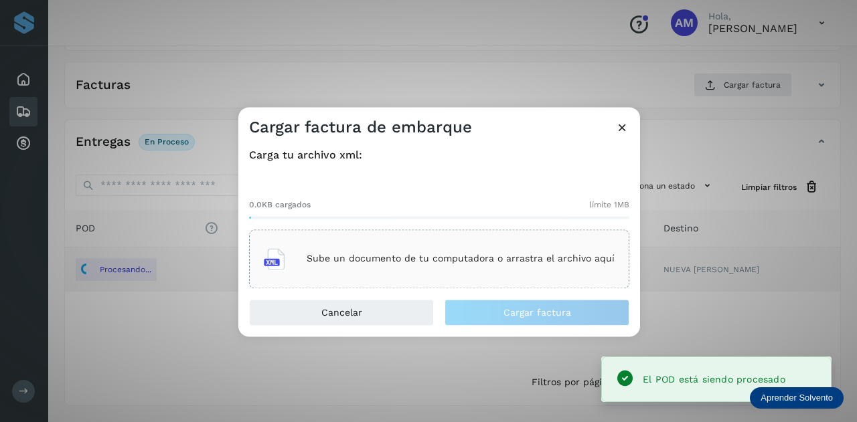
click at [384, 255] on p "Sube un documento de tu computadora o arrastra el archivo aquí" at bounding box center [461, 259] width 308 height 11
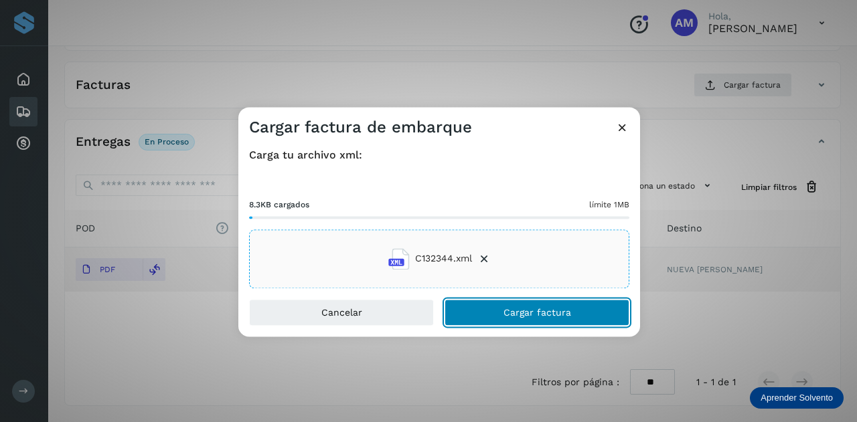
click at [520, 317] on span "Cargar factura" at bounding box center [537, 312] width 68 height 9
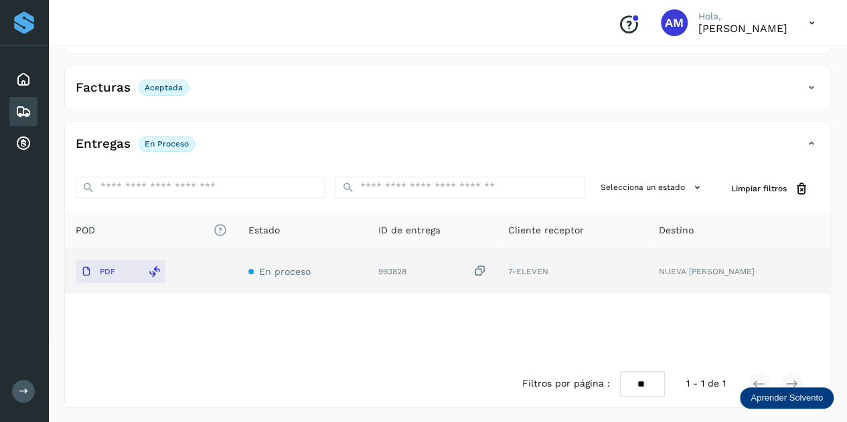
scroll to position [0, 0]
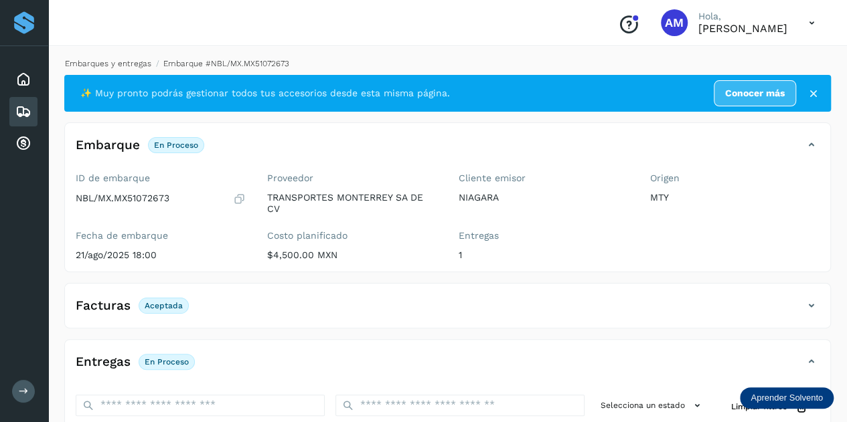
click at [134, 64] on link "Embarques y entregas" at bounding box center [108, 63] width 86 height 9
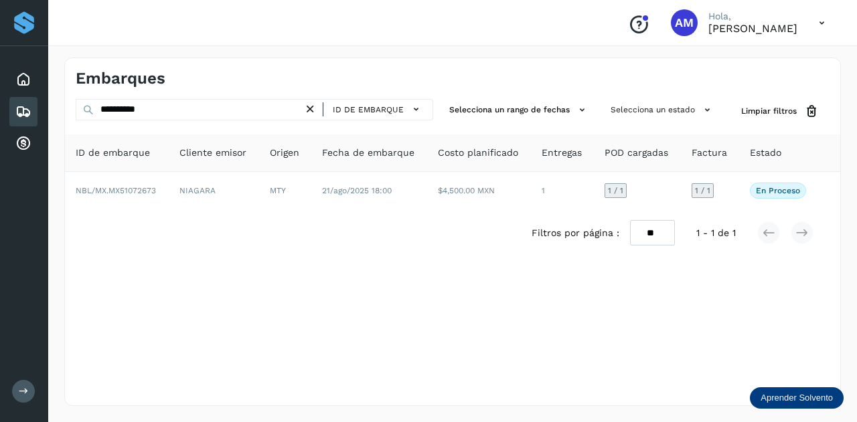
click at [315, 107] on icon at bounding box center [310, 109] width 14 height 14
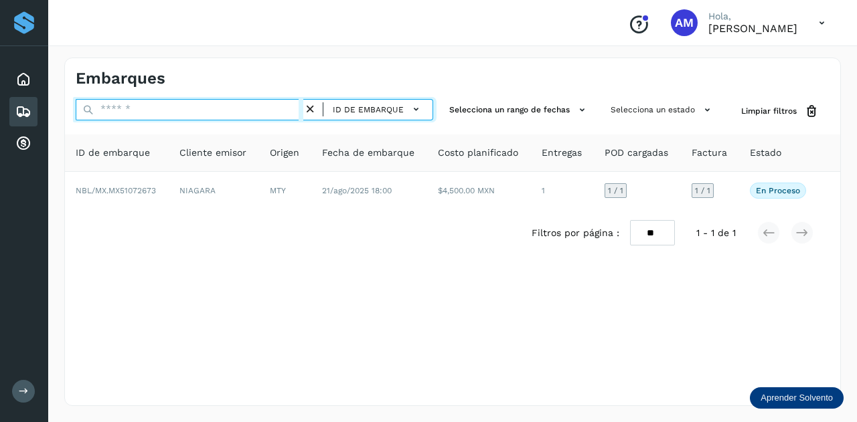
click at [293, 110] on input "text" at bounding box center [190, 109] width 228 height 21
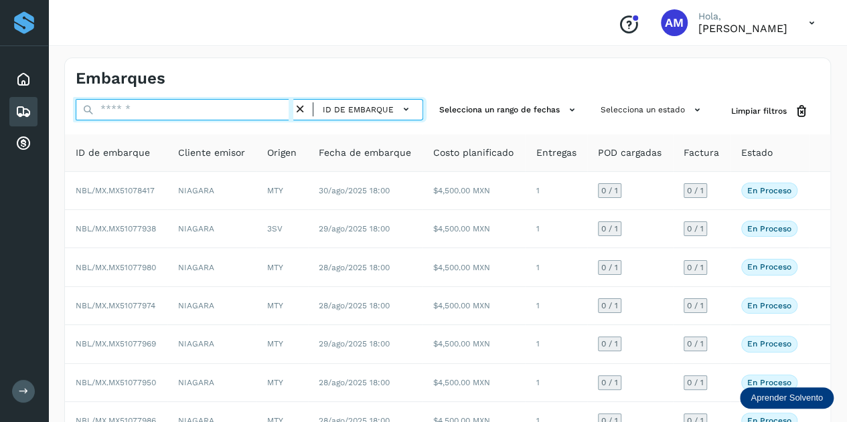
paste input "**********"
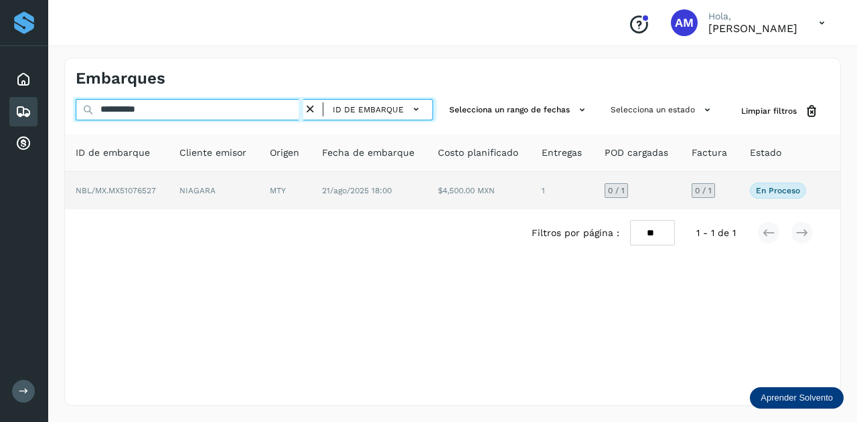
type input "**********"
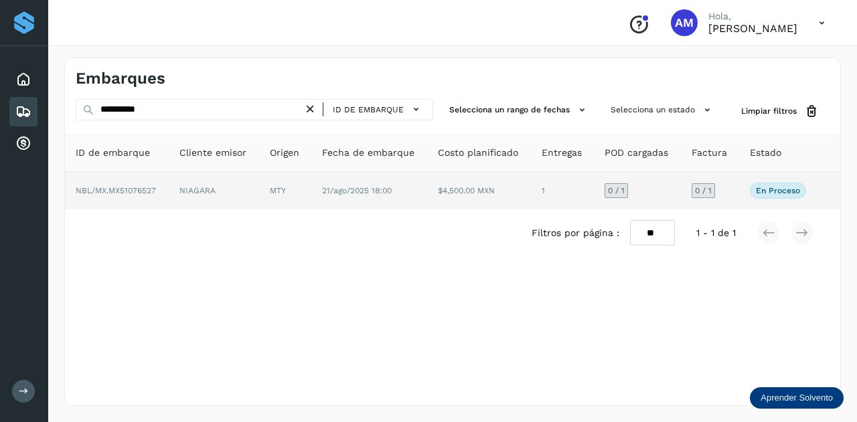
click at [231, 189] on td "NIAGARA" at bounding box center [214, 190] width 90 height 37
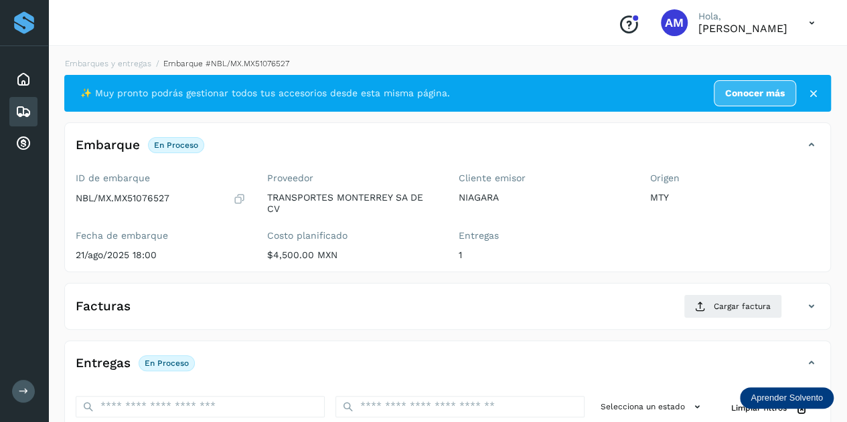
scroll to position [134, 0]
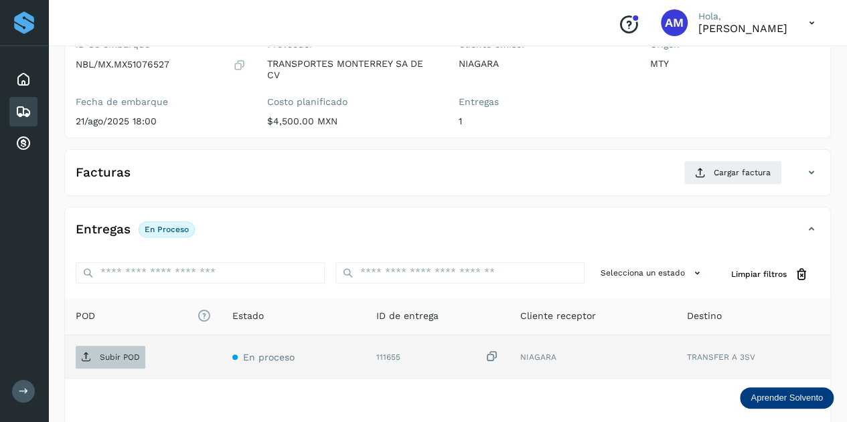
click at [104, 354] on p "Subir POD" at bounding box center [120, 357] width 40 height 9
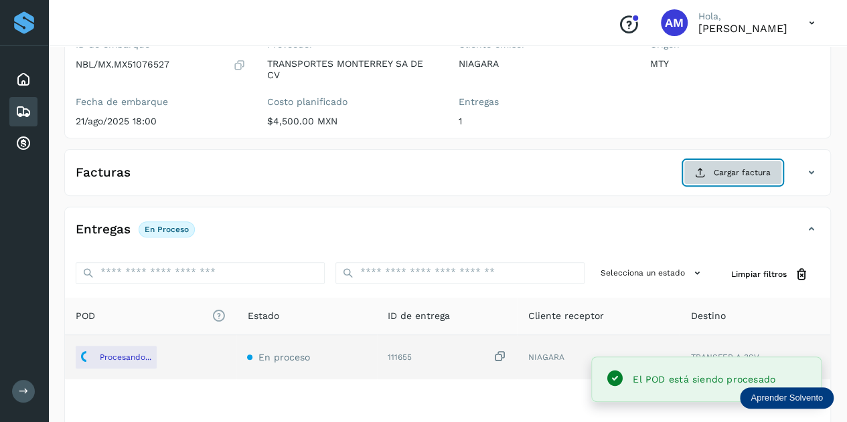
click at [736, 174] on span "Cargar factura" at bounding box center [741, 173] width 57 height 12
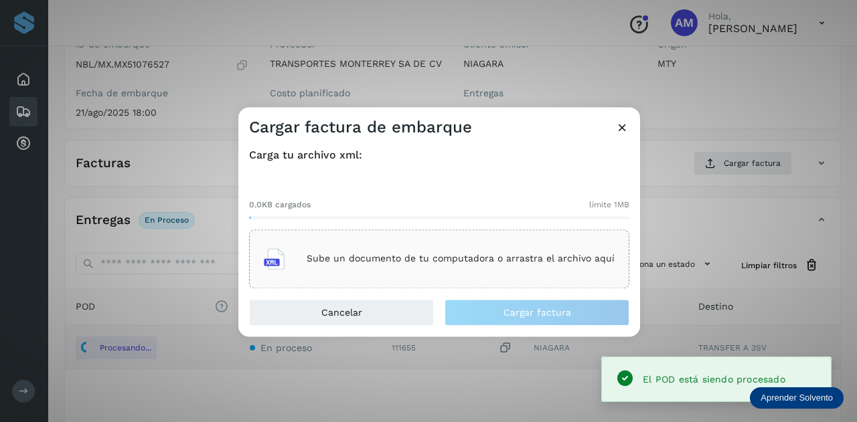
click at [537, 259] on p "Sube un documento de tu computadora o arrastra el archivo aquí" at bounding box center [461, 259] width 308 height 11
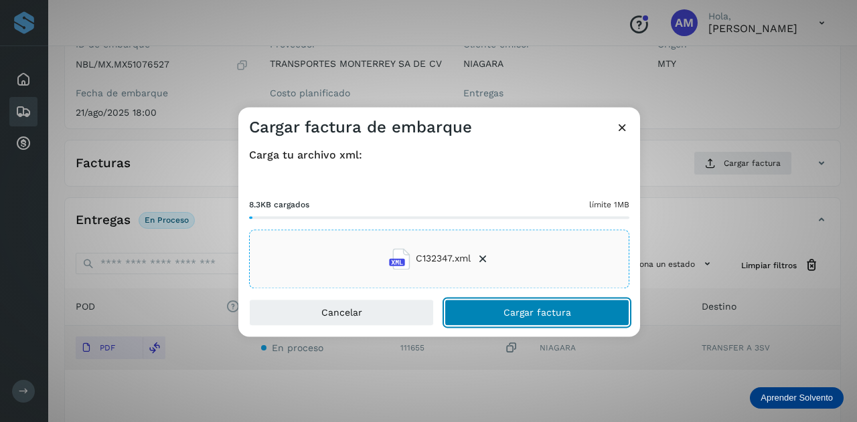
click at [494, 315] on button "Cargar factura" at bounding box center [536, 312] width 185 height 27
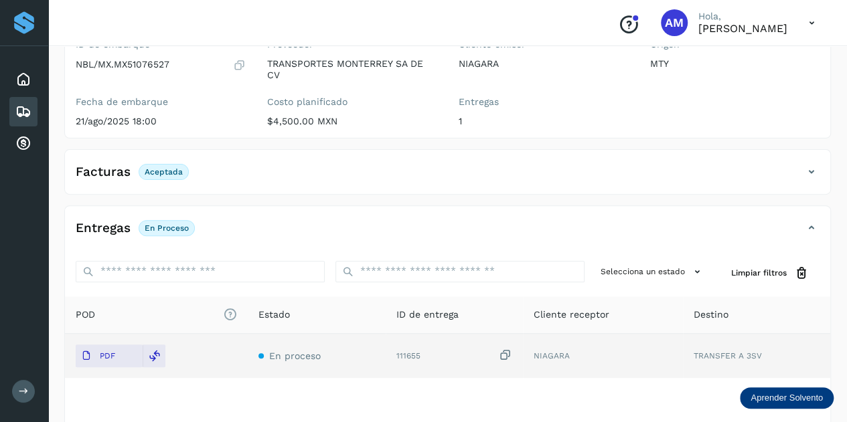
scroll to position [0, 0]
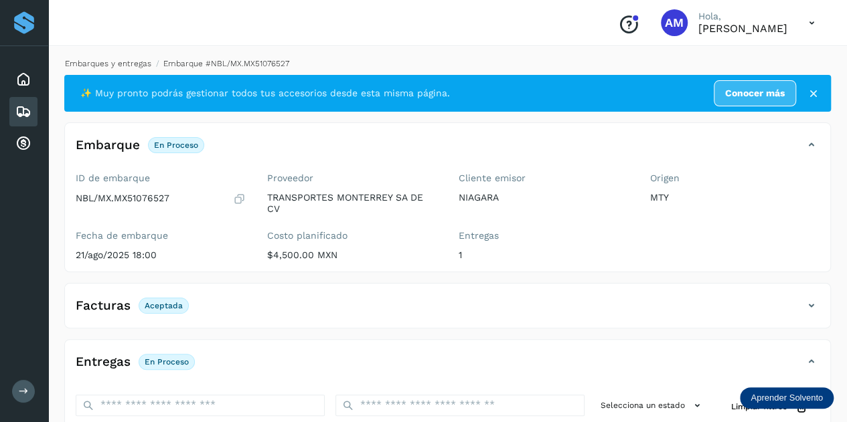
click at [119, 60] on link "Embarques y entregas" at bounding box center [108, 63] width 86 height 9
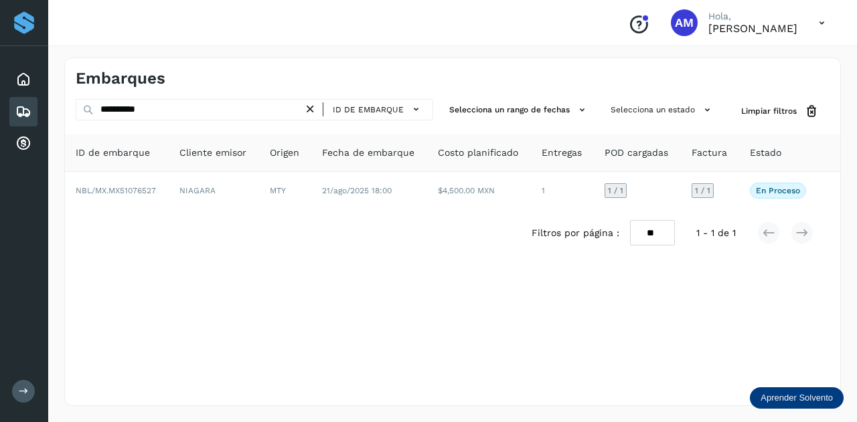
click at [316, 109] on icon at bounding box center [310, 109] width 14 height 14
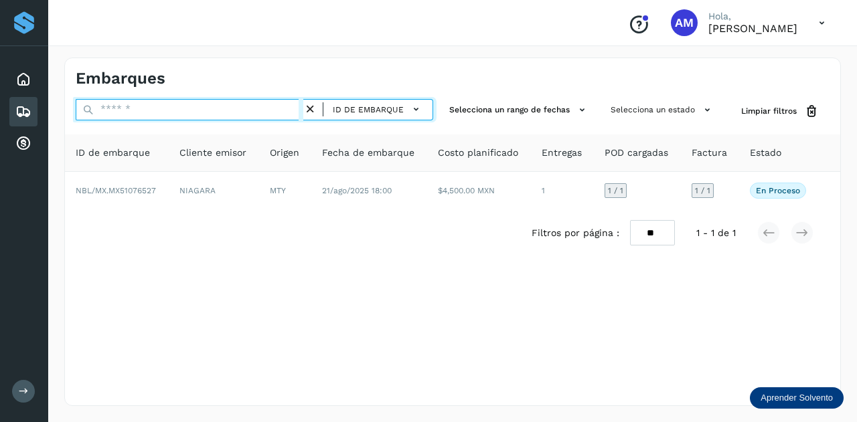
click at [272, 110] on input "text" at bounding box center [190, 109] width 228 height 21
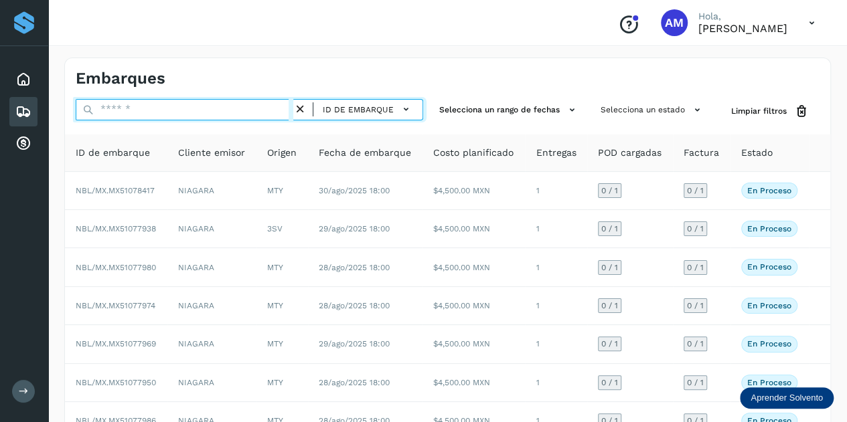
paste input "**********"
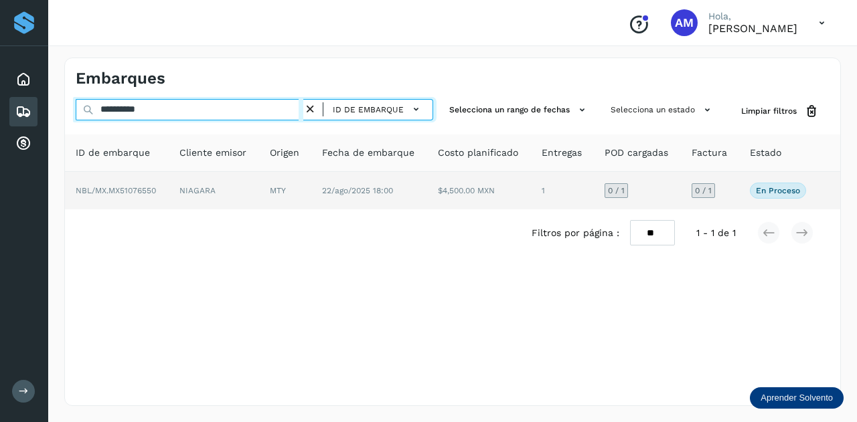
type input "**********"
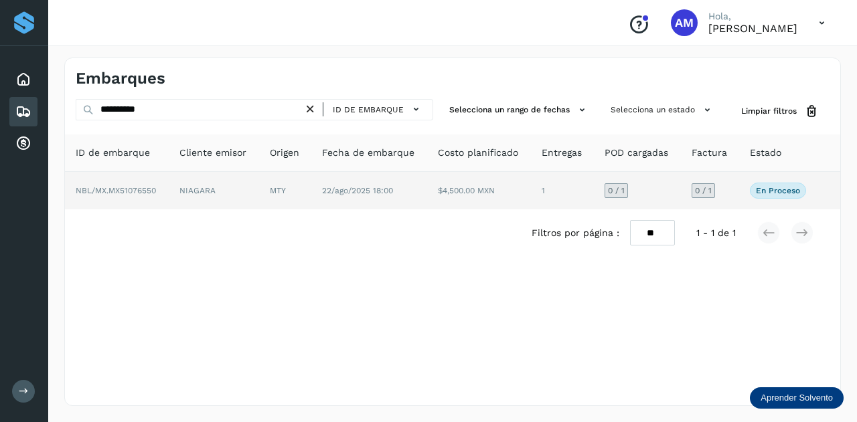
click at [196, 191] on td "NIAGARA" at bounding box center [214, 190] width 90 height 37
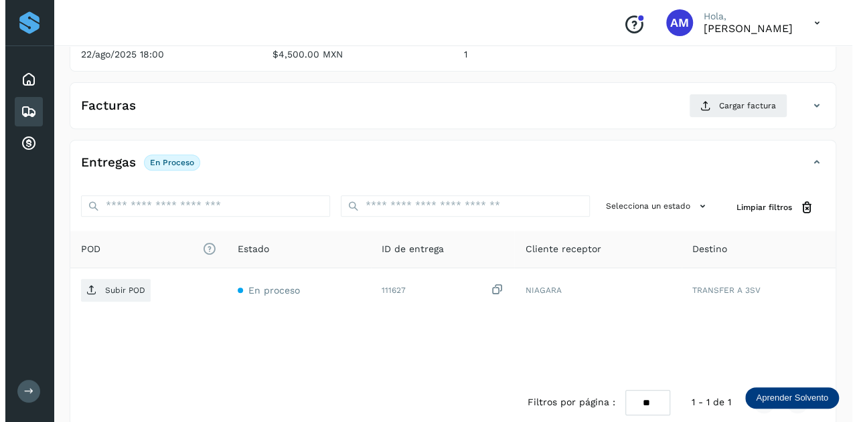
scroll to position [219, 0]
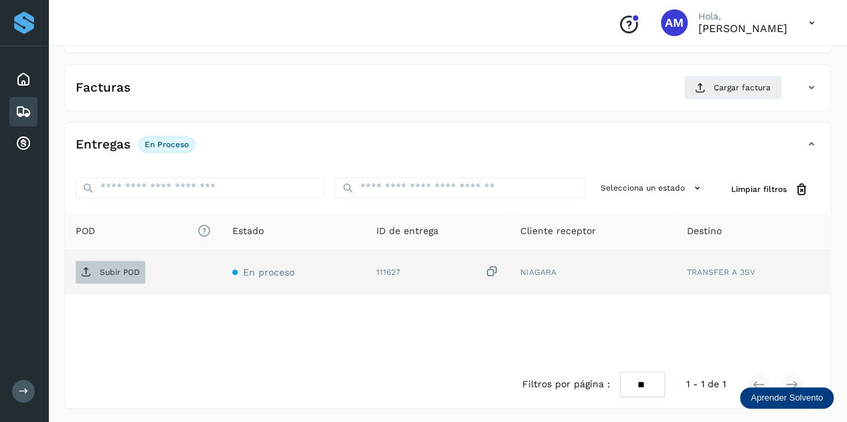
click at [108, 270] on p "Subir POD" at bounding box center [120, 272] width 40 height 9
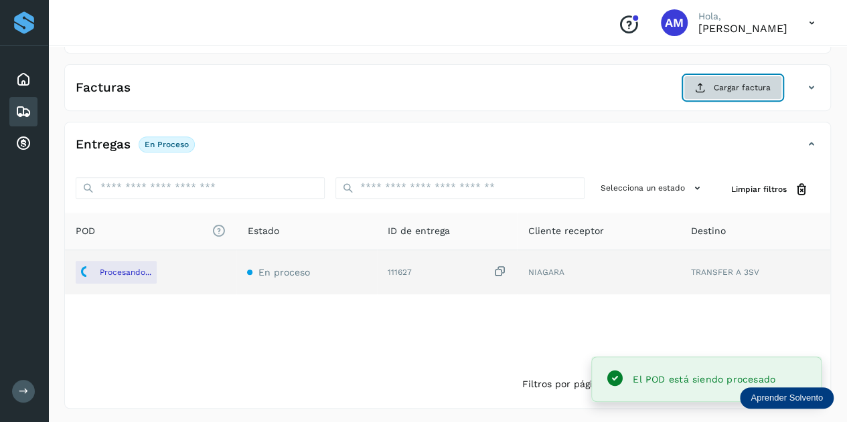
click at [730, 92] on button "Cargar factura" at bounding box center [732, 88] width 98 height 24
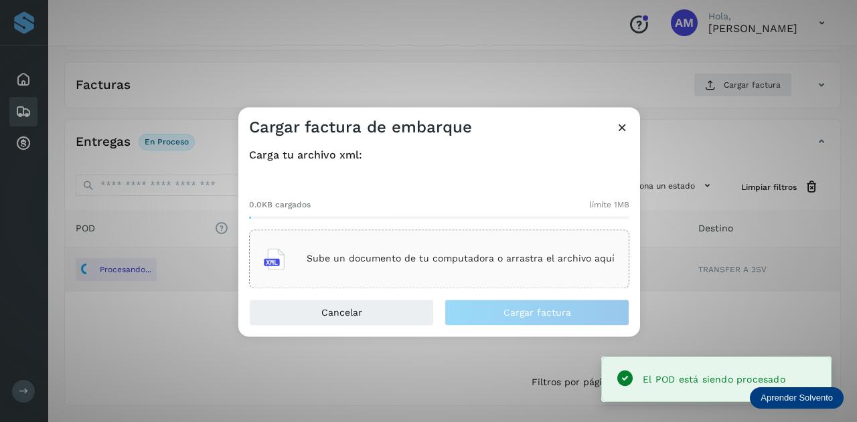
click at [726, 88] on div "Cargar factura de embarque Carga tu archivo xml: 0.0KB cargados límite 1MB Sube…" at bounding box center [428, 211] width 857 height 422
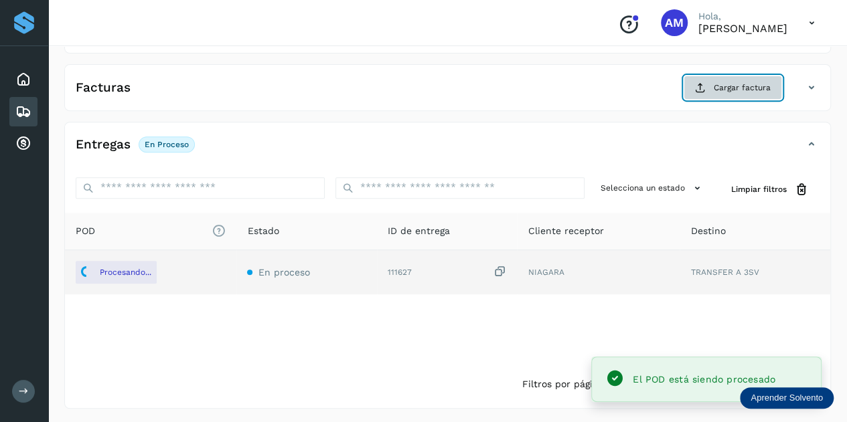
click at [709, 87] on button "Cargar factura" at bounding box center [732, 88] width 98 height 24
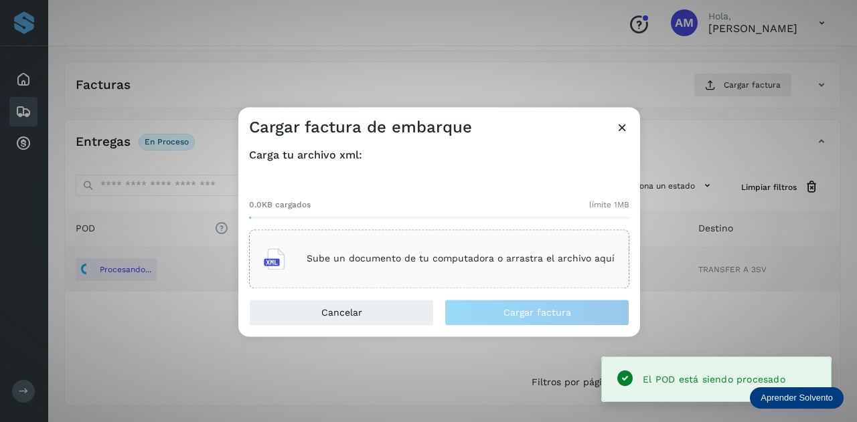
click at [473, 264] on p "Sube un documento de tu computadora o arrastra el archivo aquí" at bounding box center [461, 259] width 308 height 11
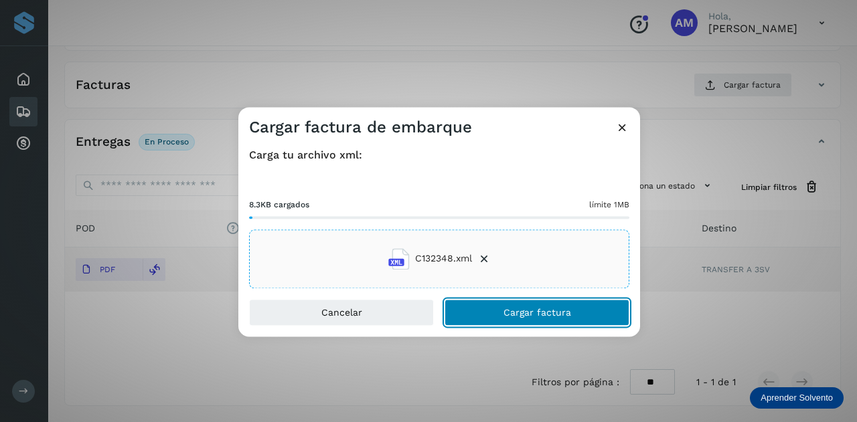
click at [505, 306] on button "Cargar factura" at bounding box center [536, 312] width 185 height 27
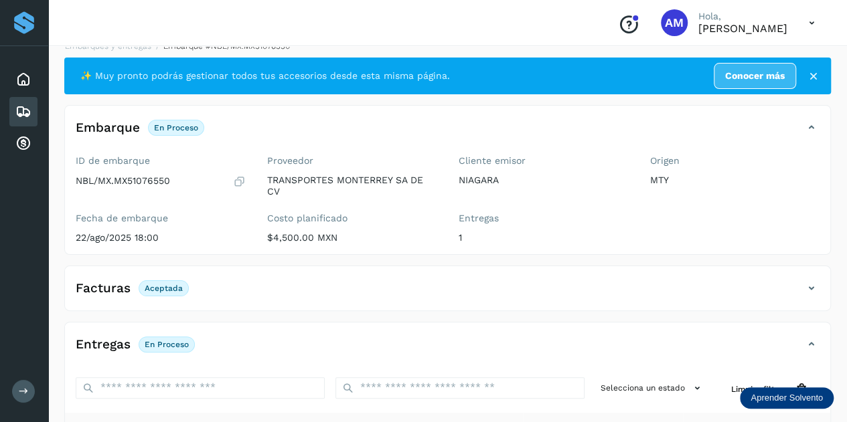
scroll to position [0, 0]
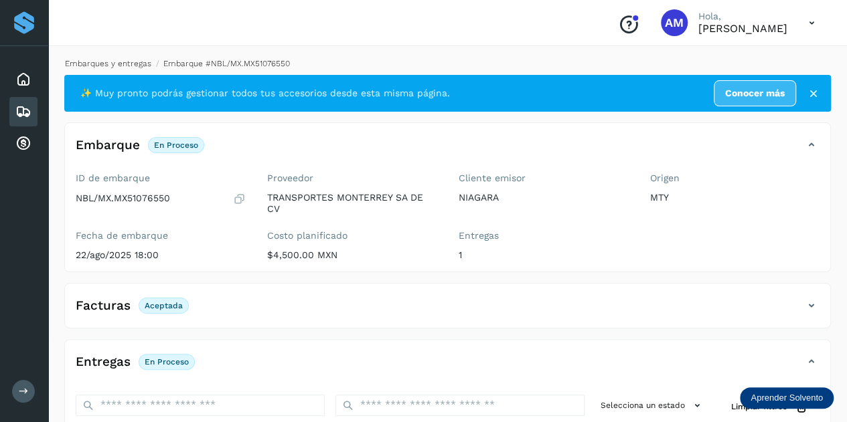
click at [124, 66] on link "Embarques y entregas" at bounding box center [108, 63] width 86 height 9
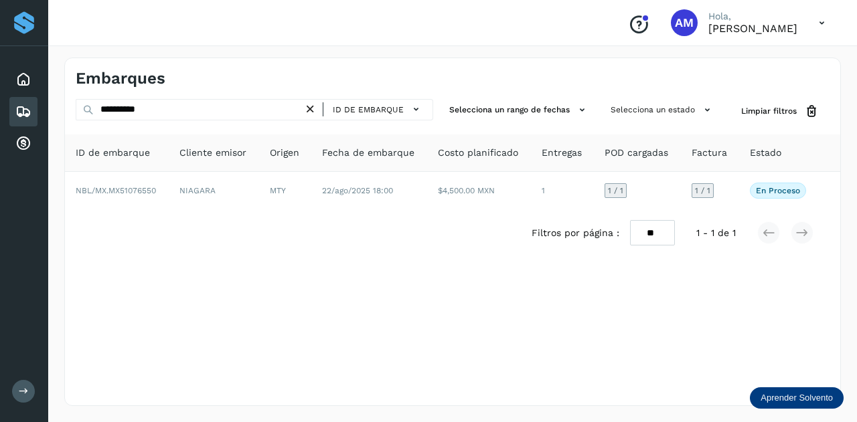
click at [314, 112] on icon at bounding box center [310, 109] width 14 height 14
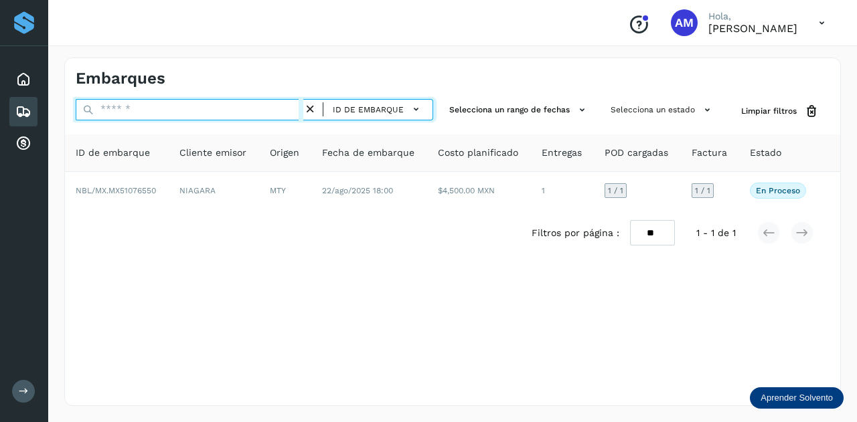
click at [263, 112] on input "text" at bounding box center [190, 109] width 228 height 21
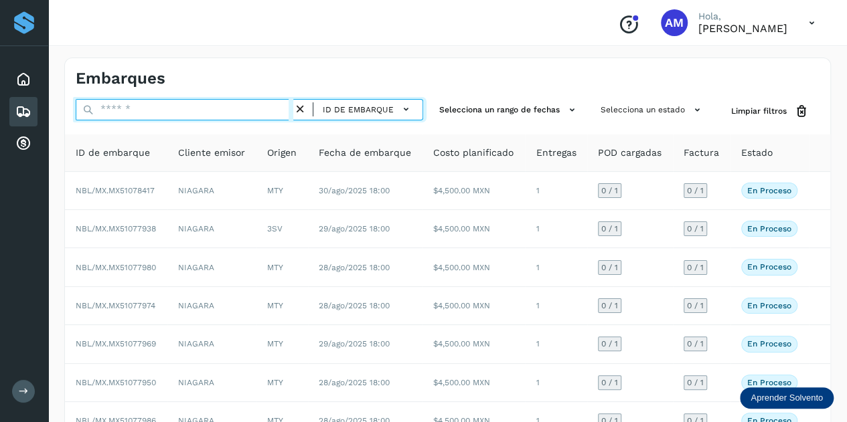
paste input "**********"
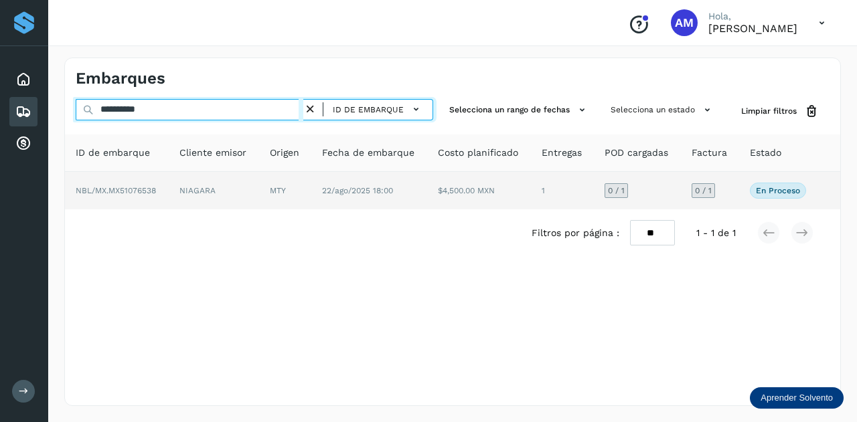
type input "**********"
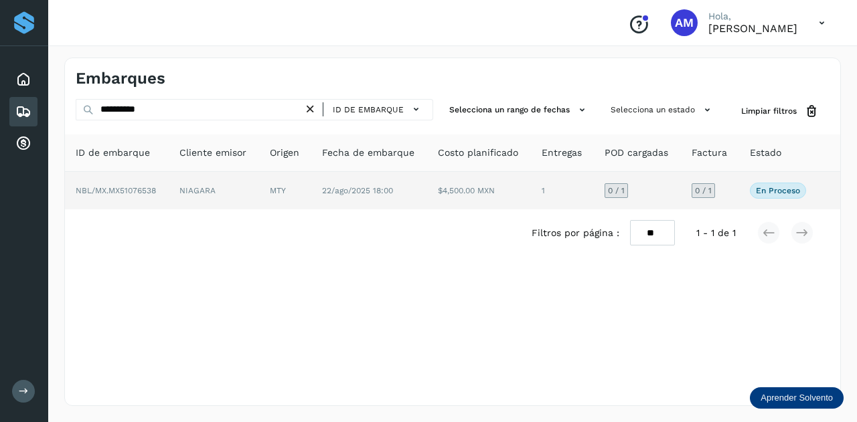
click at [263, 189] on td "MTY" at bounding box center [285, 190] width 52 height 37
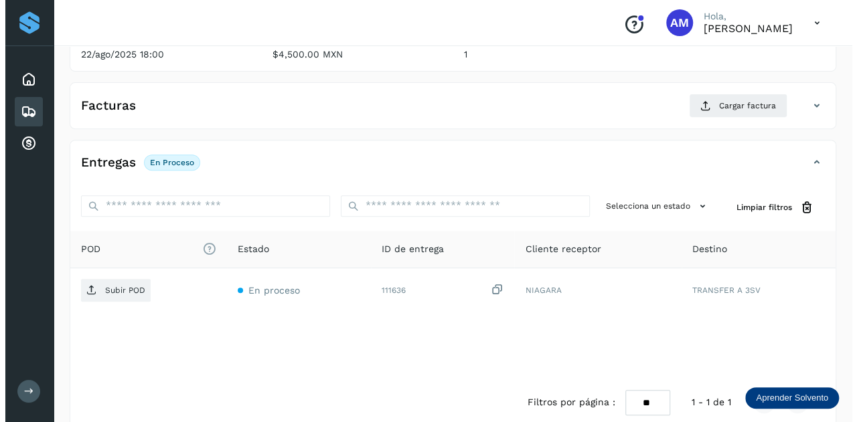
scroll to position [219, 0]
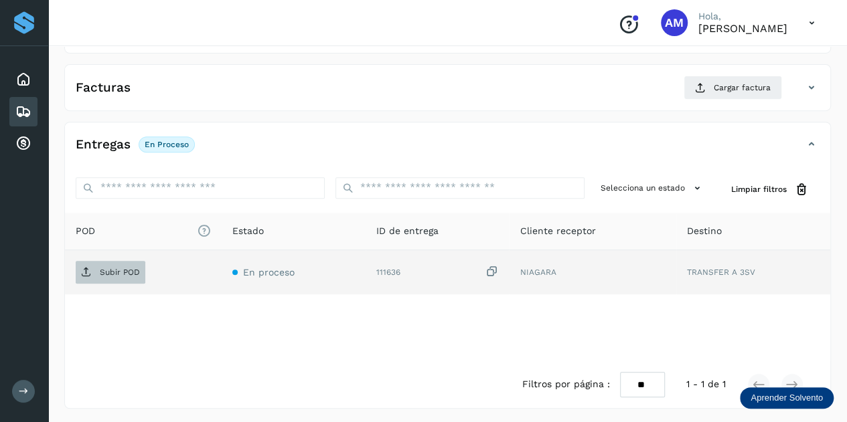
click at [104, 274] on p "Subir POD" at bounding box center [120, 272] width 40 height 9
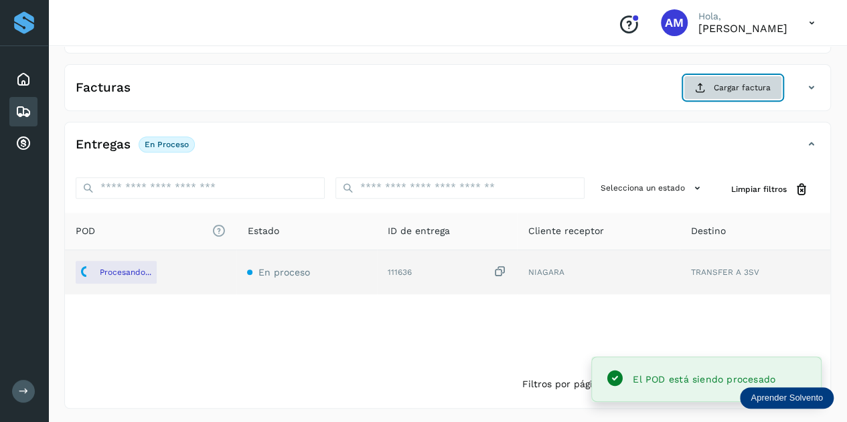
click at [746, 84] on span "Cargar factura" at bounding box center [741, 88] width 57 height 12
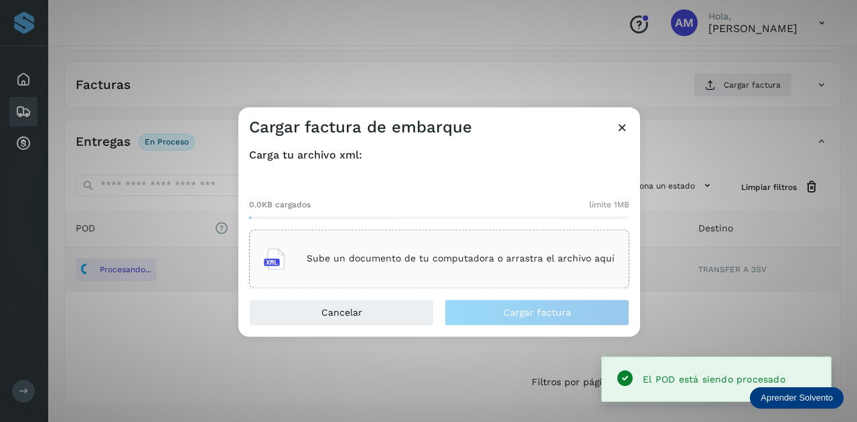
click at [423, 242] on div "Sube un documento de tu computadora o arrastra el archivo aquí" at bounding box center [439, 259] width 351 height 36
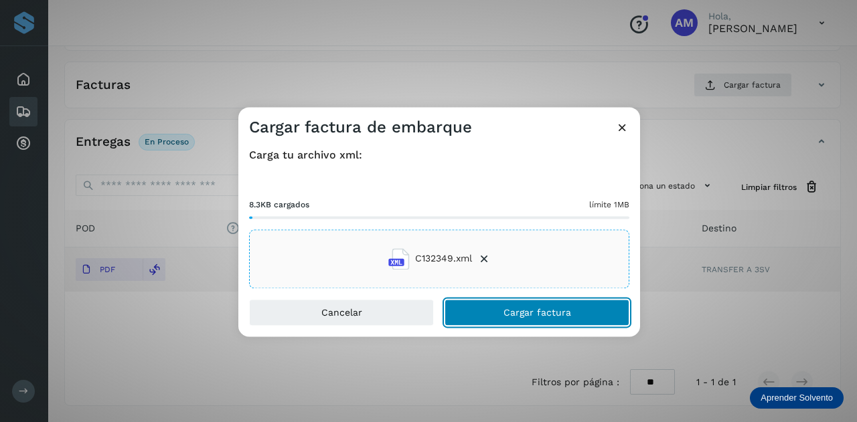
click at [509, 312] on span "Cargar factura" at bounding box center [537, 312] width 68 height 9
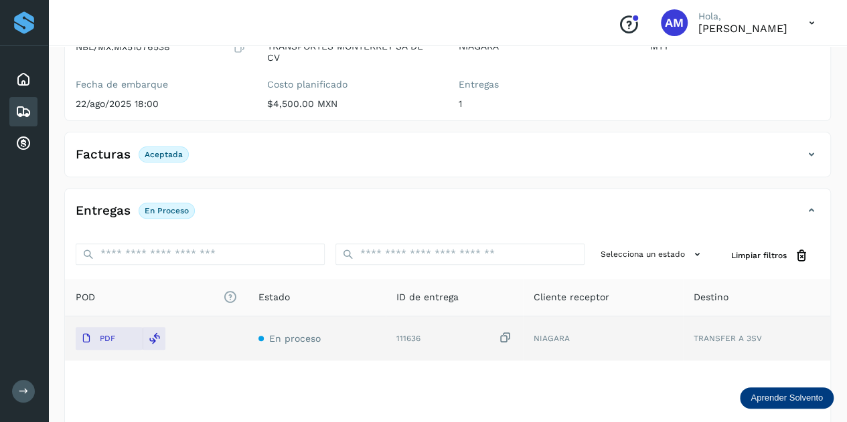
scroll to position [0, 0]
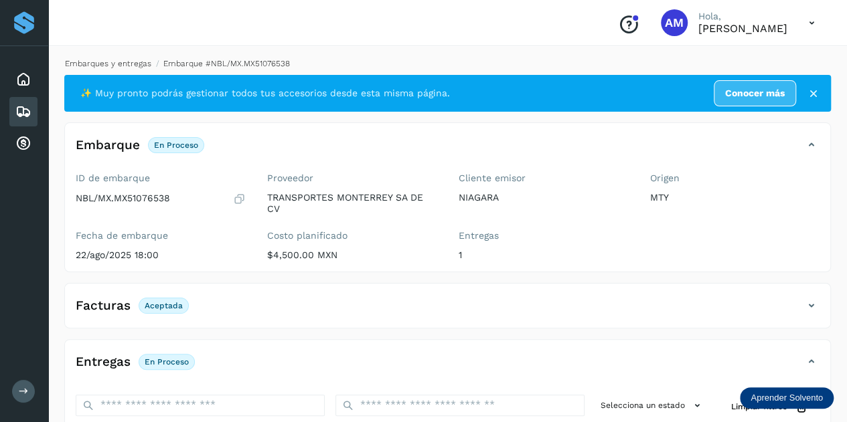
click at [129, 66] on link "Embarques y entregas" at bounding box center [108, 63] width 86 height 9
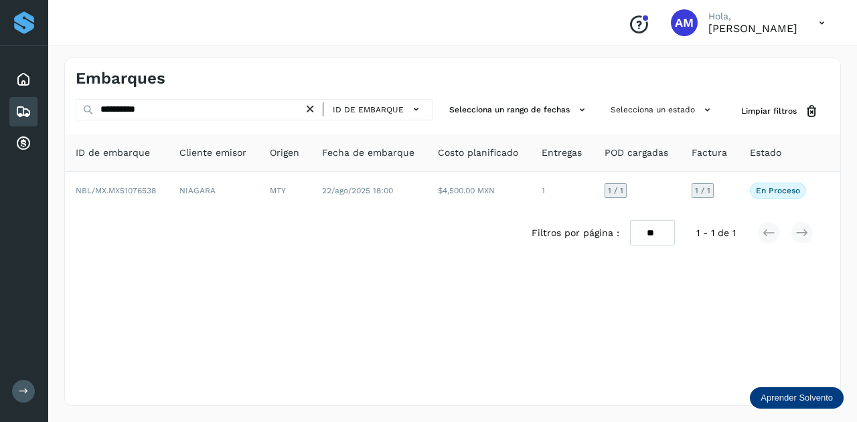
drag, startPoint x: 310, startPoint y: 110, endPoint x: 278, endPoint y: 112, distance: 31.5
click at [309, 110] on icon at bounding box center [310, 109] width 14 height 14
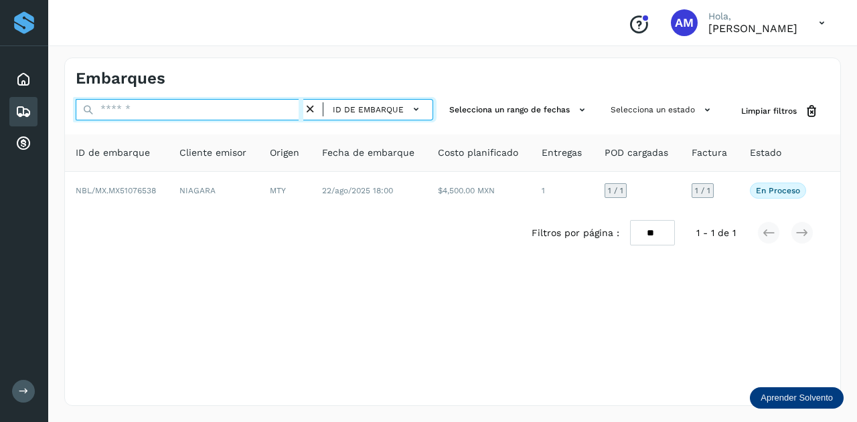
click at [278, 112] on input "text" at bounding box center [190, 109] width 228 height 21
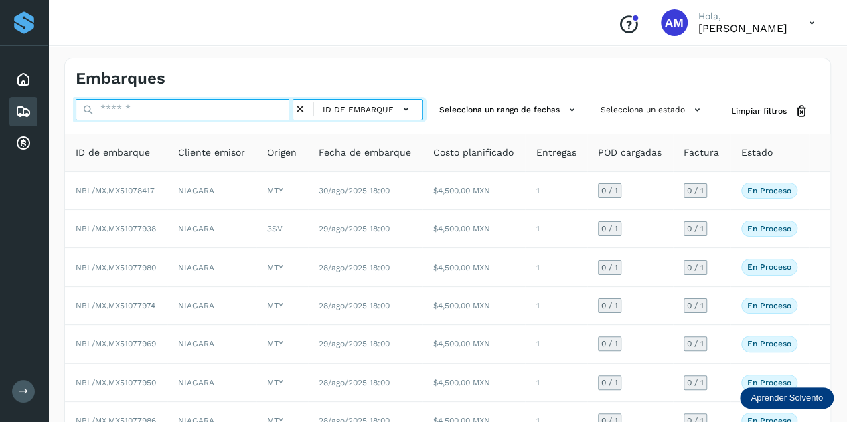
paste input "**********"
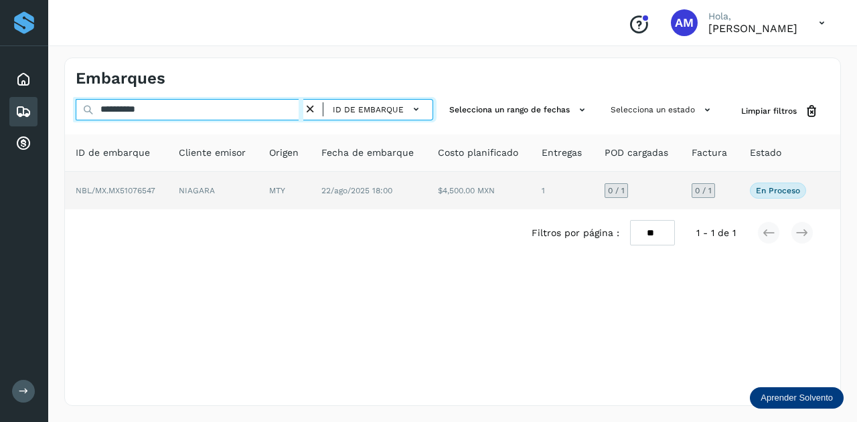
type input "**********"
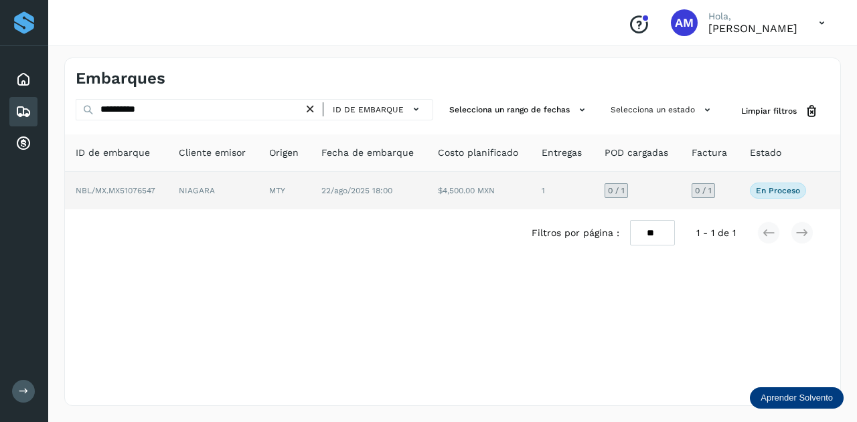
click at [334, 198] on td "22/ago/2025 18:00" at bounding box center [369, 190] width 116 height 37
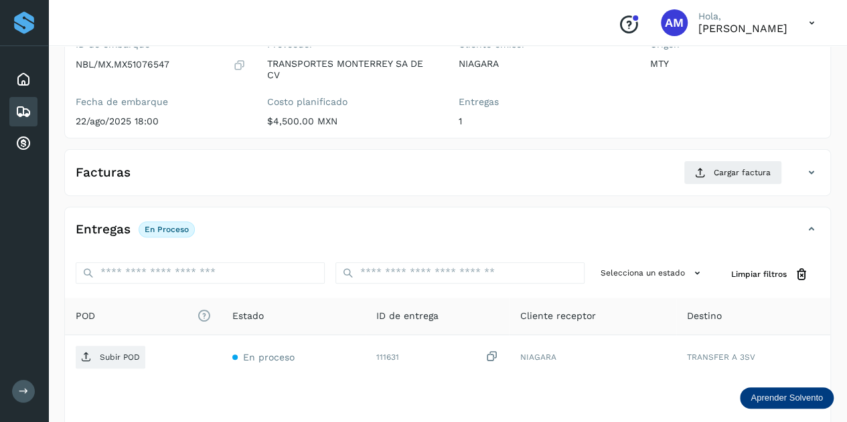
scroll to position [201, 0]
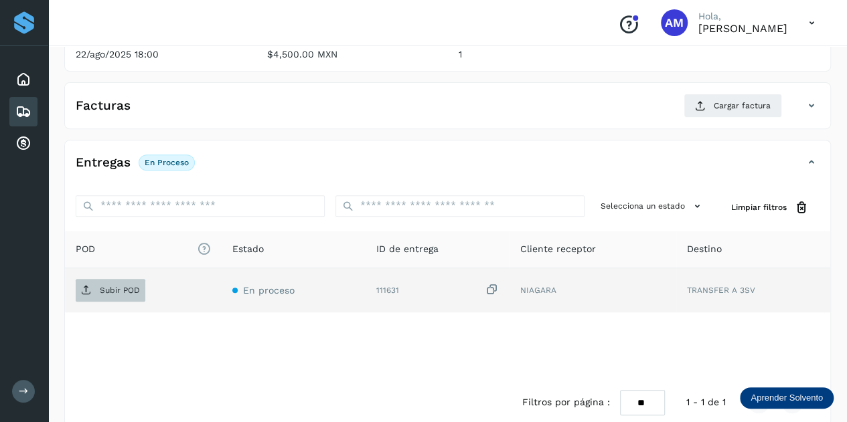
click at [120, 291] on p "Subir POD" at bounding box center [120, 290] width 40 height 9
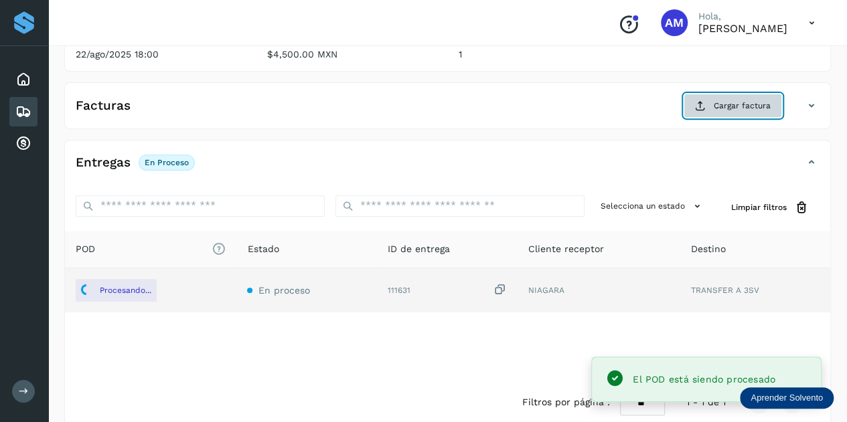
click at [721, 100] on span "Cargar factura" at bounding box center [741, 106] width 57 height 12
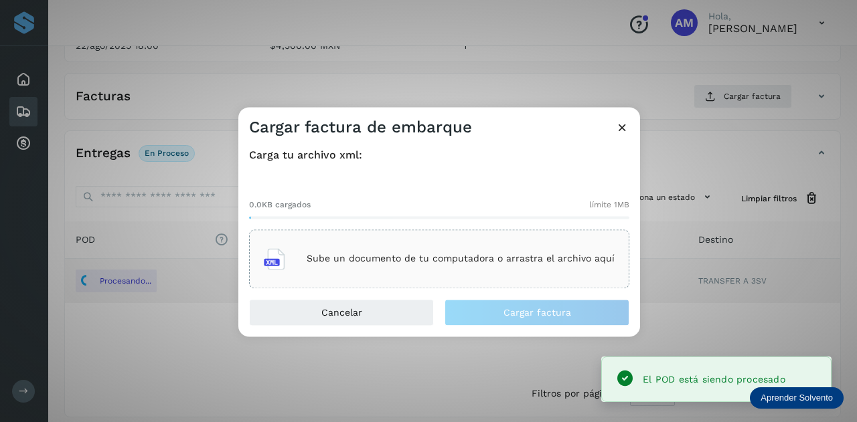
click at [468, 268] on div "Sube un documento de tu computadora o arrastra el archivo aquí" at bounding box center [439, 259] width 351 height 36
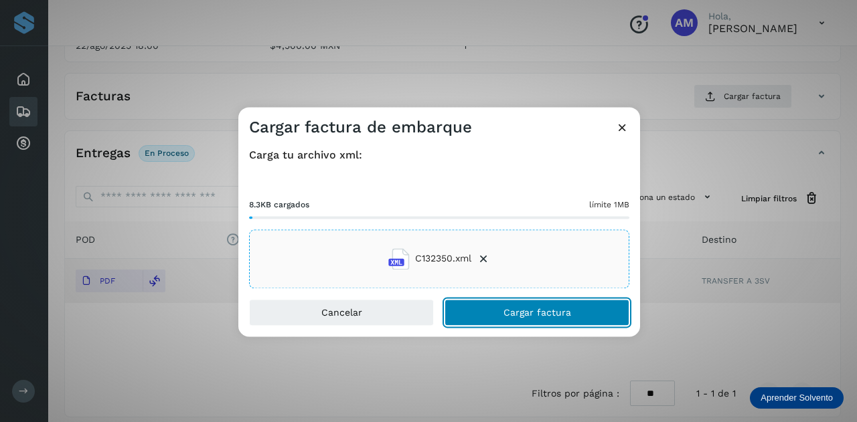
click at [493, 312] on button "Cargar factura" at bounding box center [536, 312] width 185 height 27
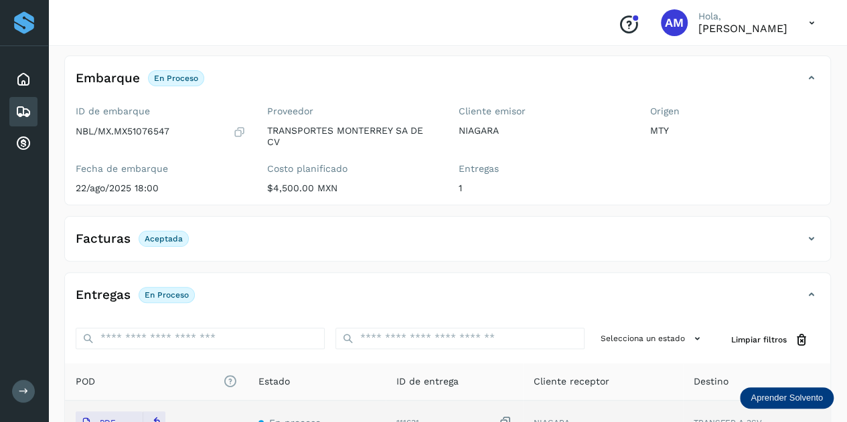
scroll to position [0, 0]
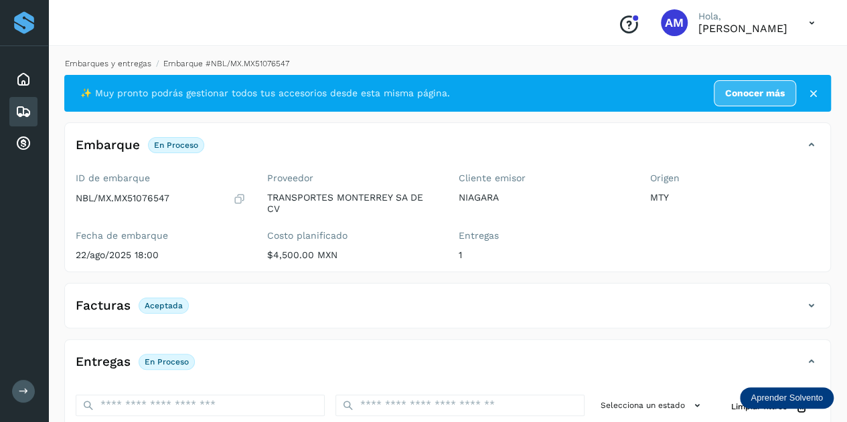
click at [127, 66] on link "Embarques y entregas" at bounding box center [108, 63] width 86 height 9
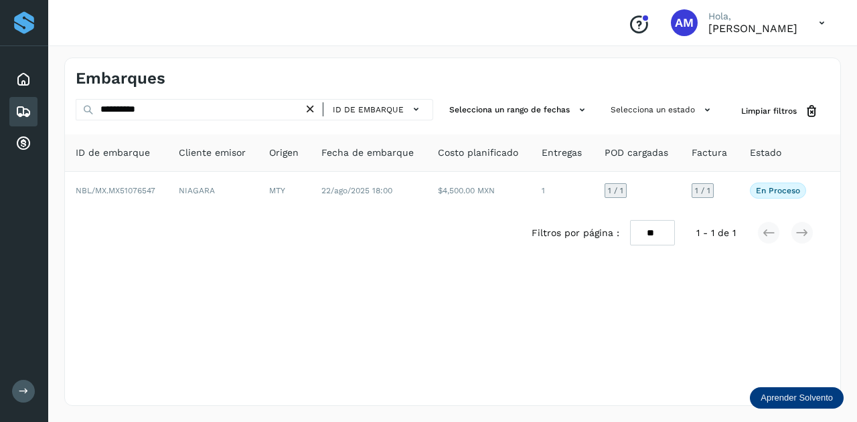
click at [314, 111] on icon at bounding box center [310, 109] width 14 height 14
click at [206, 121] on div "ID de embarque" at bounding box center [254, 111] width 357 height 25
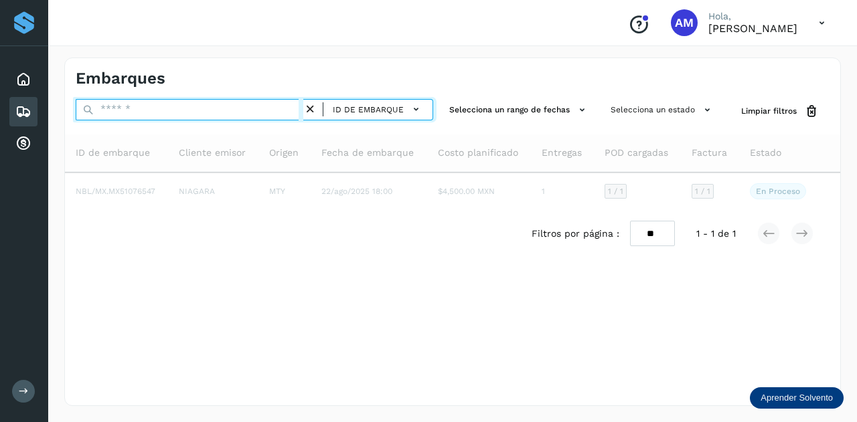
click at [206, 110] on input "text" at bounding box center [190, 109] width 228 height 21
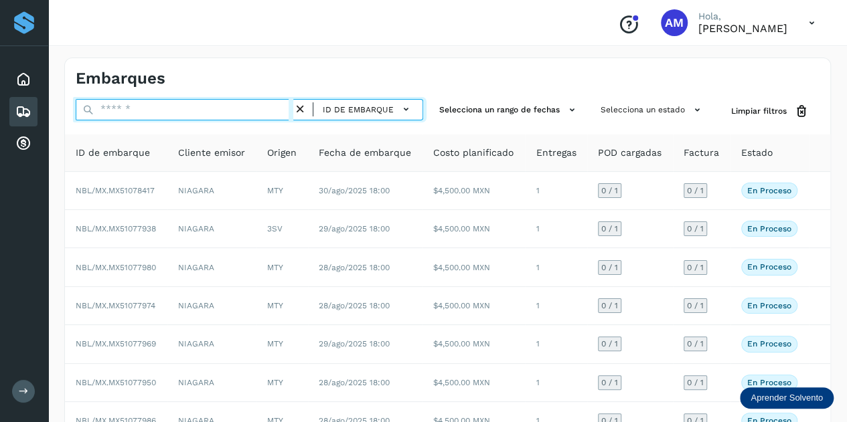
paste input "**********"
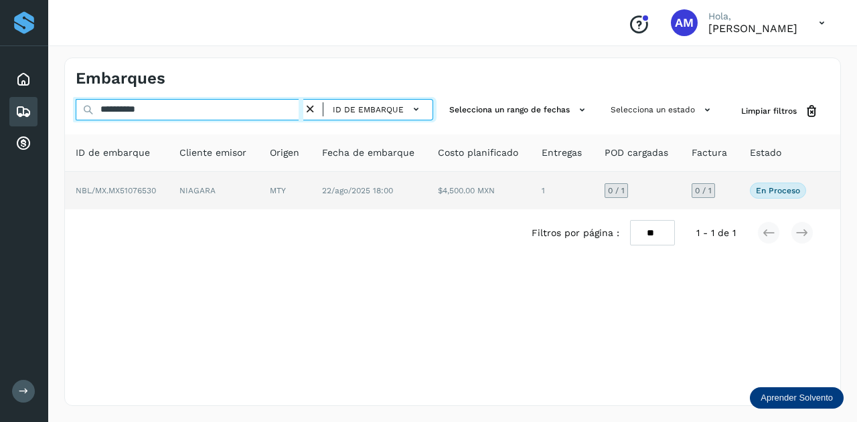
type input "**********"
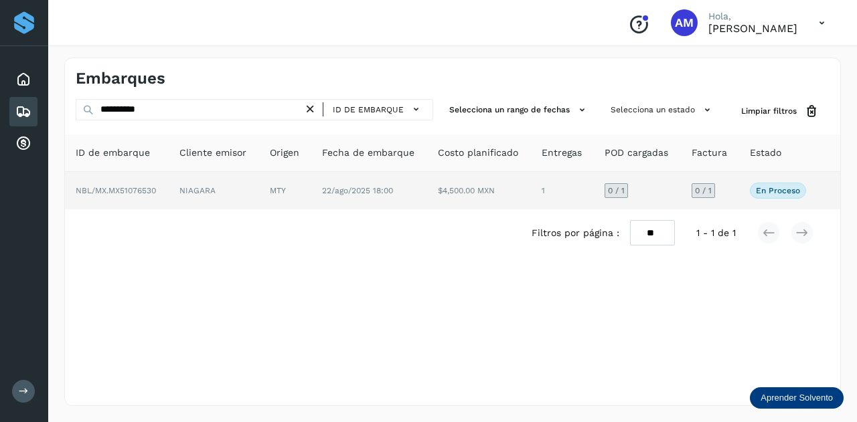
click at [232, 179] on td "NIAGARA" at bounding box center [214, 190] width 90 height 37
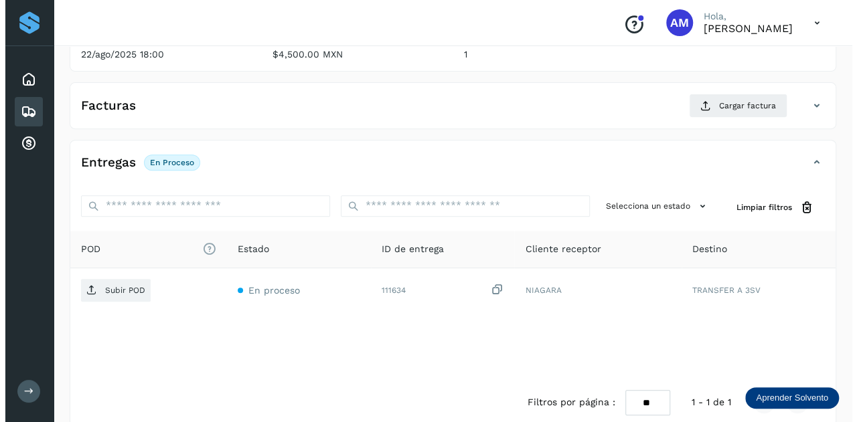
scroll to position [219, 0]
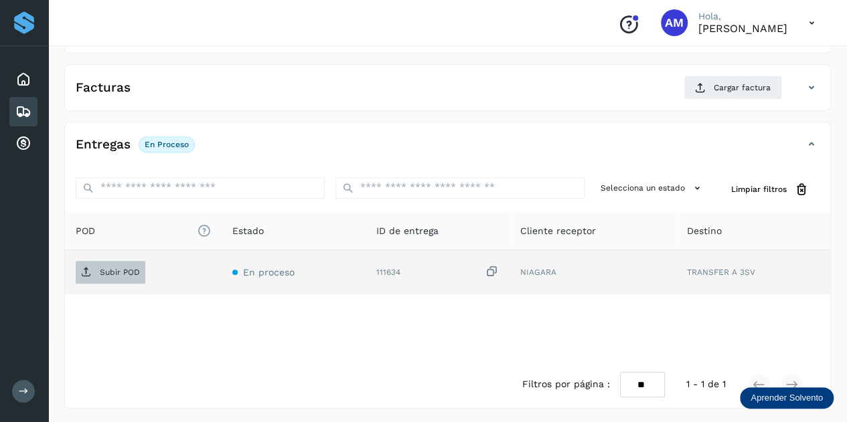
click at [110, 268] on p "Subir POD" at bounding box center [120, 272] width 40 height 9
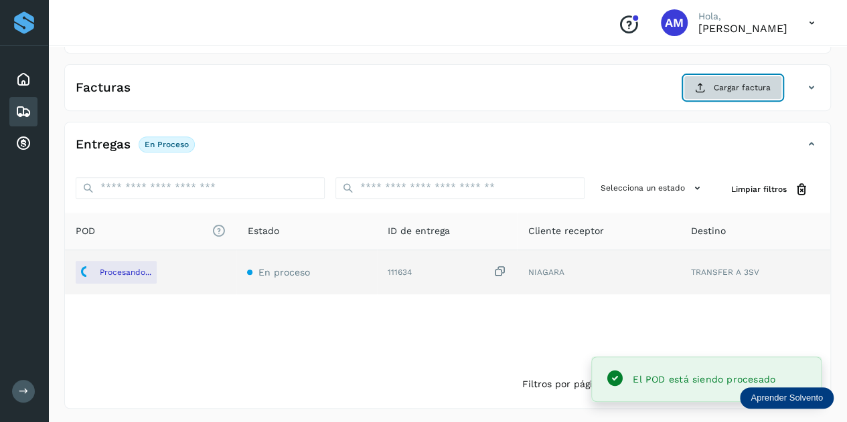
click at [701, 86] on icon at bounding box center [700, 87] width 11 height 11
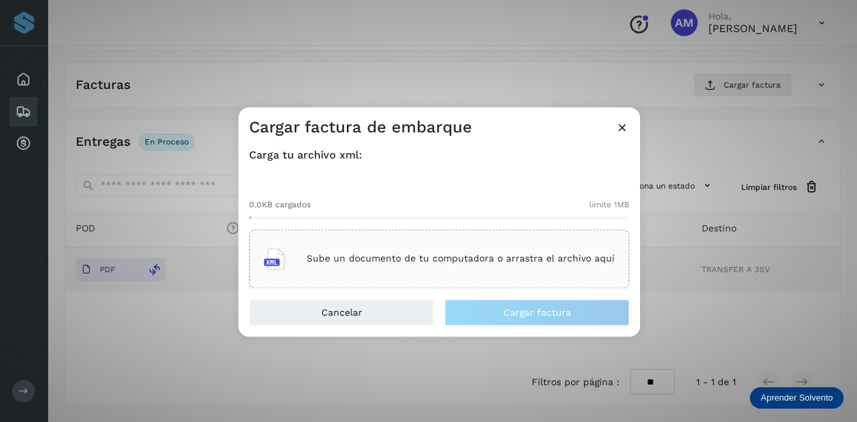
click at [464, 245] on div "Sube un documento de tu computadora o arrastra el archivo aquí" at bounding box center [439, 259] width 351 height 36
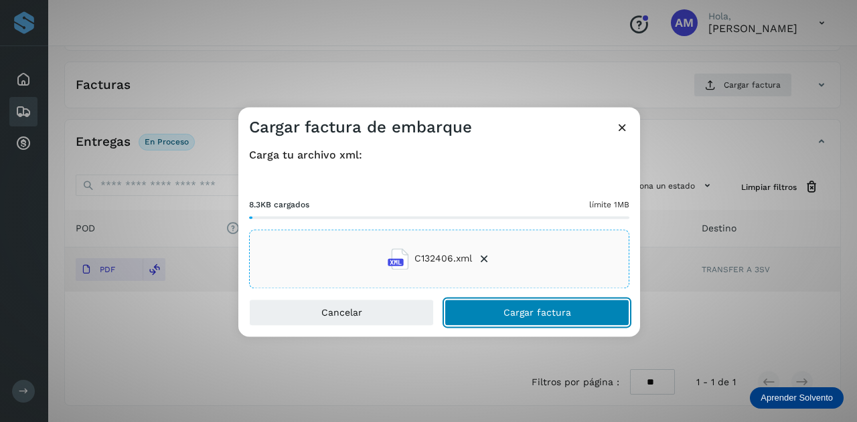
click at [508, 317] on span "Cargar factura" at bounding box center [537, 312] width 68 height 9
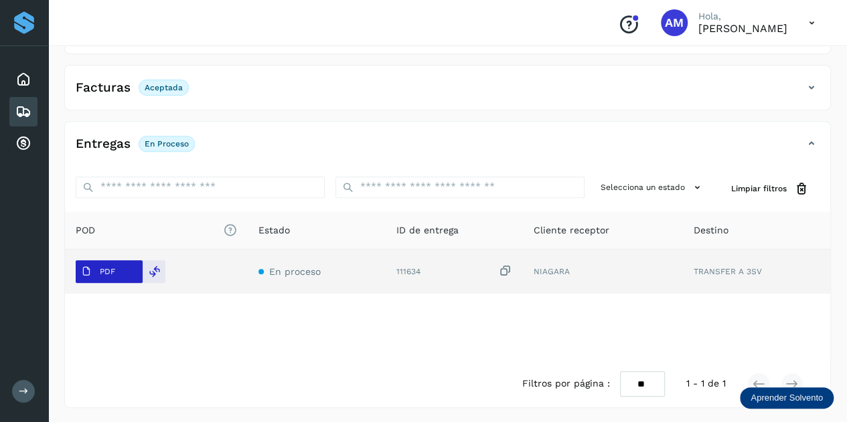
scroll to position [0, 0]
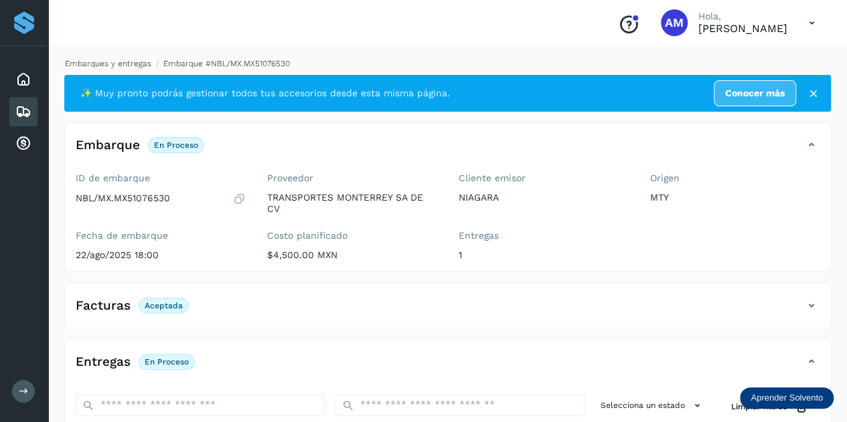
click at [114, 60] on link "Embarques y entregas" at bounding box center [108, 63] width 86 height 9
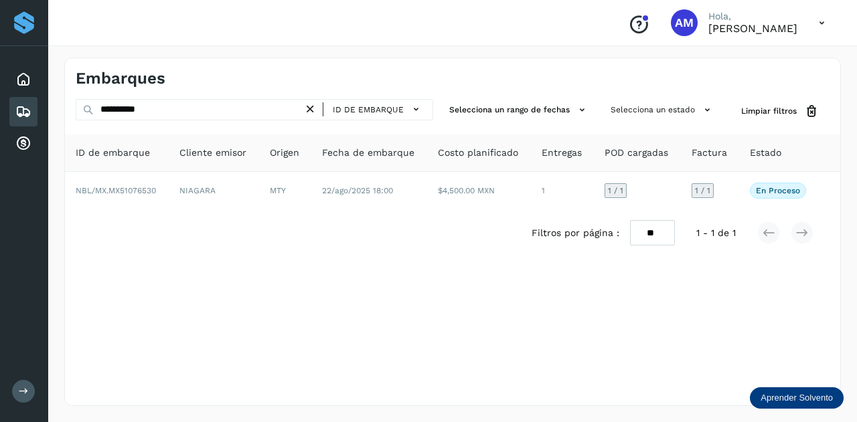
click at [313, 108] on icon at bounding box center [310, 109] width 14 height 14
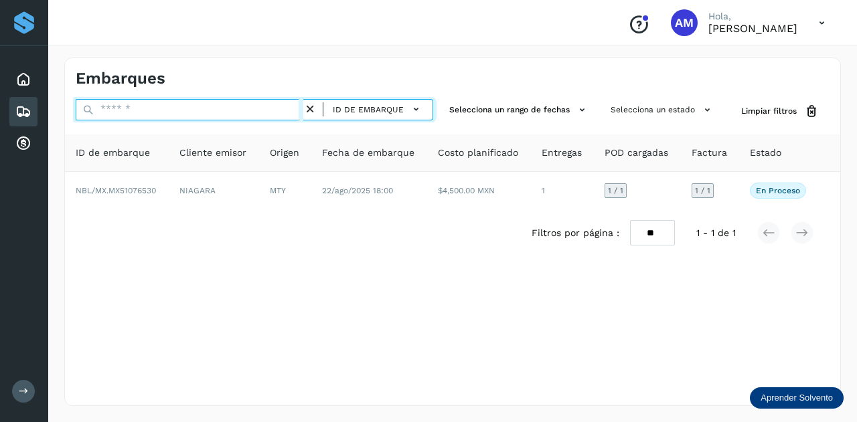
click at [246, 110] on input "text" at bounding box center [190, 109] width 228 height 21
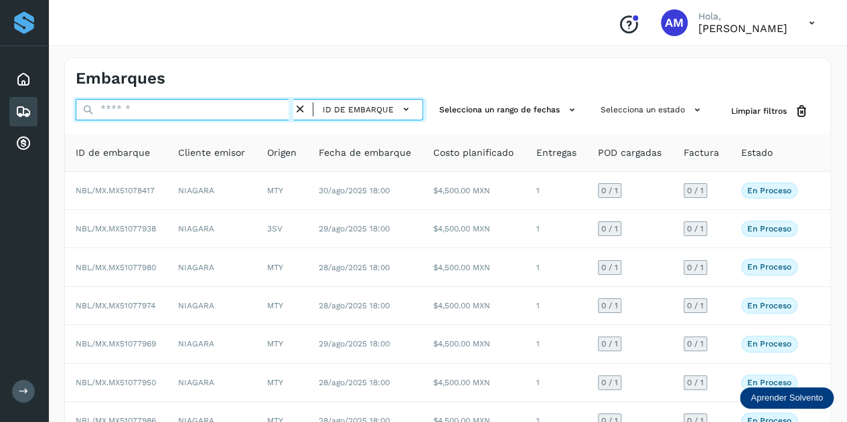
paste input "**********"
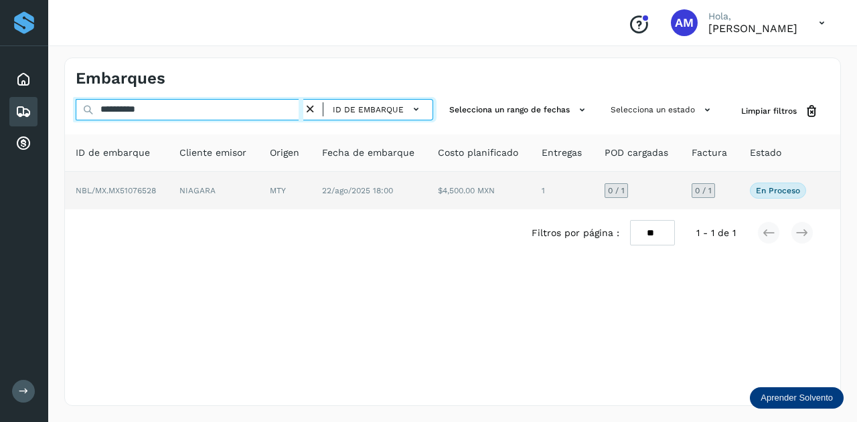
type input "**********"
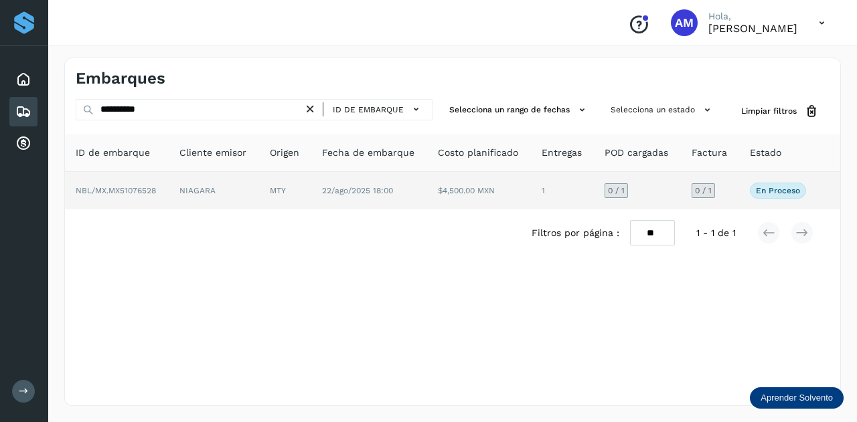
click at [258, 189] on td "NIAGARA" at bounding box center [214, 190] width 90 height 37
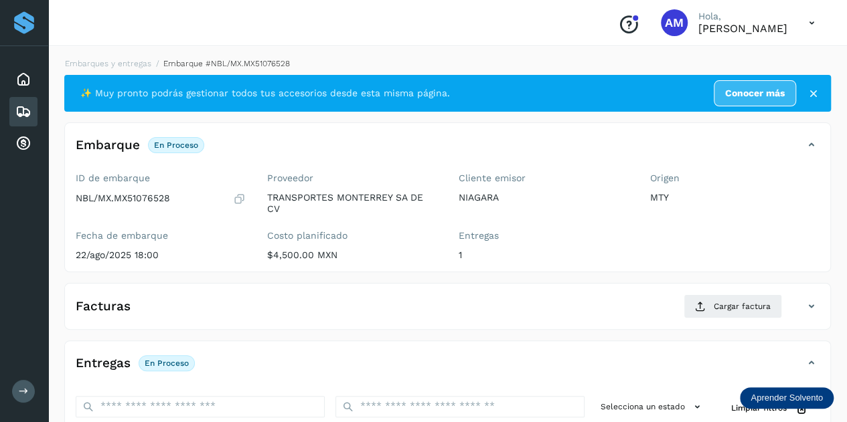
scroll to position [201, 0]
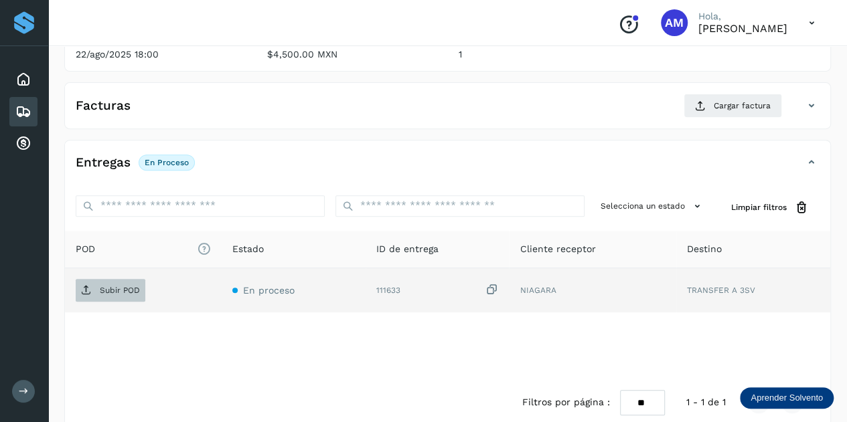
click at [120, 293] on span "Subir POD" at bounding box center [111, 290] width 70 height 21
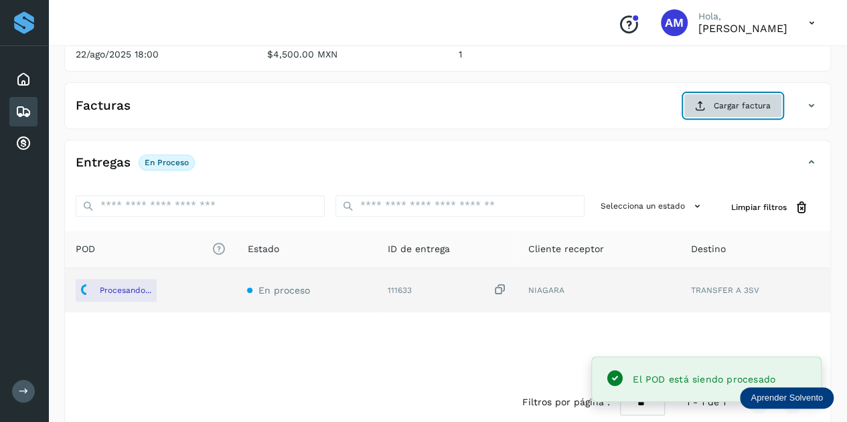
click at [713, 102] on button "Cargar factura" at bounding box center [732, 106] width 98 height 24
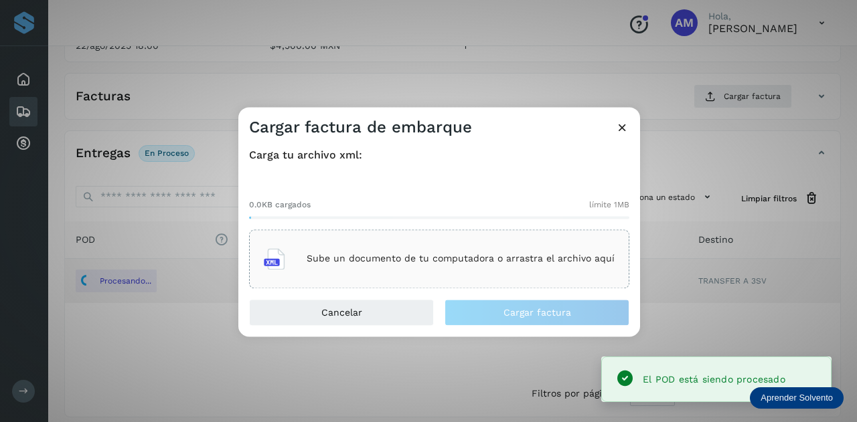
click at [451, 240] on div "Sube un documento de tu computadora o arrastra el archivo aquí" at bounding box center [439, 259] width 380 height 59
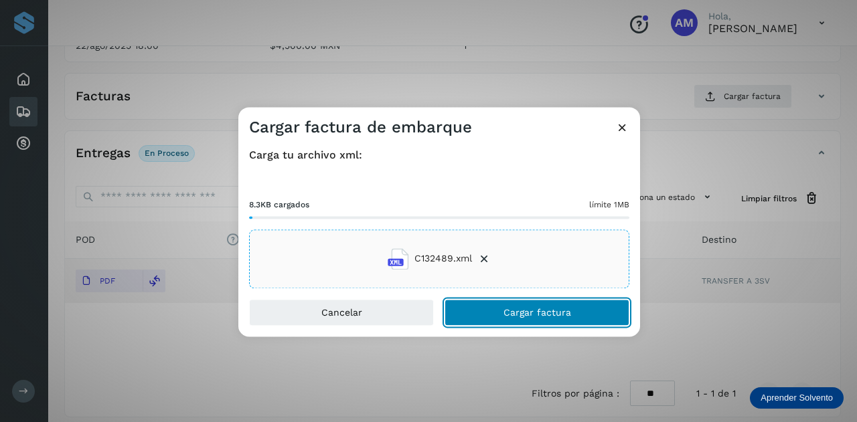
click at [531, 313] on span "Cargar factura" at bounding box center [537, 312] width 68 height 9
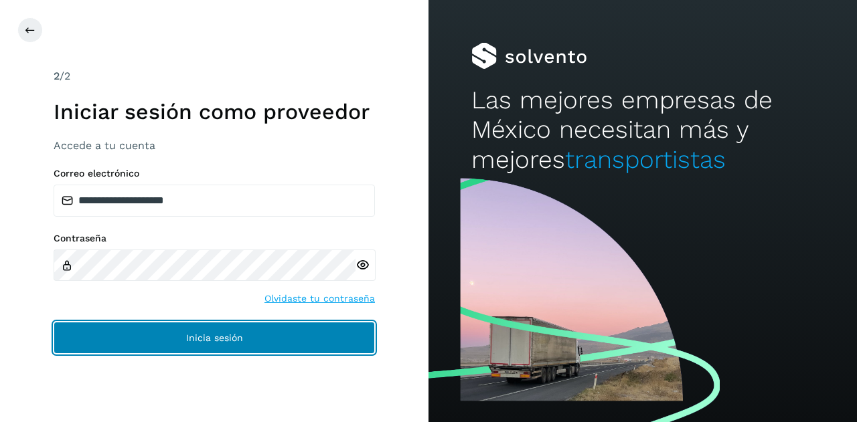
click at [216, 333] on span "Inicia sesión" at bounding box center [214, 337] width 57 height 9
